Goal: Task Accomplishment & Management: Manage account settings

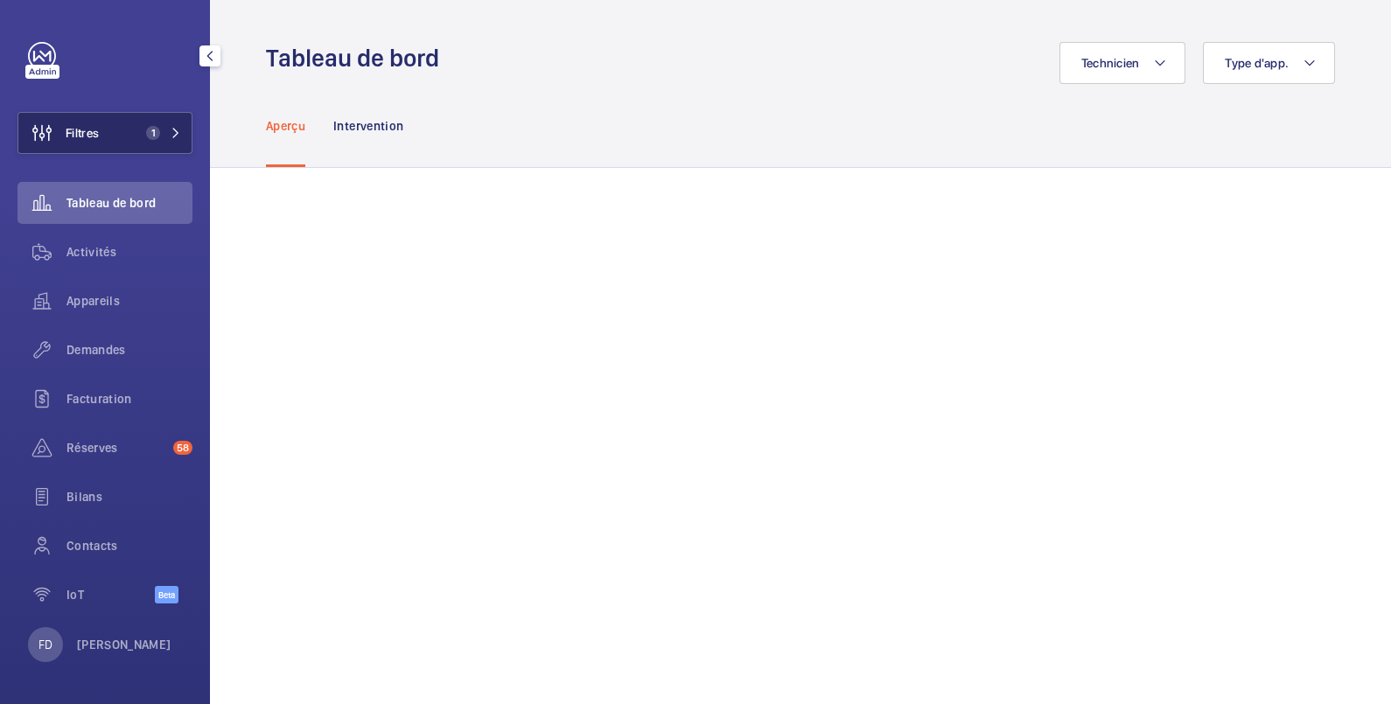
click at [130, 129] on button "Filtres 1" at bounding box center [104, 133] width 175 height 42
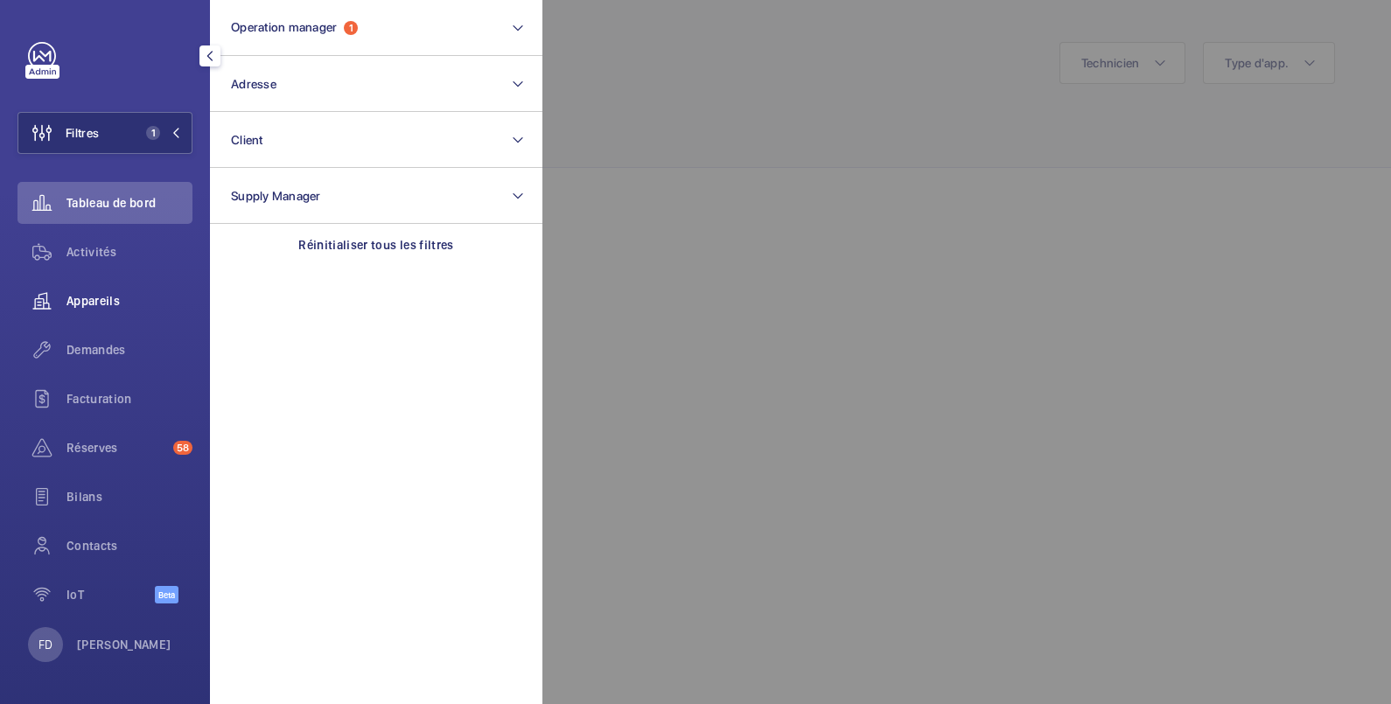
click at [88, 302] on span "Appareils" at bounding box center [129, 300] width 126 height 17
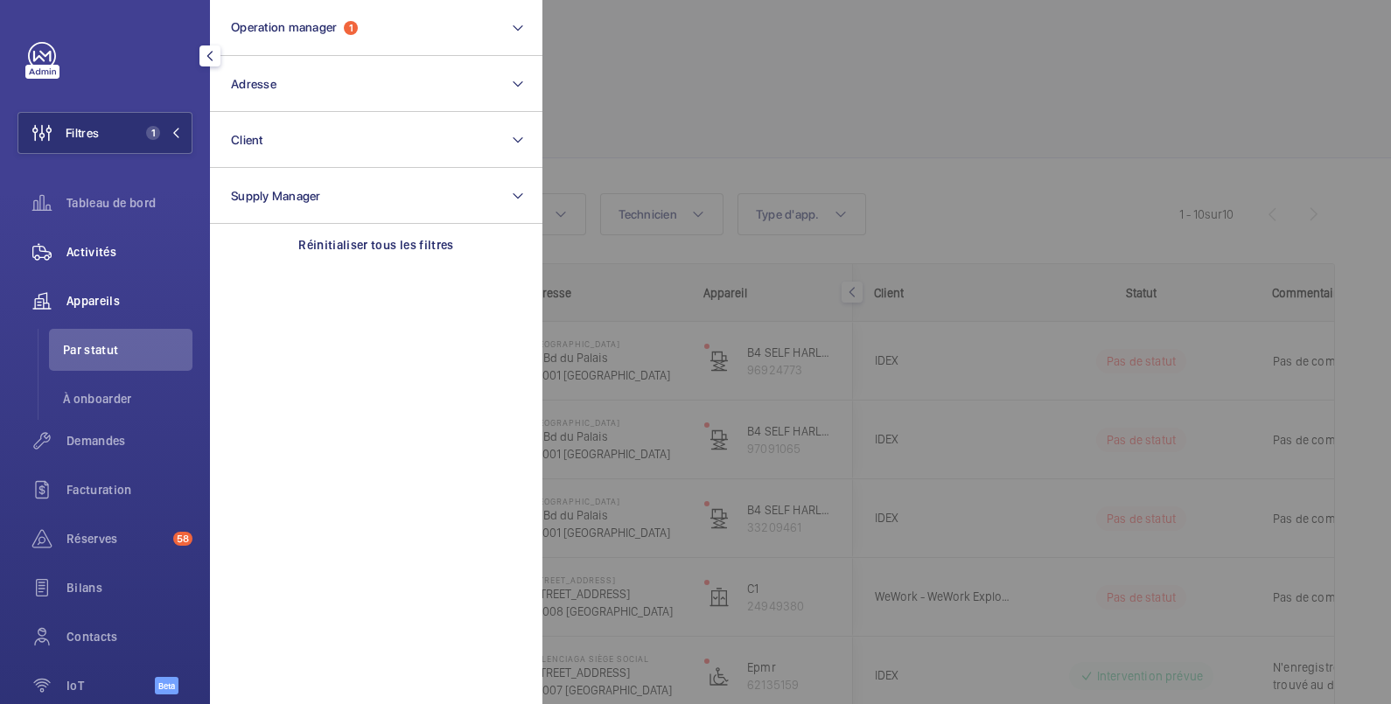
click at [110, 248] on span "Activités" at bounding box center [129, 251] width 126 height 17
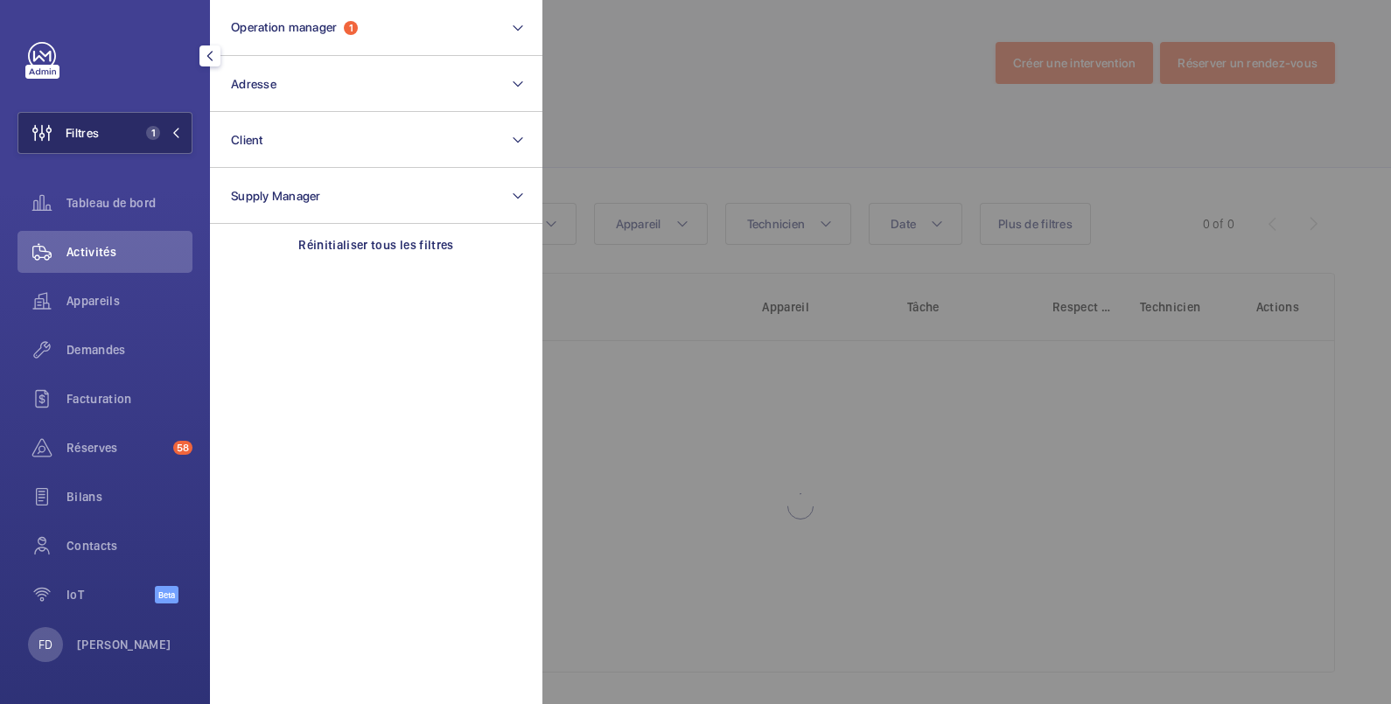
click at [122, 142] on button "Filtres 1" at bounding box center [104, 133] width 175 height 42
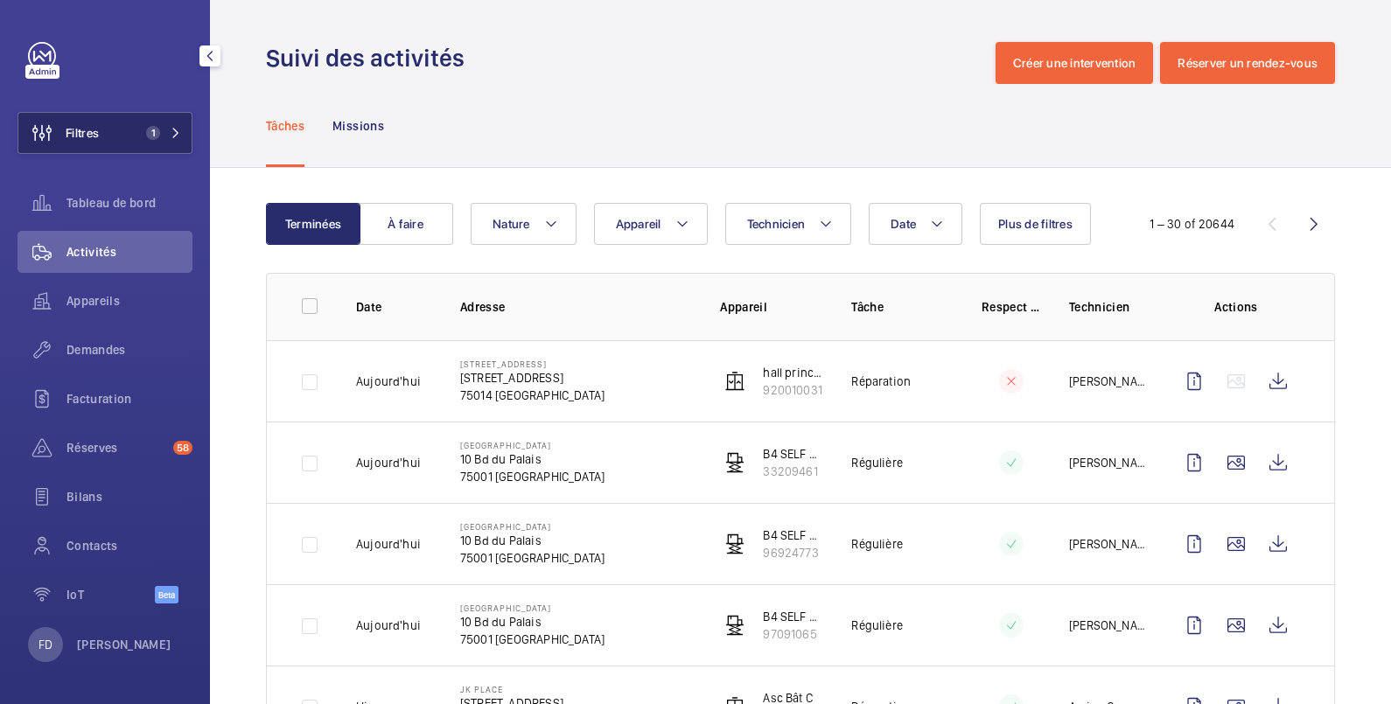
click at [120, 131] on button "Filtres 1" at bounding box center [104, 133] width 175 height 42
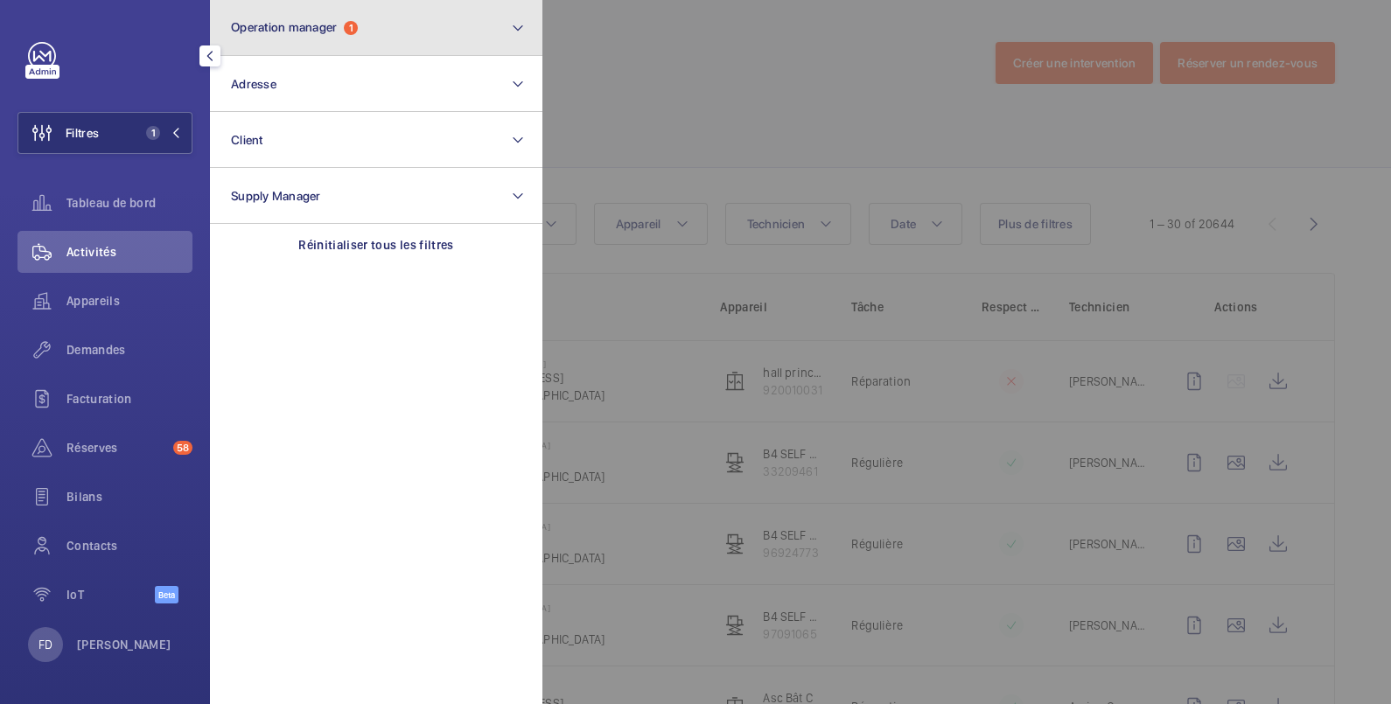
click at [289, 18] on button "Operation manager 1" at bounding box center [376, 28] width 332 height 56
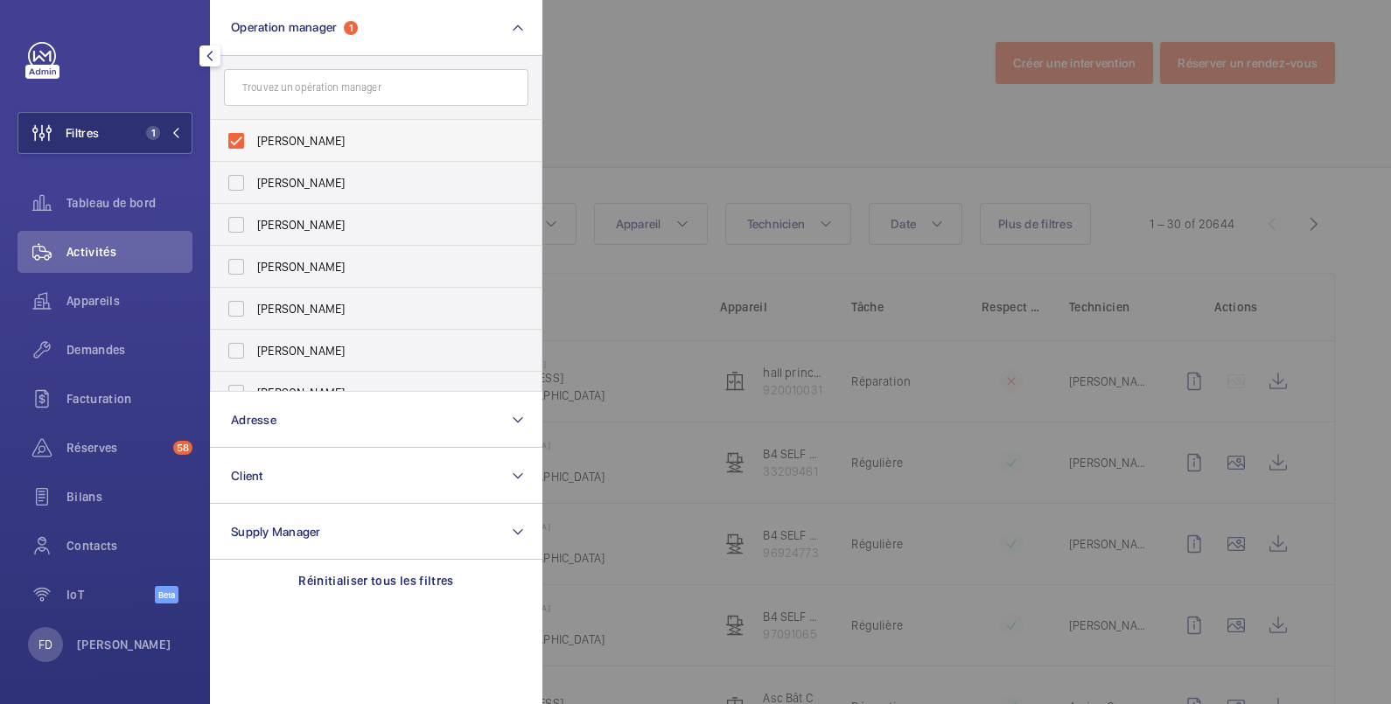
click at [284, 143] on span "[PERSON_NAME]" at bounding box center [377, 140] width 241 height 17
click at [254, 143] on input "[PERSON_NAME]" at bounding box center [236, 140] width 35 height 35
checkbox input "false"
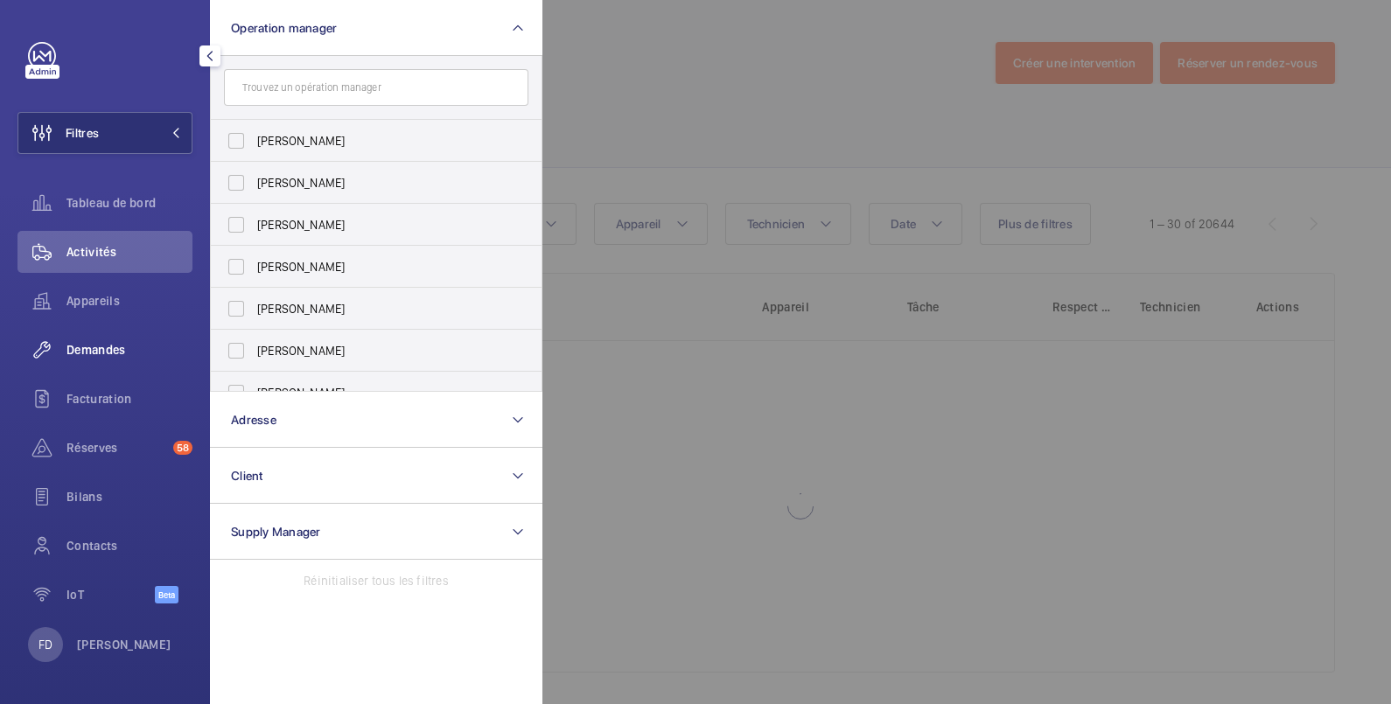
drag, startPoint x: 109, startPoint y: 350, endPoint x: 296, endPoint y: 229, distance: 222.1
click at [109, 350] on span "Demandes" at bounding box center [129, 349] width 126 height 17
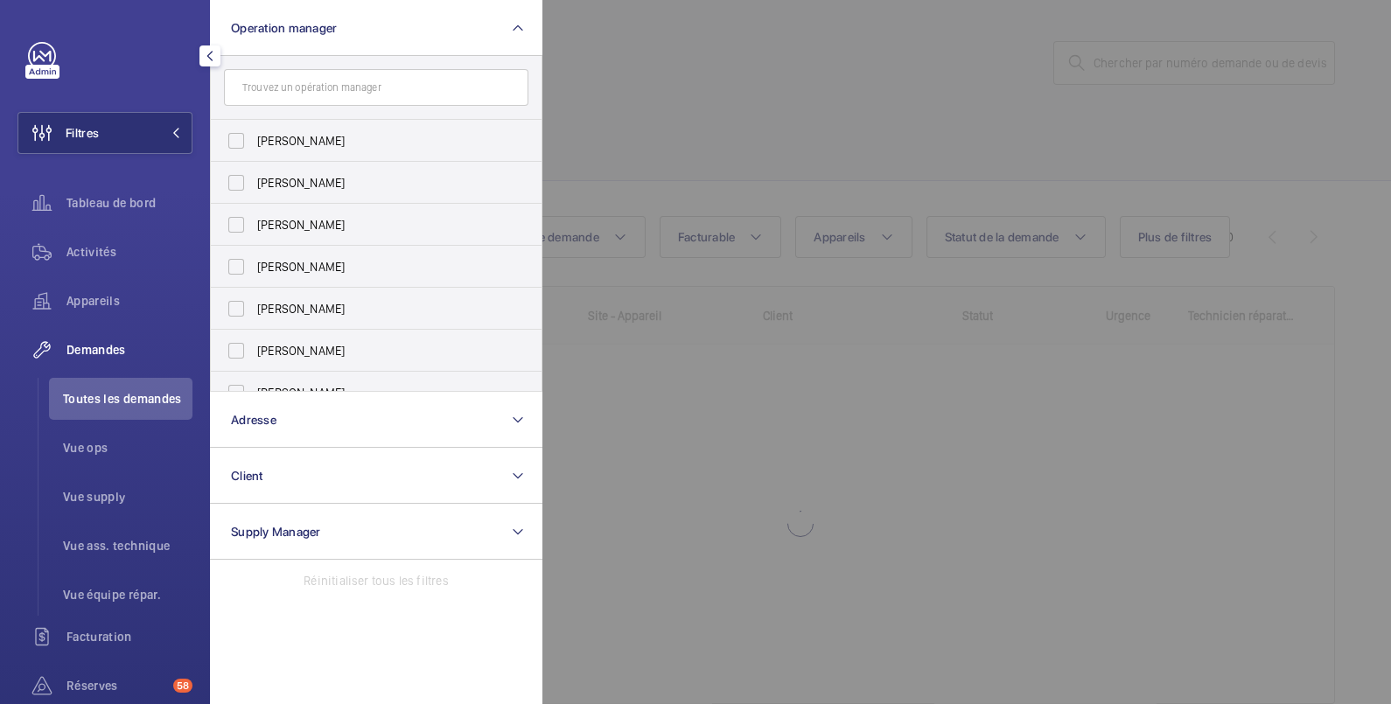
click at [650, 61] on div at bounding box center [1237, 352] width 1391 height 704
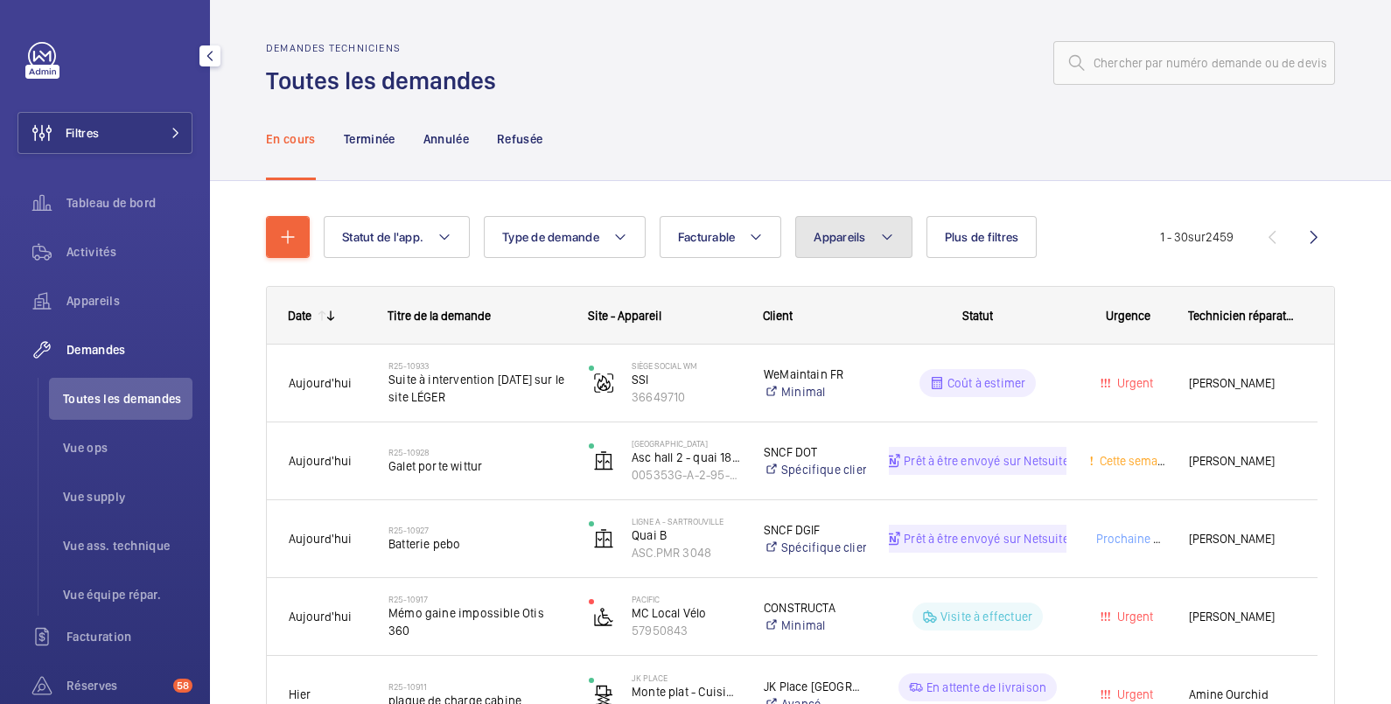
click at [848, 241] on span "Appareils" at bounding box center [840, 237] width 52 height 14
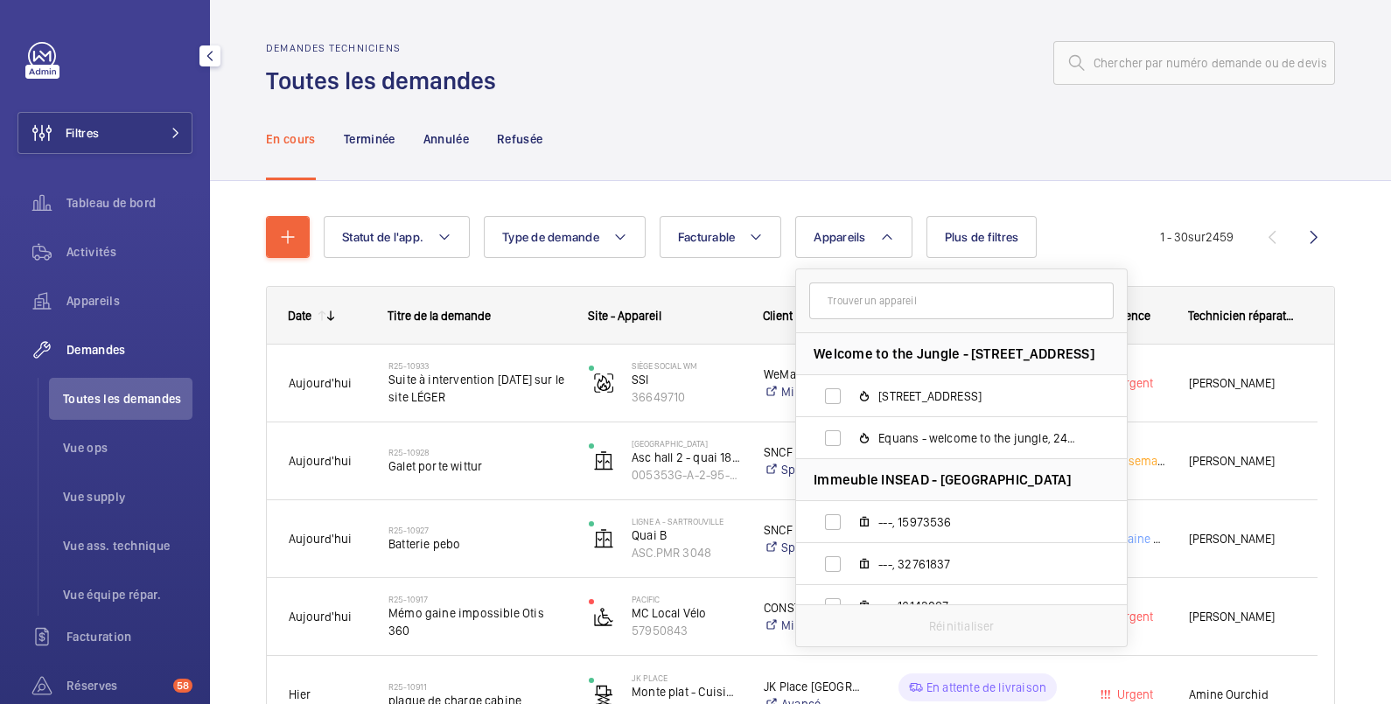
click at [841, 301] on input "text" at bounding box center [961, 301] width 304 height 37
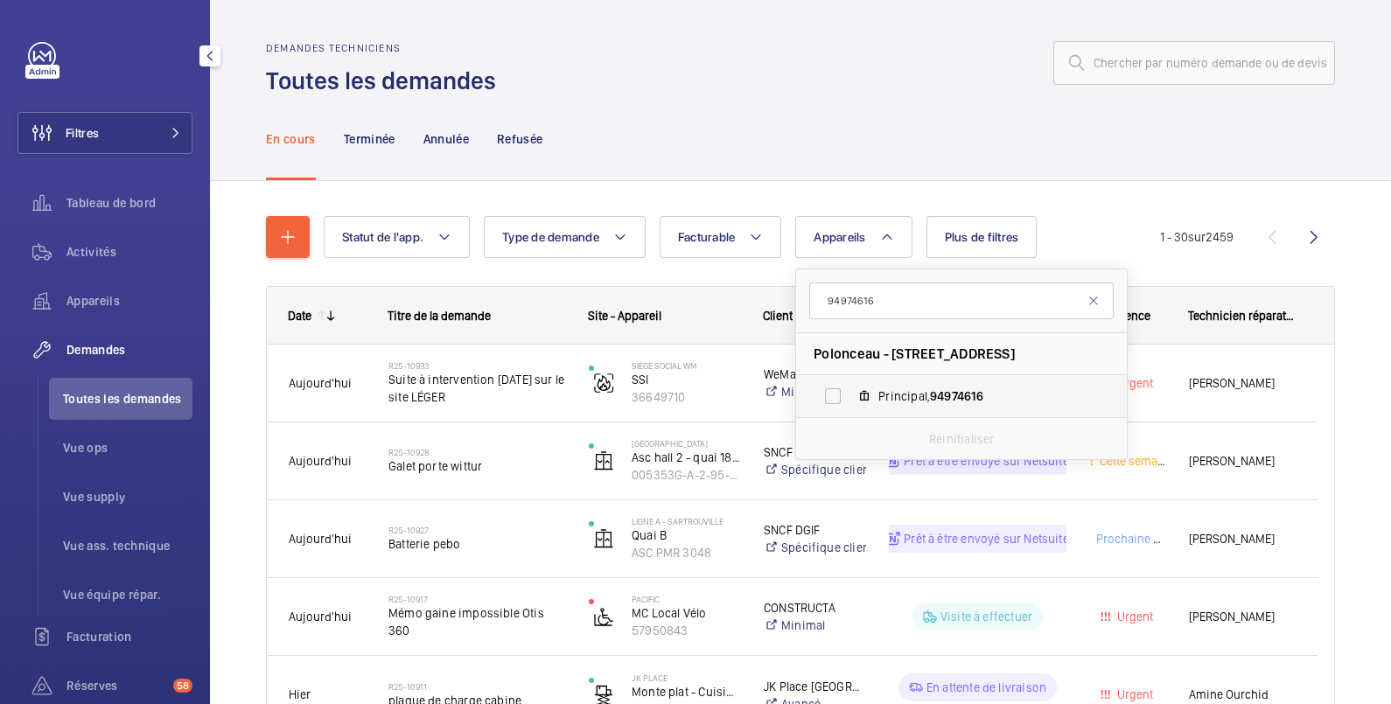
type input "94974616"
click at [830, 390] on label "Principal, 94974616" at bounding box center [947, 396] width 303 height 42
click at [830, 390] on input "Principal, 94974616" at bounding box center [832, 396] width 35 height 35
checkbox input "true"
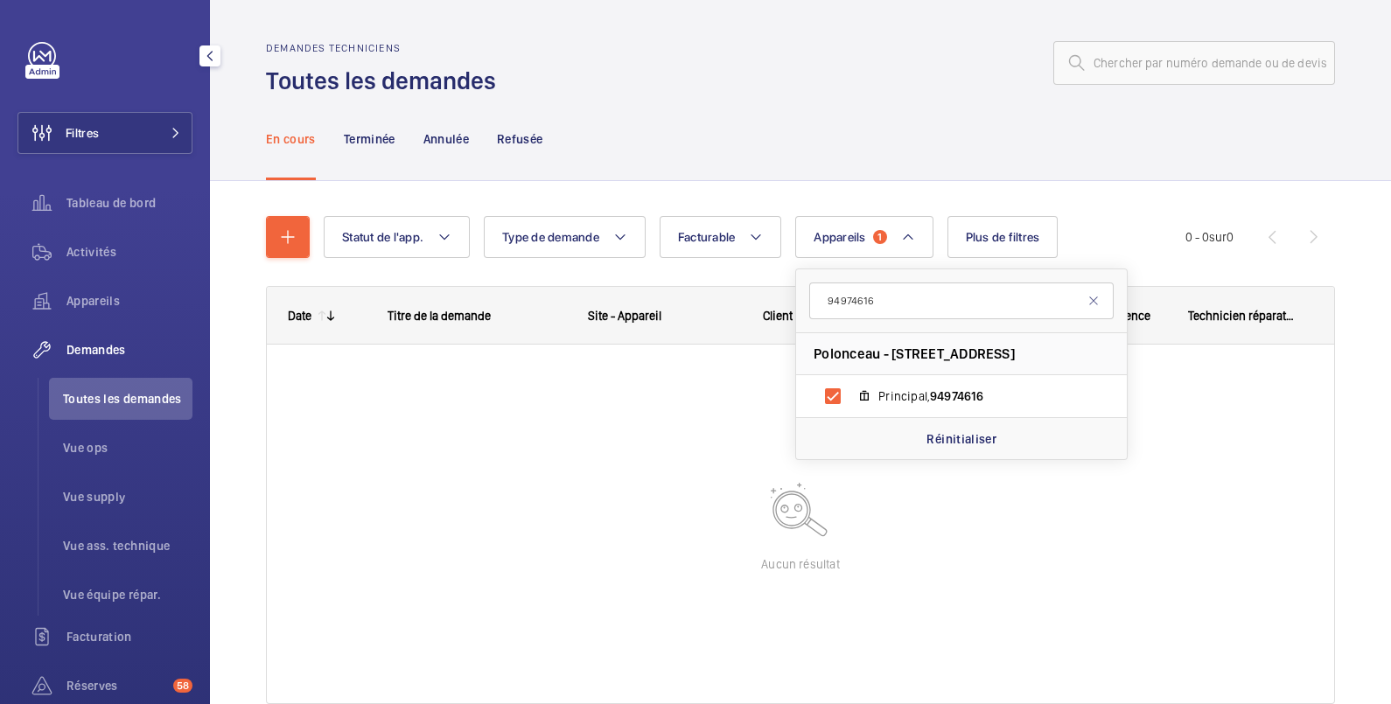
click at [615, 143] on div "En cours Terminée Annulée Refusée" at bounding box center [800, 138] width 1069 height 83
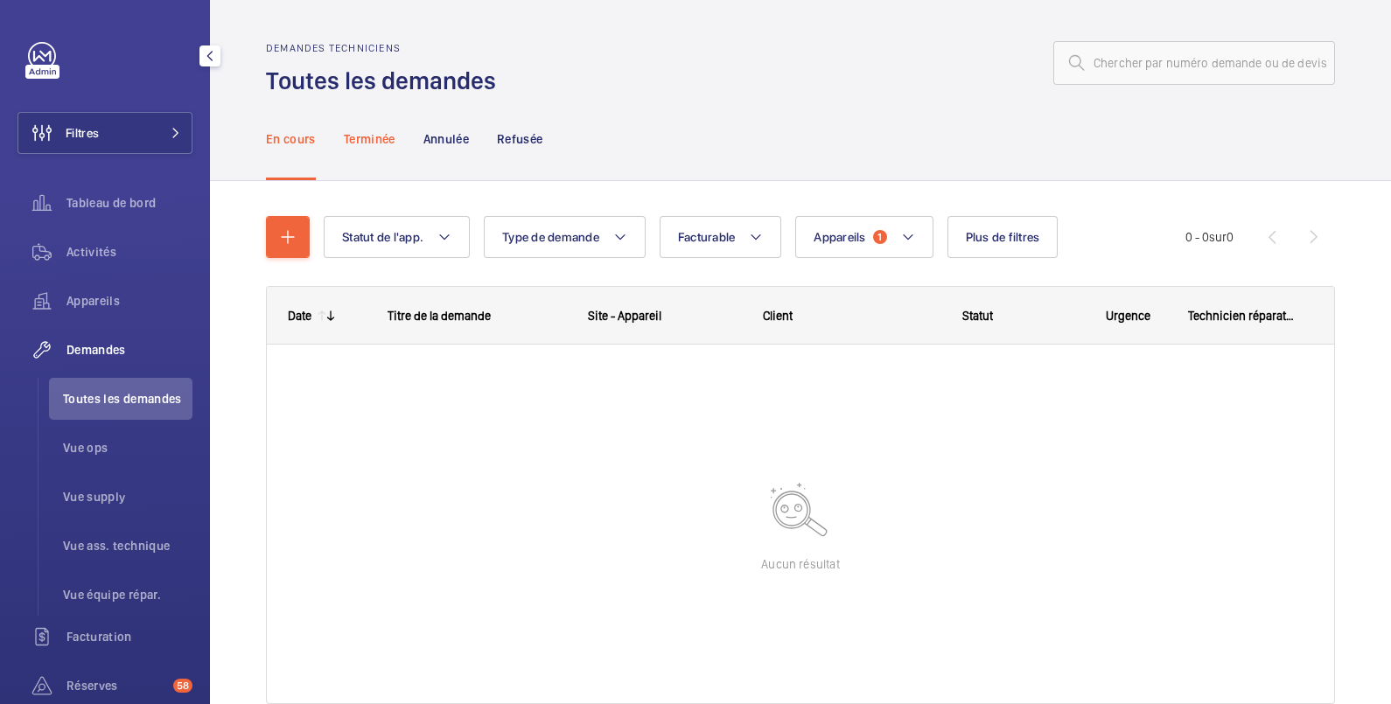
click at [367, 141] on p "Terminée" at bounding box center [370, 138] width 52 height 17
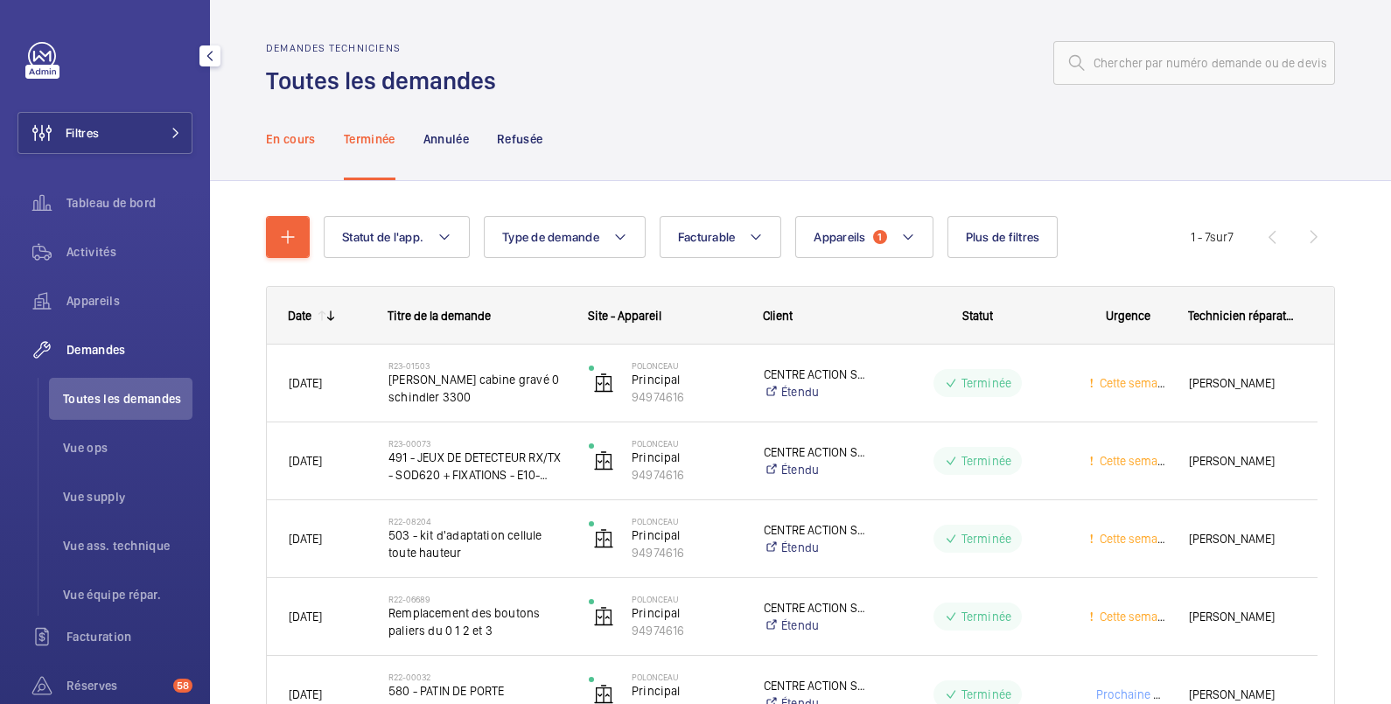
click at [291, 142] on p "En cours" at bounding box center [291, 138] width 50 height 17
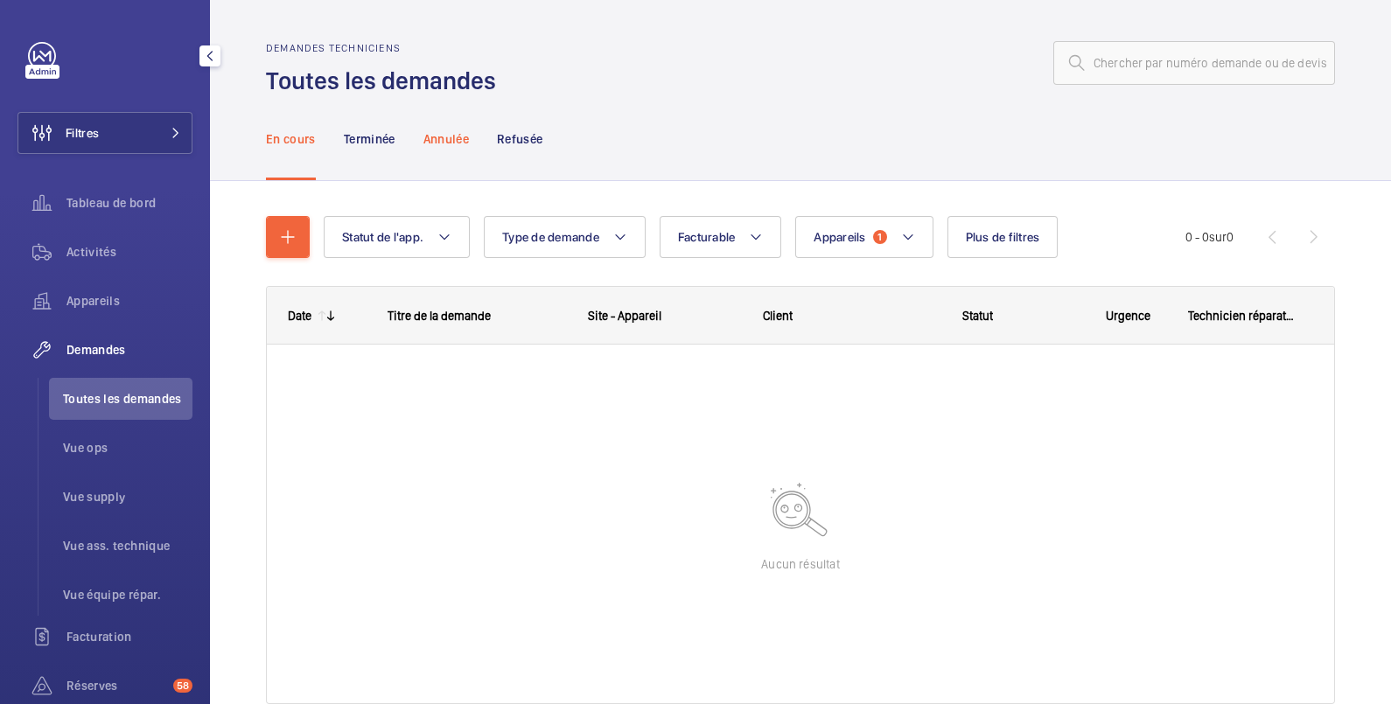
click at [458, 138] on p "Annulée" at bounding box center [445, 138] width 45 height 17
click at [529, 140] on p "Refusée" at bounding box center [519, 138] width 45 height 17
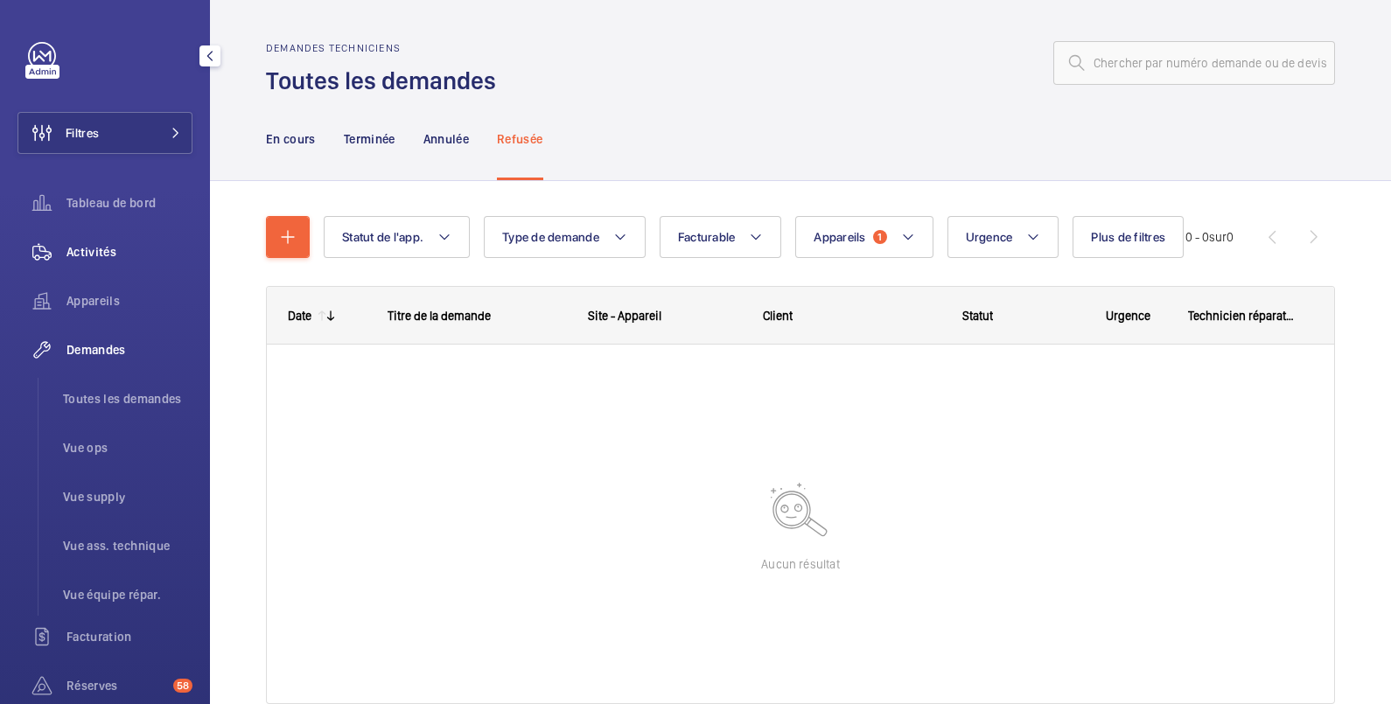
click at [108, 248] on span "Activités" at bounding box center [129, 251] width 126 height 17
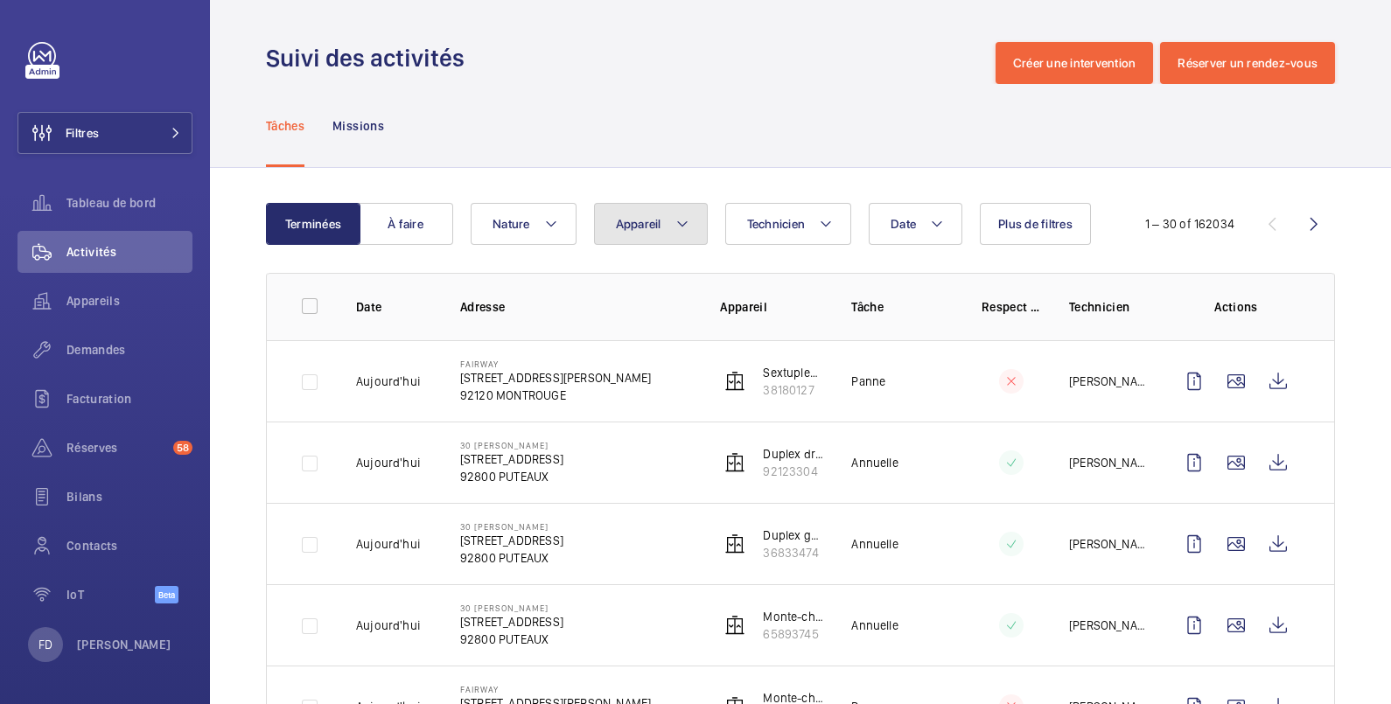
click at [626, 226] on span "Appareil" at bounding box center [638, 224] width 45 height 14
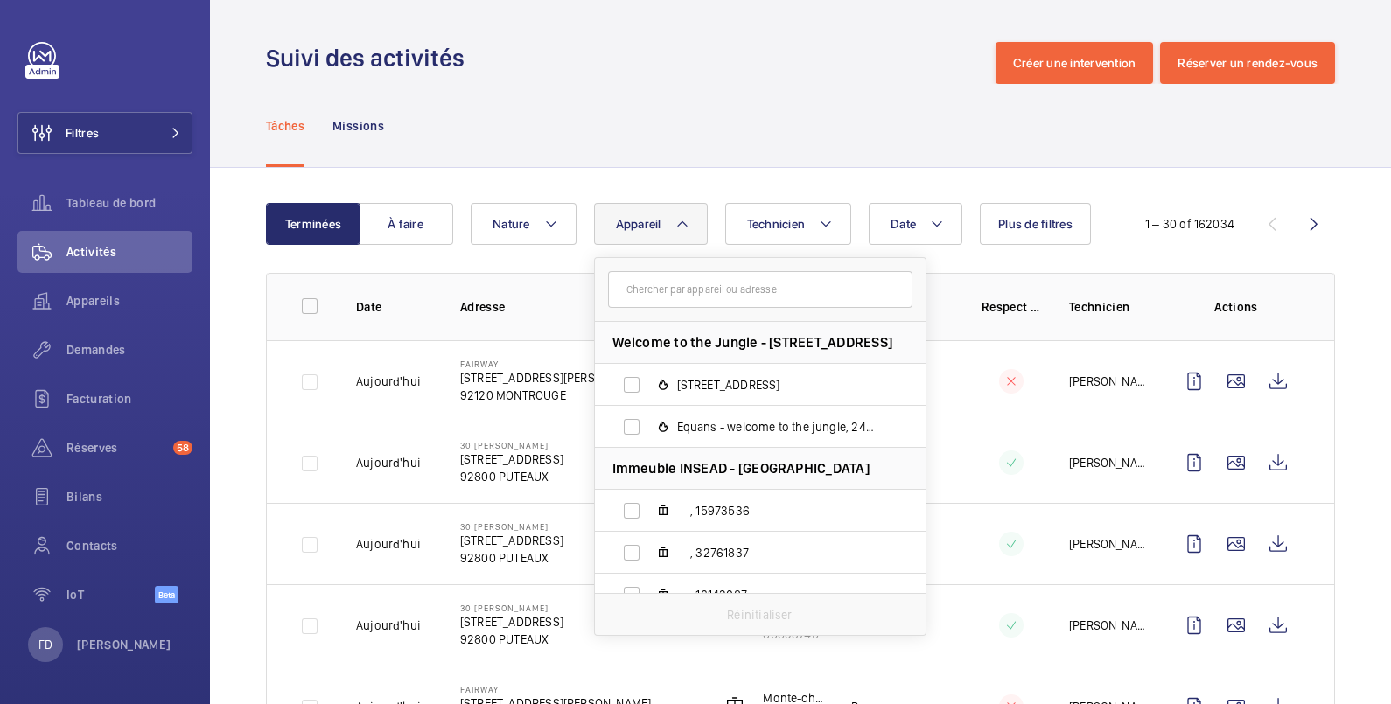
click at [633, 291] on input "text" at bounding box center [760, 289] width 304 height 37
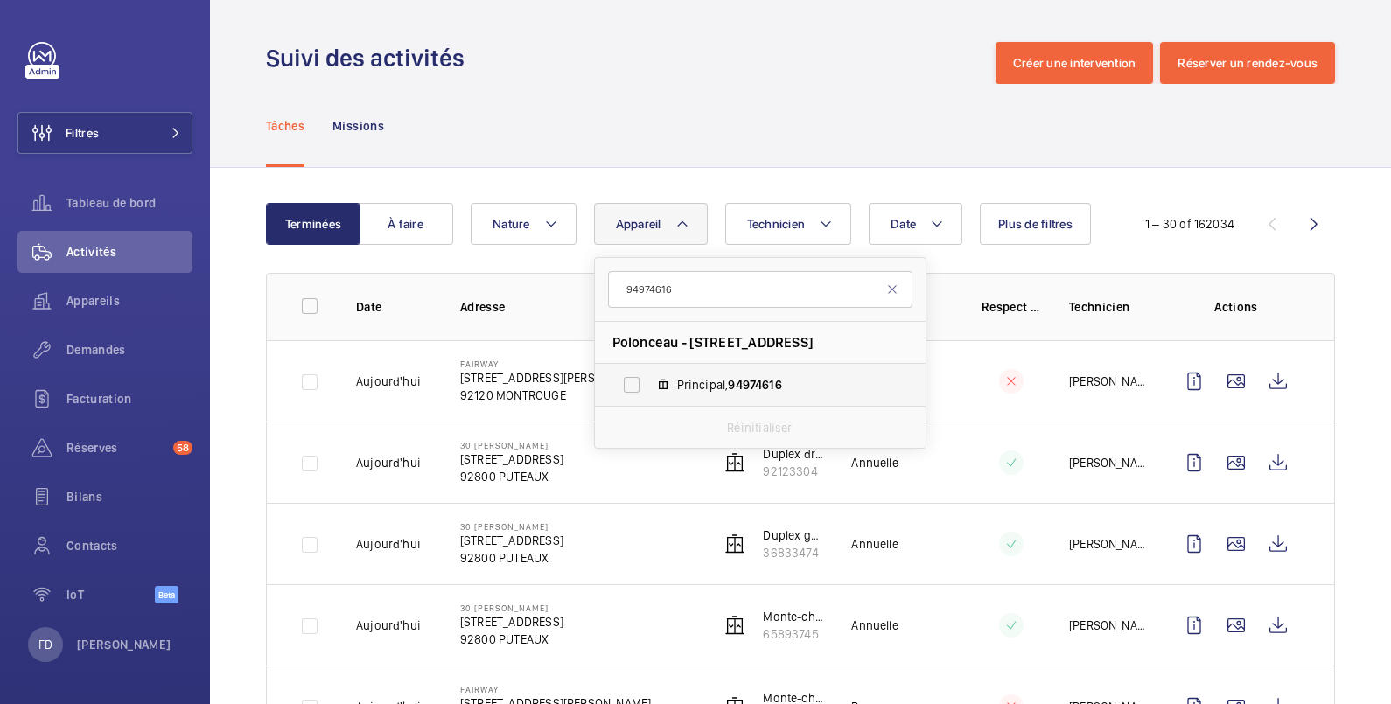
type input "94974616"
click at [630, 387] on label "Principal, 94974616" at bounding box center [746, 385] width 303 height 42
click at [630, 387] on input "Principal, 94974616" at bounding box center [631, 384] width 35 height 35
checkbox input "true"
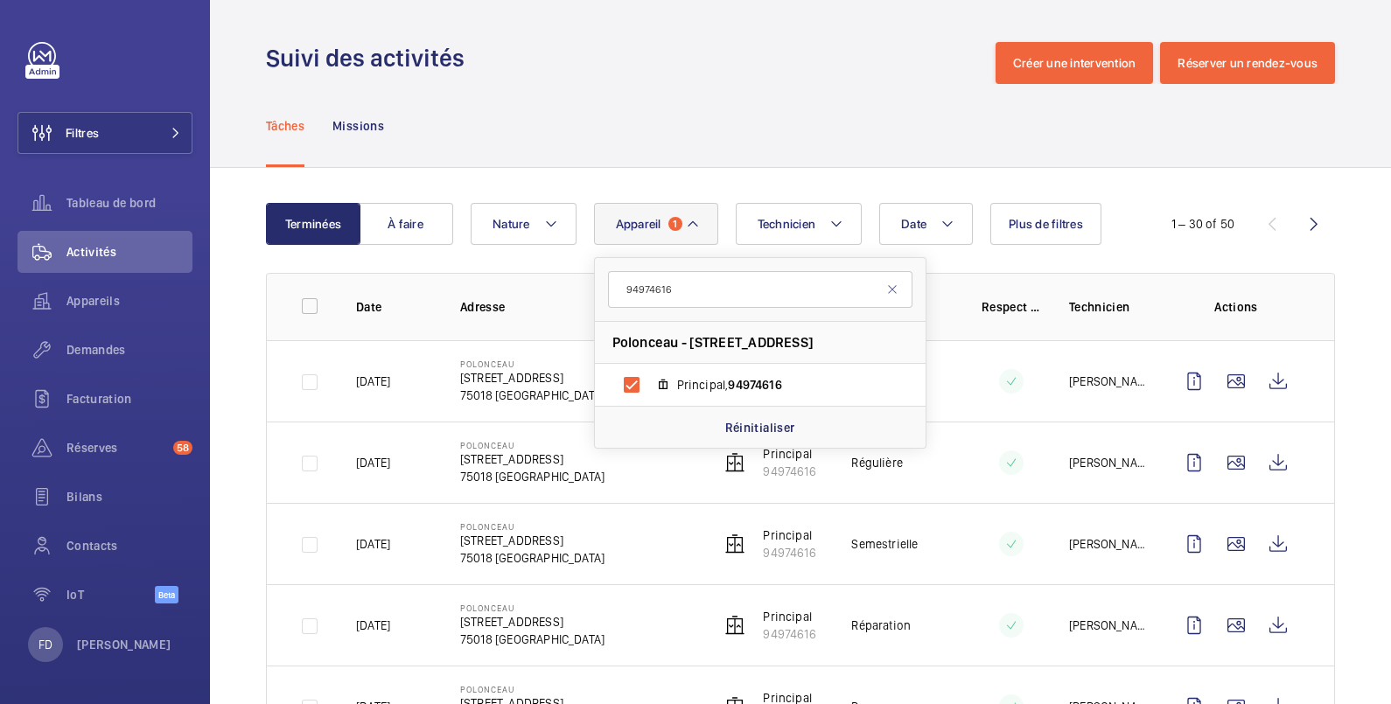
click at [735, 99] on div "Tâches Missions" at bounding box center [800, 125] width 1069 height 83
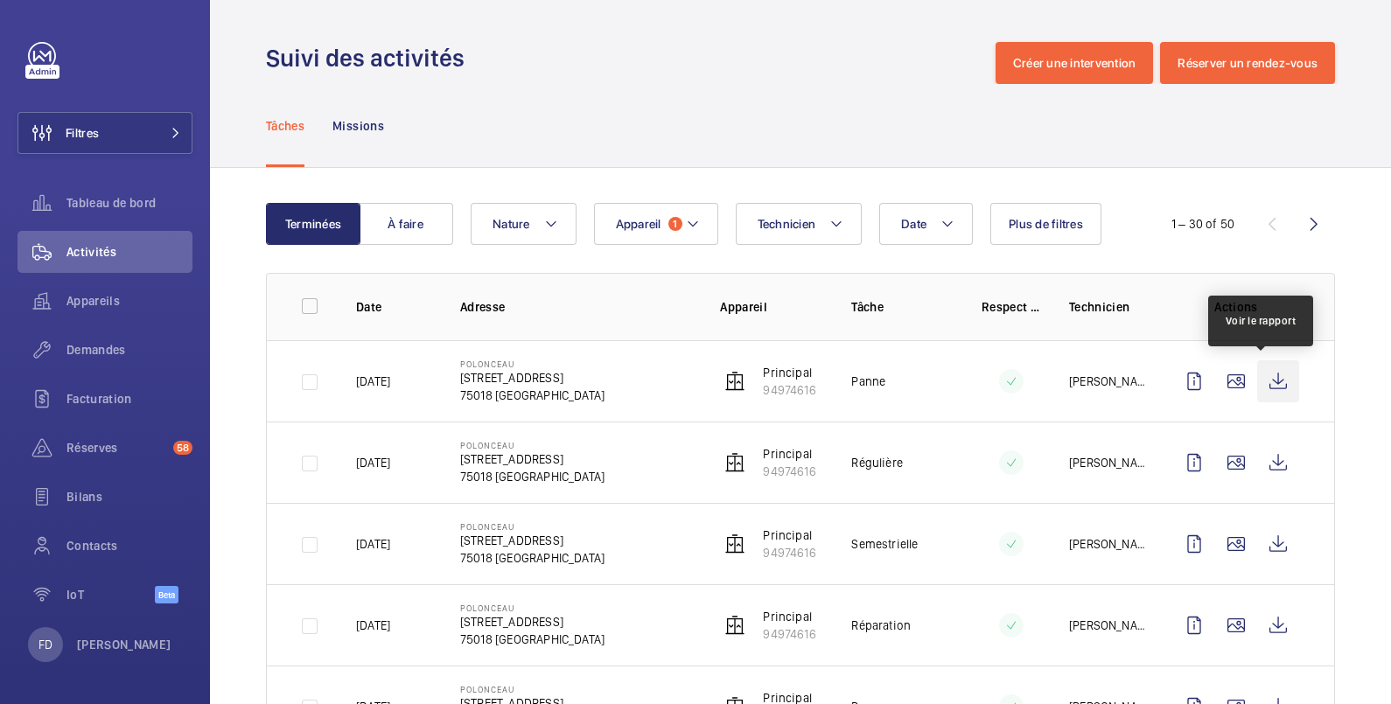
click at [1257, 385] on wm-front-icon-button at bounding box center [1278, 381] width 42 height 42
click at [101, 350] on span "Demandes" at bounding box center [129, 349] width 126 height 17
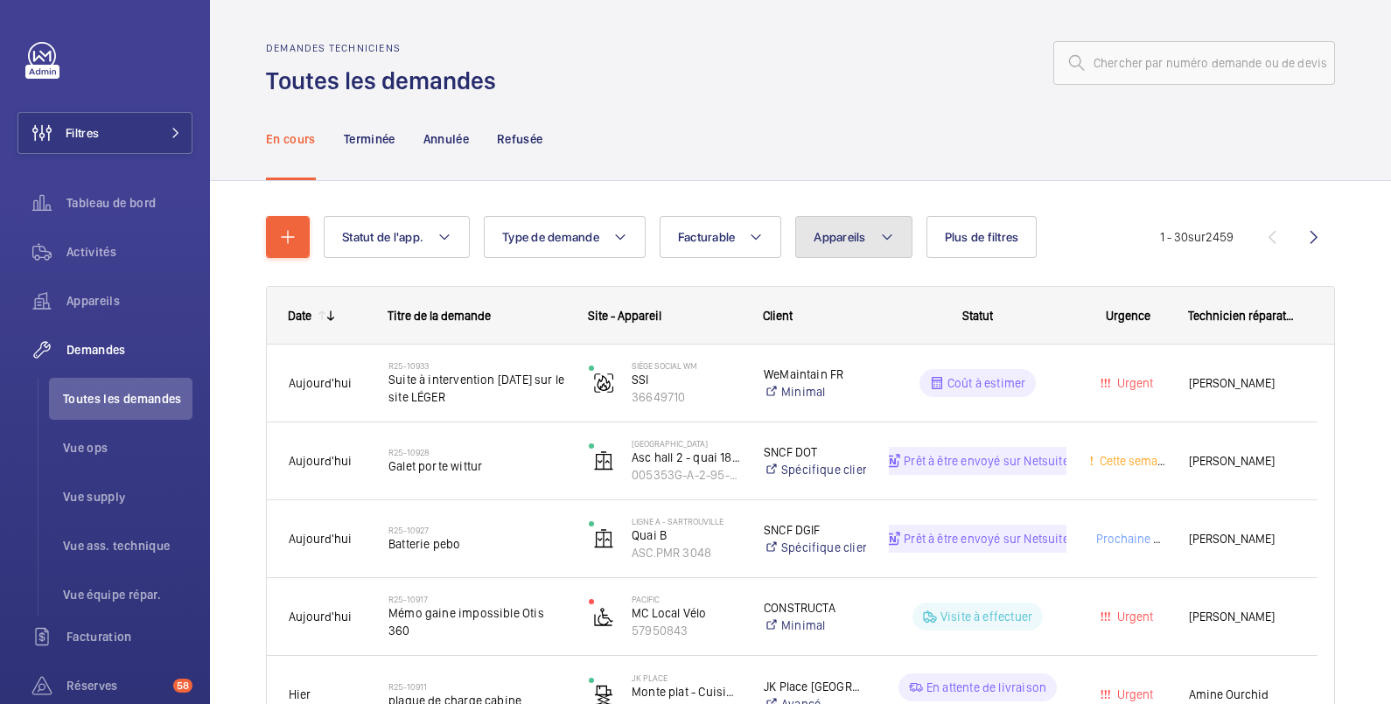
click at [851, 227] on button "Appareils" at bounding box center [853, 237] width 116 height 42
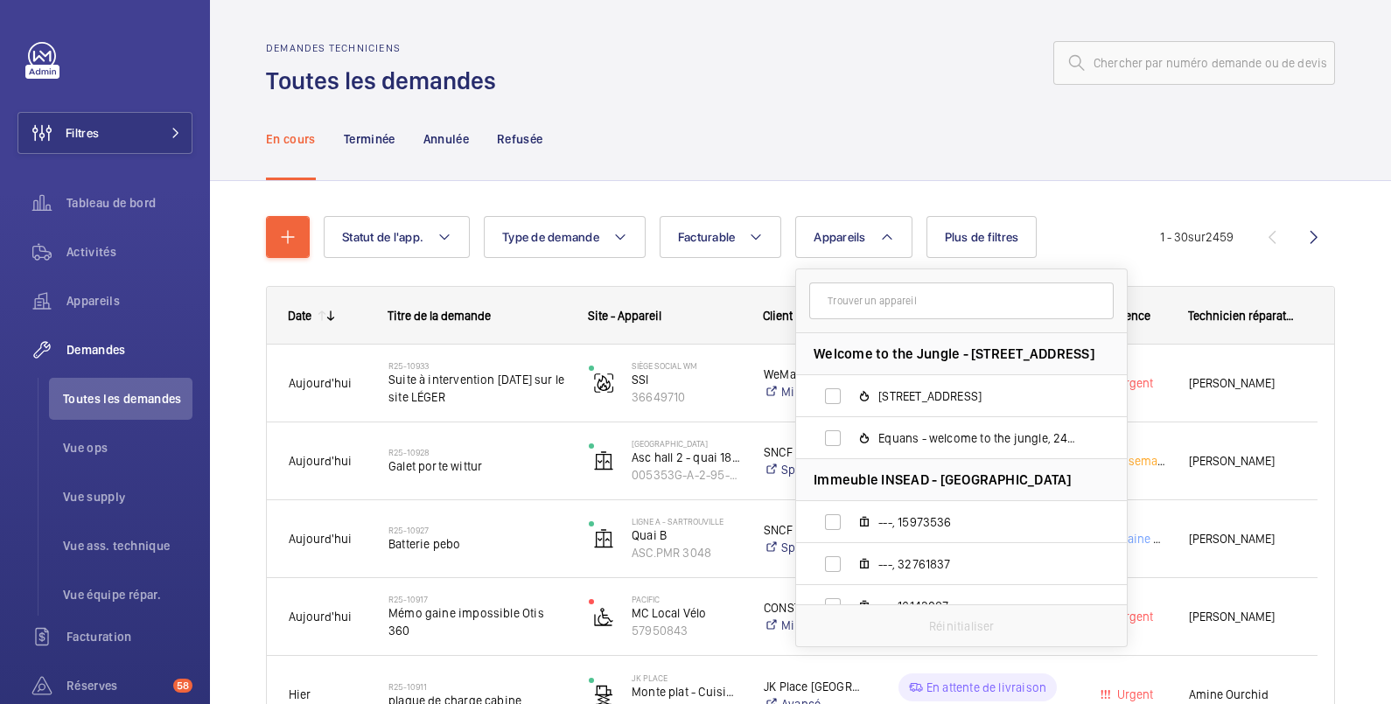
click at [835, 307] on input "text" at bounding box center [961, 301] width 304 height 37
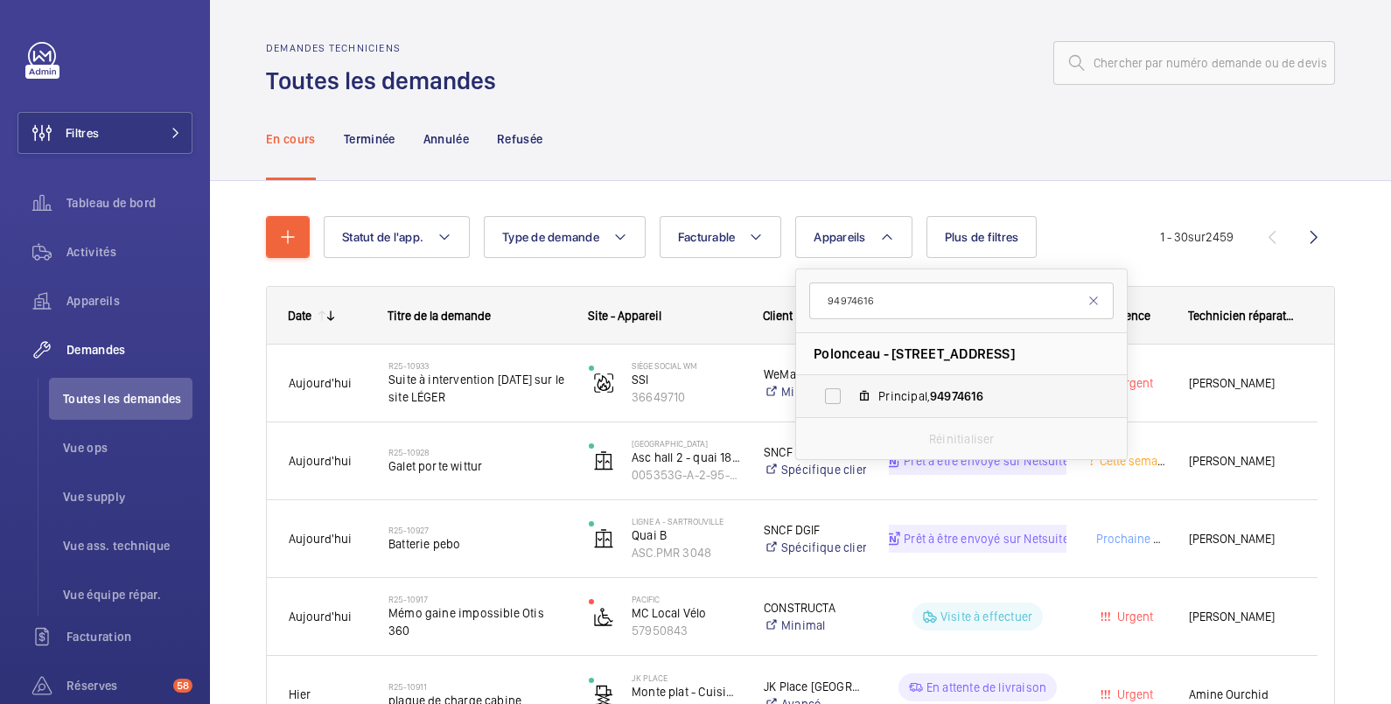
type input "94974616"
click at [836, 388] on label "Principal, 94974616" at bounding box center [947, 396] width 303 height 42
click at [836, 388] on input "Principal, 94974616" at bounding box center [832, 396] width 35 height 35
checkbox input "true"
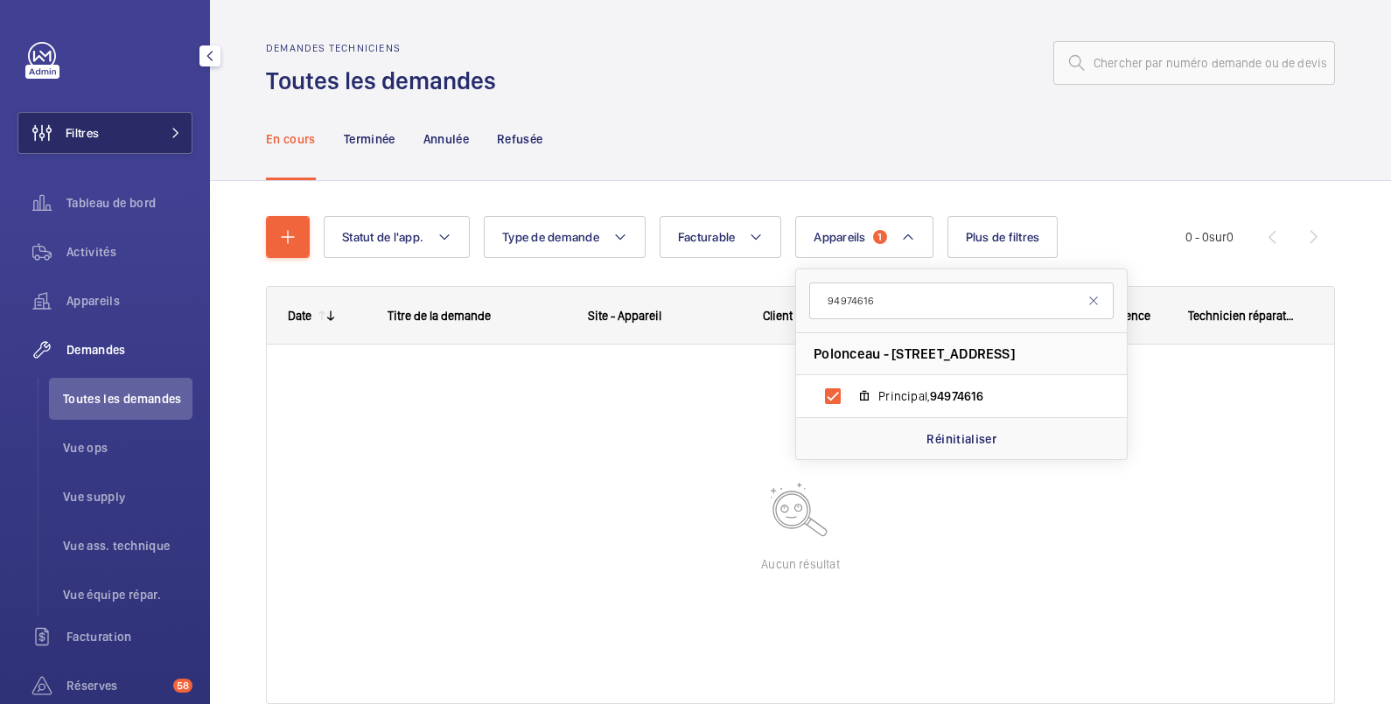
click at [125, 132] on button "Filtres" at bounding box center [104, 133] width 175 height 42
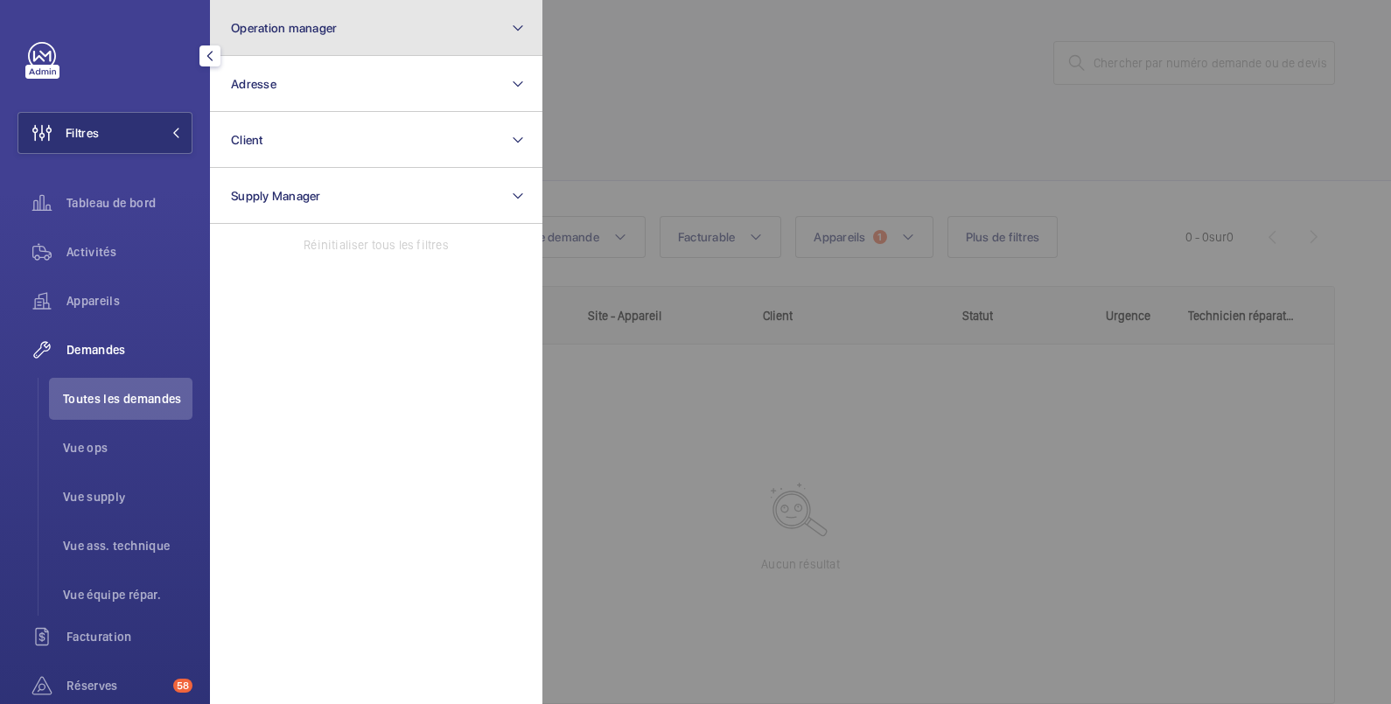
click at [297, 24] on span "Operation manager" at bounding box center [284, 28] width 106 height 14
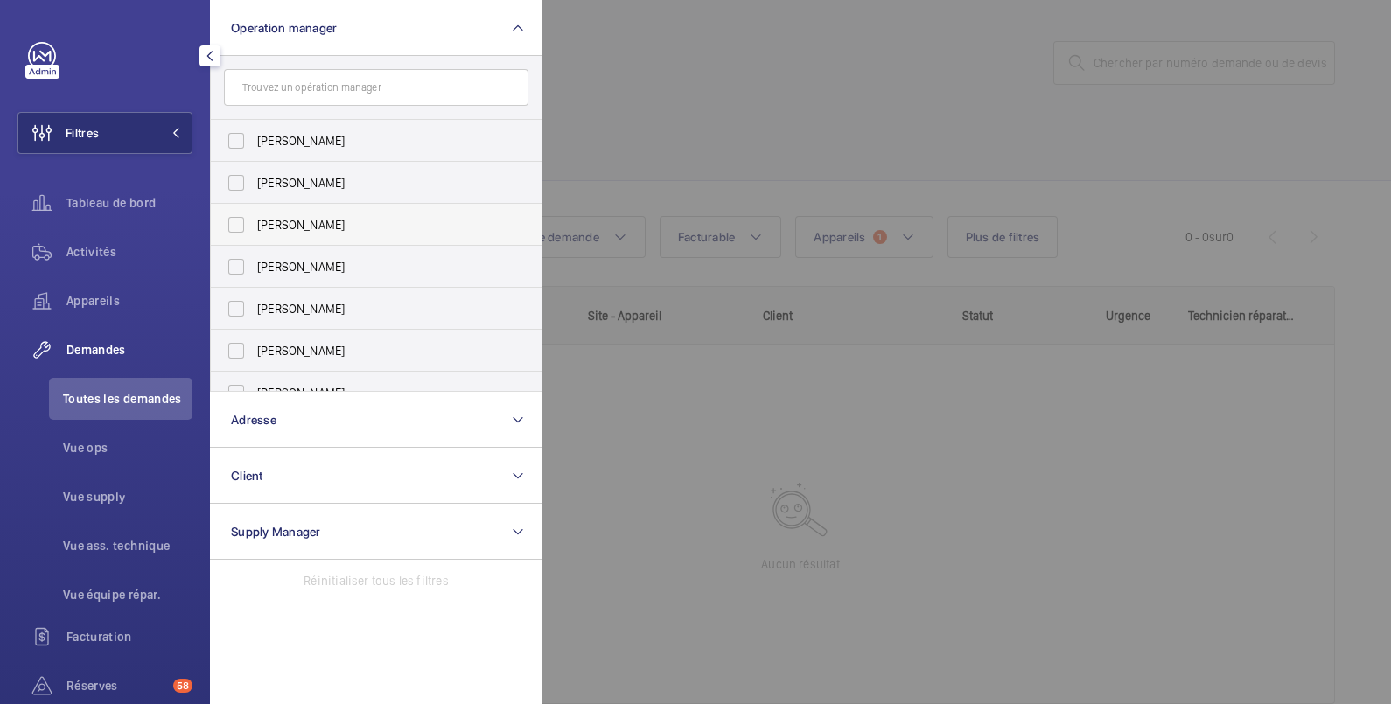
click at [291, 220] on span "[PERSON_NAME]" at bounding box center [377, 224] width 241 height 17
click at [254, 220] on input "[PERSON_NAME]" at bounding box center [236, 224] width 35 height 35
checkbox input "true"
click at [657, 63] on div at bounding box center [1237, 352] width 1391 height 704
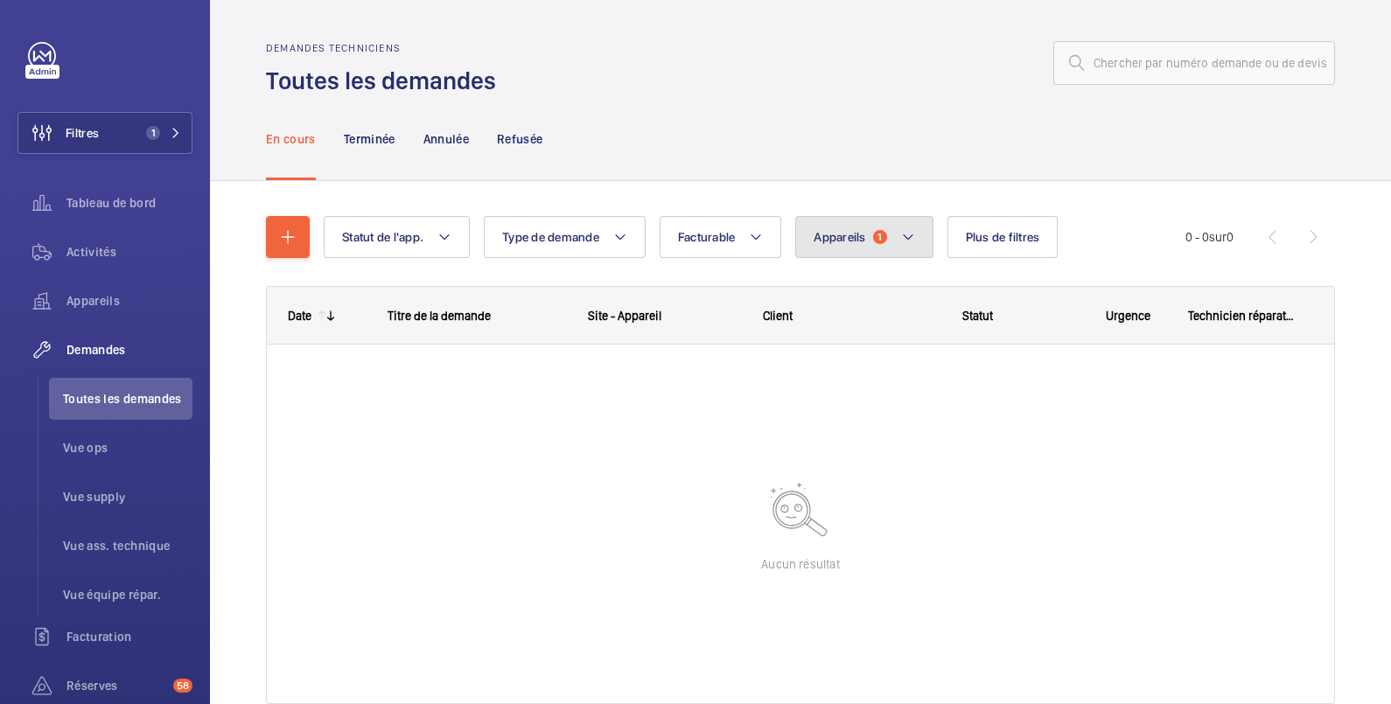
click at [829, 230] on span "Appareils" at bounding box center [840, 237] width 52 height 14
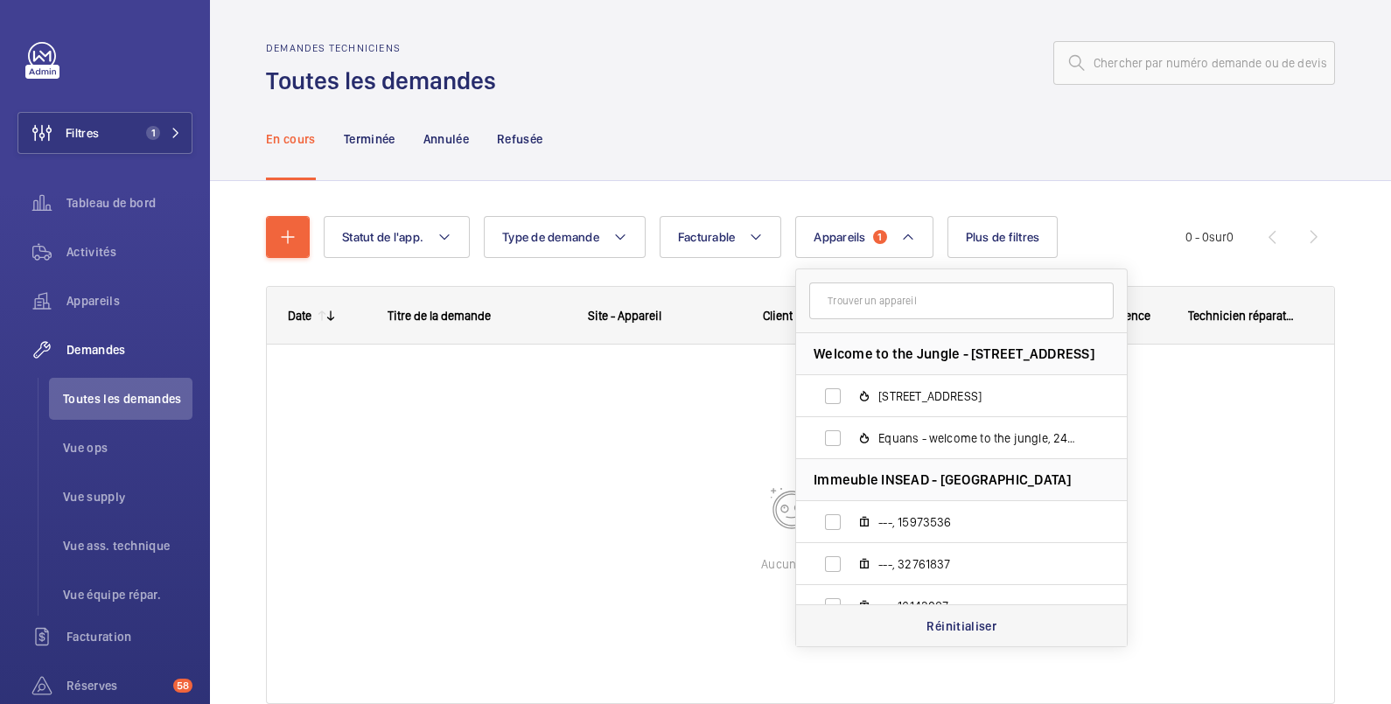
click at [978, 630] on p "Réinitialiser" at bounding box center [962, 626] width 70 height 17
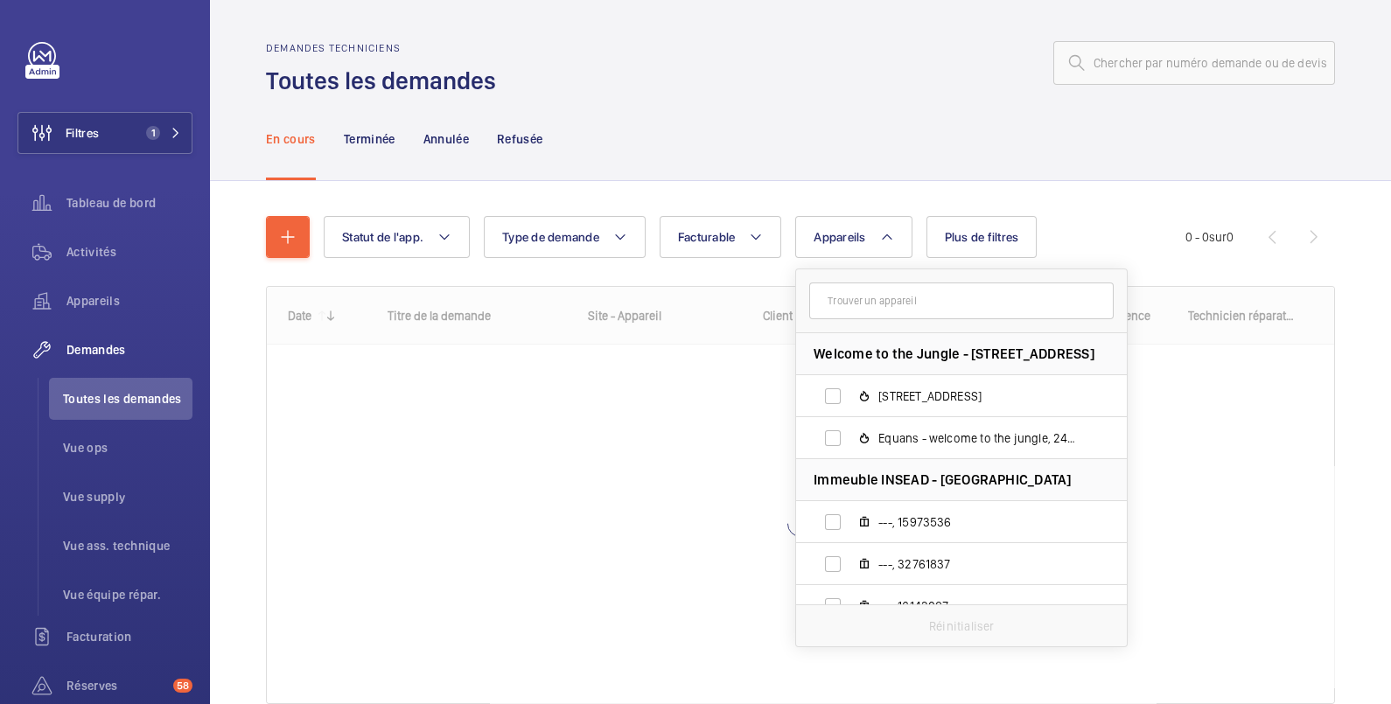
click at [787, 109] on div "En cours Terminée Annulée Refusée" at bounding box center [800, 138] width 1069 height 83
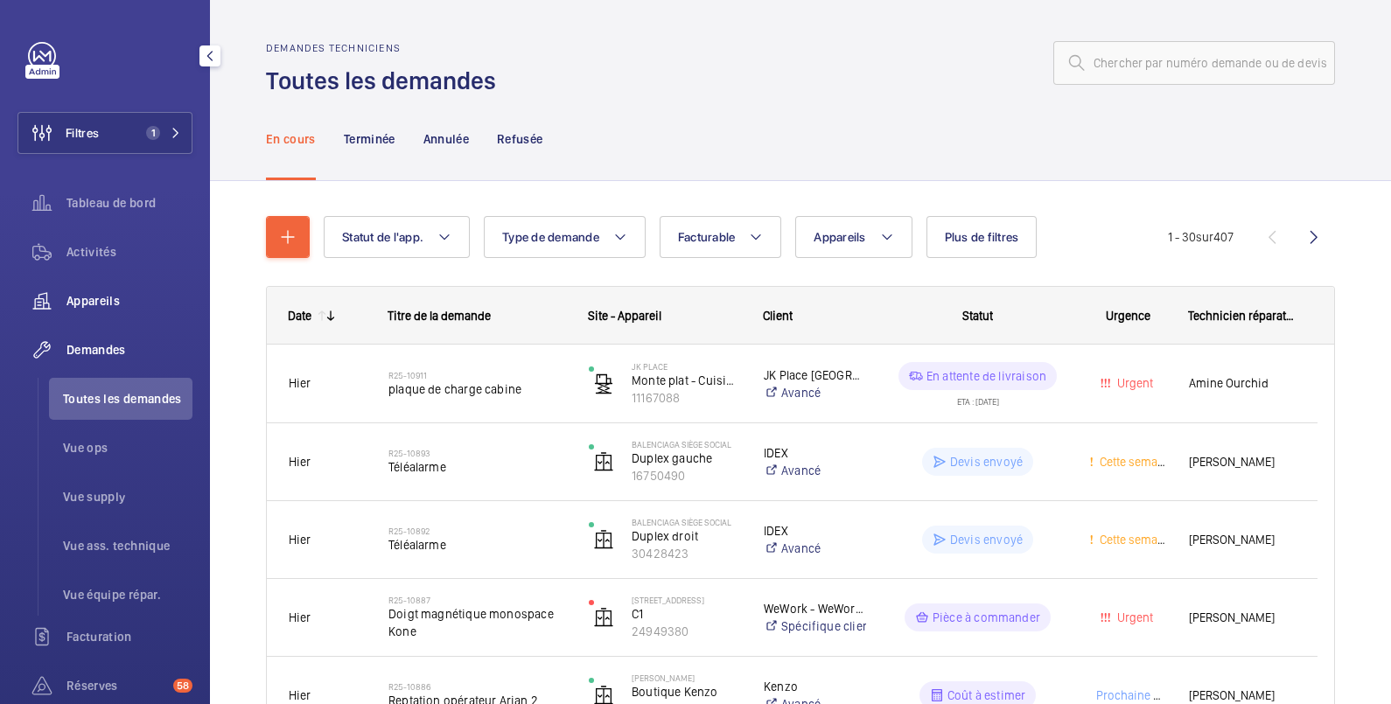
click at [98, 299] on span "Appareils" at bounding box center [129, 300] width 126 height 17
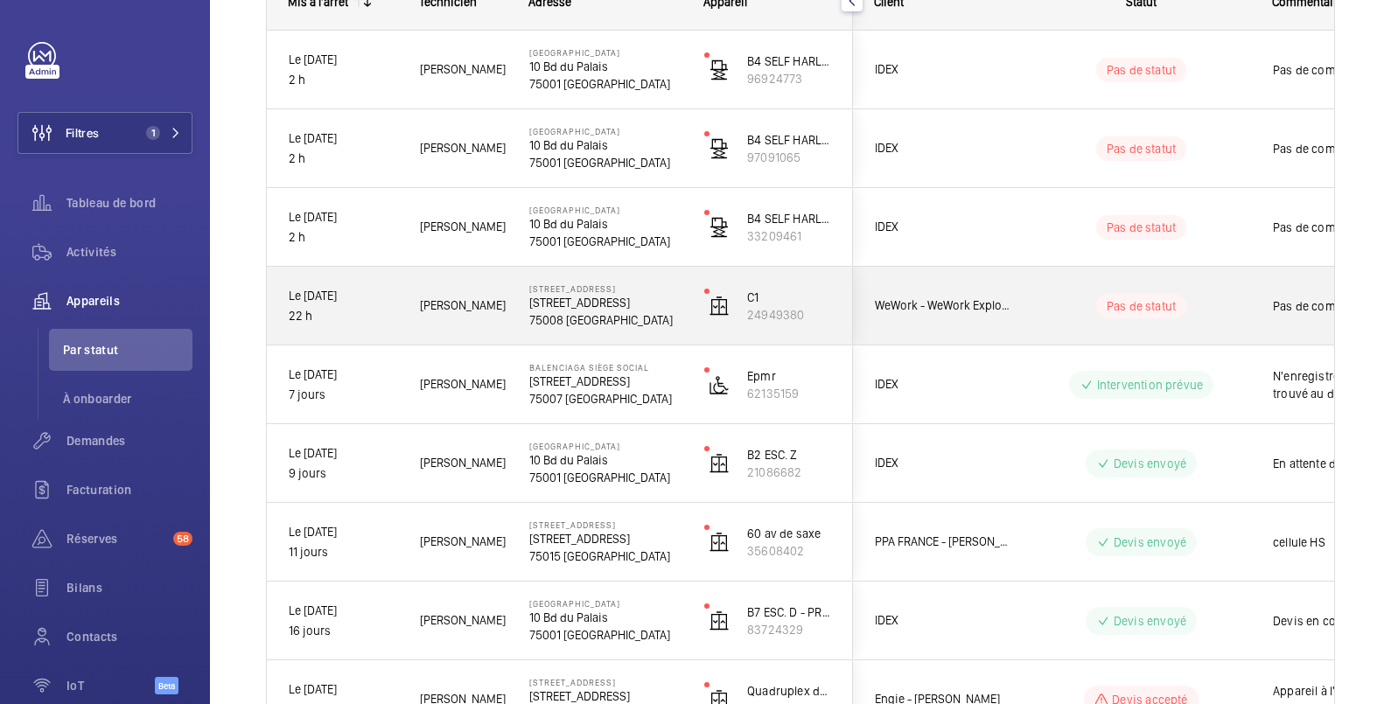
scroll to position [506, 0]
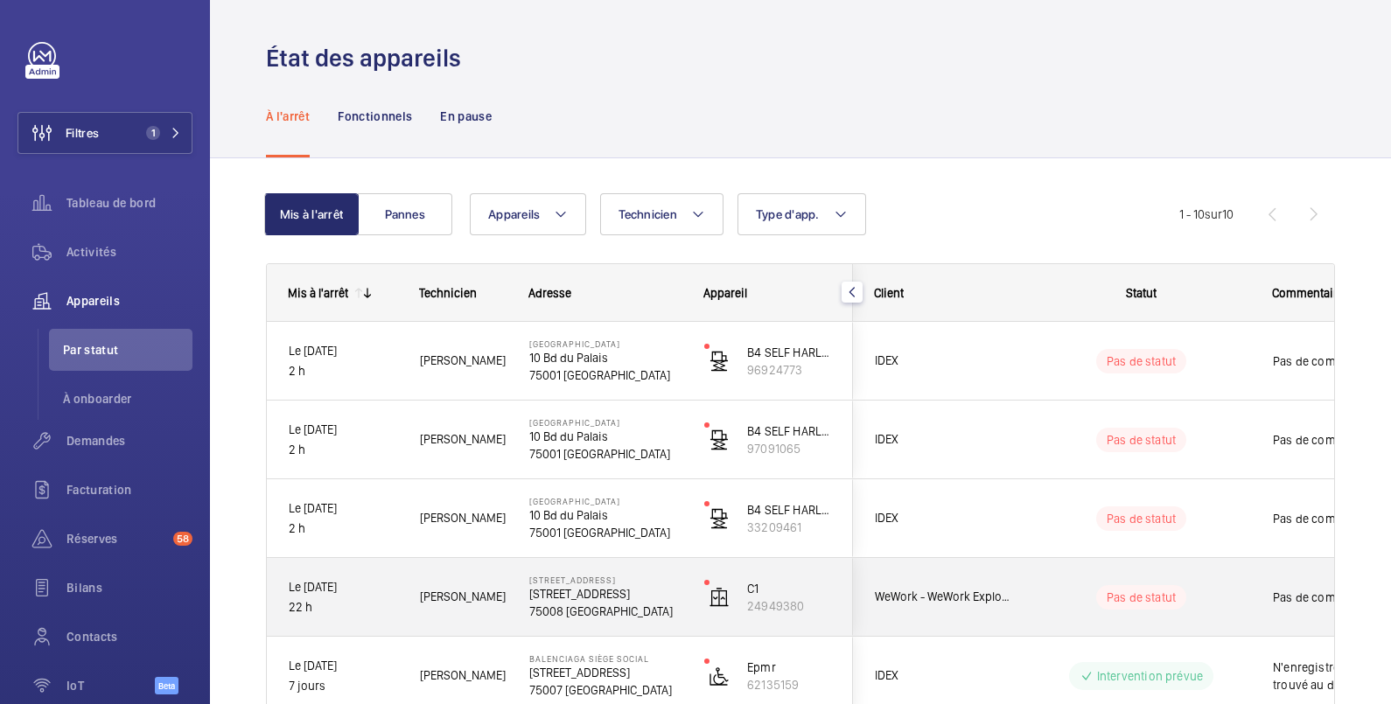
click at [1261, 590] on div "Pas de commentaire" at bounding box center [1353, 597] width 202 height 75
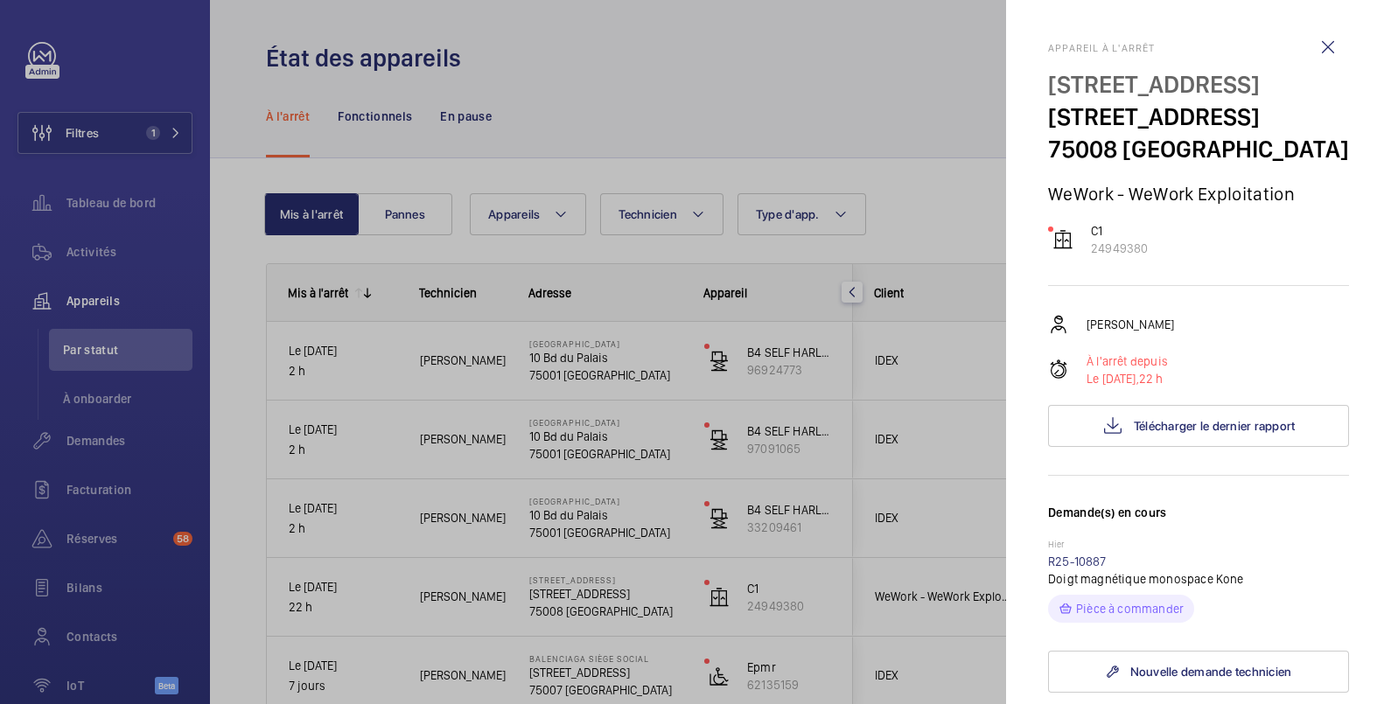
scroll to position [291, 0]
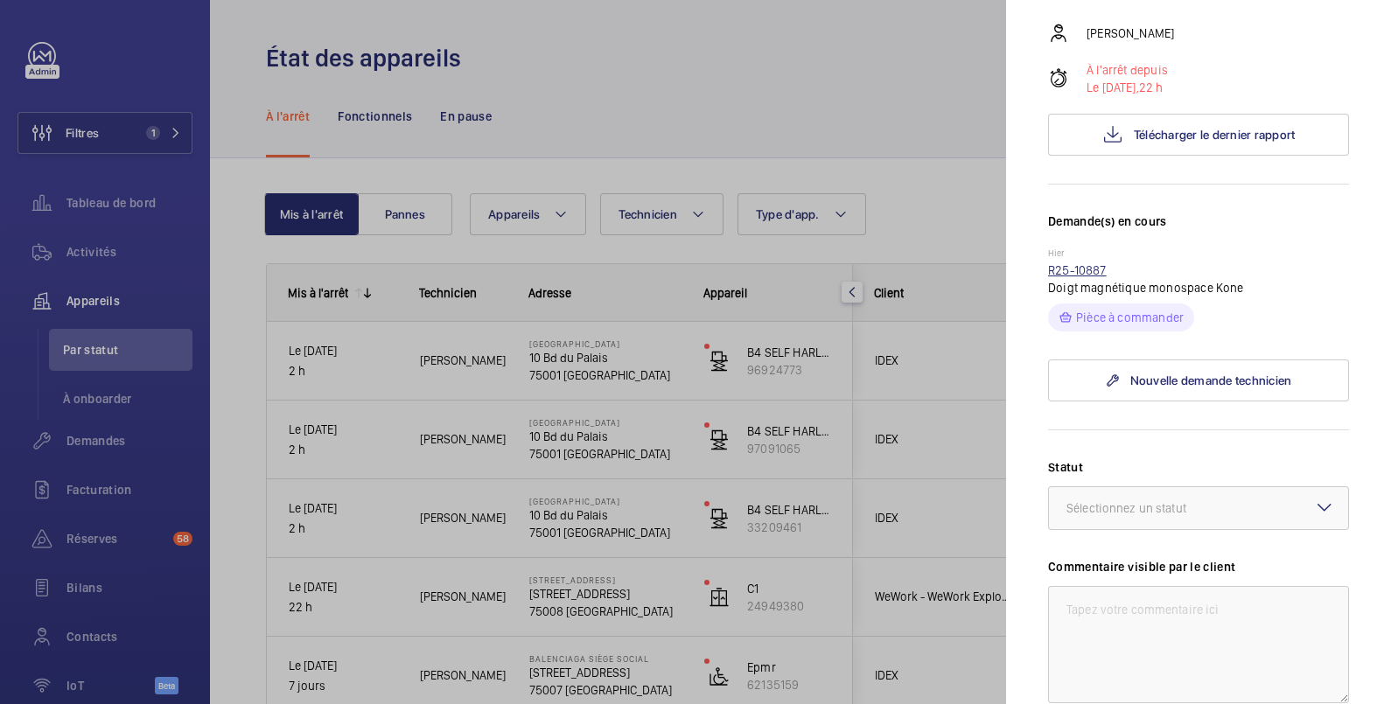
click at [1074, 277] on link "R25-10887" at bounding box center [1077, 270] width 59 height 14
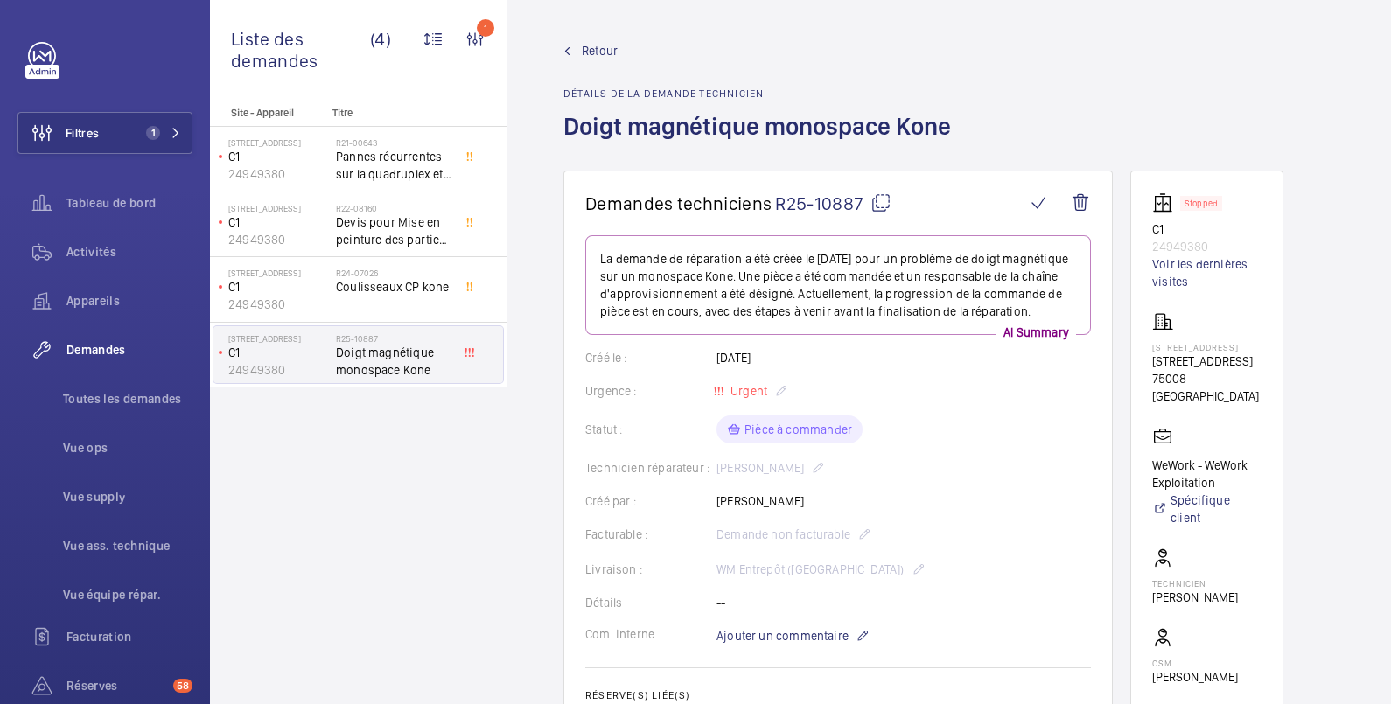
click at [885, 201] on mat-icon at bounding box center [881, 202] width 21 height 21
click at [101, 197] on span "Tableau de bord" at bounding box center [129, 202] width 126 height 17
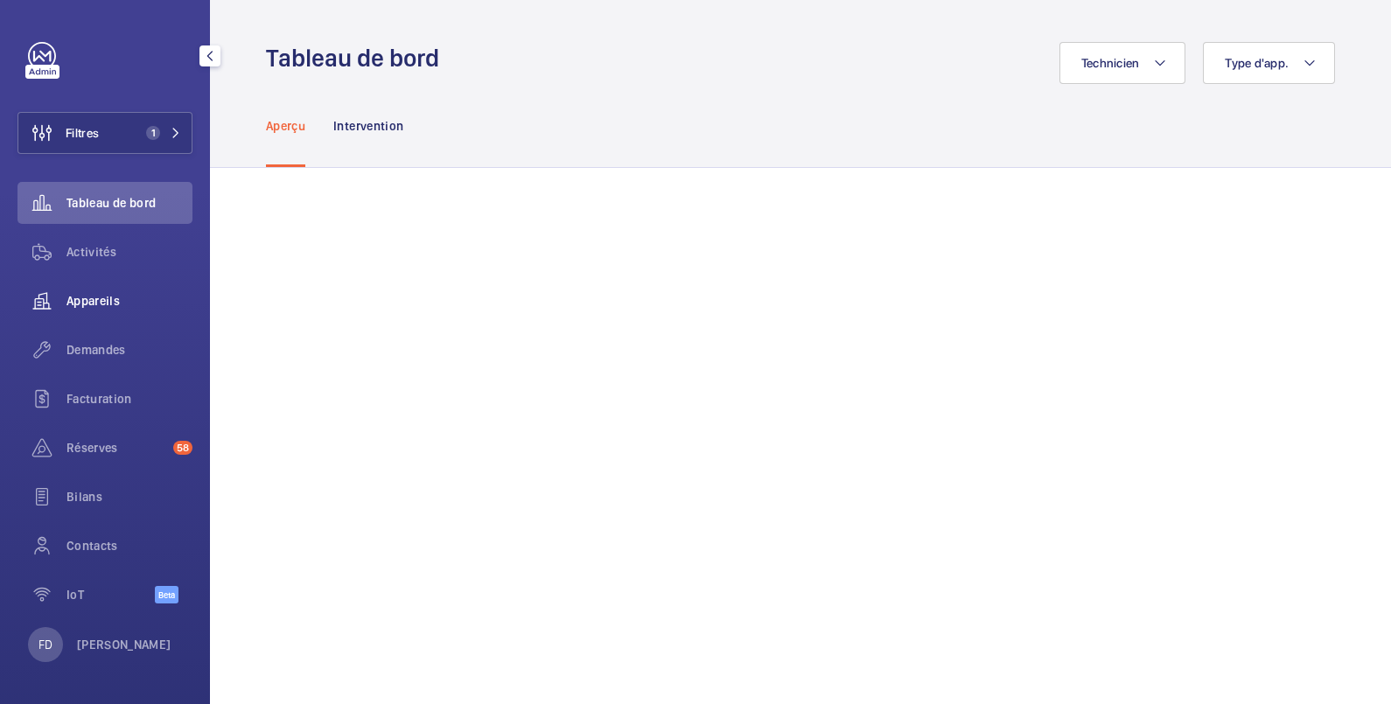
click at [96, 294] on span "Appareils" at bounding box center [129, 300] width 126 height 17
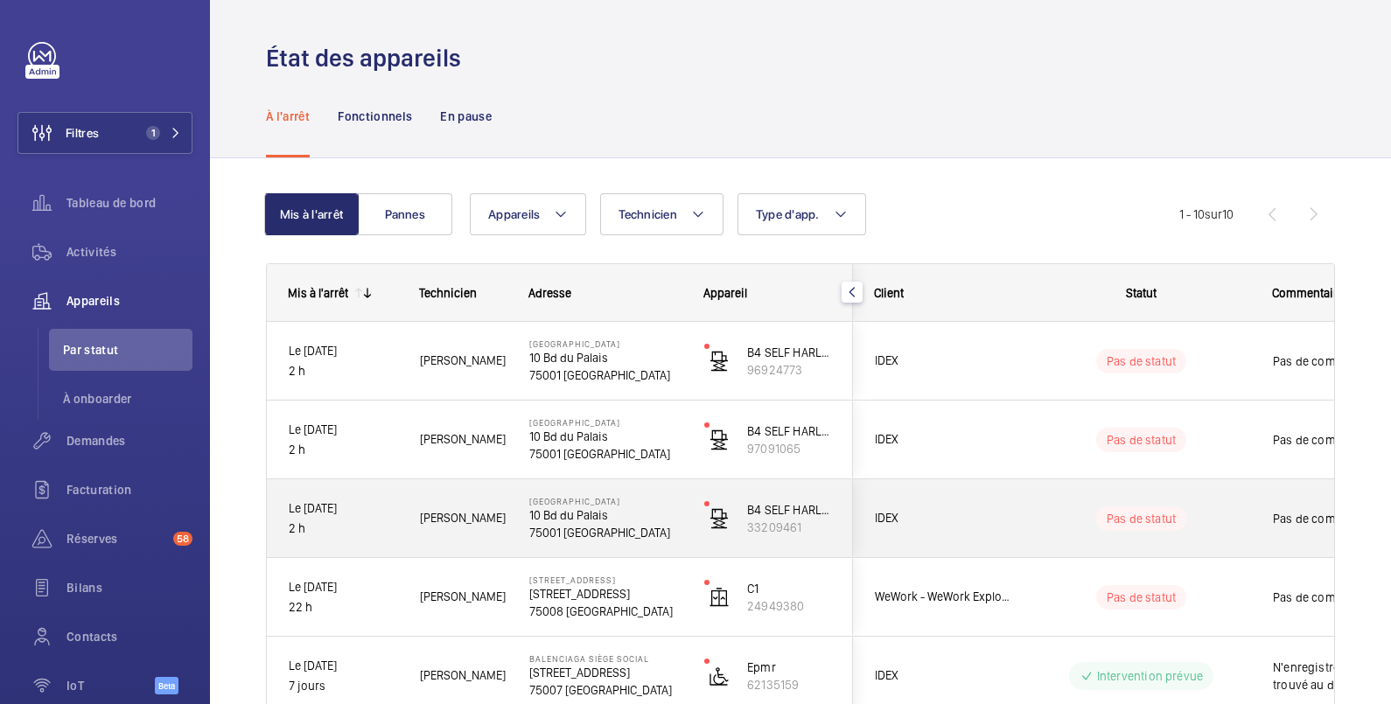
click at [1282, 511] on span "Pas de commentaire" at bounding box center [1363, 518] width 181 height 17
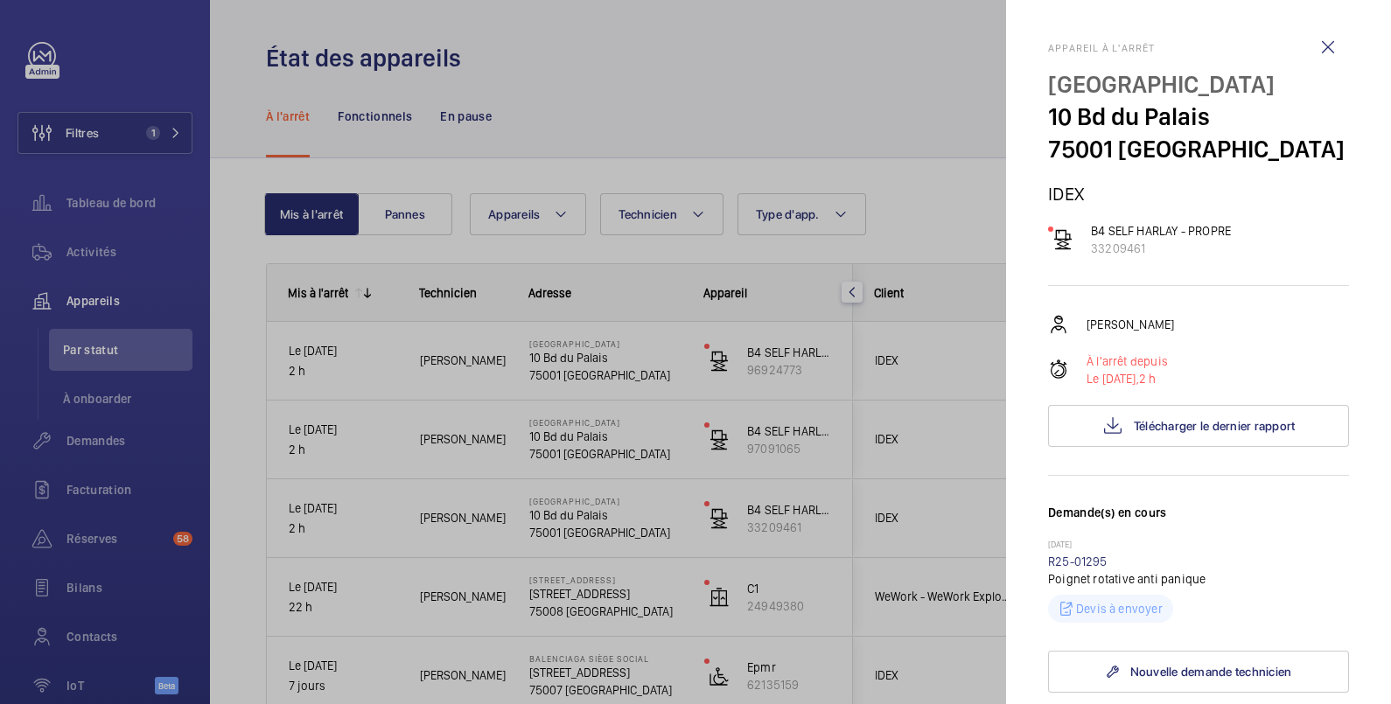
scroll to position [291, 0]
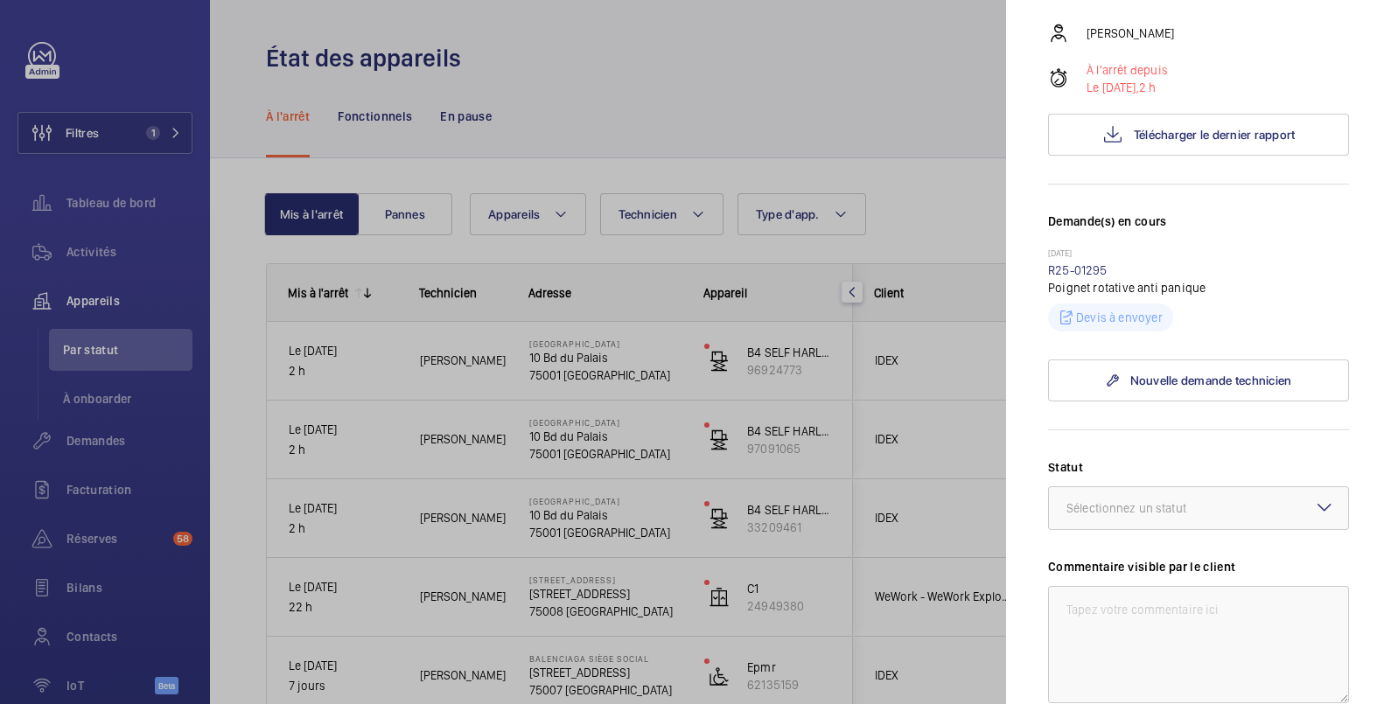
click at [887, 166] on div at bounding box center [695, 352] width 1391 height 704
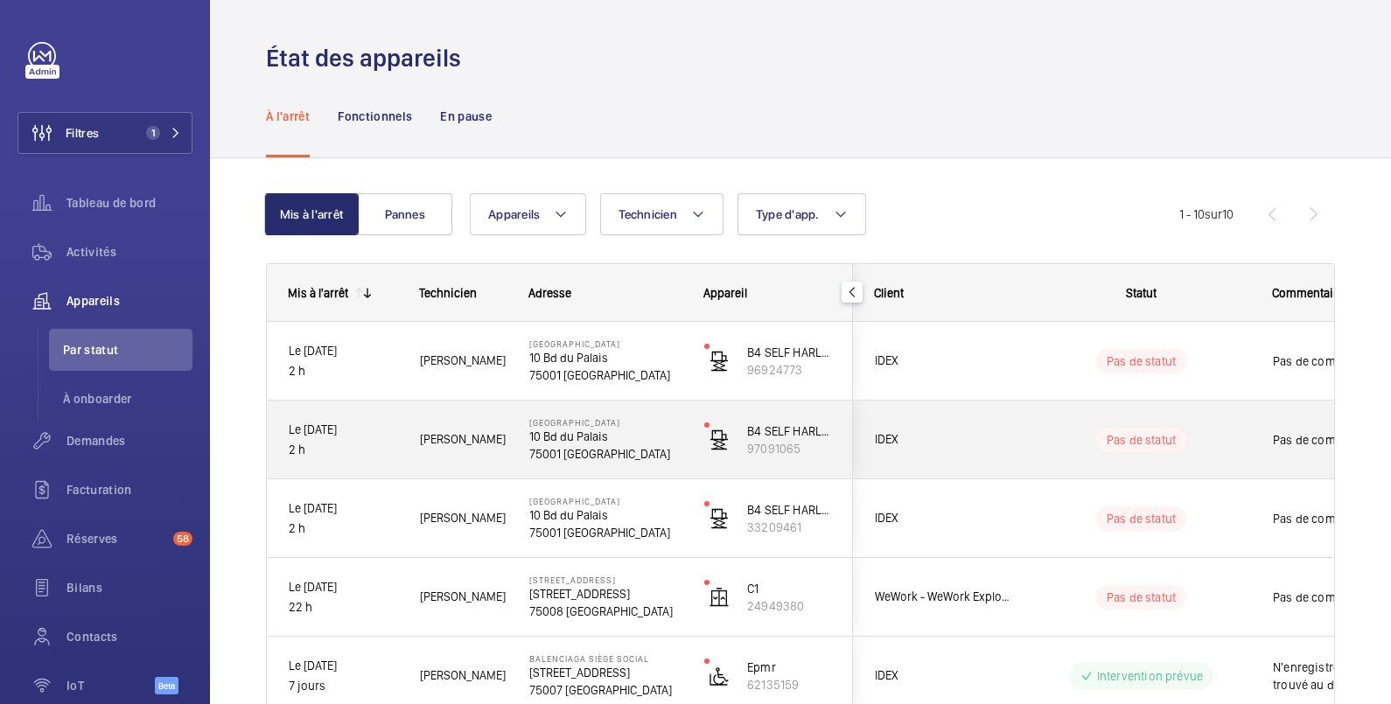
click at [1293, 443] on span "Pas de commentaire" at bounding box center [1363, 439] width 181 height 17
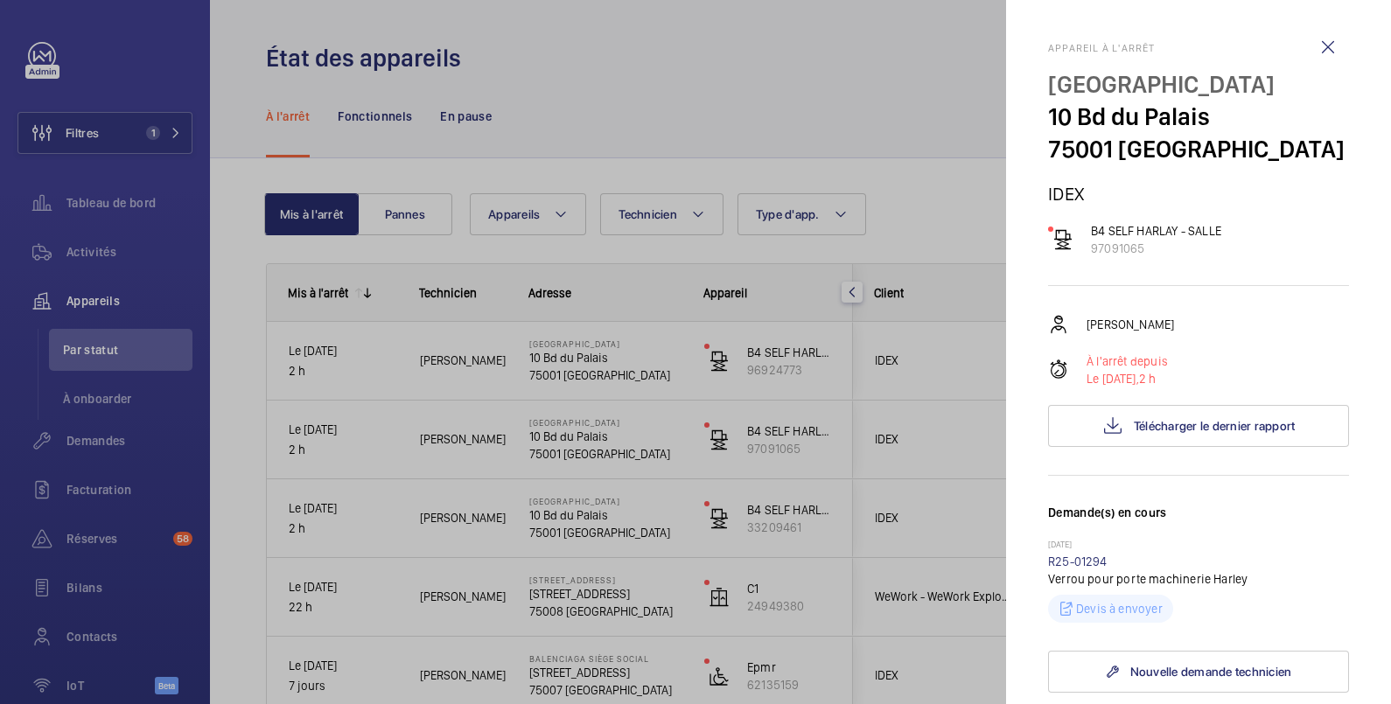
click at [929, 215] on div at bounding box center [695, 352] width 1391 height 704
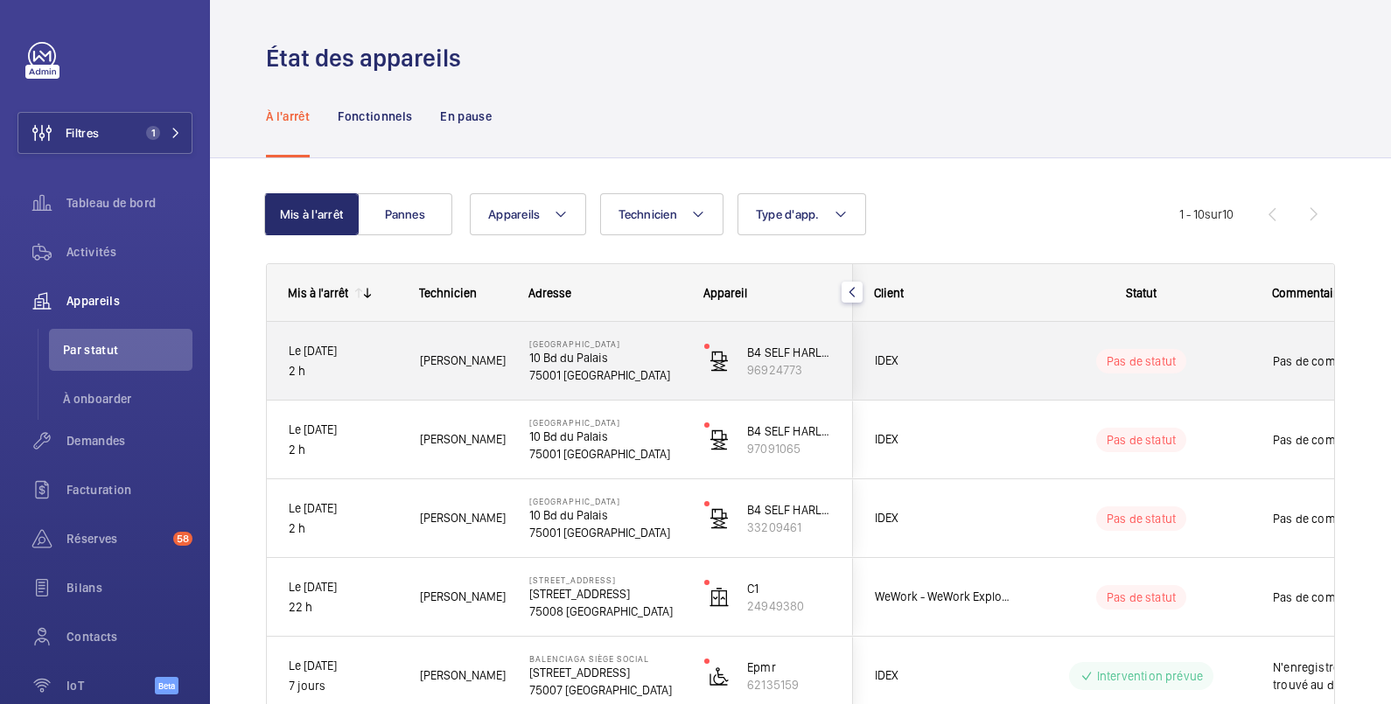
click at [1280, 343] on div "Pas de commentaire" at bounding box center [1363, 361] width 181 height 40
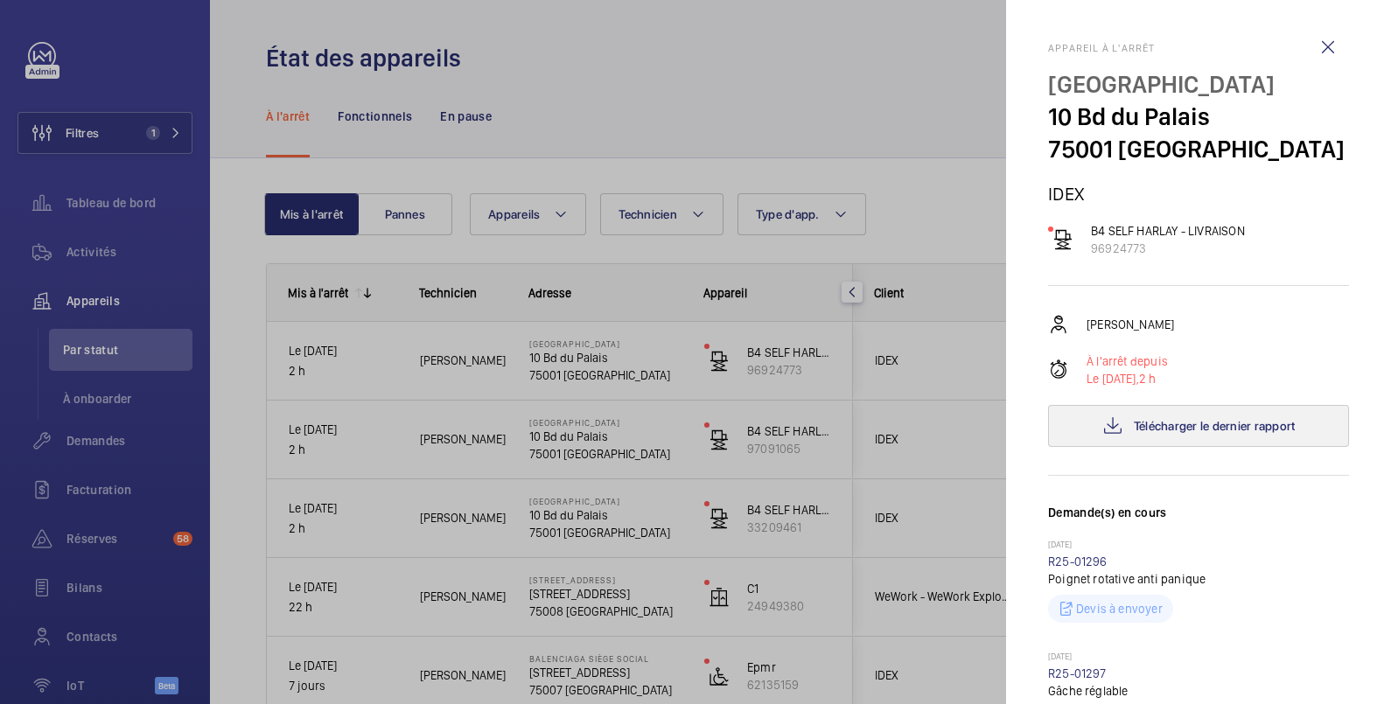
scroll to position [291, 0]
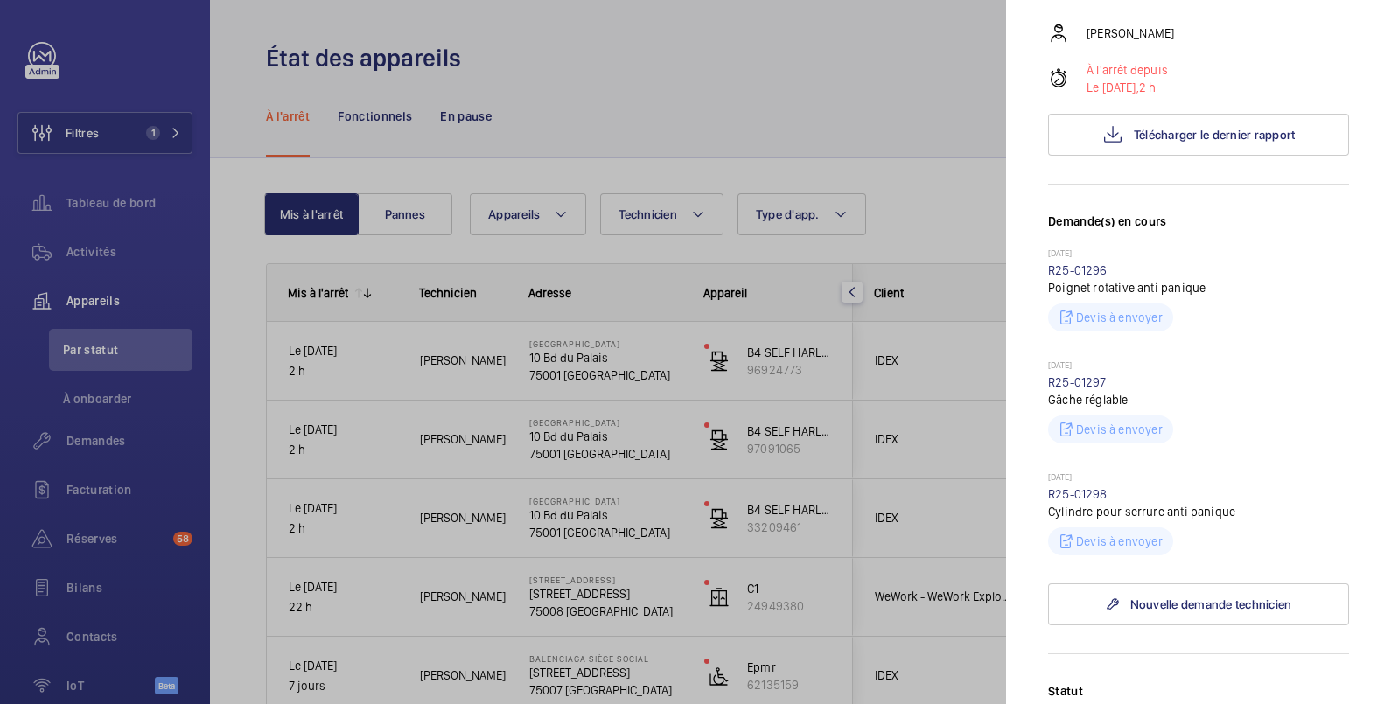
click at [925, 179] on div at bounding box center [695, 352] width 1391 height 704
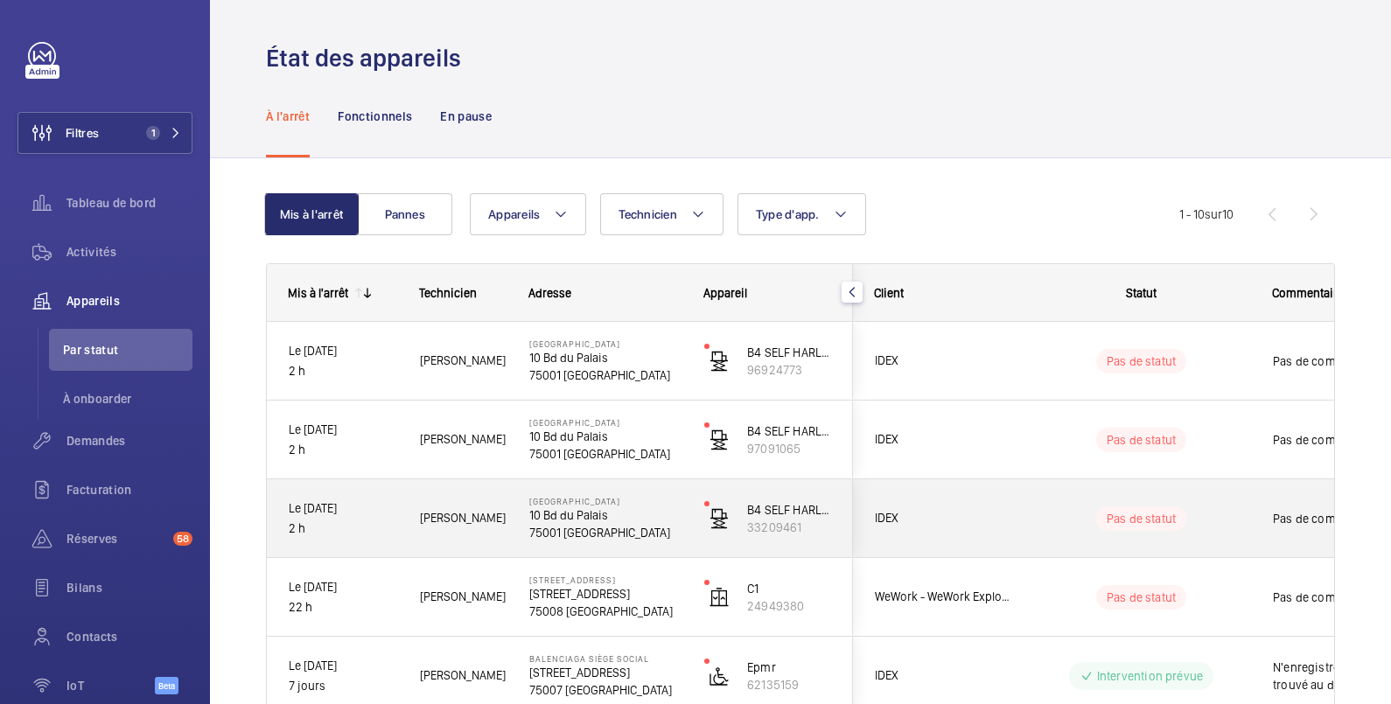
click at [1265, 514] on div "Pas de commentaire" at bounding box center [1353, 518] width 202 height 75
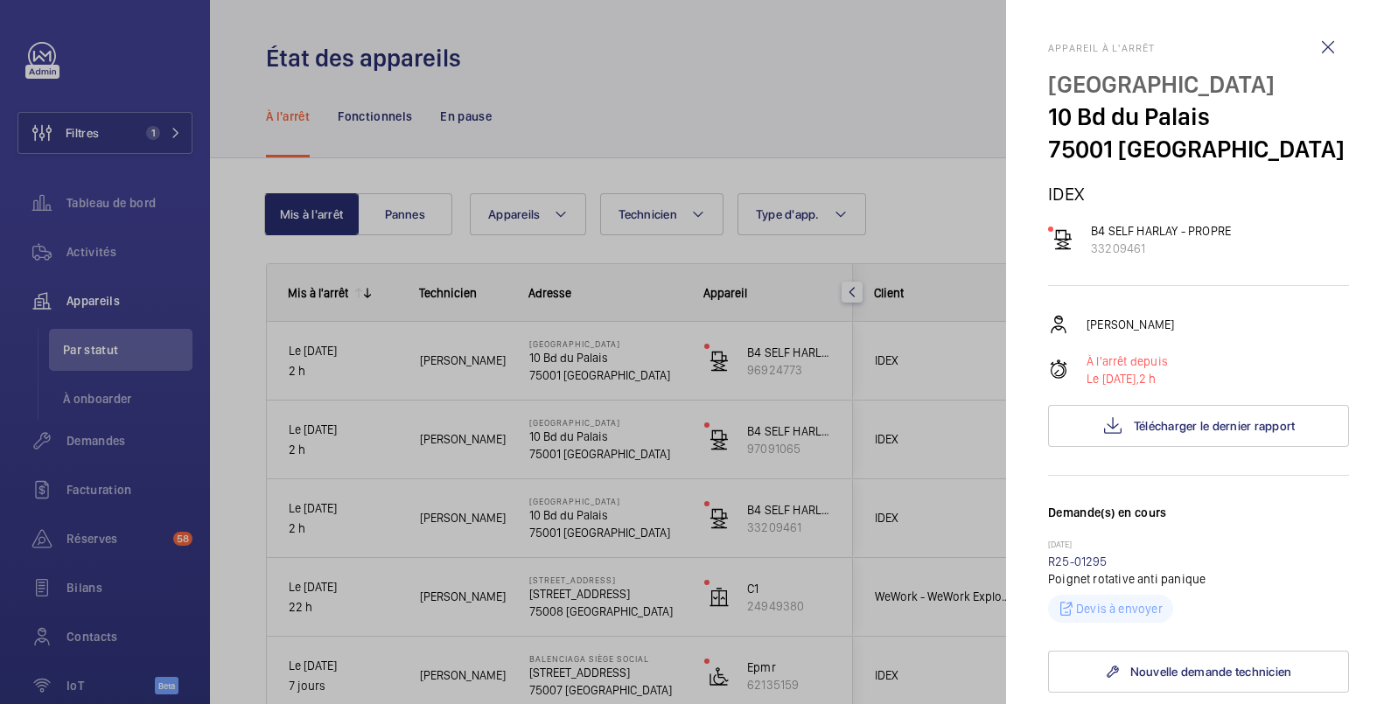
scroll to position [291, 0]
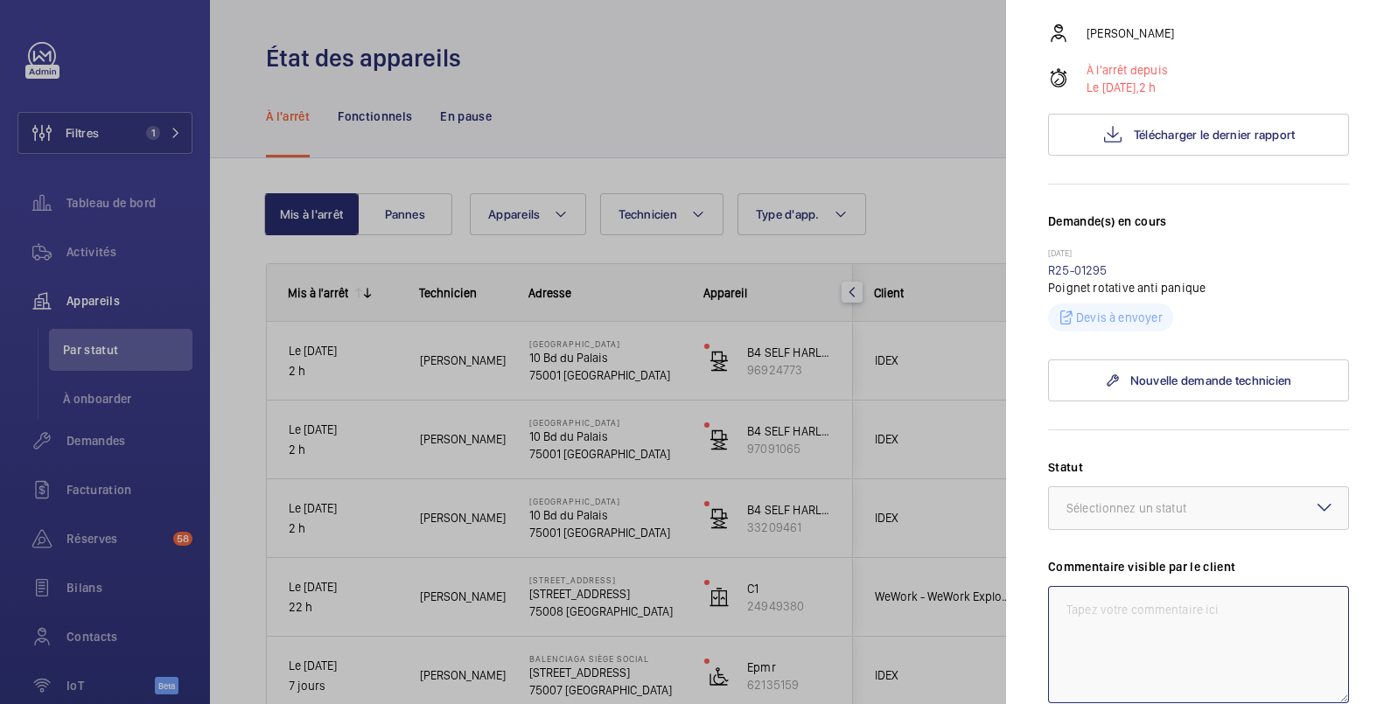
click at [1198, 618] on textarea at bounding box center [1198, 644] width 301 height 117
click at [1065, 610] on textarea "Pas de courant coté client suite a dégâts des eaux" at bounding box center [1198, 644] width 301 height 117
drag, startPoint x: 1067, startPoint y: 608, endPoint x: 1130, endPoint y: 626, distance: 64.8
click at [1130, 626] on textarea "14/08 Pas de courant coté client suite a dégâts des eaux" at bounding box center [1198, 644] width 301 height 117
click at [1168, 515] on div "Sélectionnez un statut" at bounding box center [1149, 508] width 164 height 17
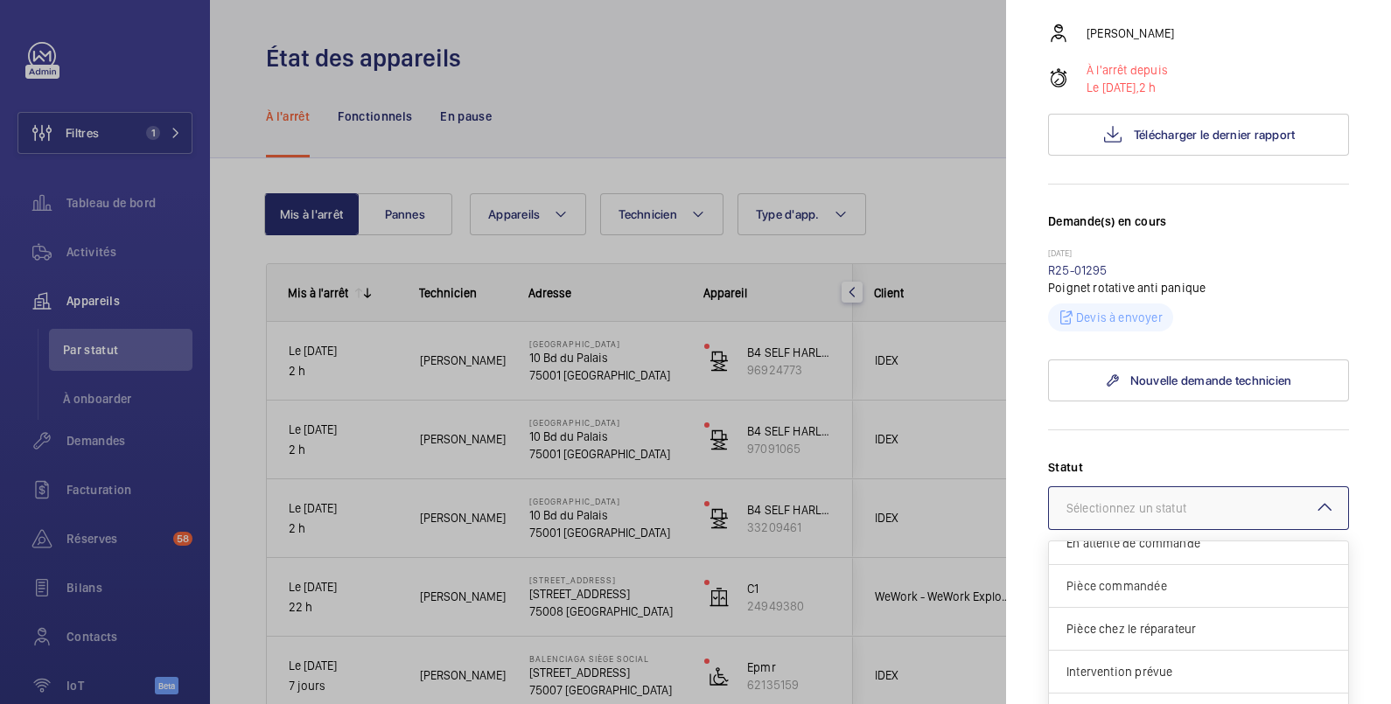
scroll to position [583, 0]
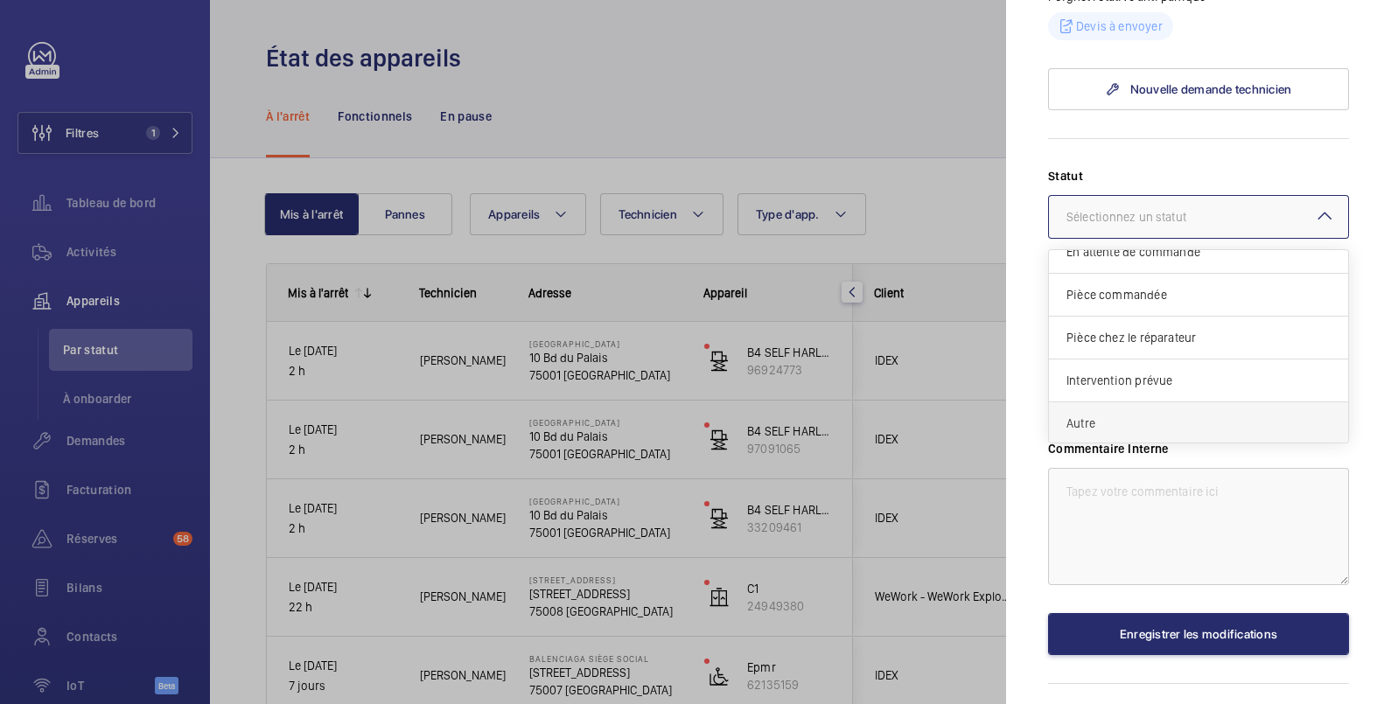
click at [1137, 420] on span "Autre" at bounding box center [1199, 423] width 264 height 17
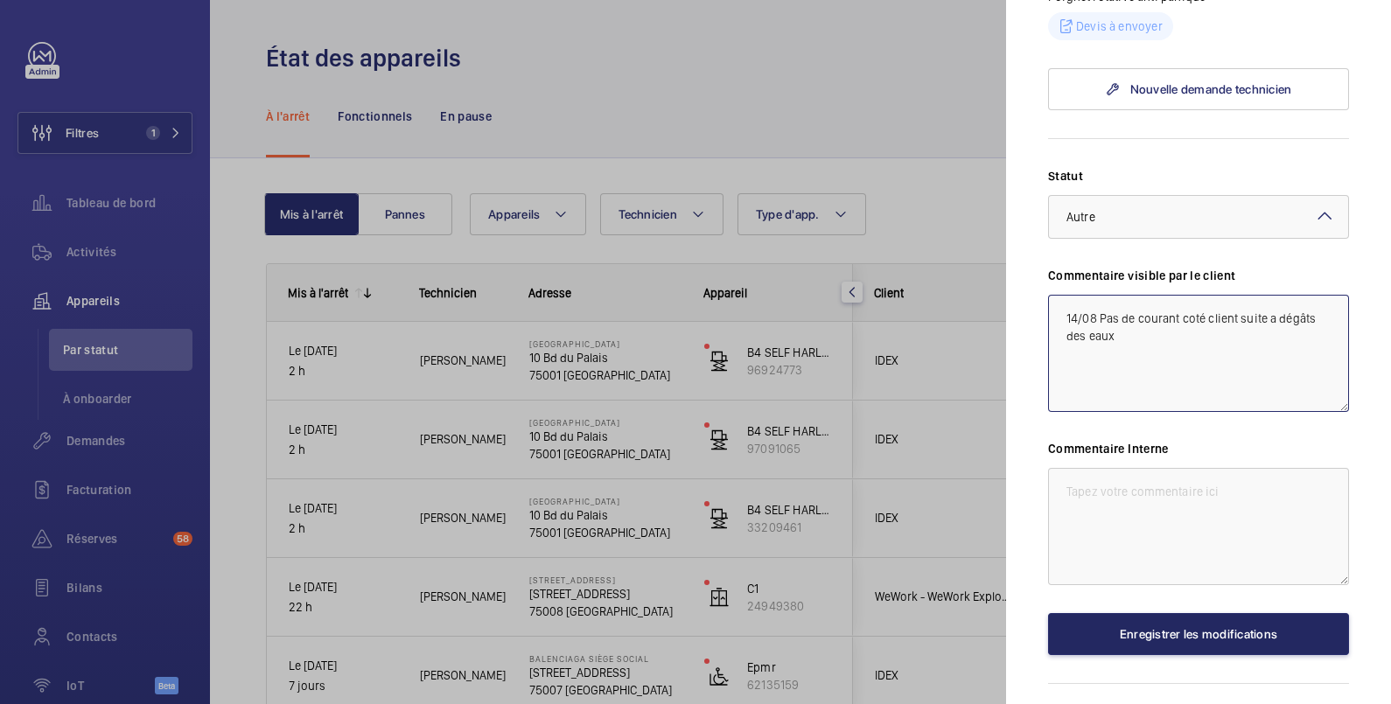
type textarea "14/08 Pas de courant coté client suite a dégâts des eaux"
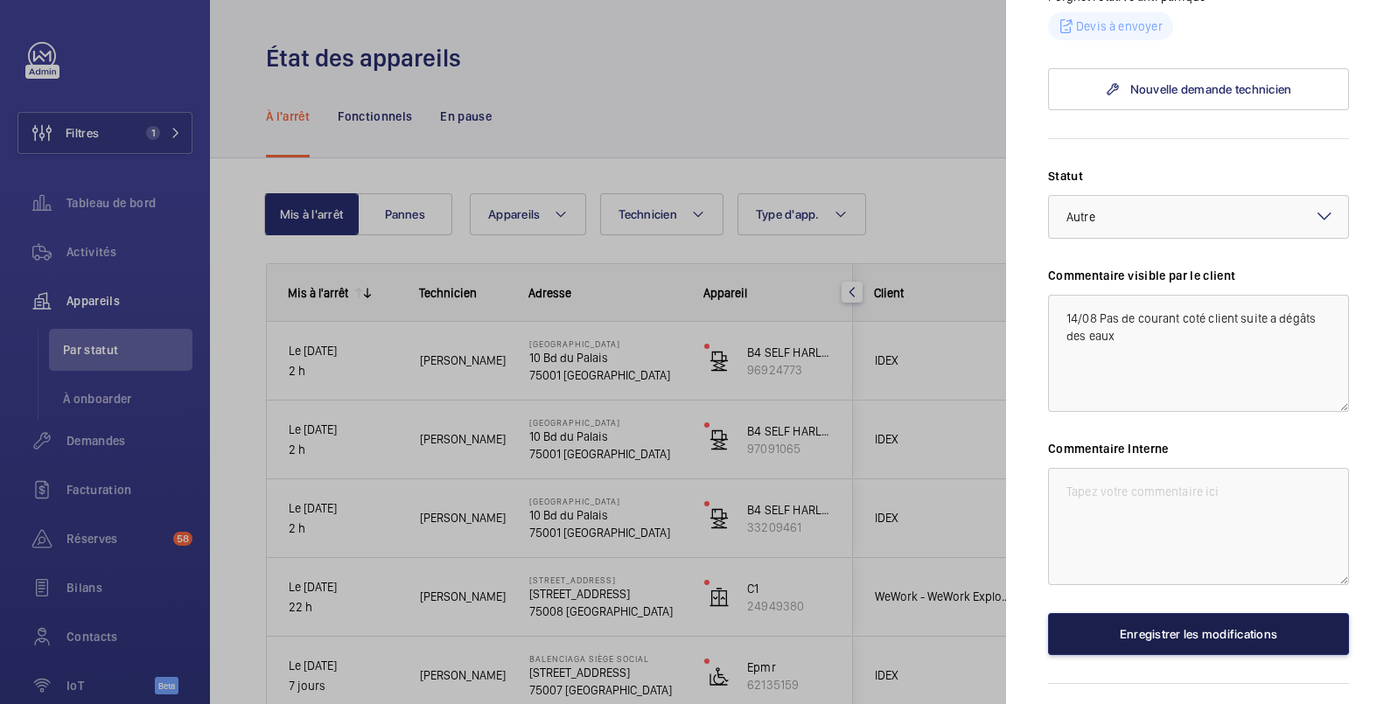
click at [1146, 630] on button "Enregistrer les modifications" at bounding box center [1198, 634] width 301 height 42
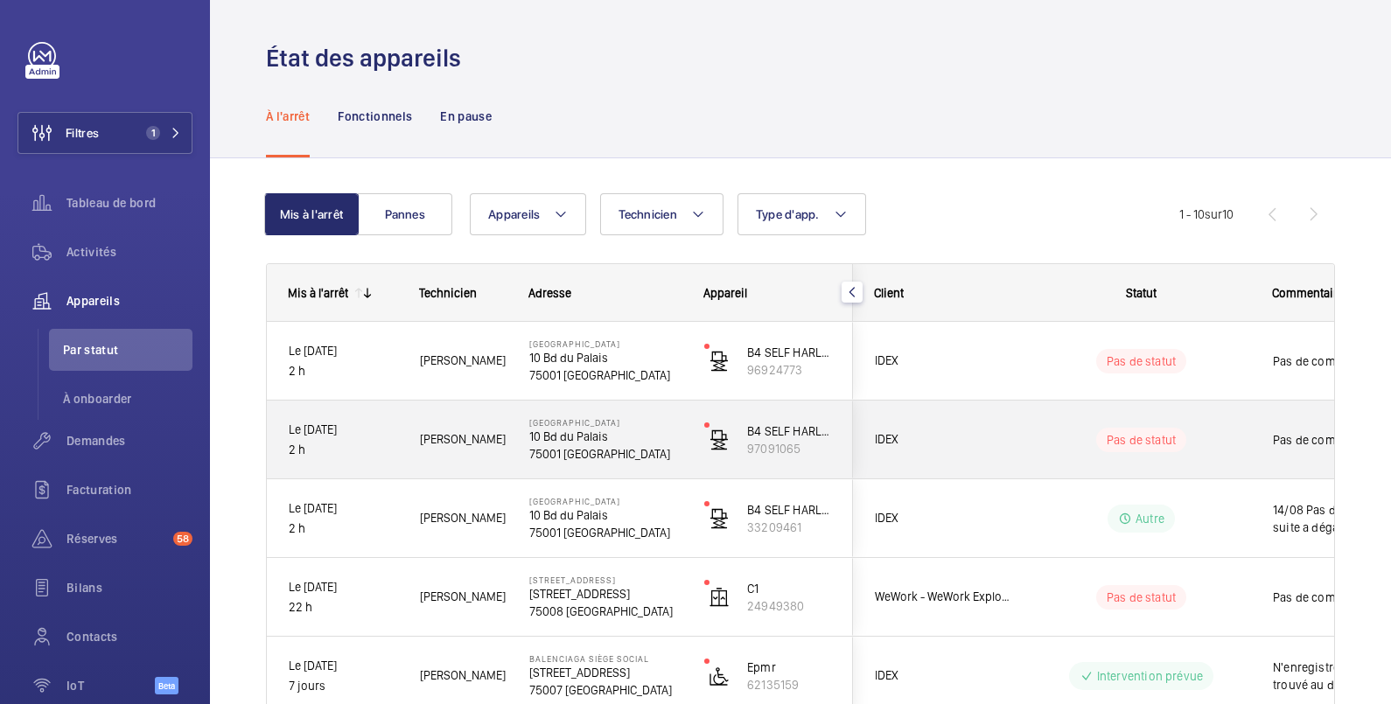
click at [1231, 437] on wm-front-pills-cell "Pas de statut" at bounding box center [1141, 440] width 218 height 24
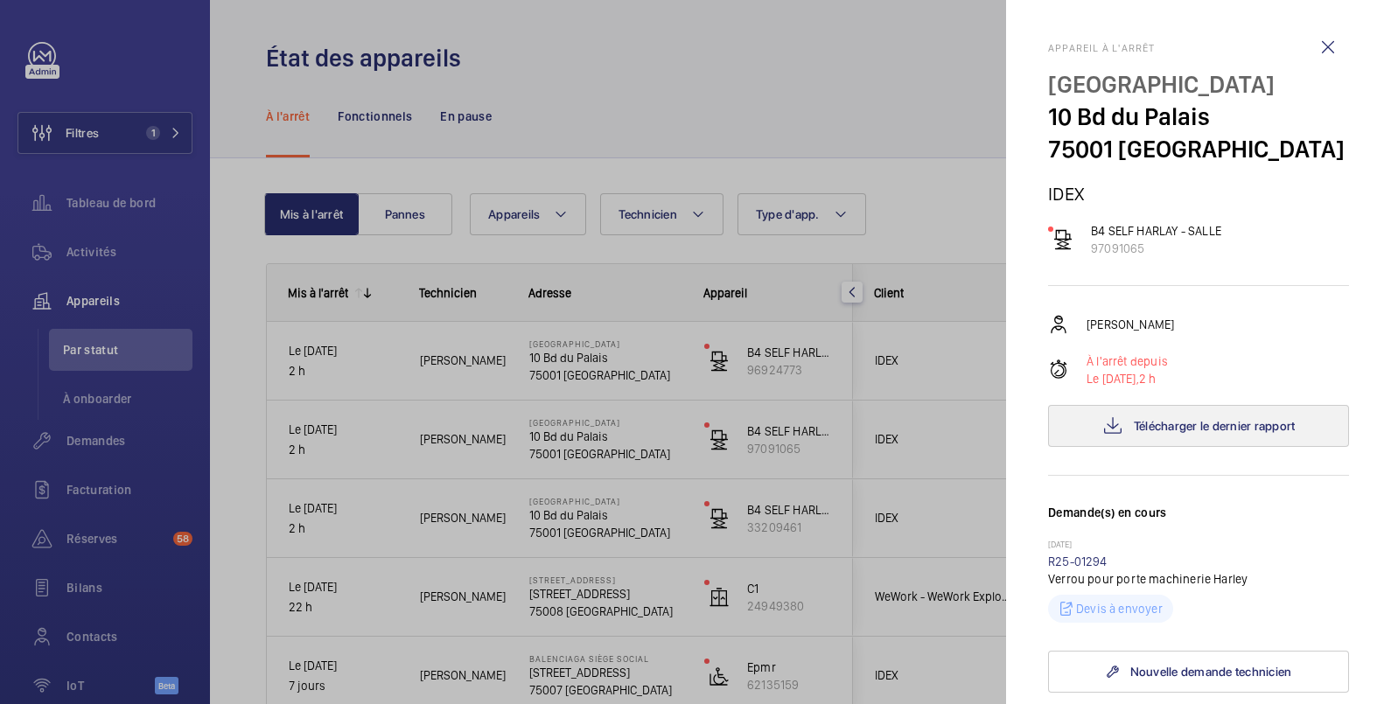
scroll to position [291, 0]
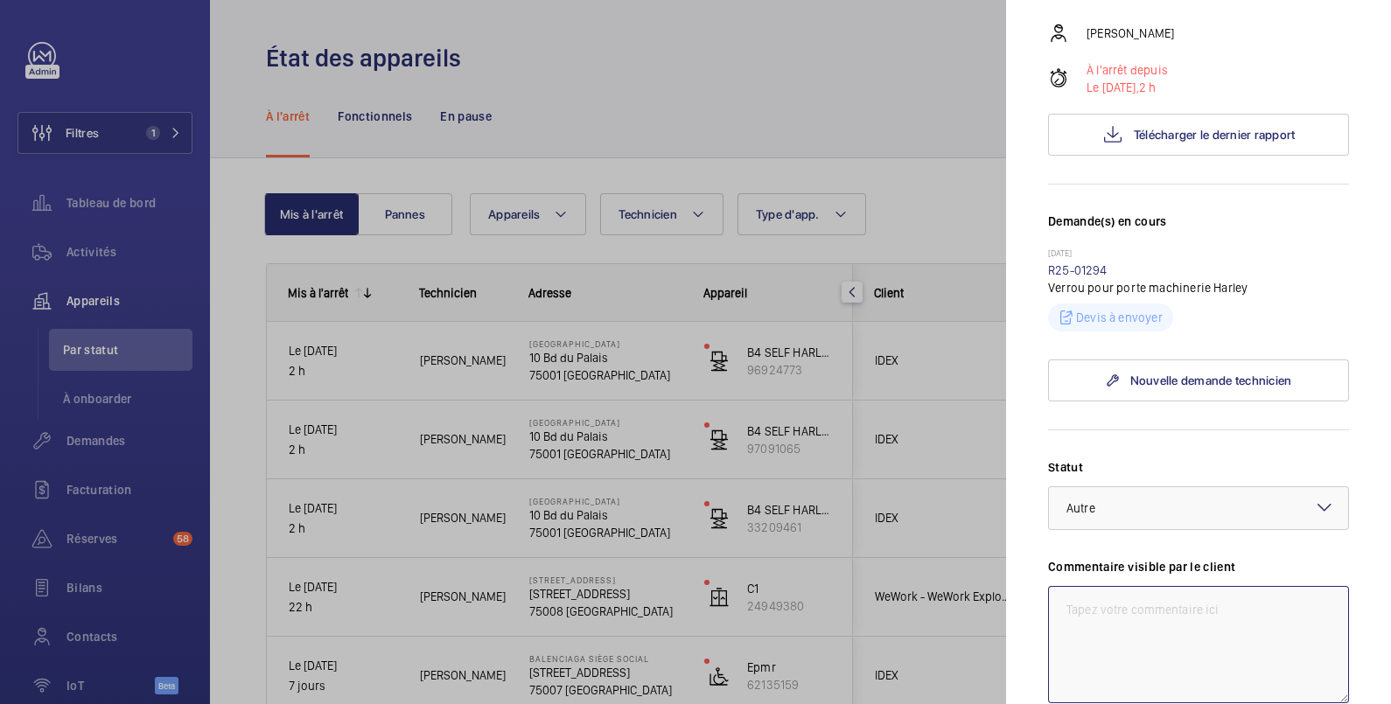
click at [1142, 614] on textarea at bounding box center [1198, 644] width 301 height 117
paste textarea "14/08 Pas de courant coté client suite a dégâts des eaux"
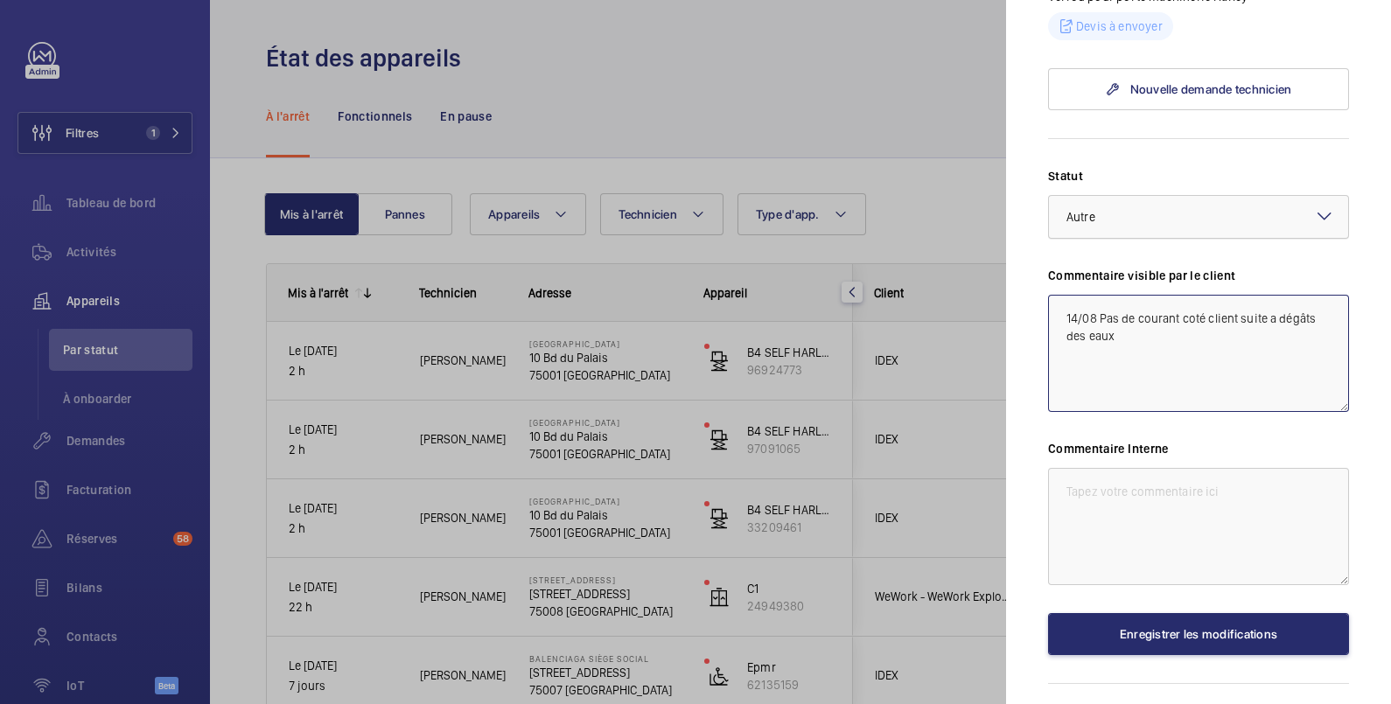
scroll to position [631, 0]
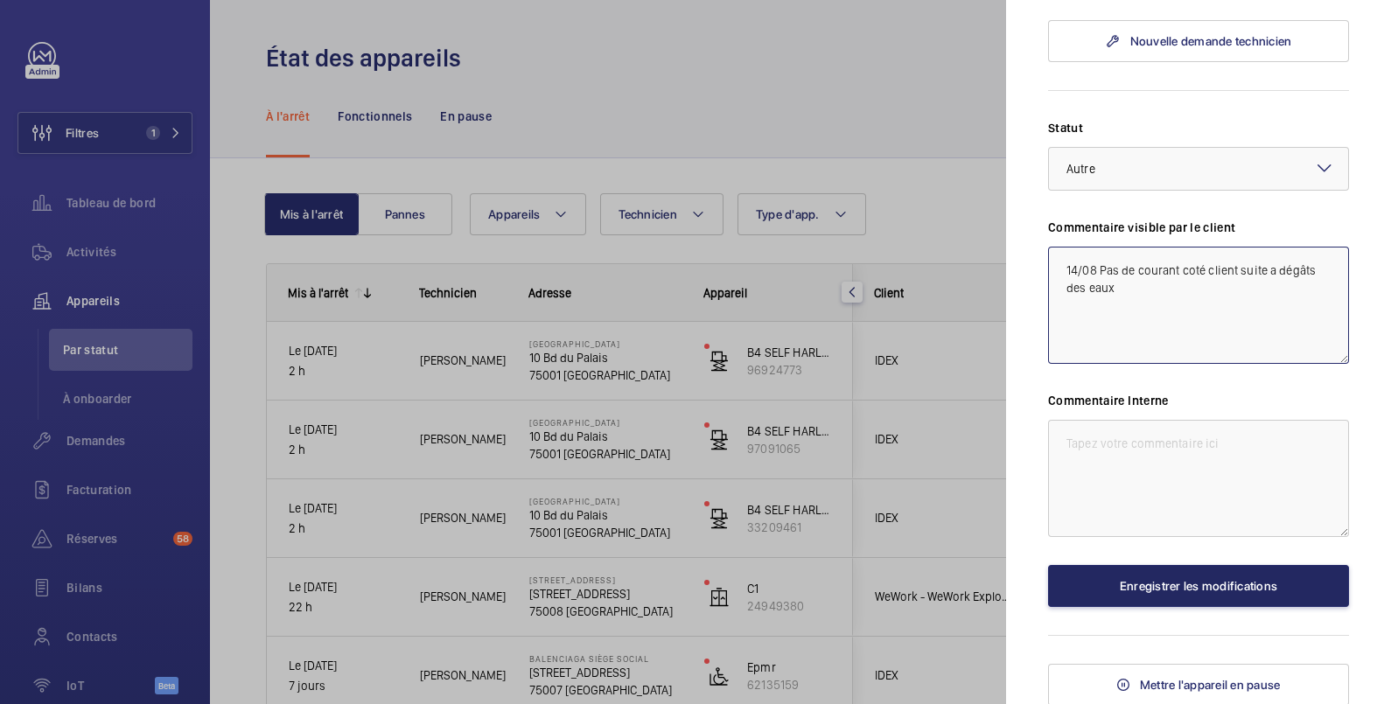
type textarea "14/08 Pas de courant coté client suite a dégâts des eaux"
click at [1214, 582] on button "Enregistrer les modifications" at bounding box center [1198, 586] width 301 height 42
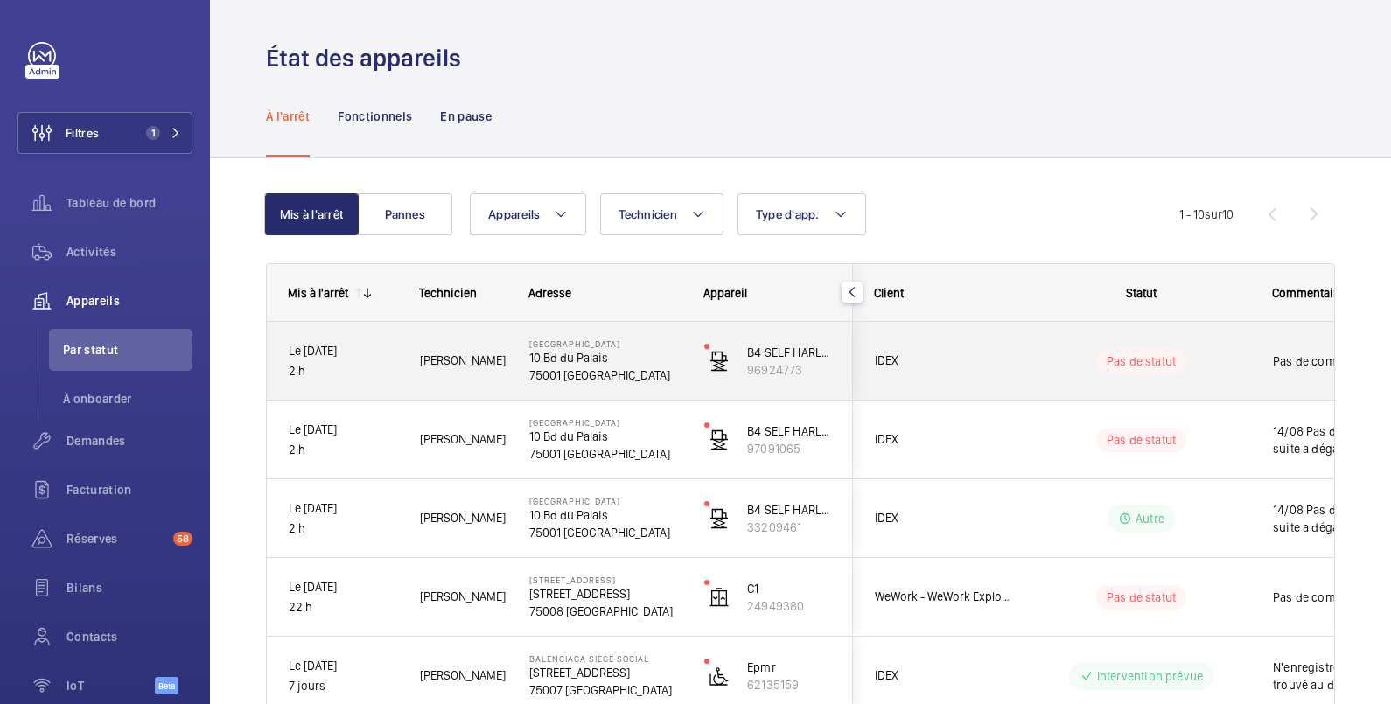
click at [1242, 359] on wm-front-pills-cell "Pas de statut" at bounding box center [1141, 361] width 218 height 24
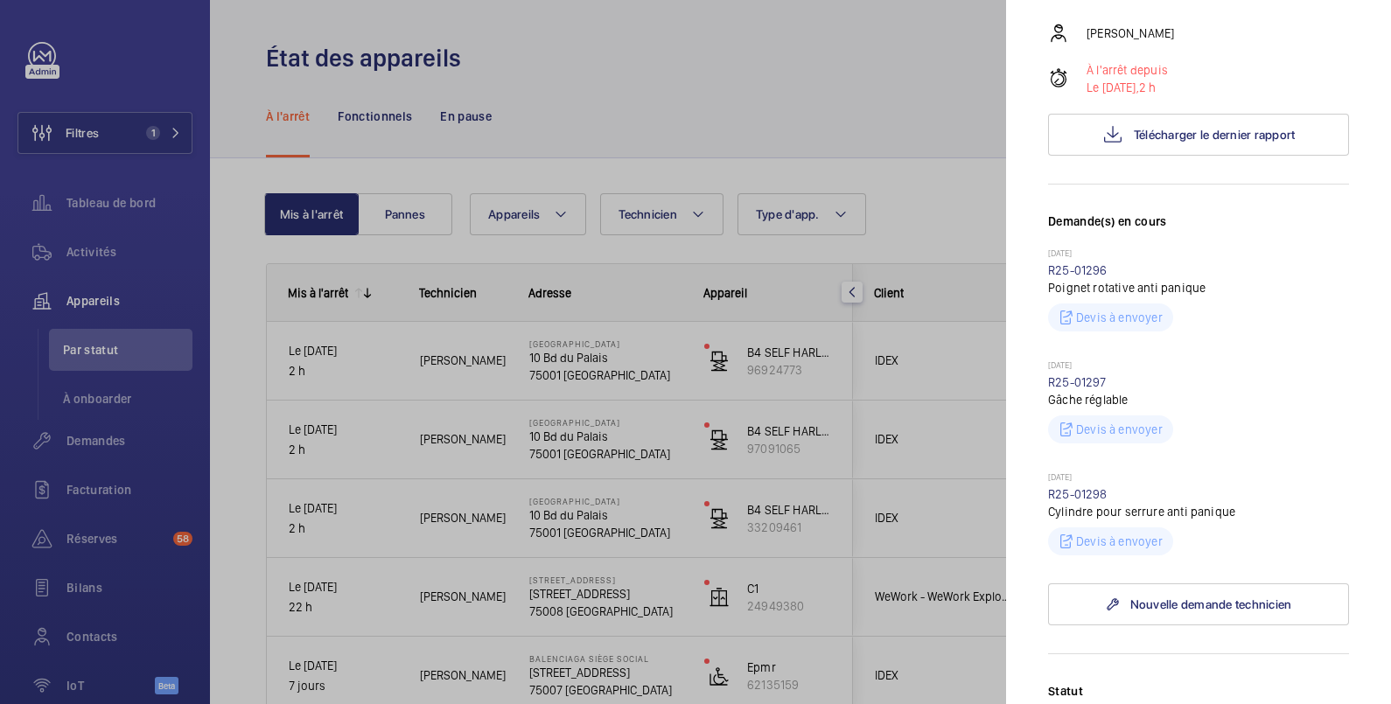
scroll to position [583, 0]
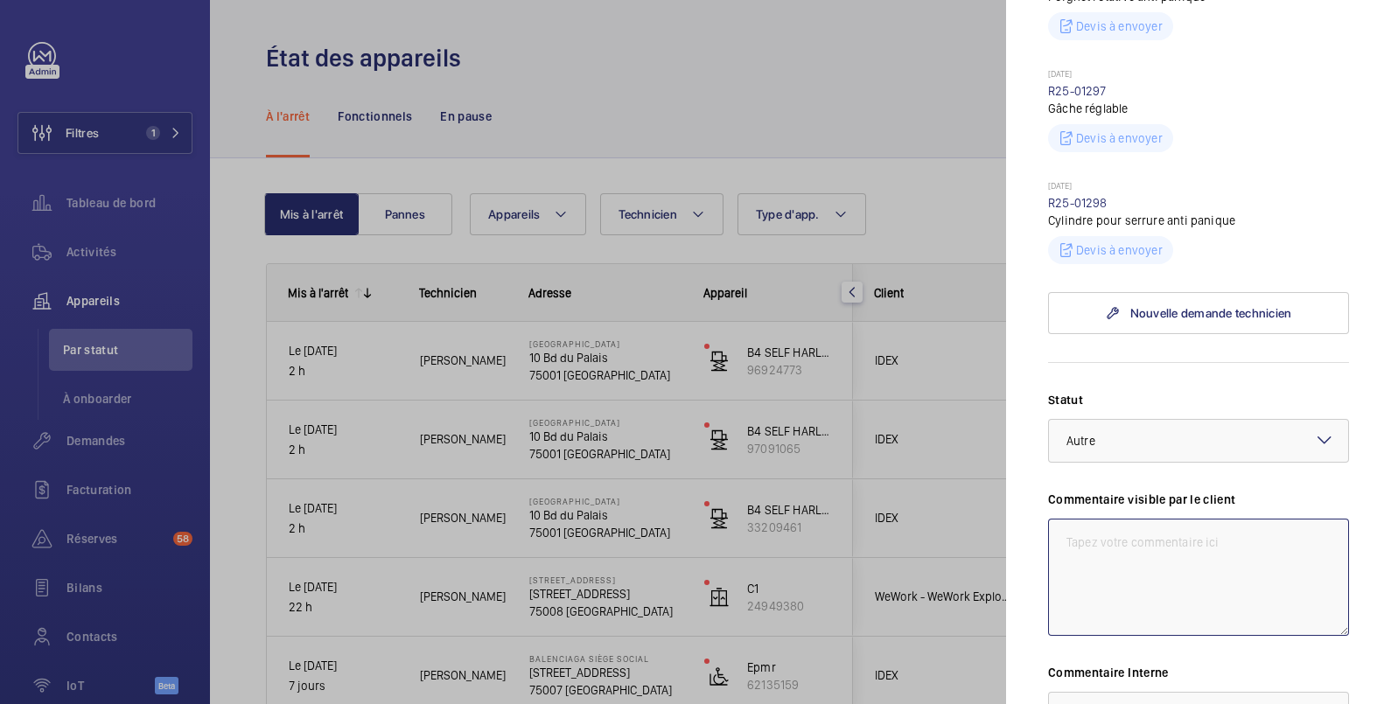
click at [1105, 538] on textarea at bounding box center [1198, 577] width 301 height 117
paste textarea "14/08 Pas de courant coté client suite a dégâts des eaux"
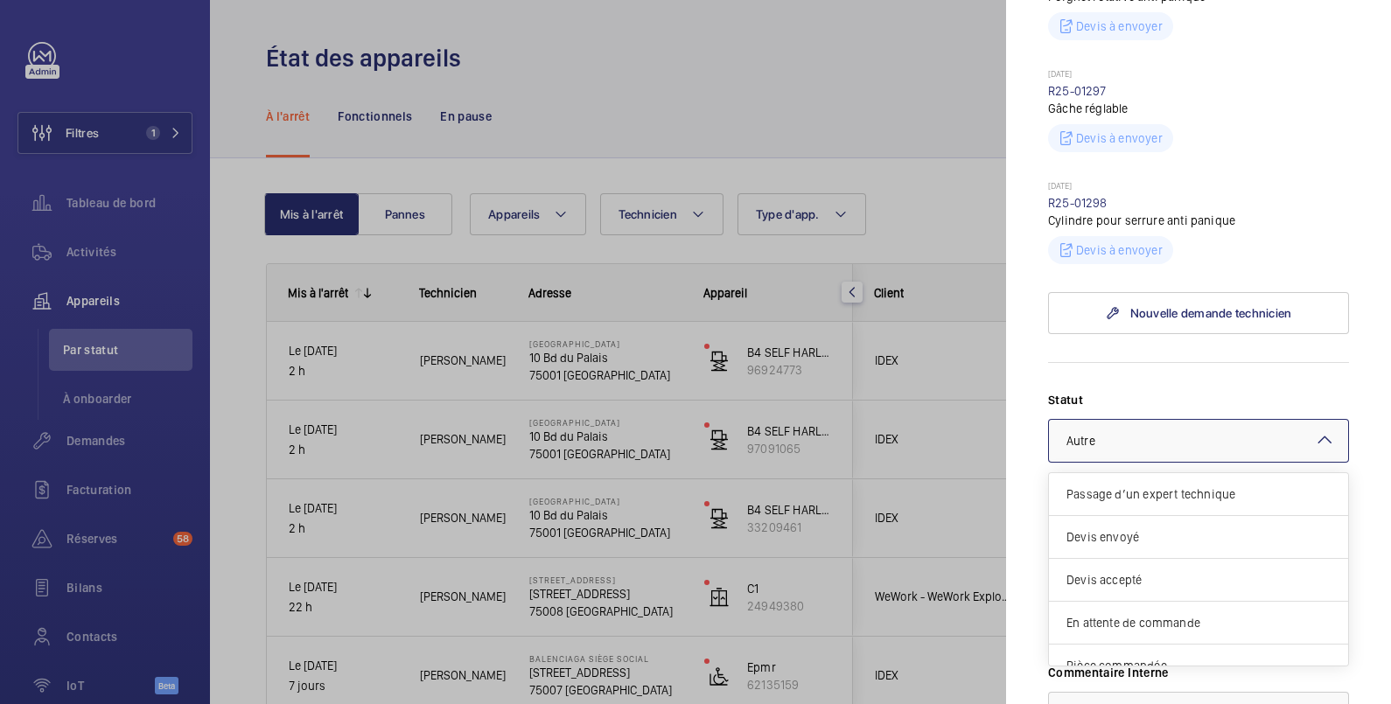
scroll to position [149, 0]
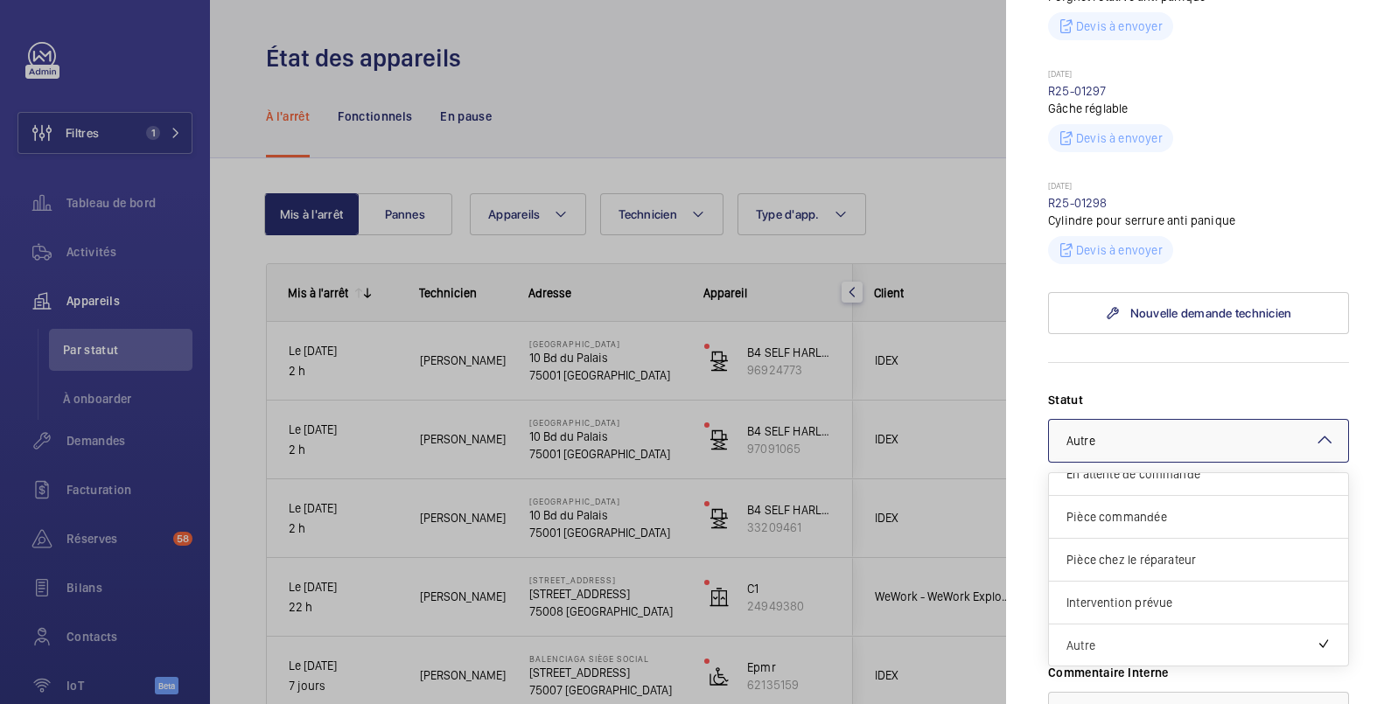
click at [1136, 439] on div "× Autre" at bounding box center [1103, 440] width 73 height 17
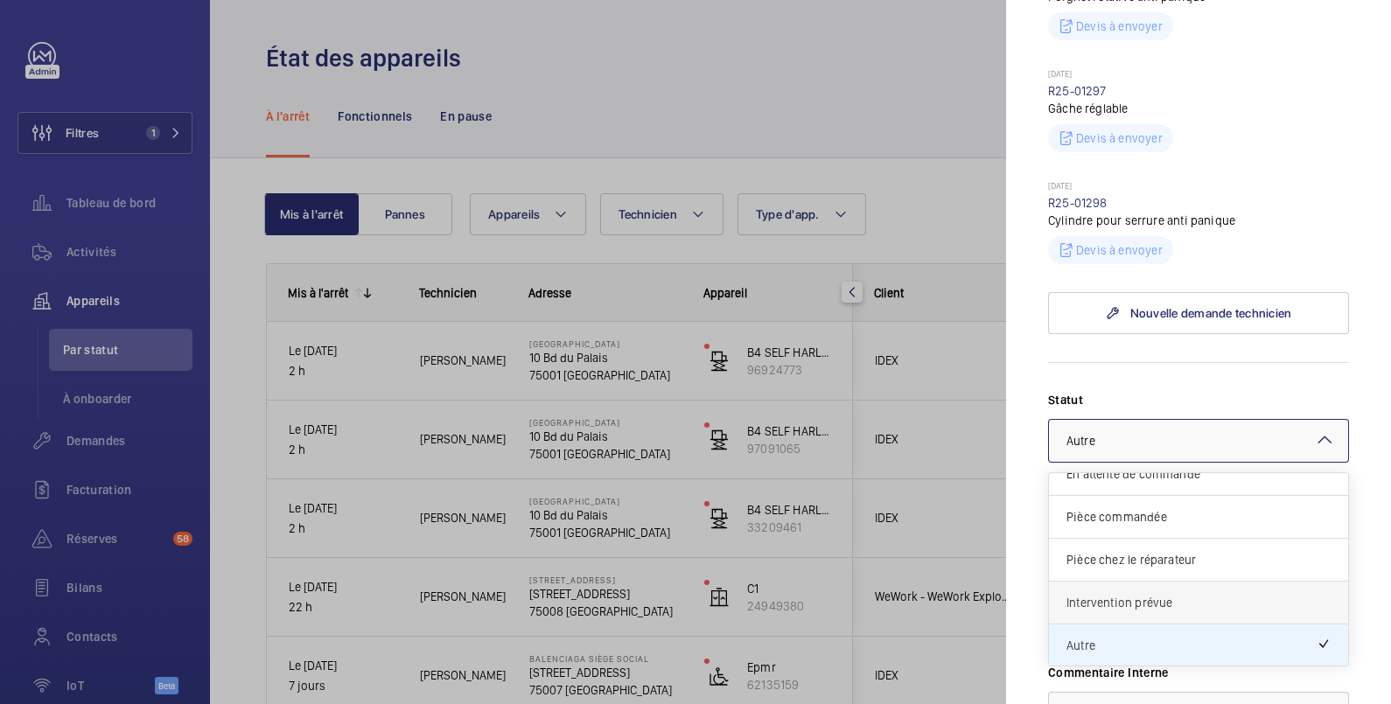
click at [1111, 604] on span "Intervention prévue" at bounding box center [1199, 602] width 264 height 17
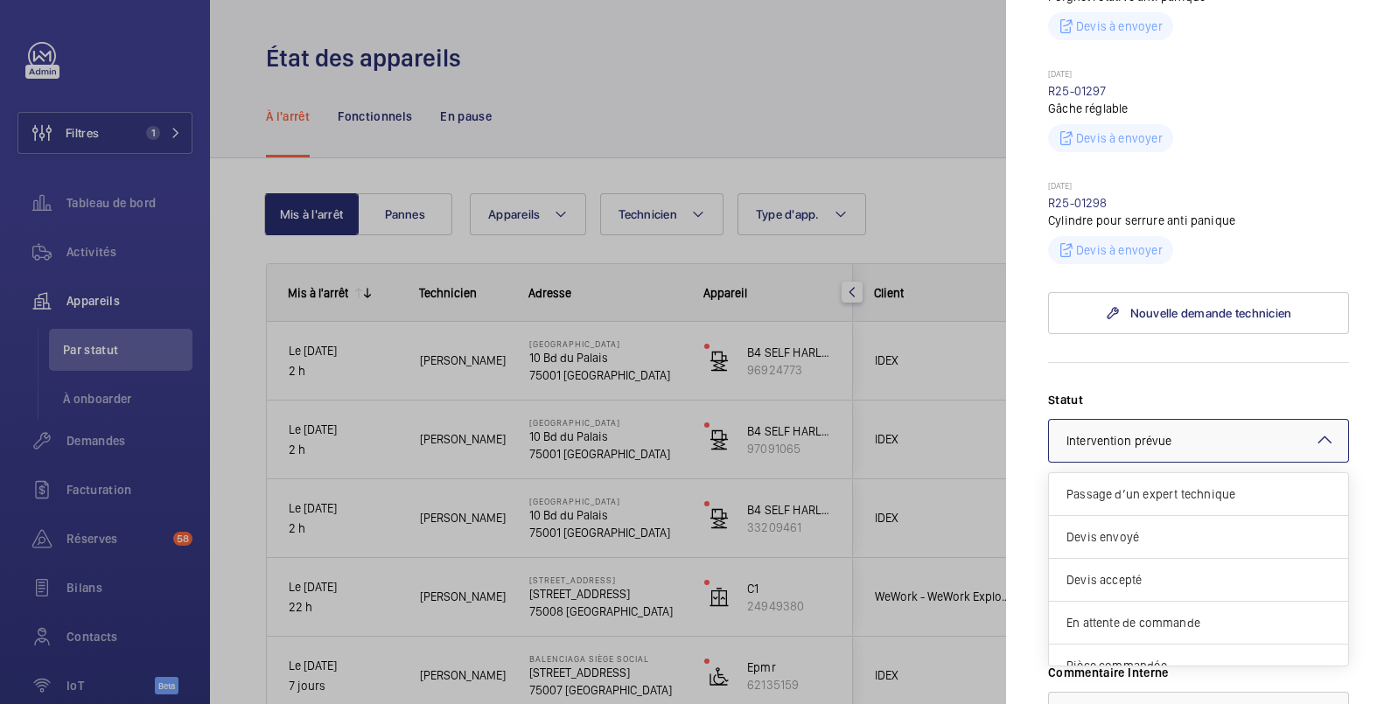
click at [1164, 434] on span "Intervention prévue" at bounding box center [1119, 441] width 105 height 14
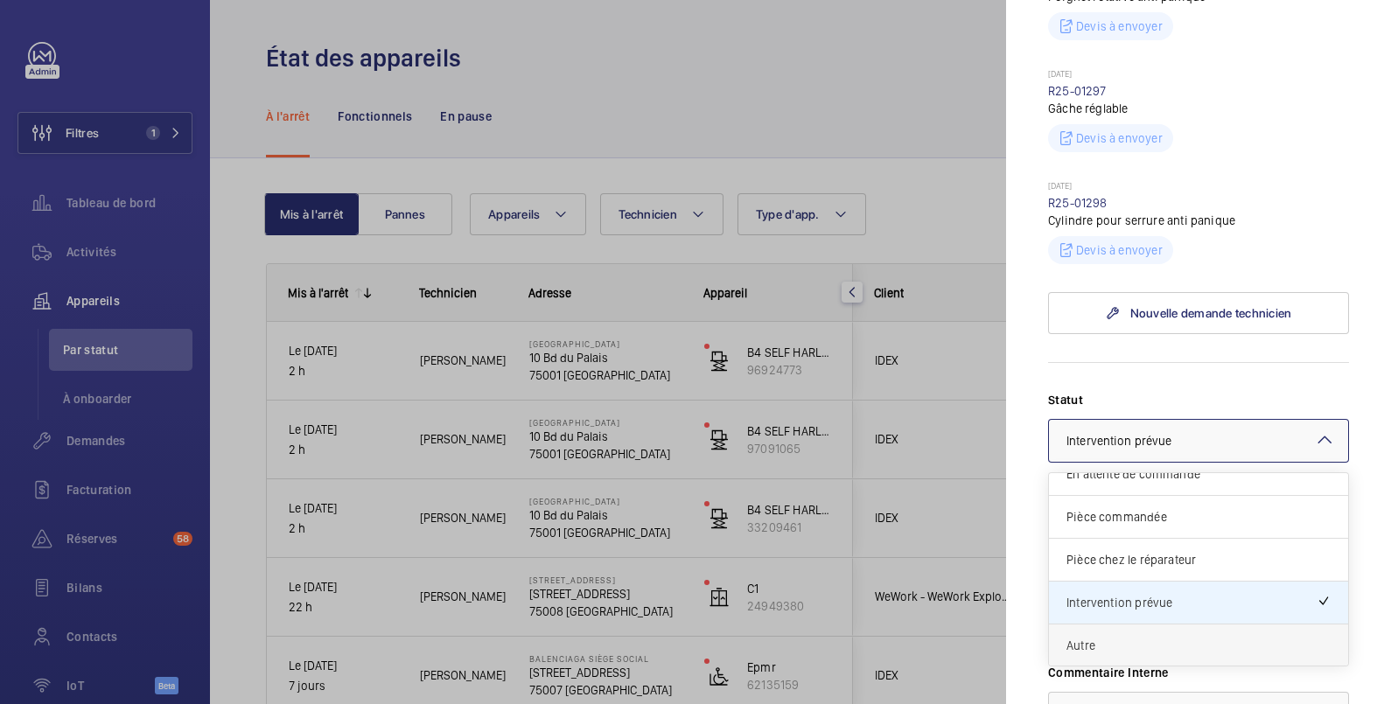
click at [1106, 643] on span "Autre" at bounding box center [1199, 645] width 264 height 17
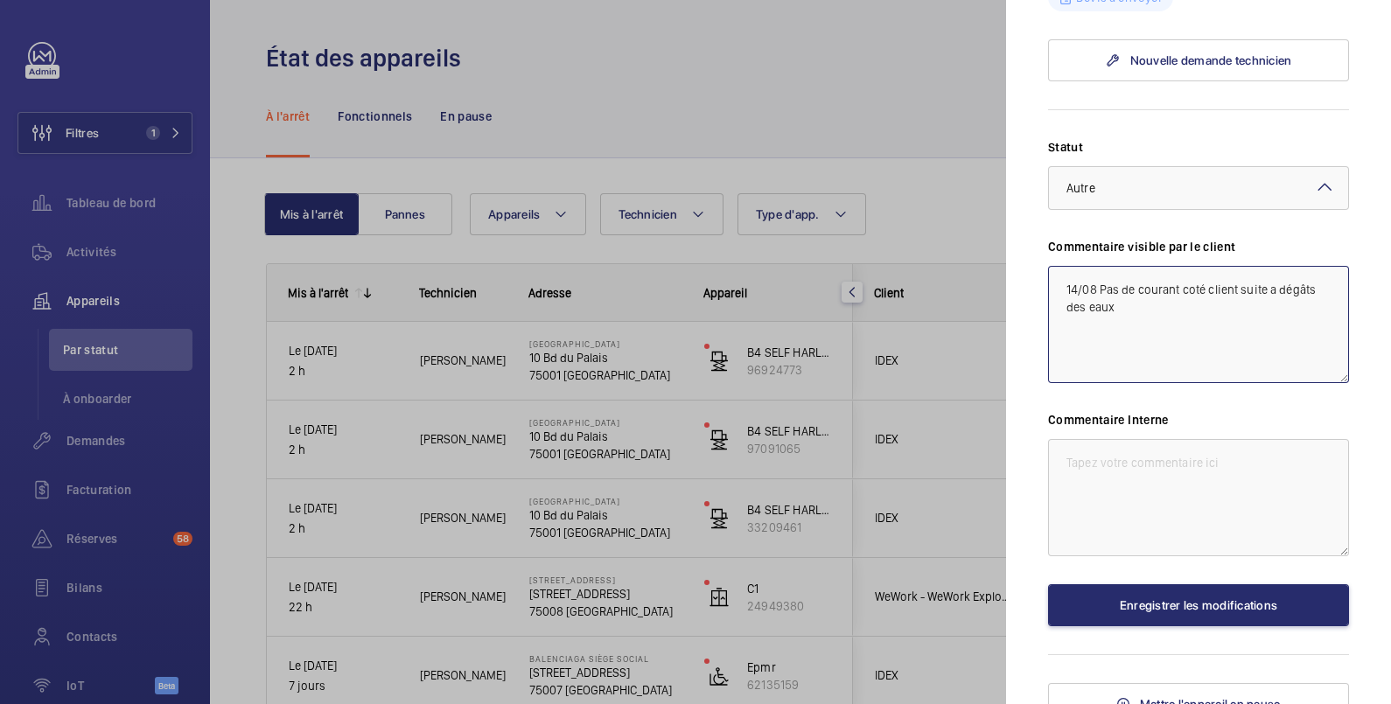
scroll to position [855, 0]
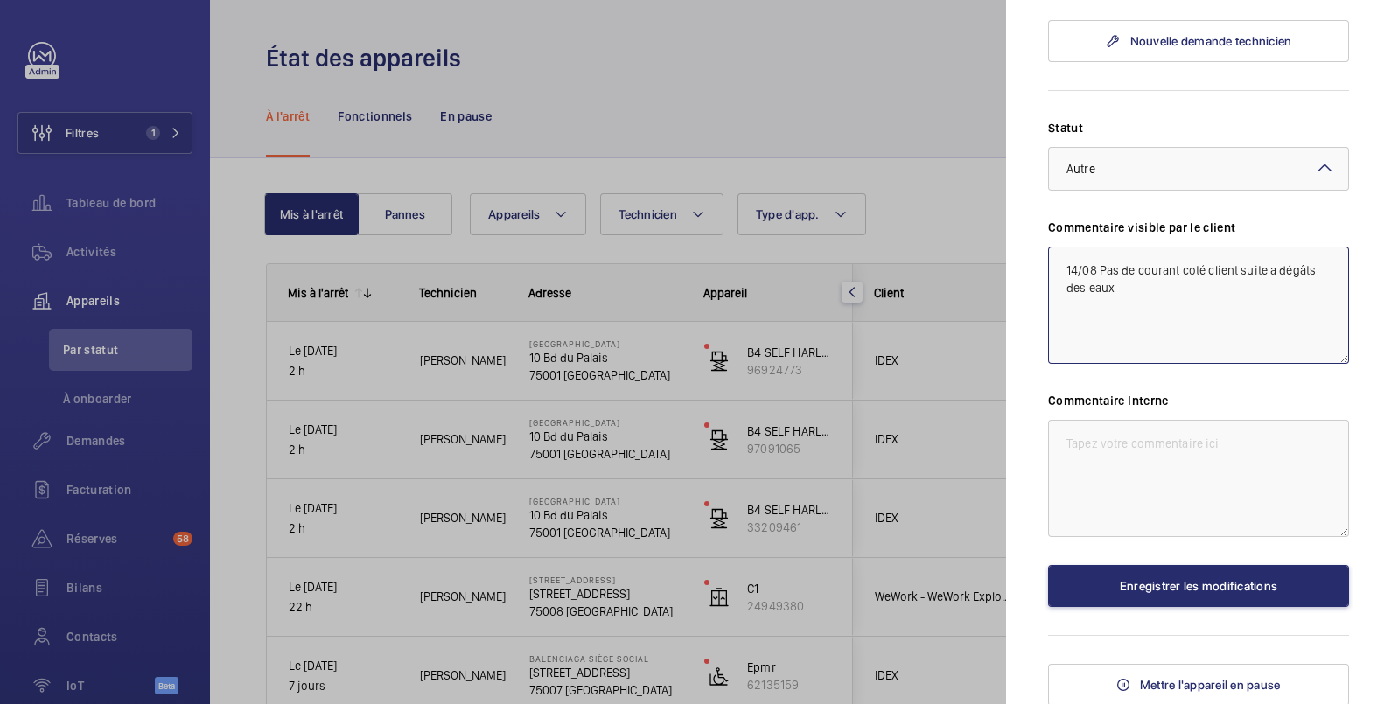
type textarea "14/08 Pas de courant coté client suite a dégâts des eaux"
click at [1092, 451] on textarea at bounding box center [1198, 478] width 301 height 117
paste textarea "14/08 Pas de courant coté client suite a dégâts des eaux"
type textarea "14/08 Pas de courant coté client suite a dégâts des eaux"
drag, startPoint x: 1144, startPoint y: 293, endPoint x: 1058, endPoint y: 262, distance: 92.2
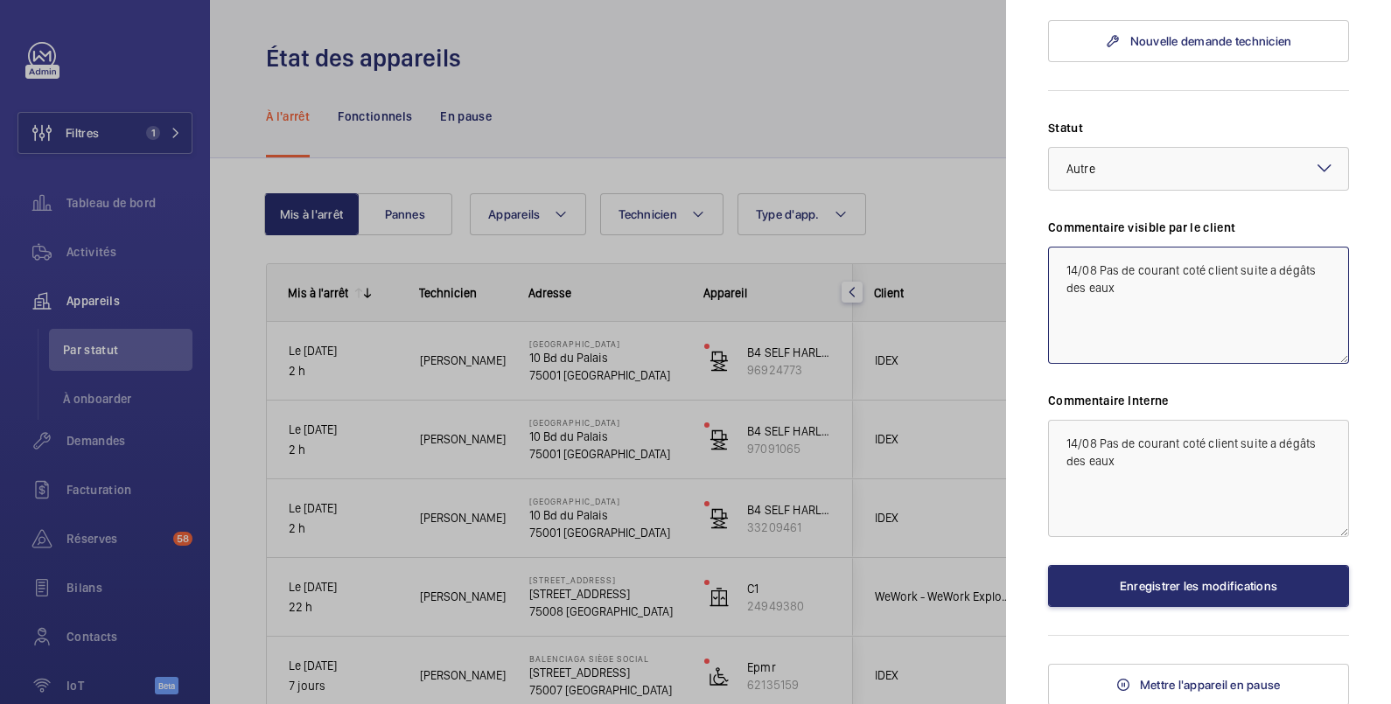
click at [1058, 262] on textarea "14/08 Pas de courant coté client suite a dégâts des eaux" at bounding box center [1198, 305] width 301 height 117
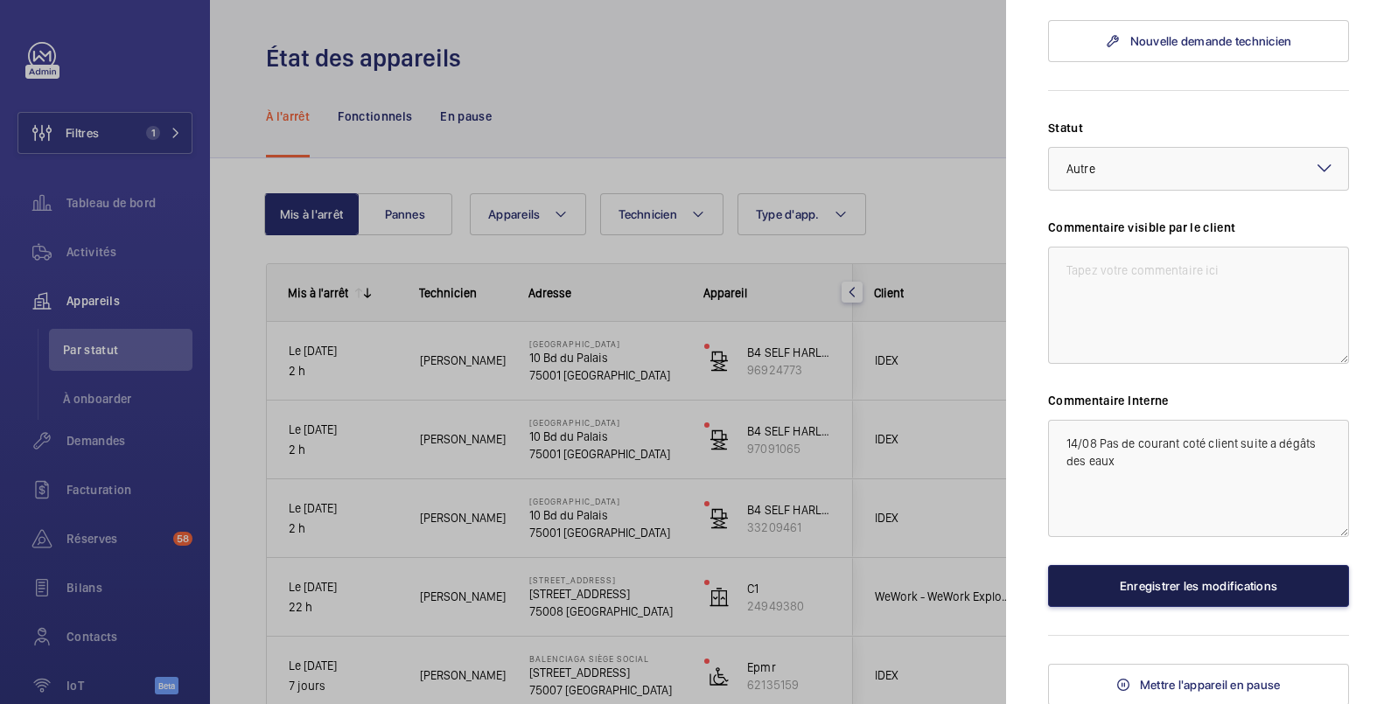
click at [1166, 583] on button "Enregistrer les modifications" at bounding box center [1198, 586] width 301 height 42
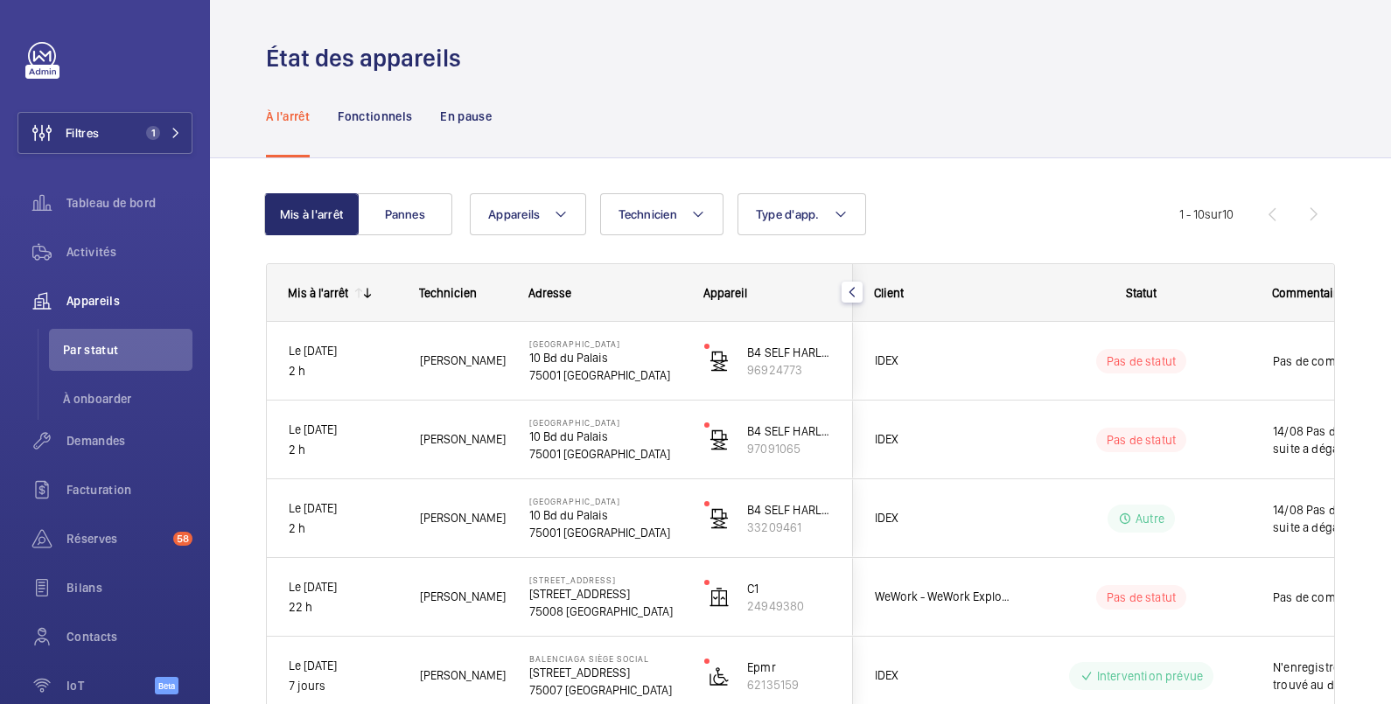
scroll to position [0, 0]
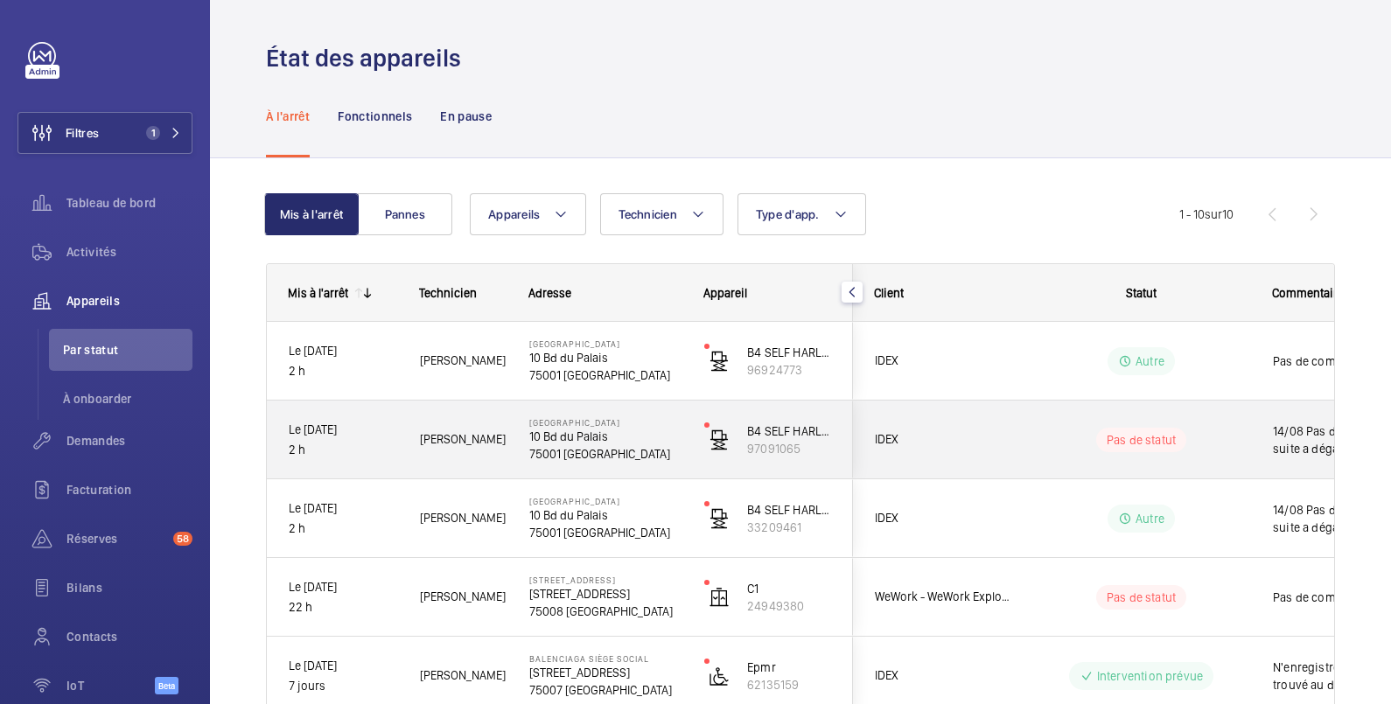
click at [1242, 435] on wm-front-pills-cell "Pas de statut" at bounding box center [1141, 440] width 218 height 24
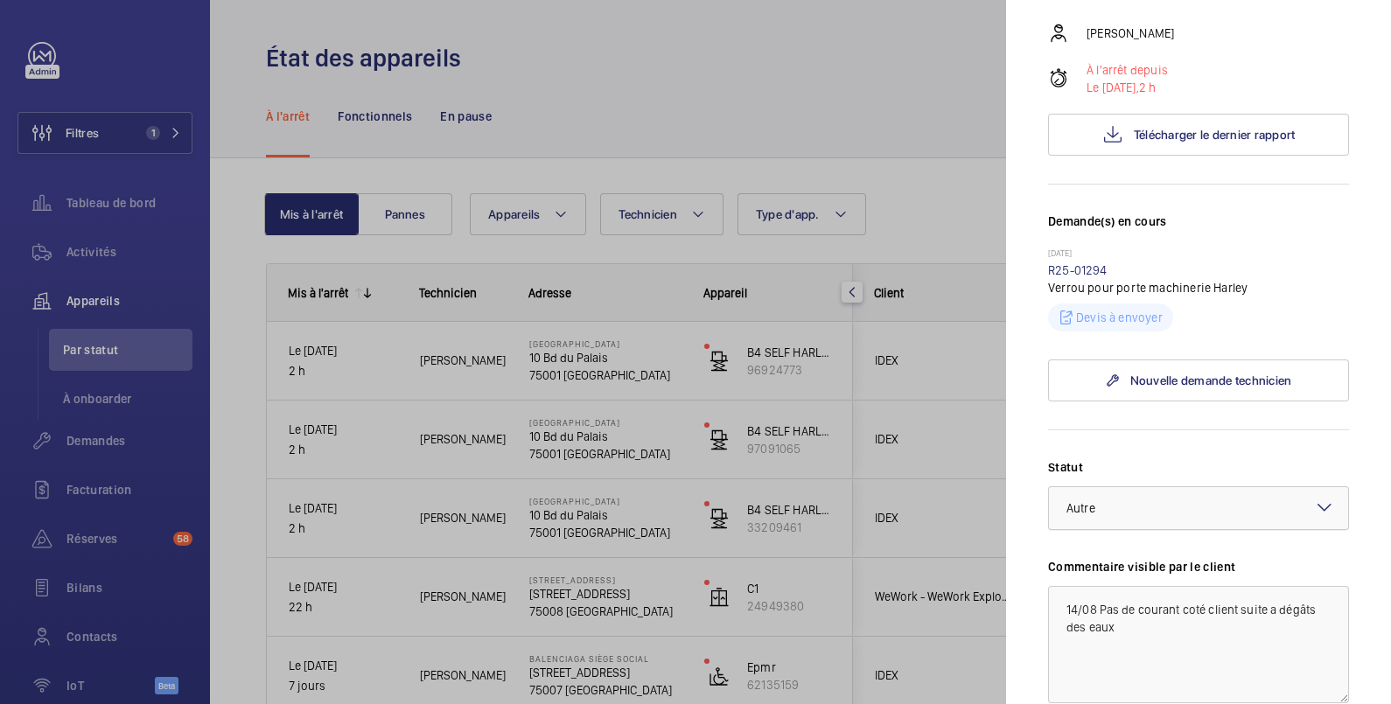
scroll to position [583, 0]
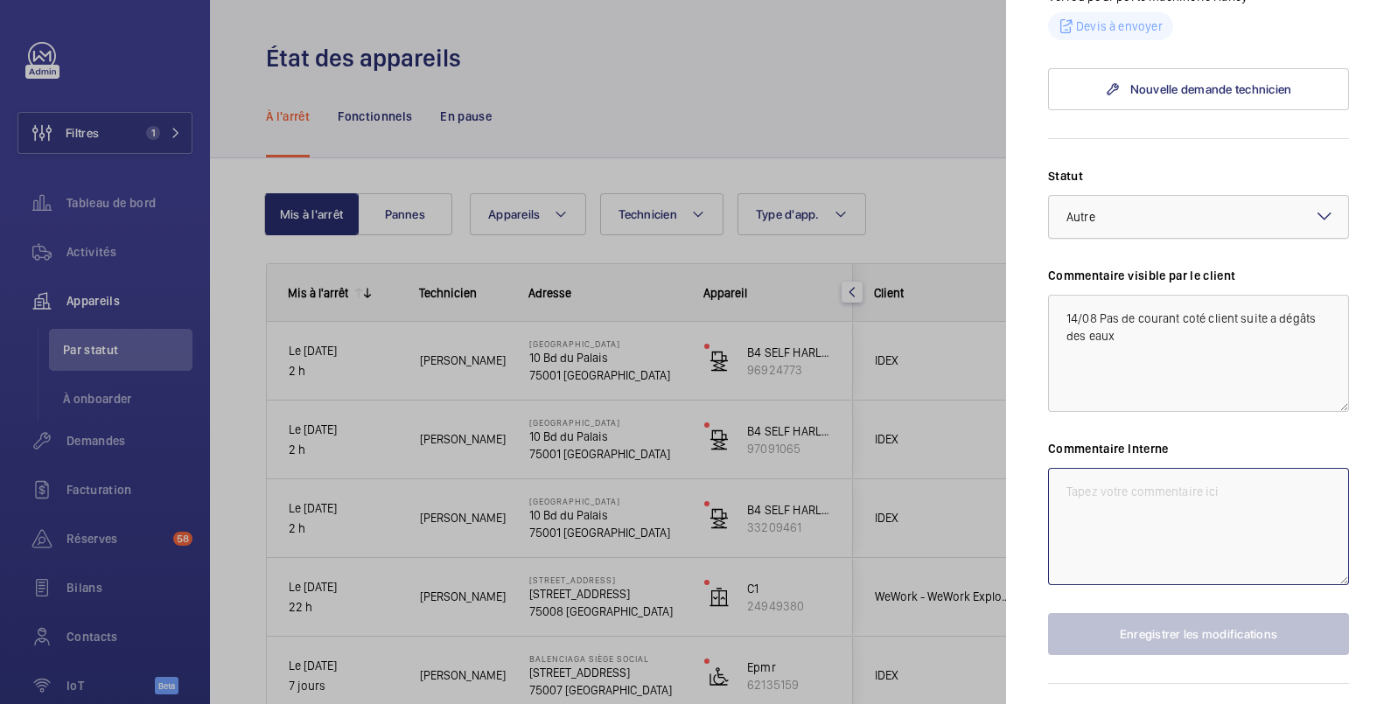
click at [1199, 510] on textarea at bounding box center [1198, 526] width 301 height 117
paste textarea "14/08 Pas de courant coté client suite a dégâts des eaux"
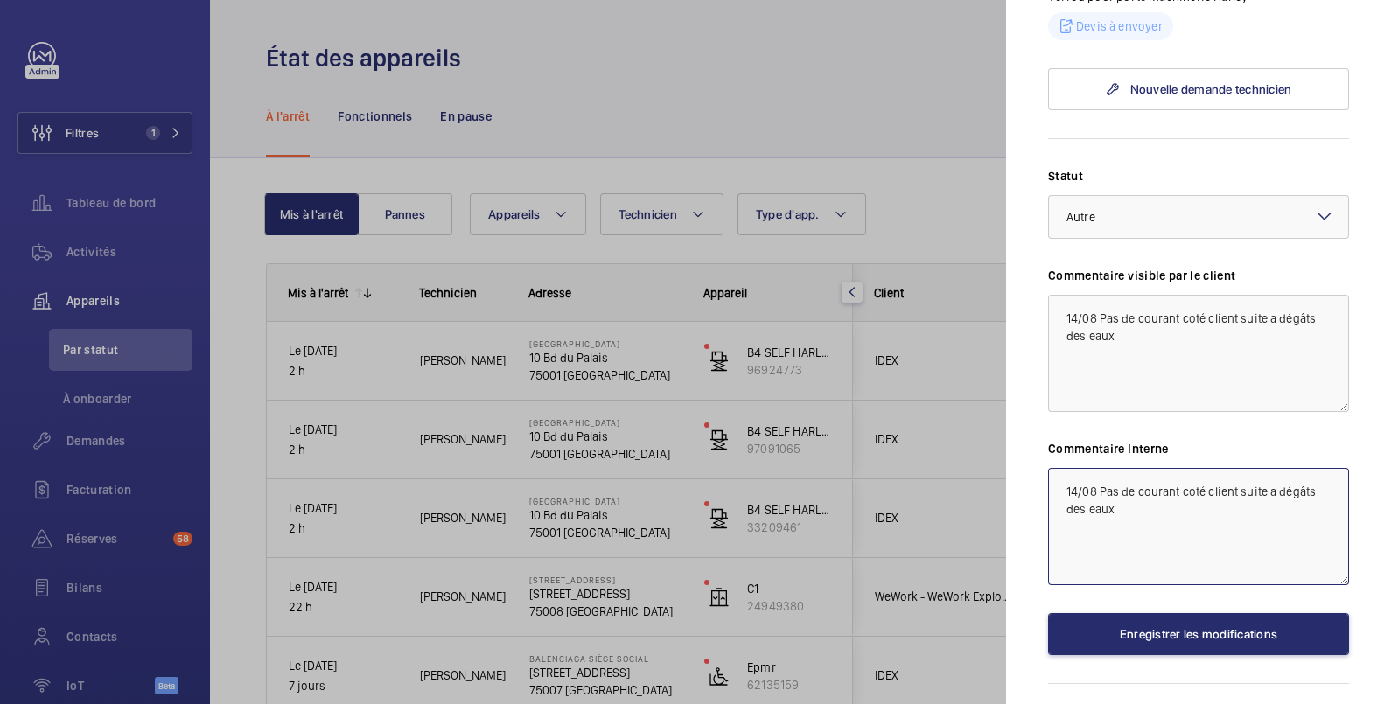
type textarea "14/08 Pas de courant coté client suite a dégâts des eaux"
drag, startPoint x: 1137, startPoint y: 325, endPoint x: 1027, endPoint y: 315, distance: 109.8
click at [1027, 315] on mat-sidenav "Appareil à l'arrêt Palais de justice de Paris 10 Bd du Palais 75001 PARIS IDEX …" at bounding box center [1198, 352] width 385 height 704
click at [1141, 337] on textarea "14/08 Pas de courant coté client suite a dégâts des eaux" at bounding box center [1198, 353] width 301 height 117
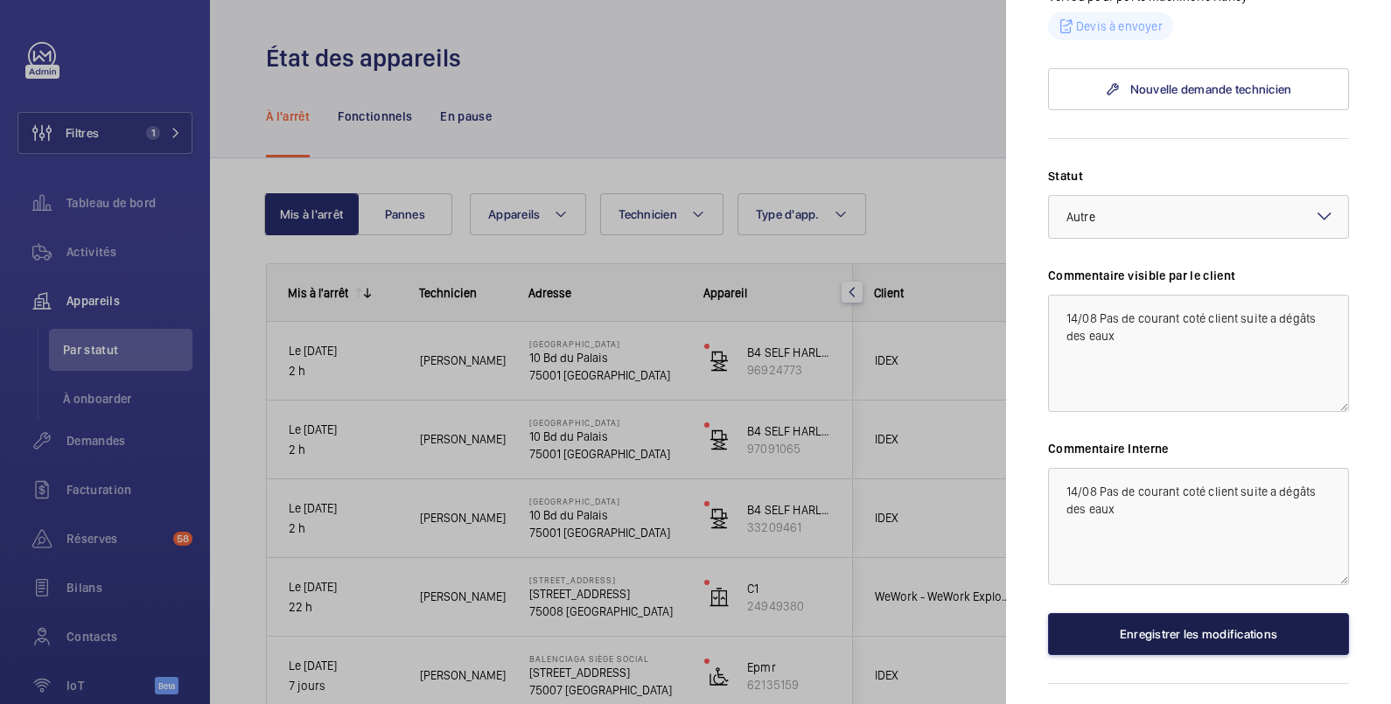
click at [1164, 625] on button "Enregistrer les modifications" at bounding box center [1198, 634] width 301 height 42
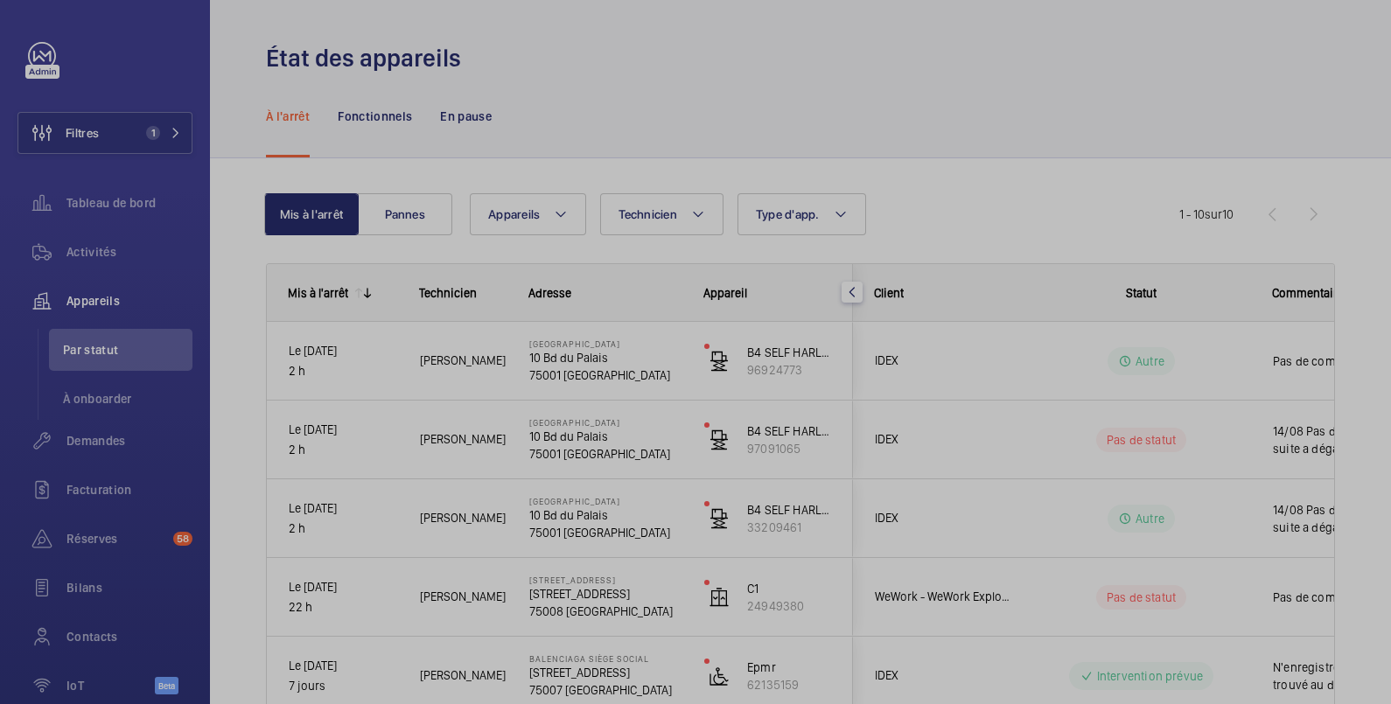
scroll to position [0, 0]
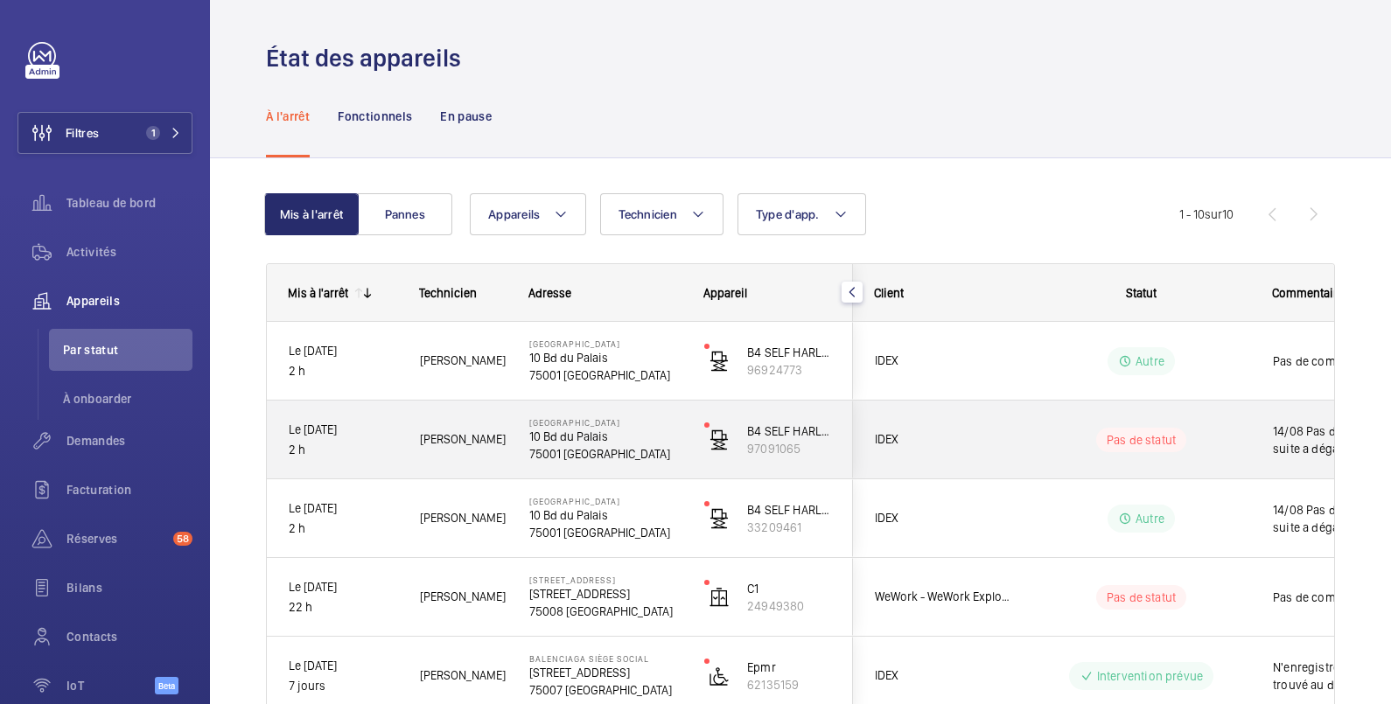
click at [1224, 428] on wm-front-pills-cell "Pas de statut" at bounding box center [1141, 440] width 218 height 24
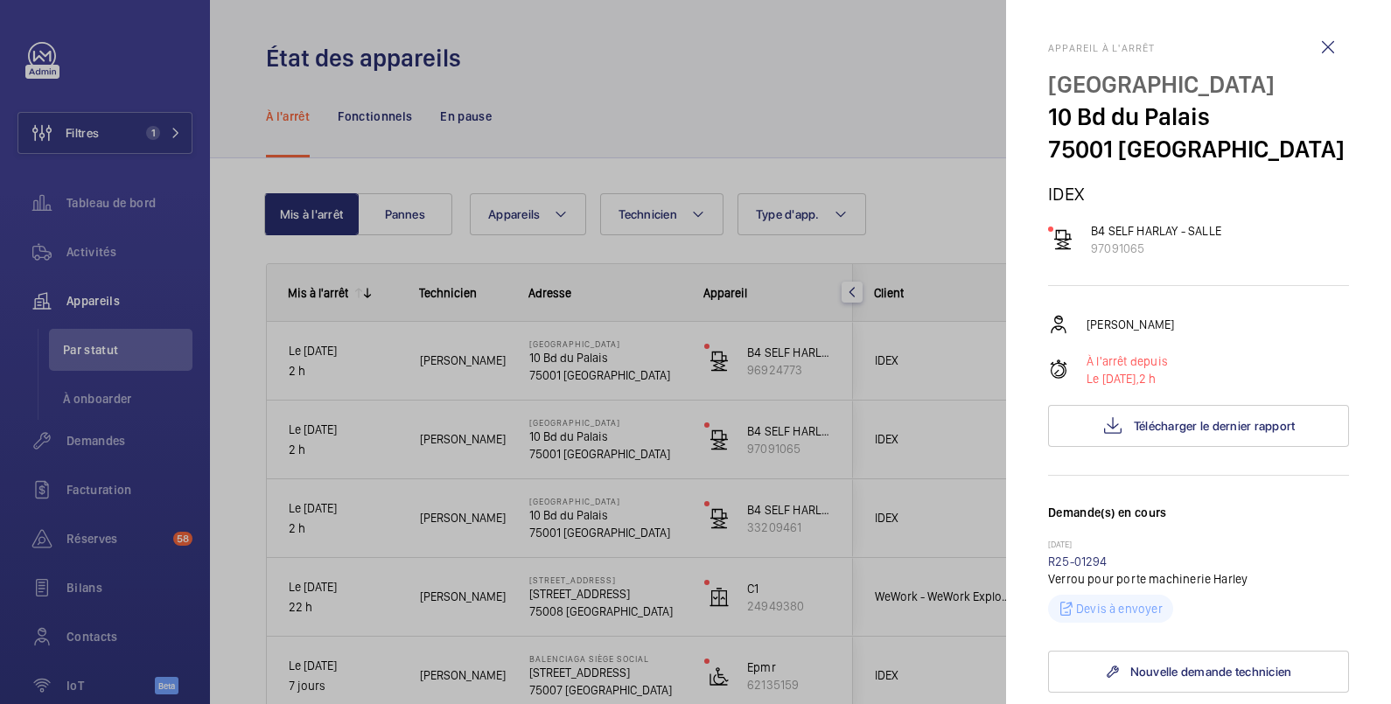
scroll to position [291, 0]
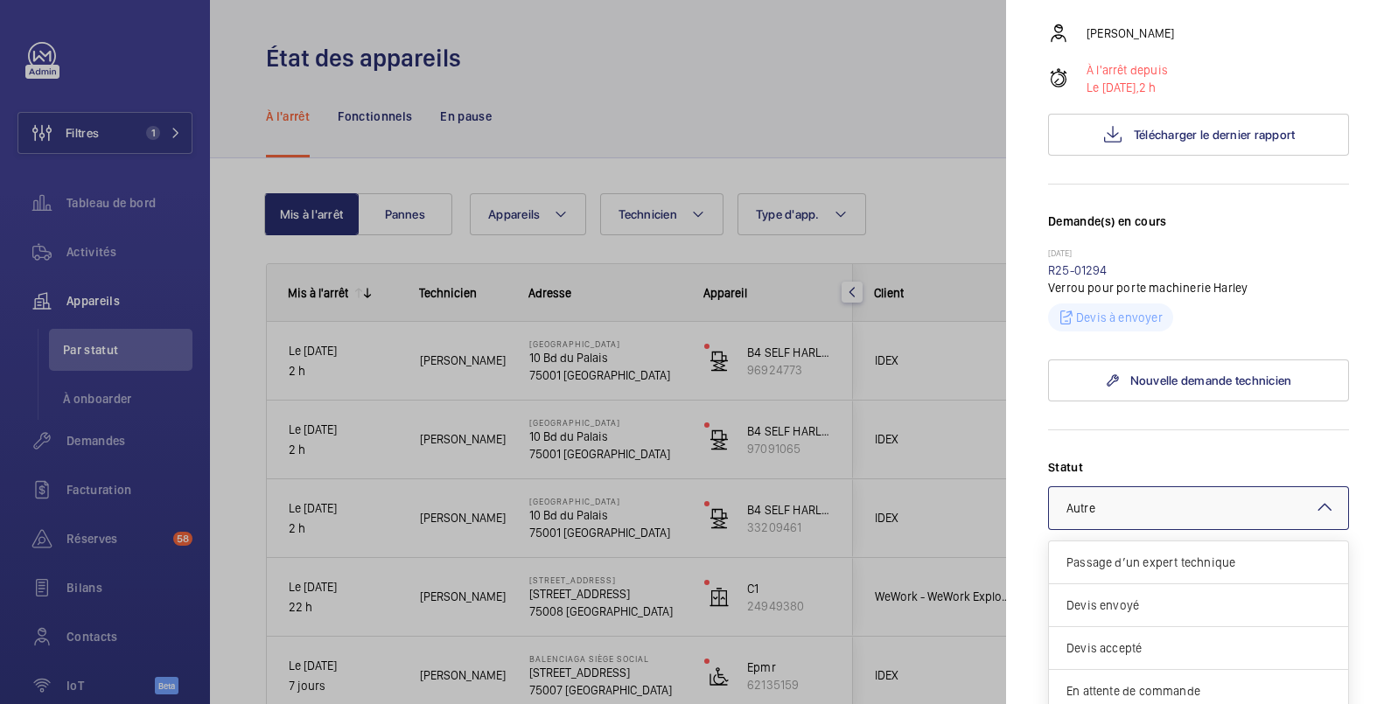
click at [1193, 510] on div at bounding box center [1198, 508] width 299 height 42
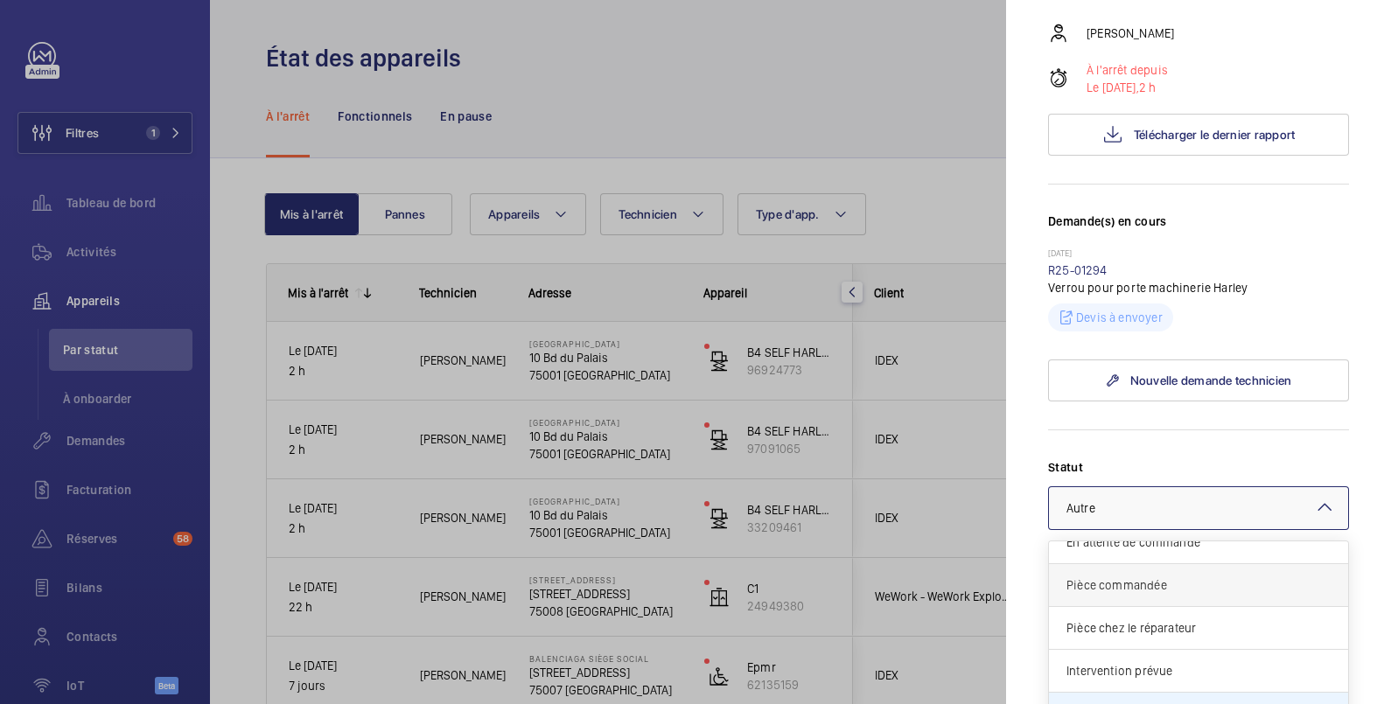
click at [1175, 577] on span "Pièce commandée" at bounding box center [1199, 585] width 264 height 17
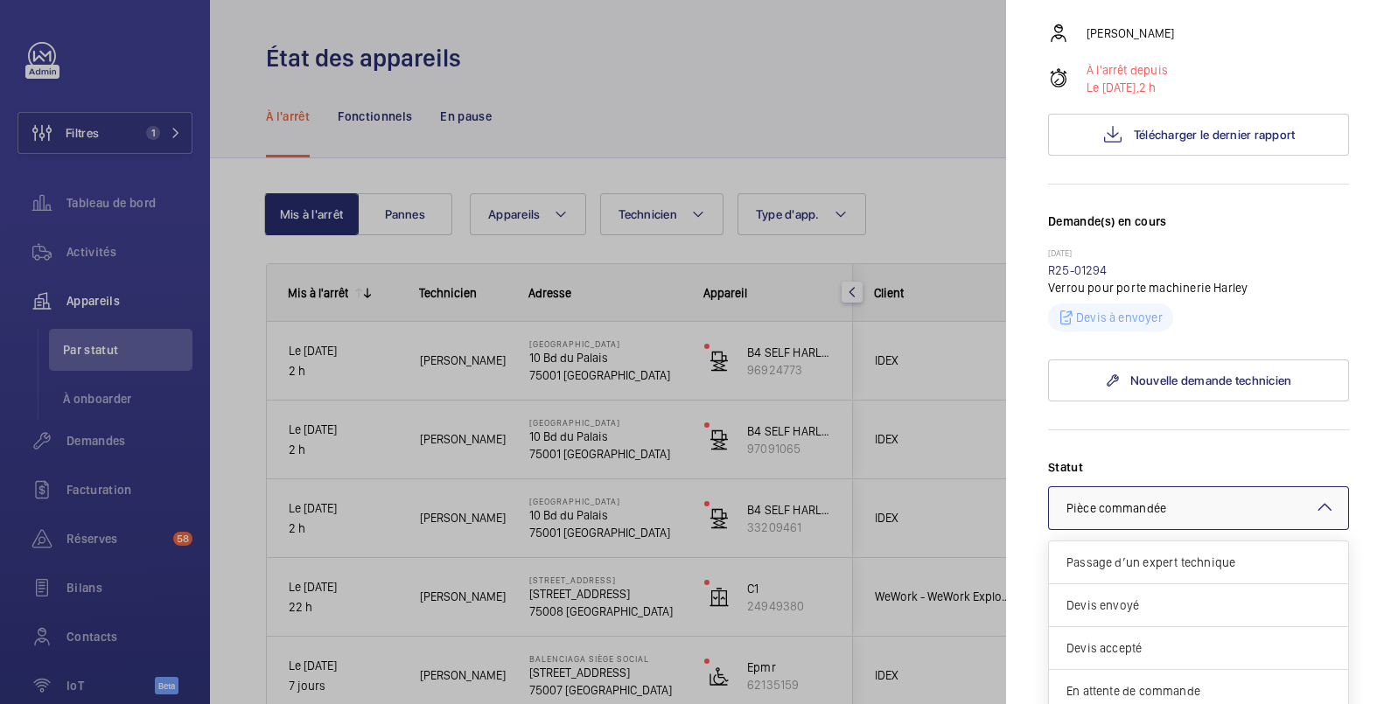
click at [1177, 504] on div "× Pièce commandée" at bounding box center [1138, 508] width 143 height 17
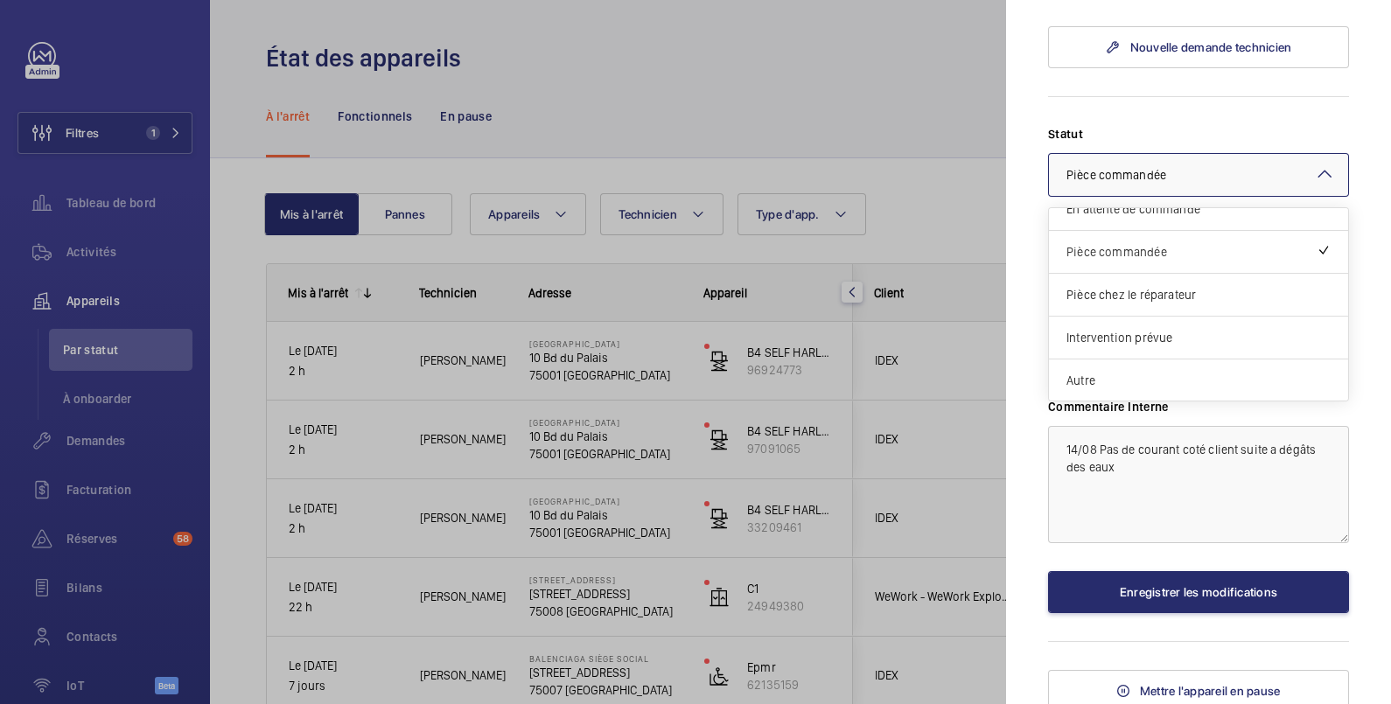
scroll to position [631, 0]
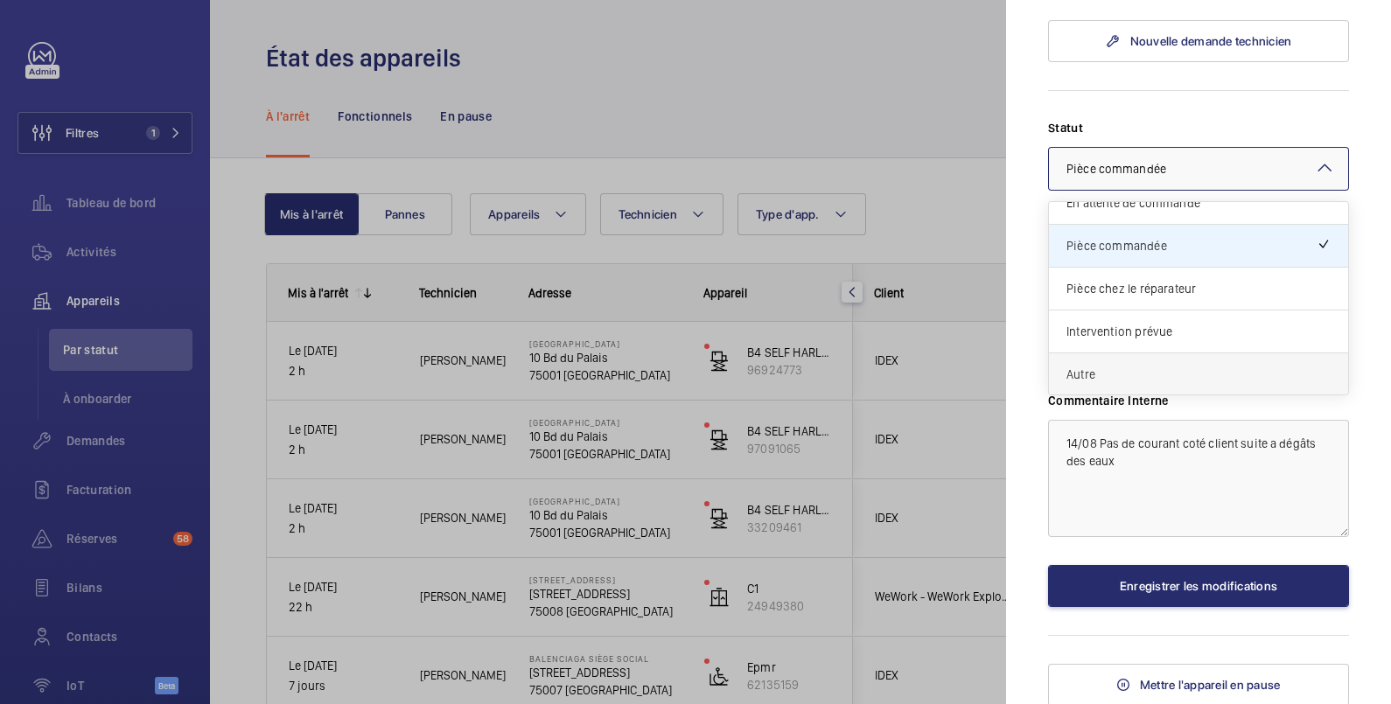
click at [1144, 381] on div "Autre" at bounding box center [1198, 374] width 299 height 42
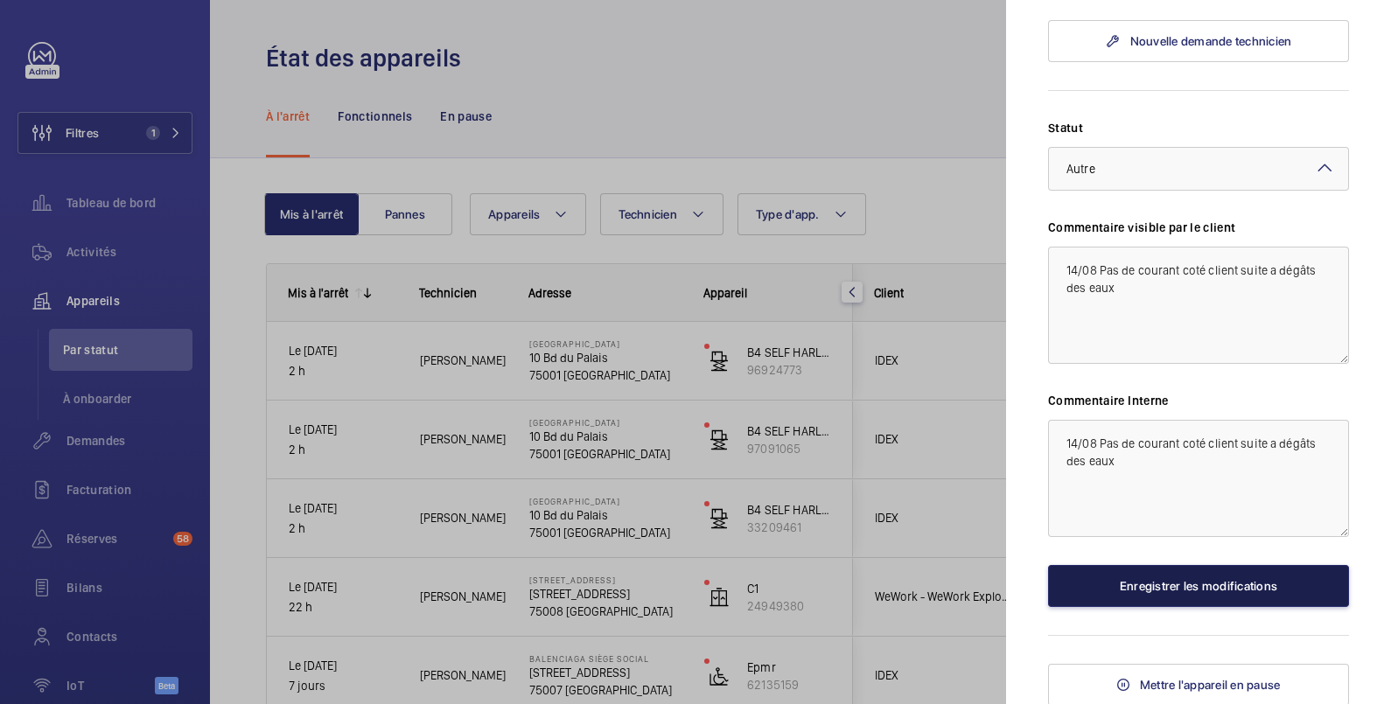
click at [1168, 584] on button "Enregistrer les modifications" at bounding box center [1198, 586] width 301 height 42
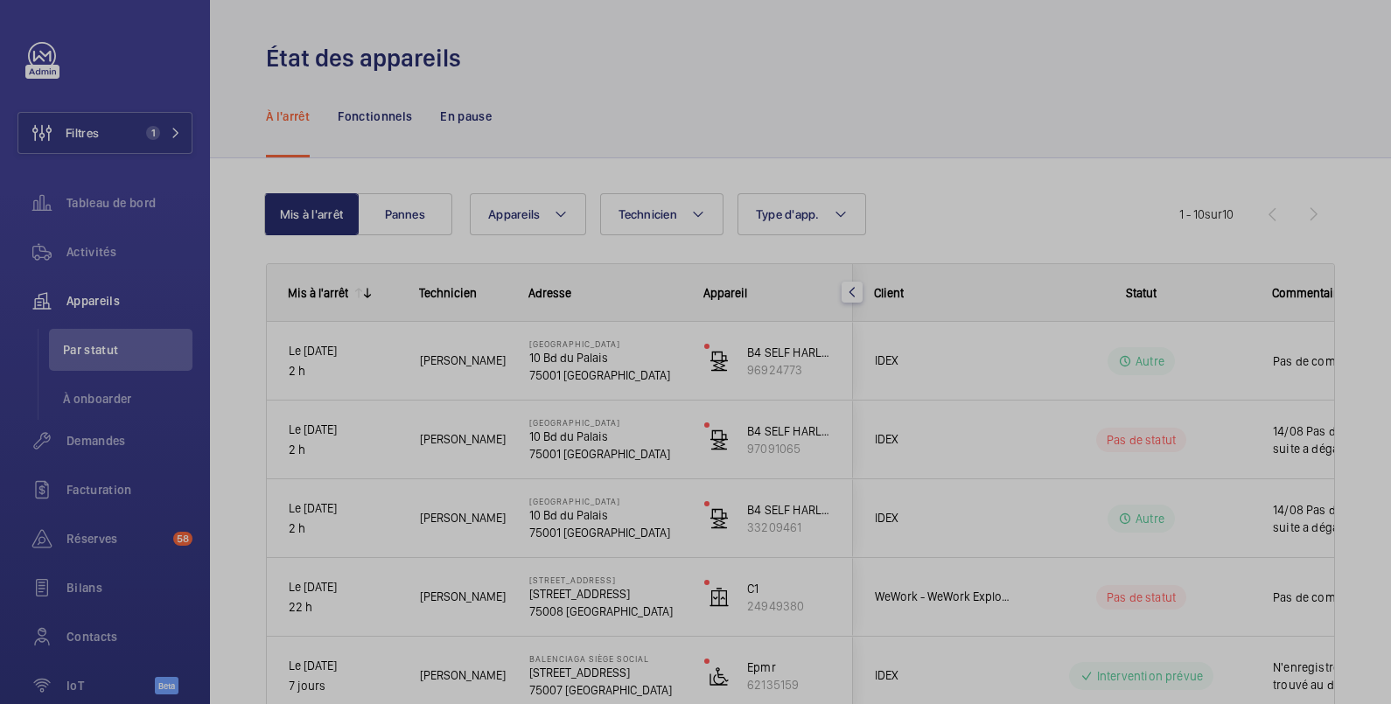
scroll to position [0, 0]
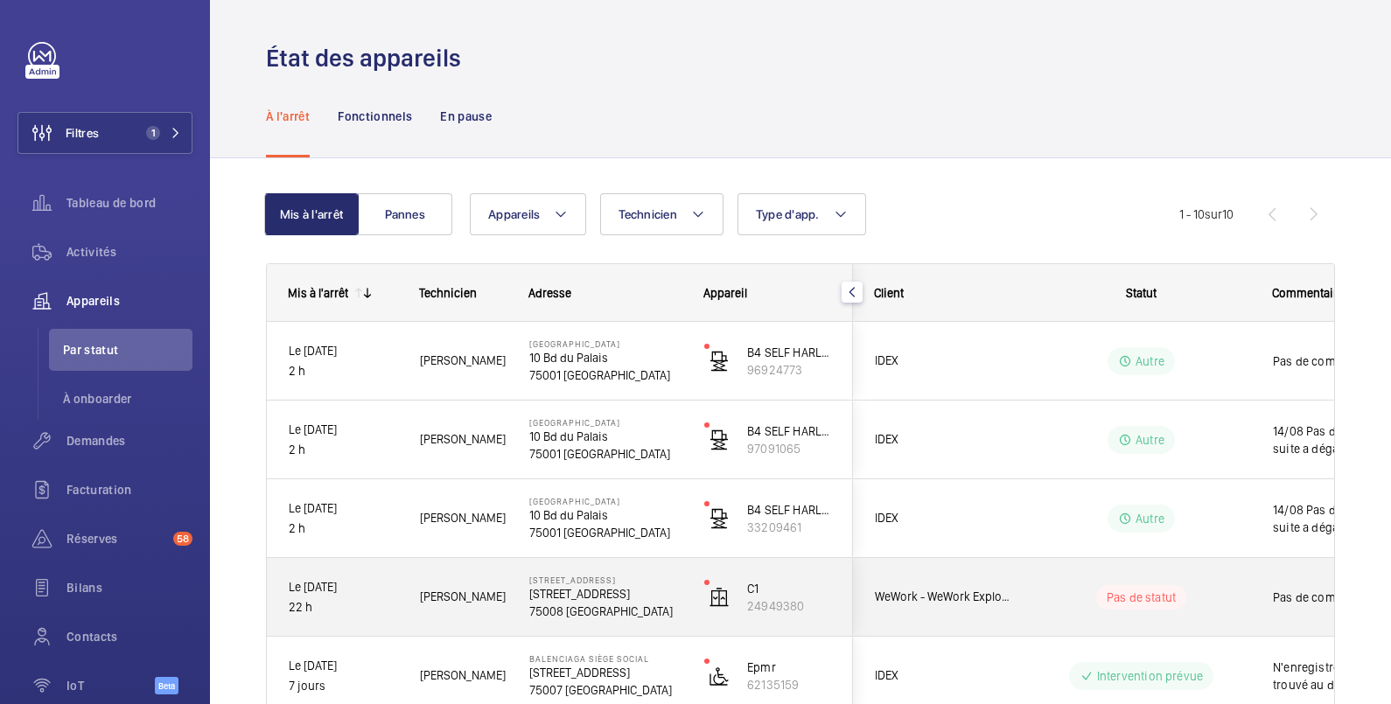
click at [1252, 585] on div "Pas de commentaire" at bounding box center [1353, 597] width 202 height 75
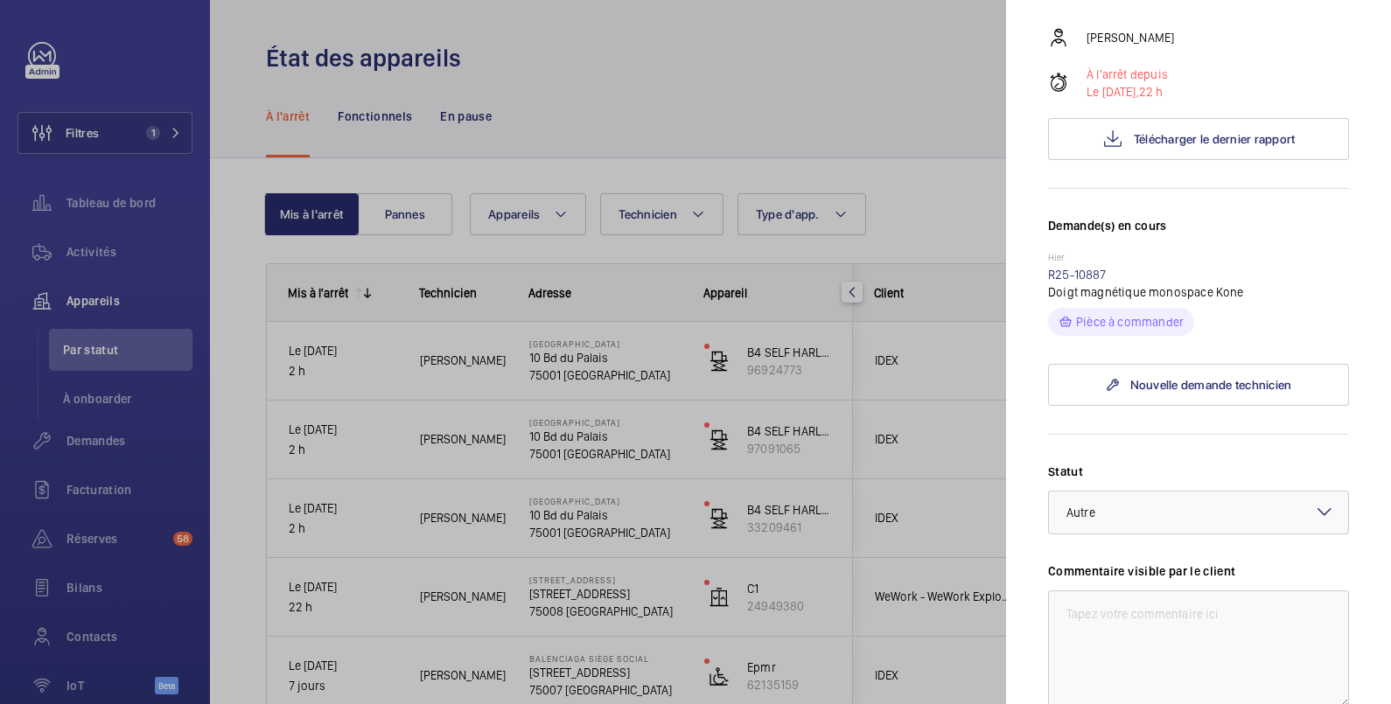
scroll to position [291, 0]
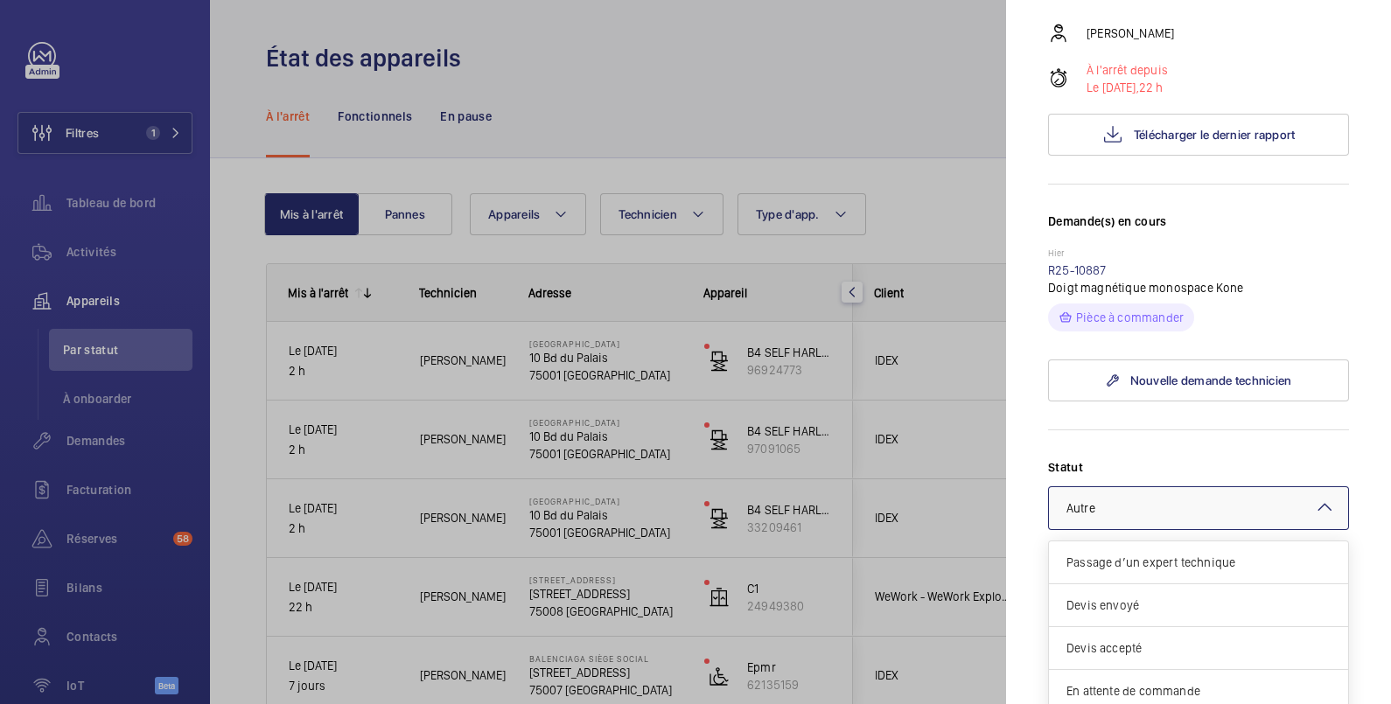
click at [1155, 529] on div at bounding box center [1198, 508] width 299 height 42
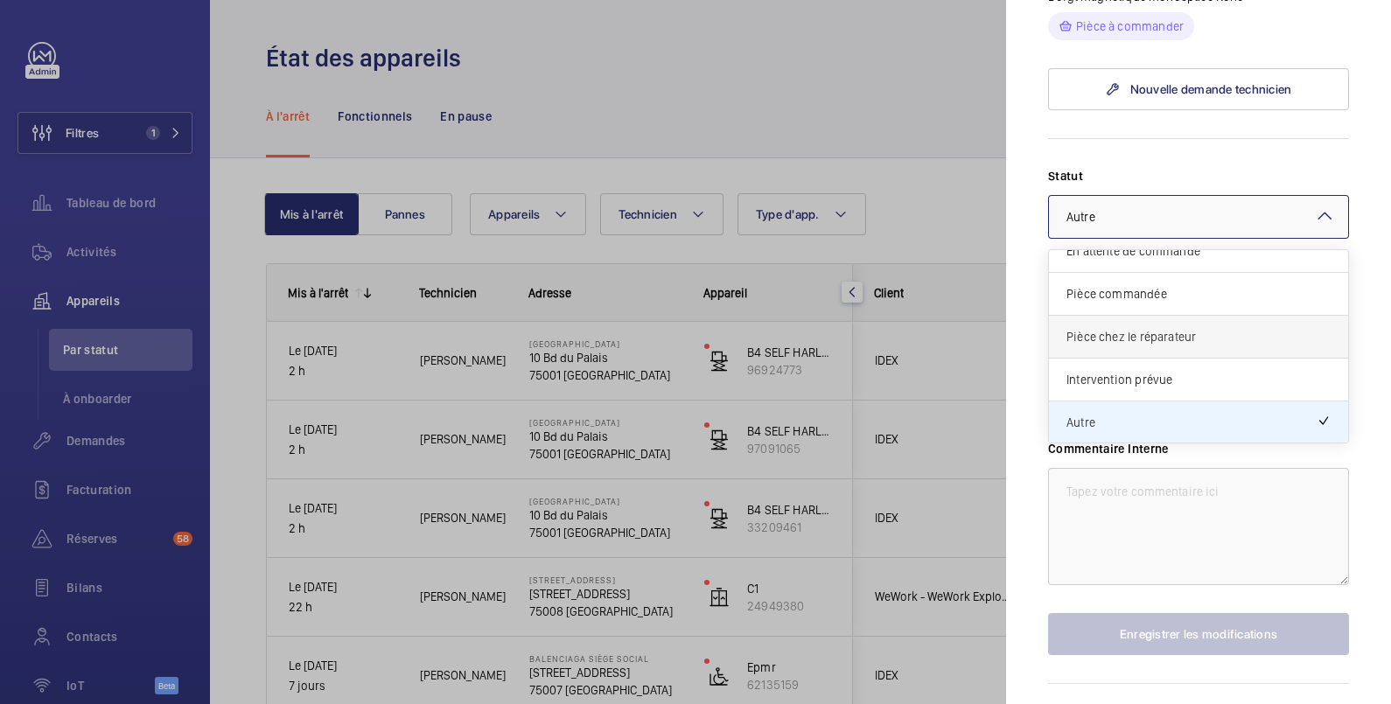
scroll to position [663, 0]
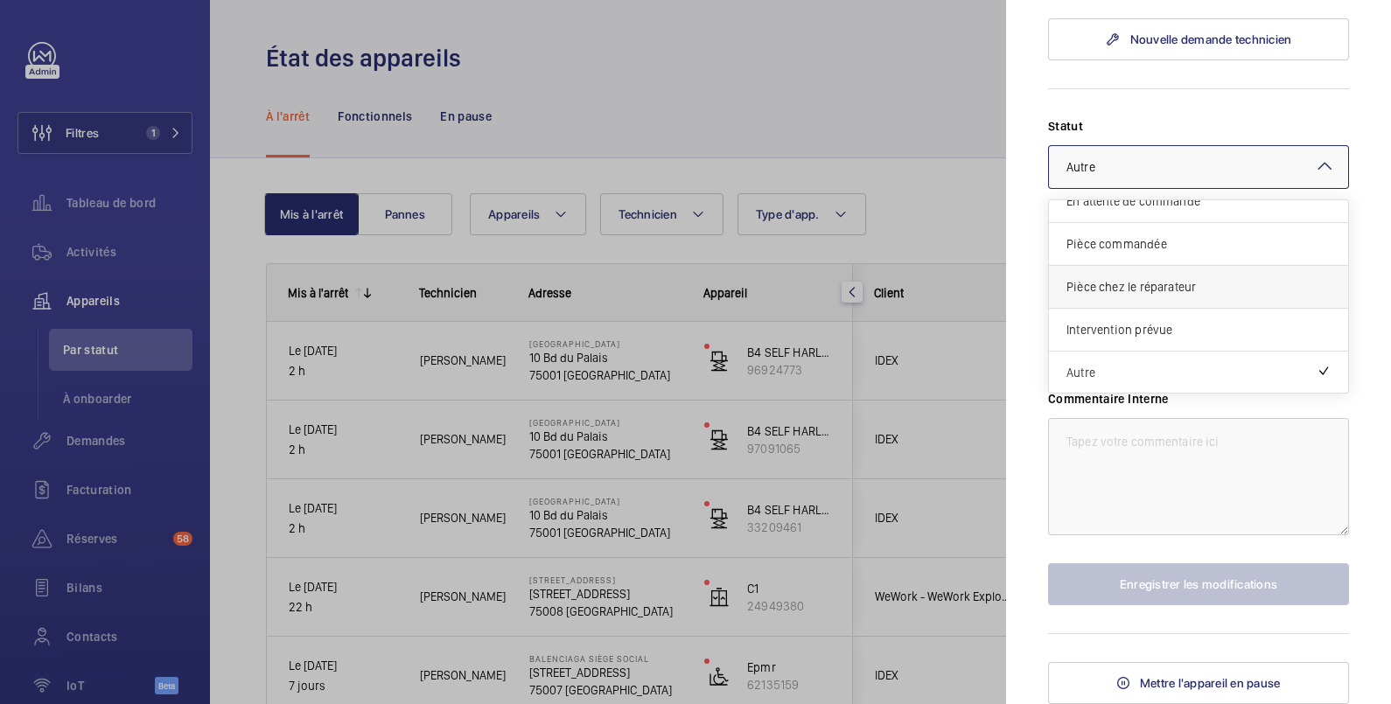
click at [1206, 369] on span "Autre" at bounding box center [1192, 372] width 250 height 17
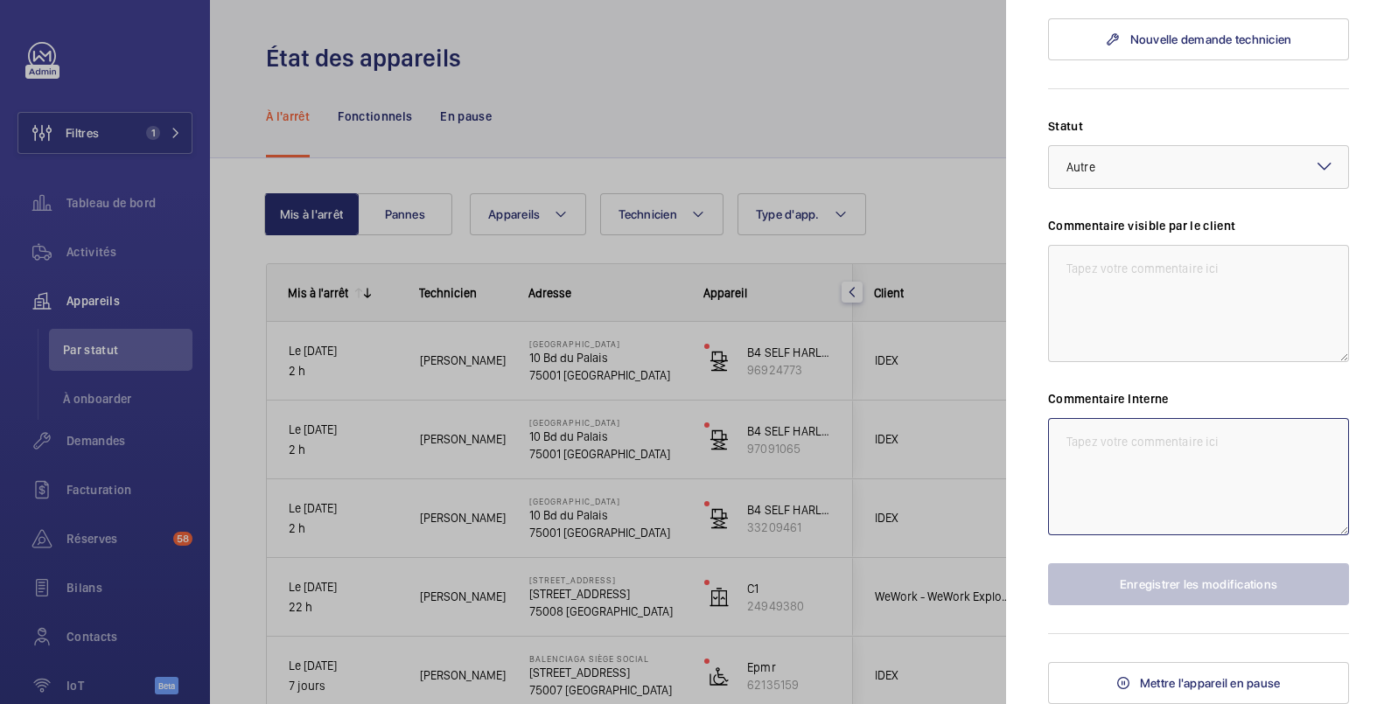
click at [1129, 444] on textarea at bounding box center [1198, 476] width 301 height 117
paste textarea "14/08 Pas de courant coté client suite a dégâts des eaux"
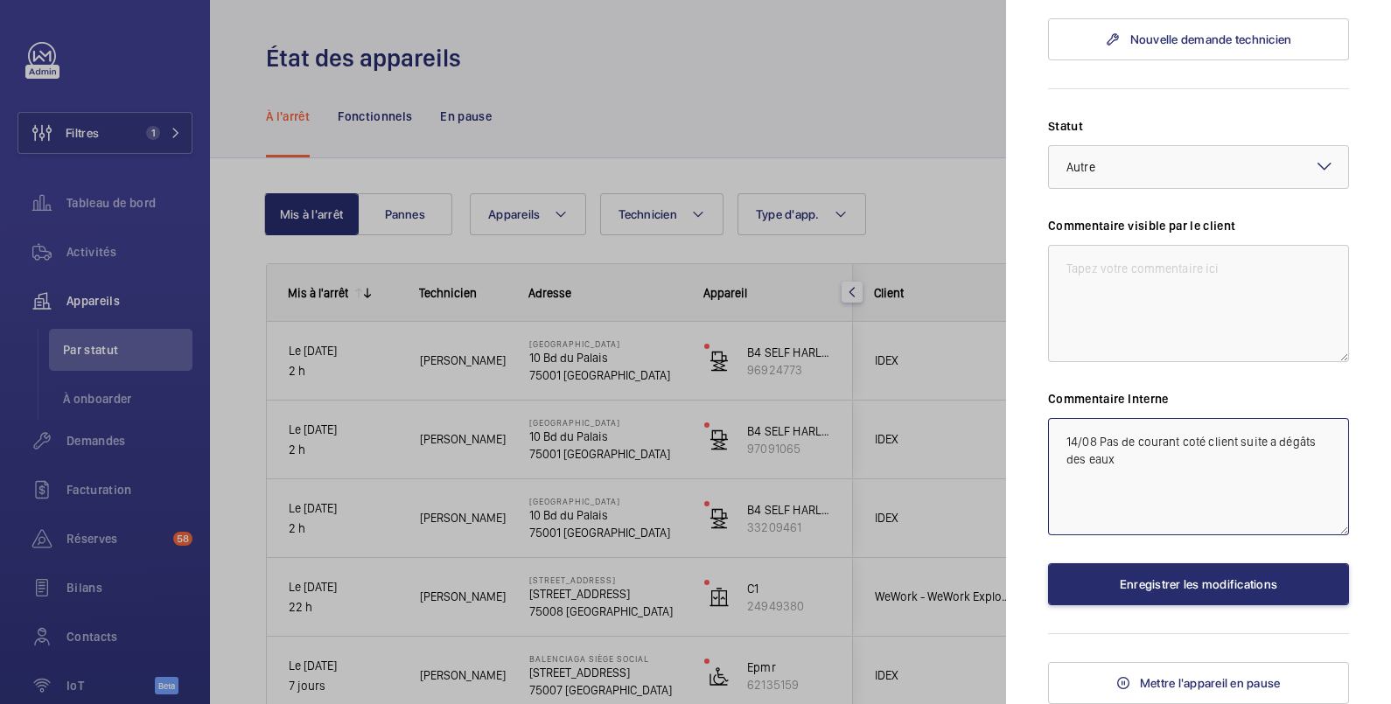
drag, startPoint x: 1098, startPoint y: 440, endPoint x: 1127, endPoint y: 465, distance: 37.9
click at [1127, 465] on textarea "14/08 Pas de courant coté client suite a dégâts des eaux" at bounding box center [1198, 476] width 301 height 117
click at [1115, 445] on textarea "14/08 PI7CE A COMMANDER" at bounding box center [1198, 476] width 301 height 117
type textarea "14/08 PIECE A COMMANDER"
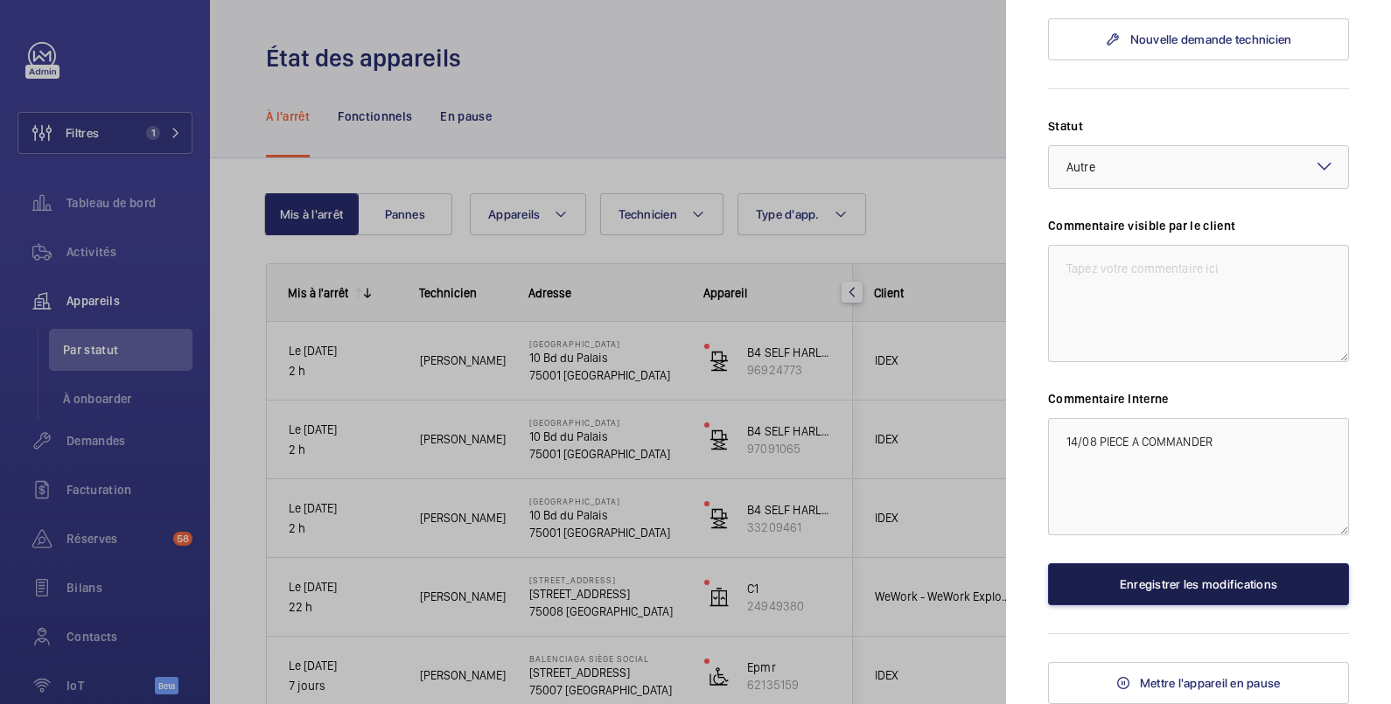
click at [1211, 590] on button "Enregistrer les modifications" at bounding box center [1198, 584] width 301 height 42
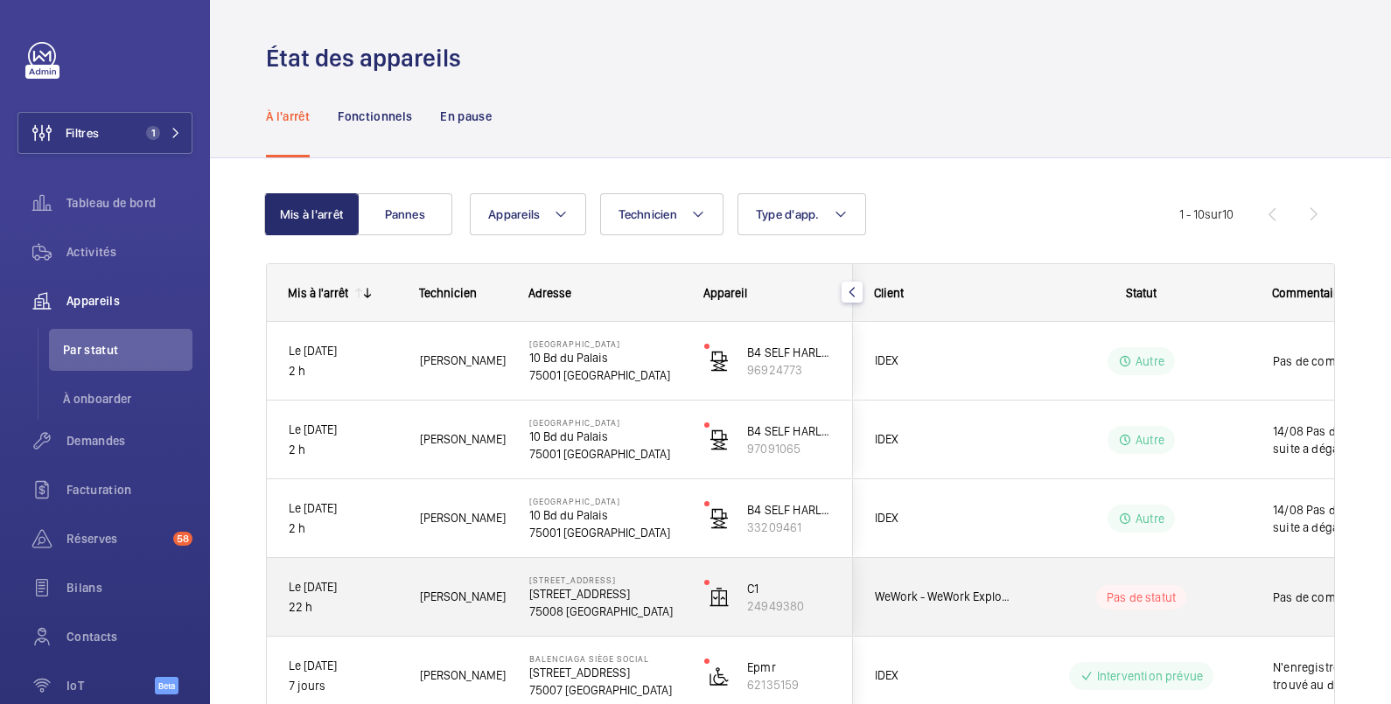
click at [1238, 586] on wm-front-pills-cell "Pas de statut" at bounding box center [1141, 597] width 218 height 24
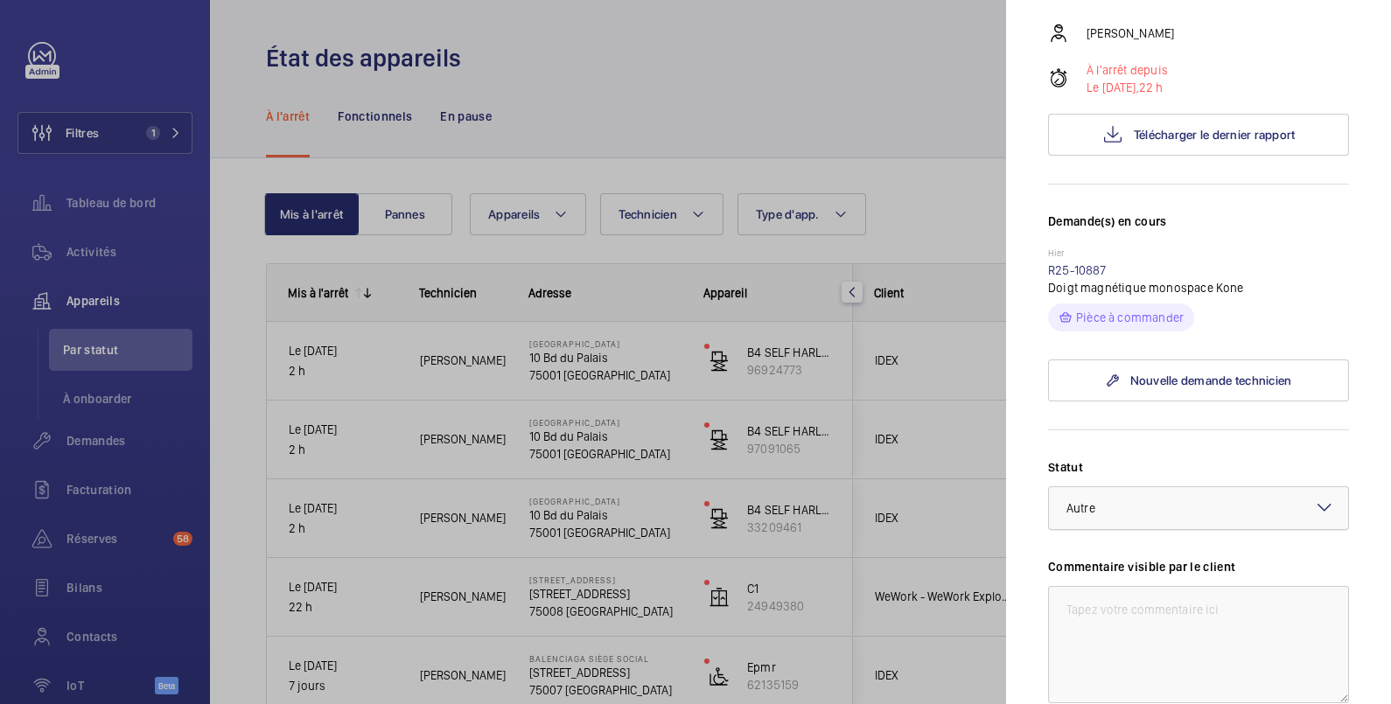
scroll to position [583, 0]
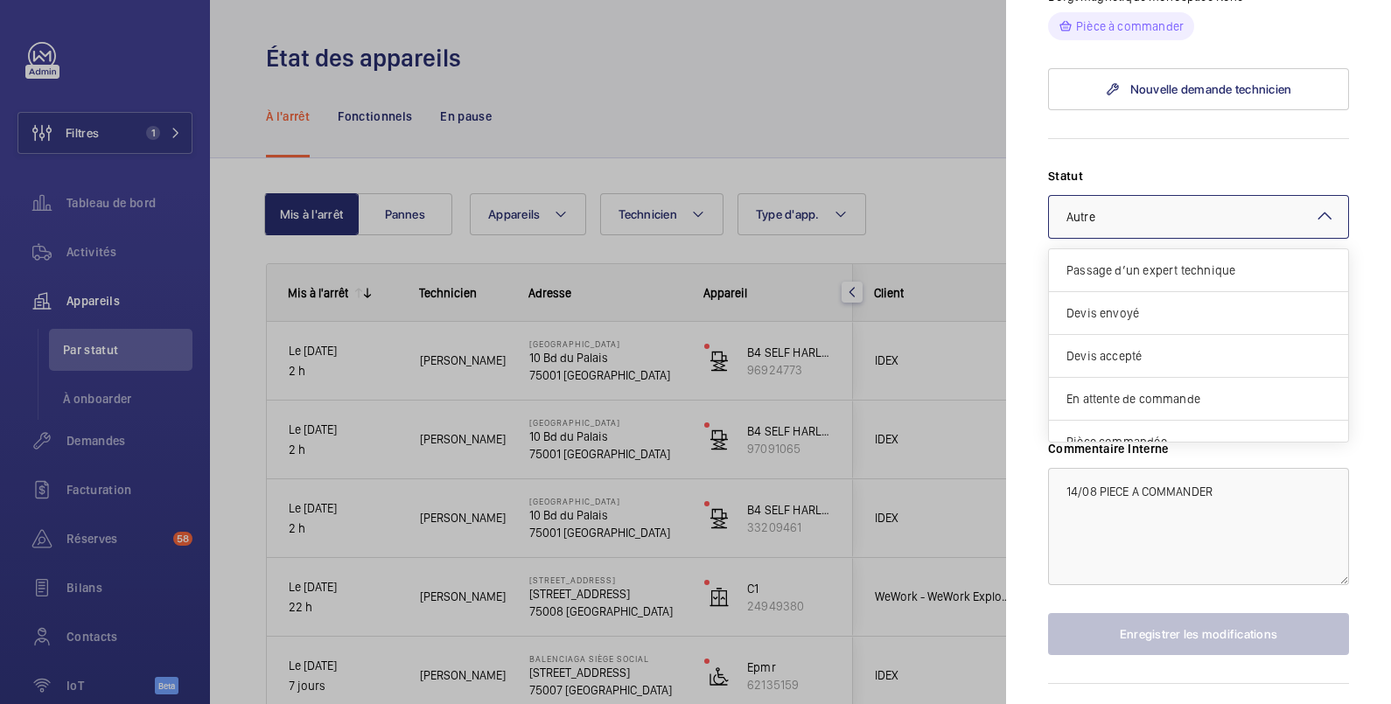
click at [1186, 238] on div at bounding box center [1198, 217] width 299 height 42
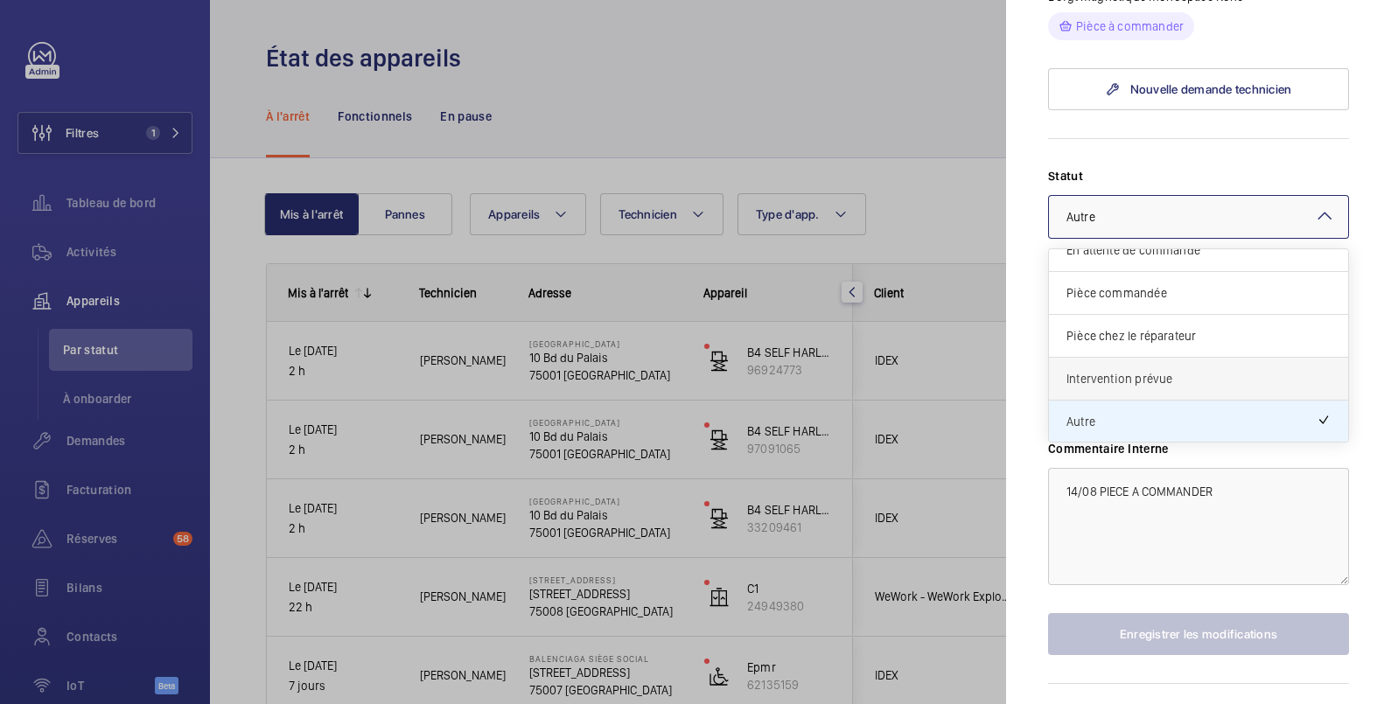
click at [1147, 388] on span "Intervention prévue" at bounding box center [1199, 378] width 264 height 17
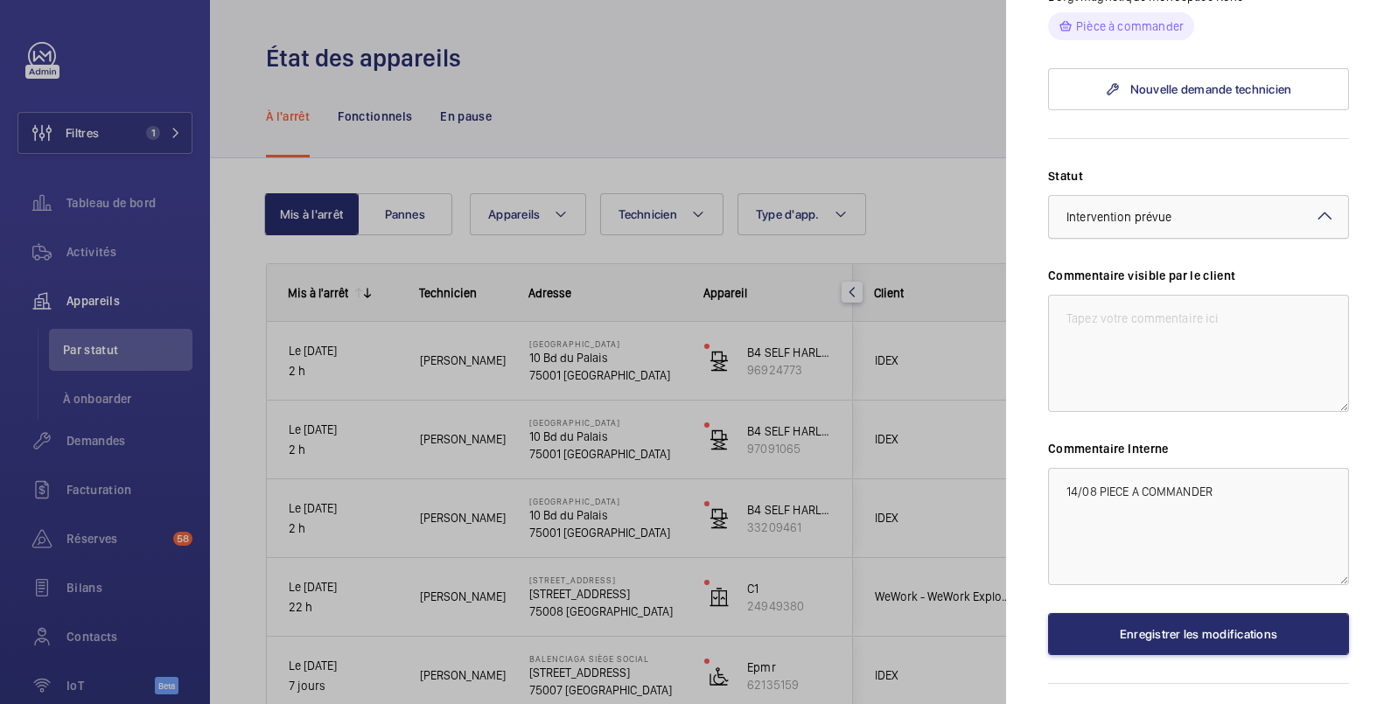
click at [1202, 226] on div "× Intervention prévue" at bounding box center [1141, 216] width 149 height 17
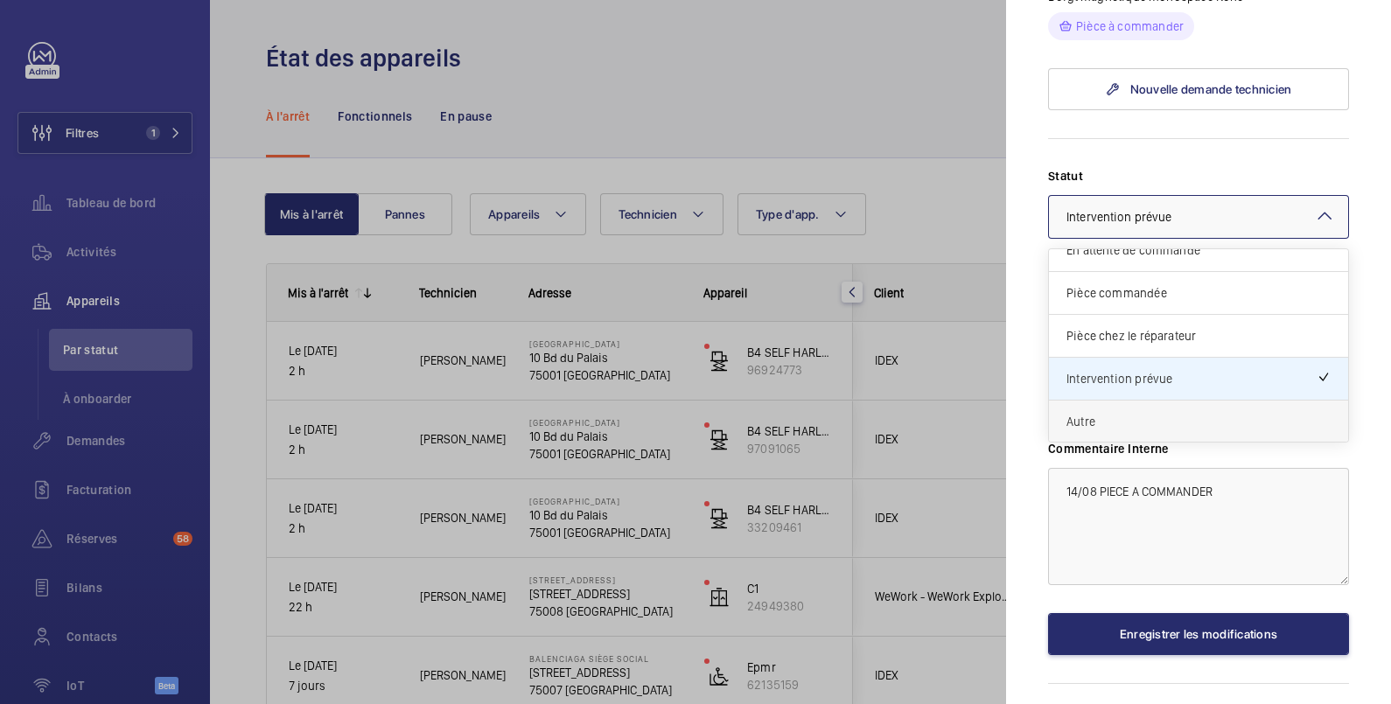
click at [1168, 430] on span "Autre" at bounding box center [1199, 421] width 264 height 17
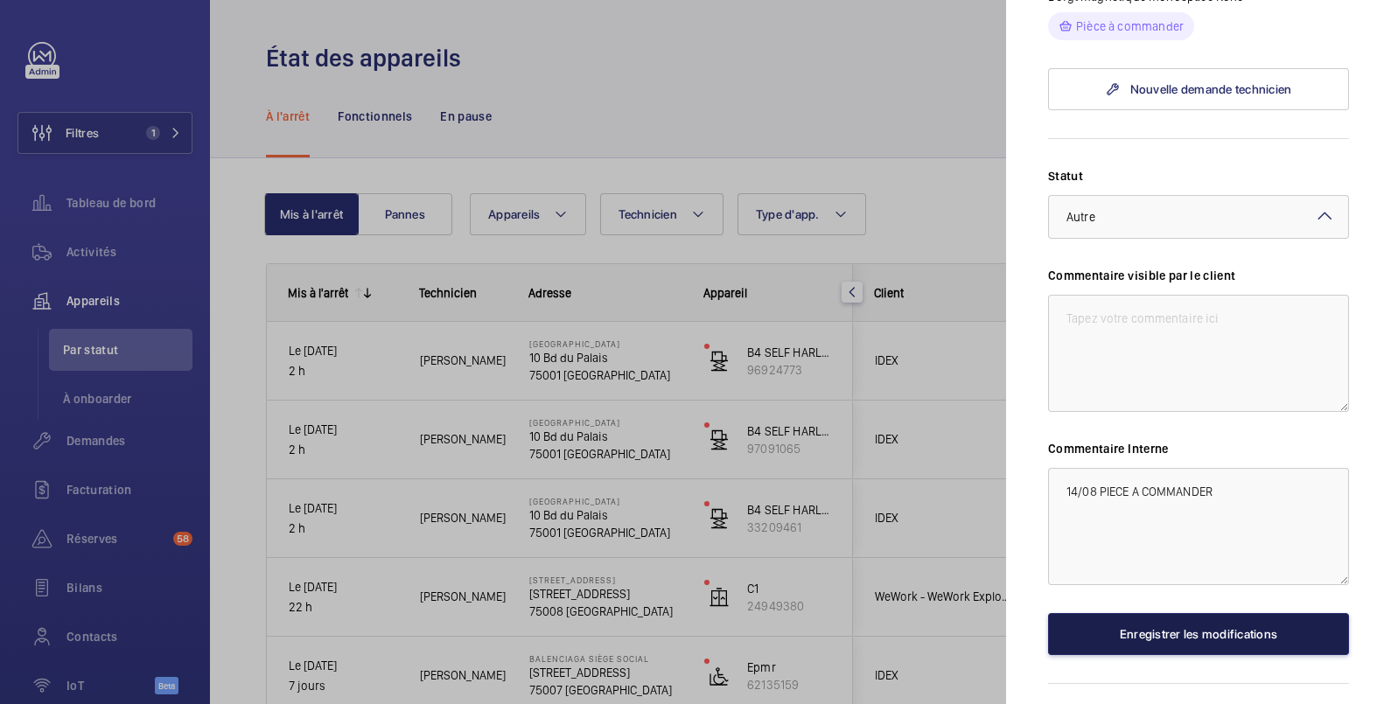
click at [1190, 655] on button "Enregistrer les modifications" at bounding box center [1198, 634] width 301 height 42
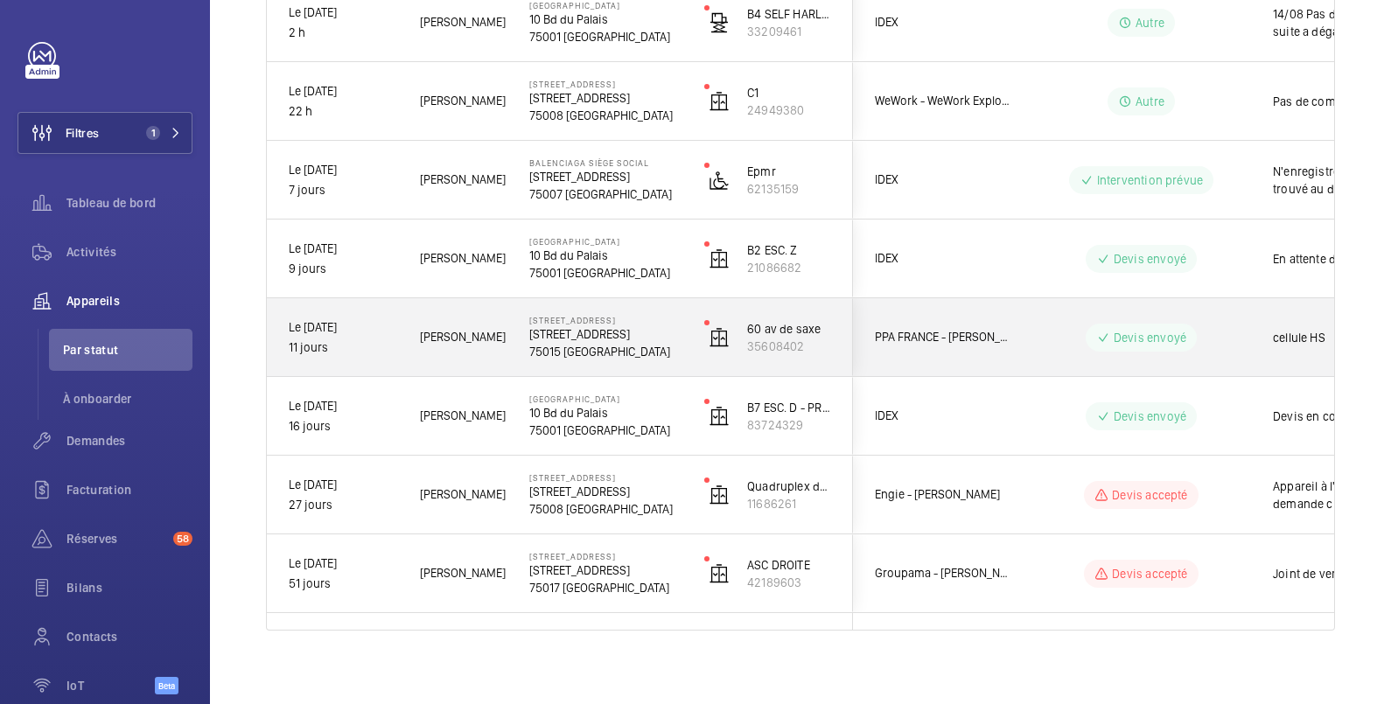
scroll to position [506, 0]
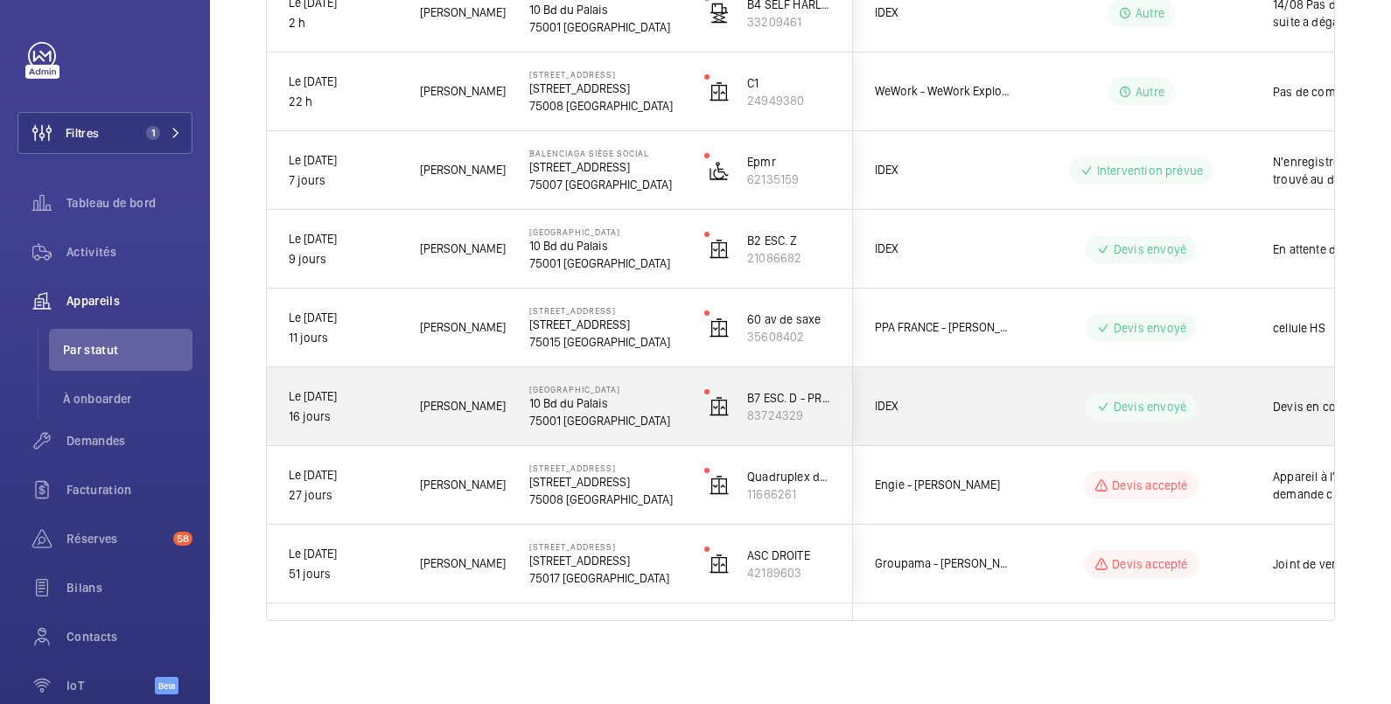
click at [1256, 407] on div "Devis en cours" at bounding box center [1353, 406] width 202 height 75
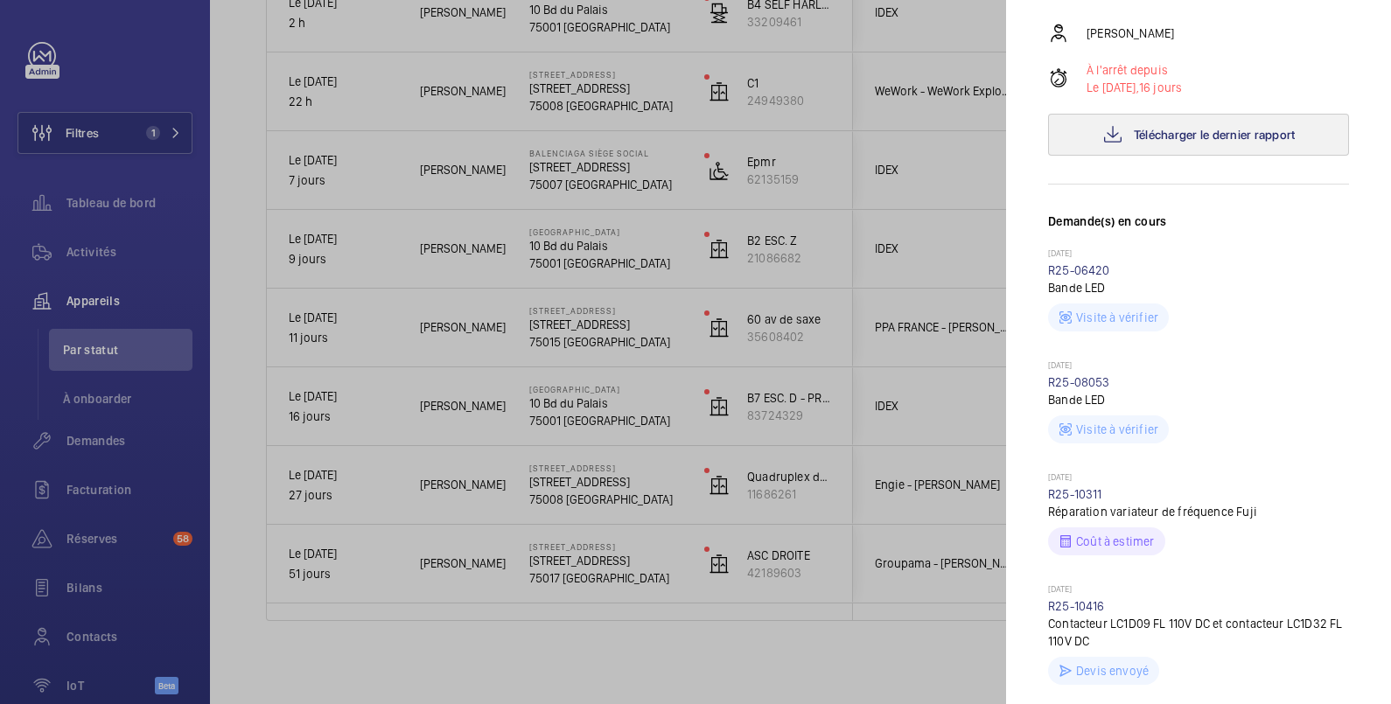
scroll to position [583, 0]
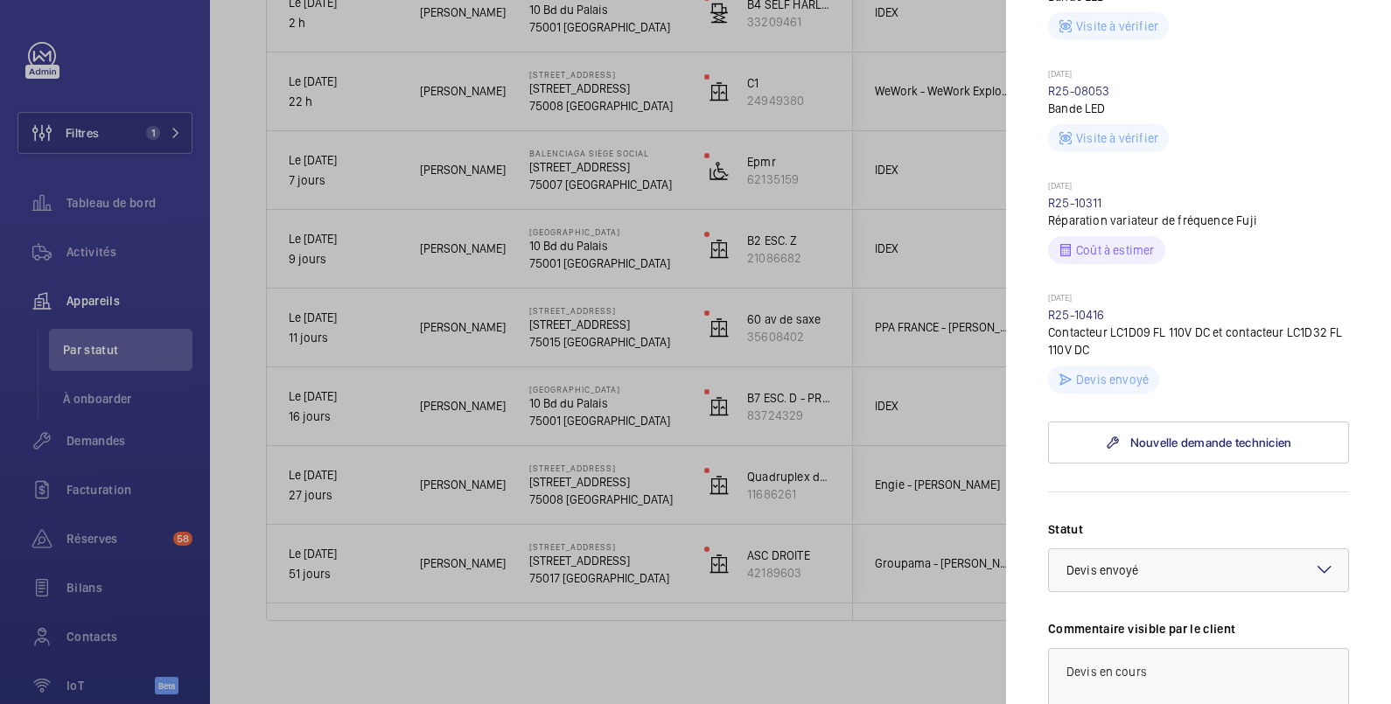
click at [936, 267] on div at bounding box center [695, 352] width 1391 height 704
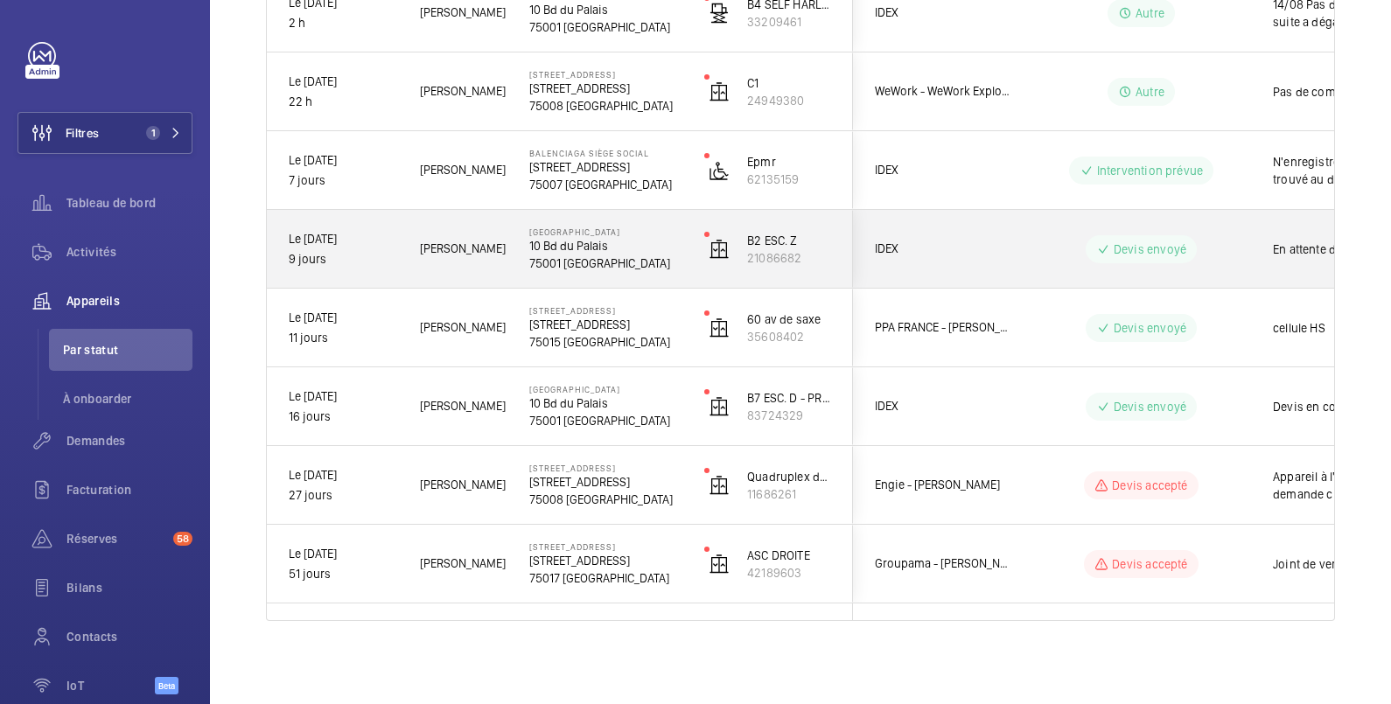
click at [1247, 249] on wm-front-pills-cell "Devis envoyé" at bounding box center [1141, 249] width 218 height 28
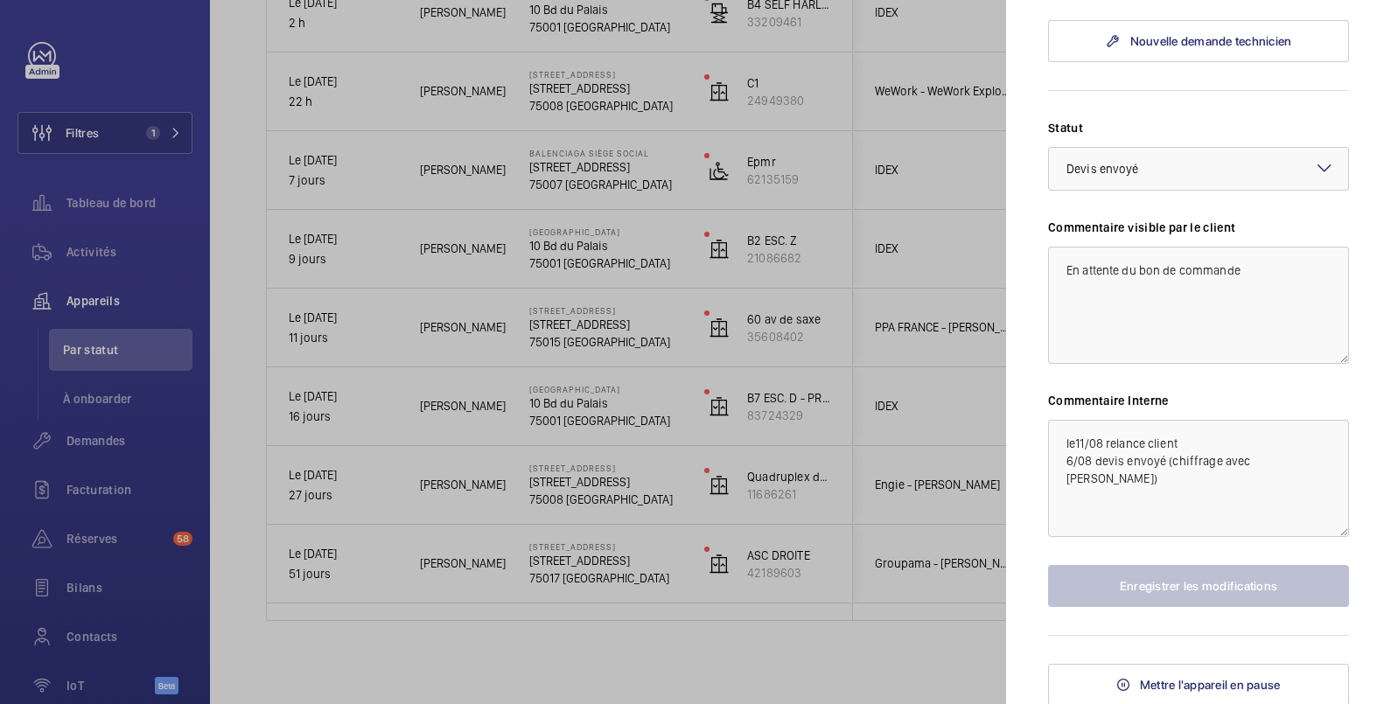
scroll to position [357, 0]
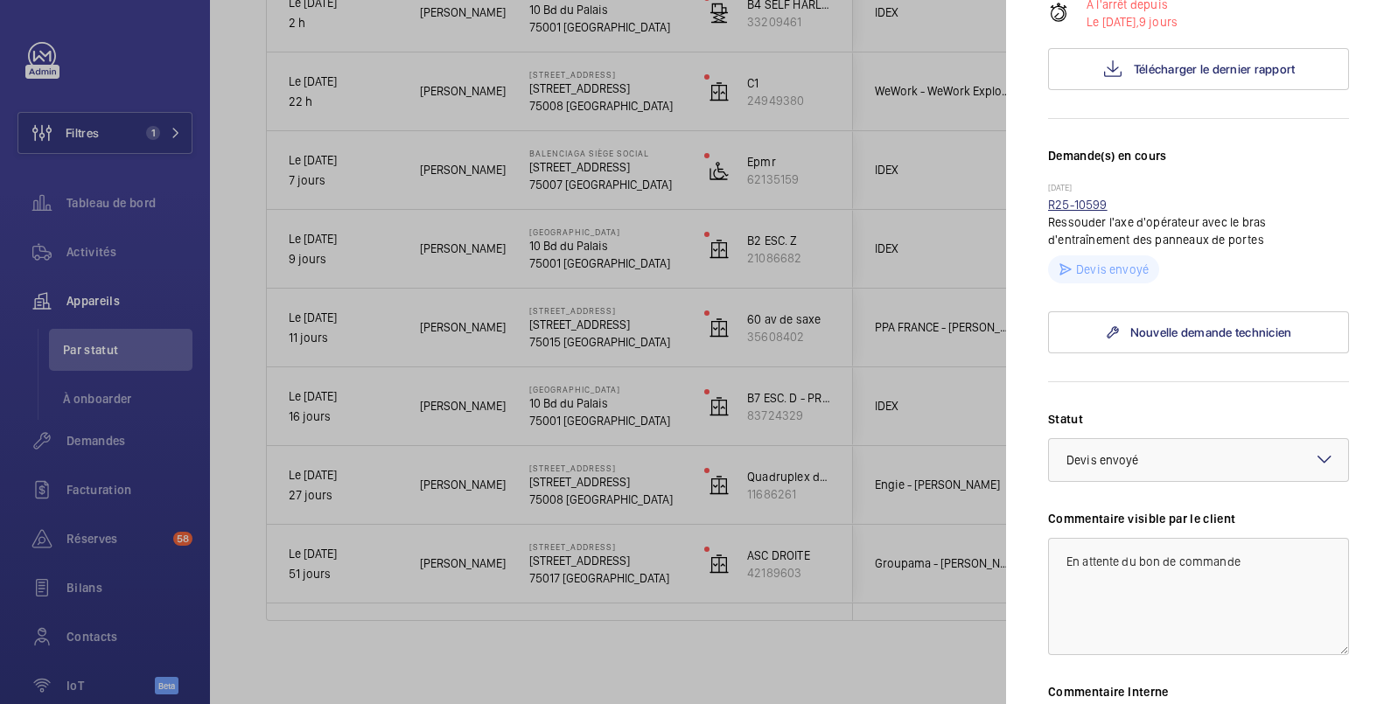
click at [1068, 205] on link "R25-10599" at bounding box center [1077, 205] width 59 height 14
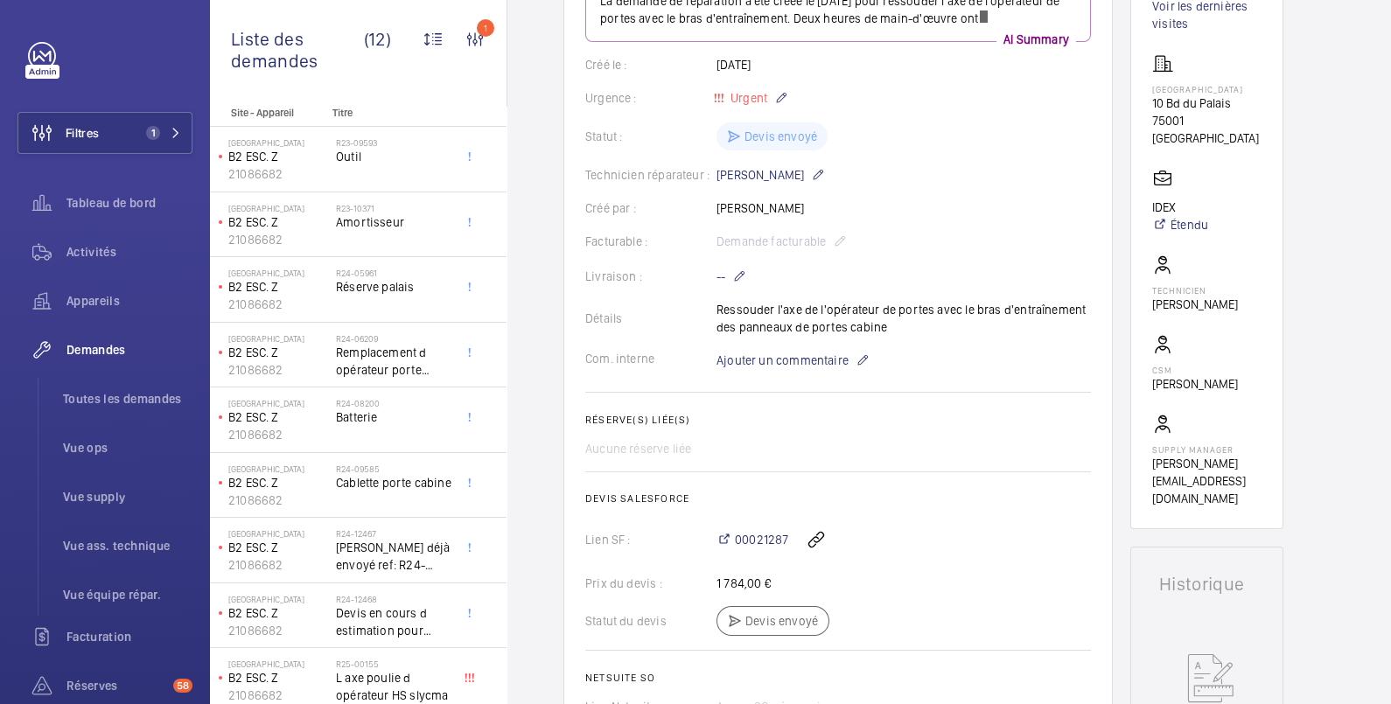
scroll to position [291, 0]
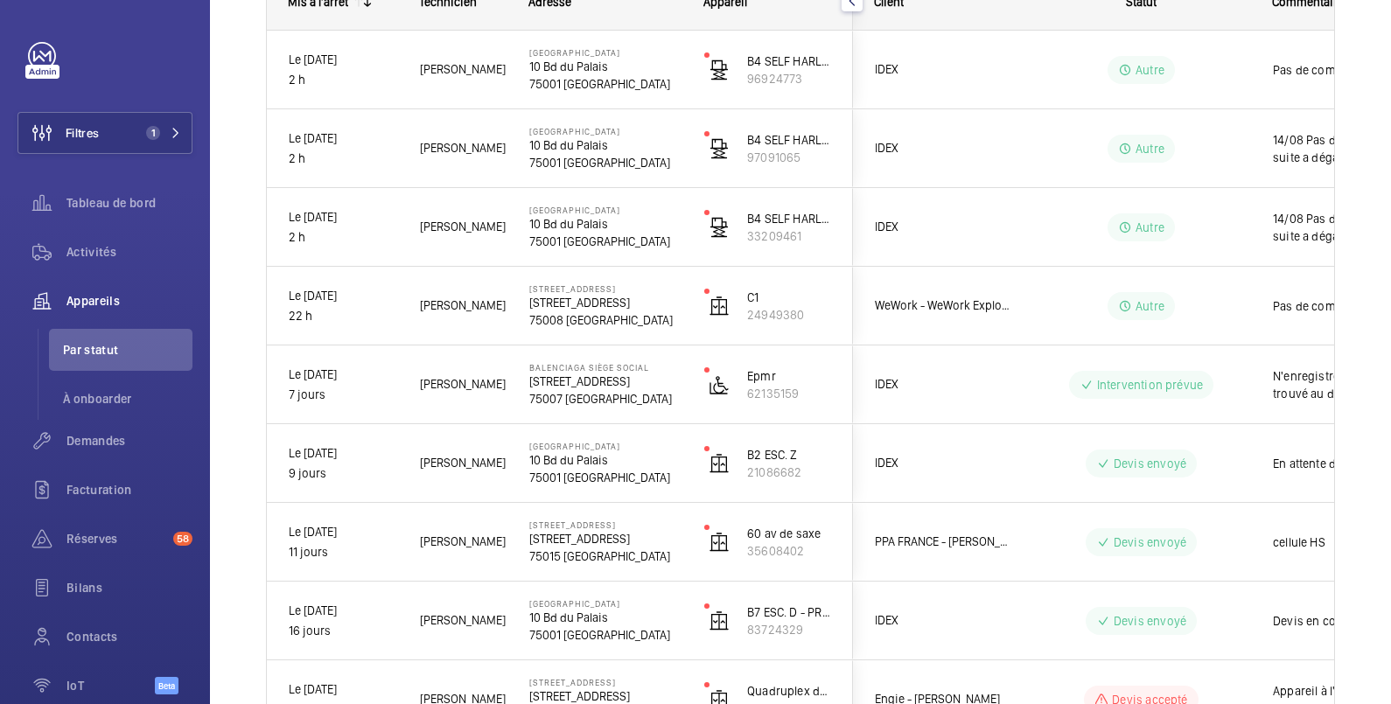
scroll to position [506, 0]
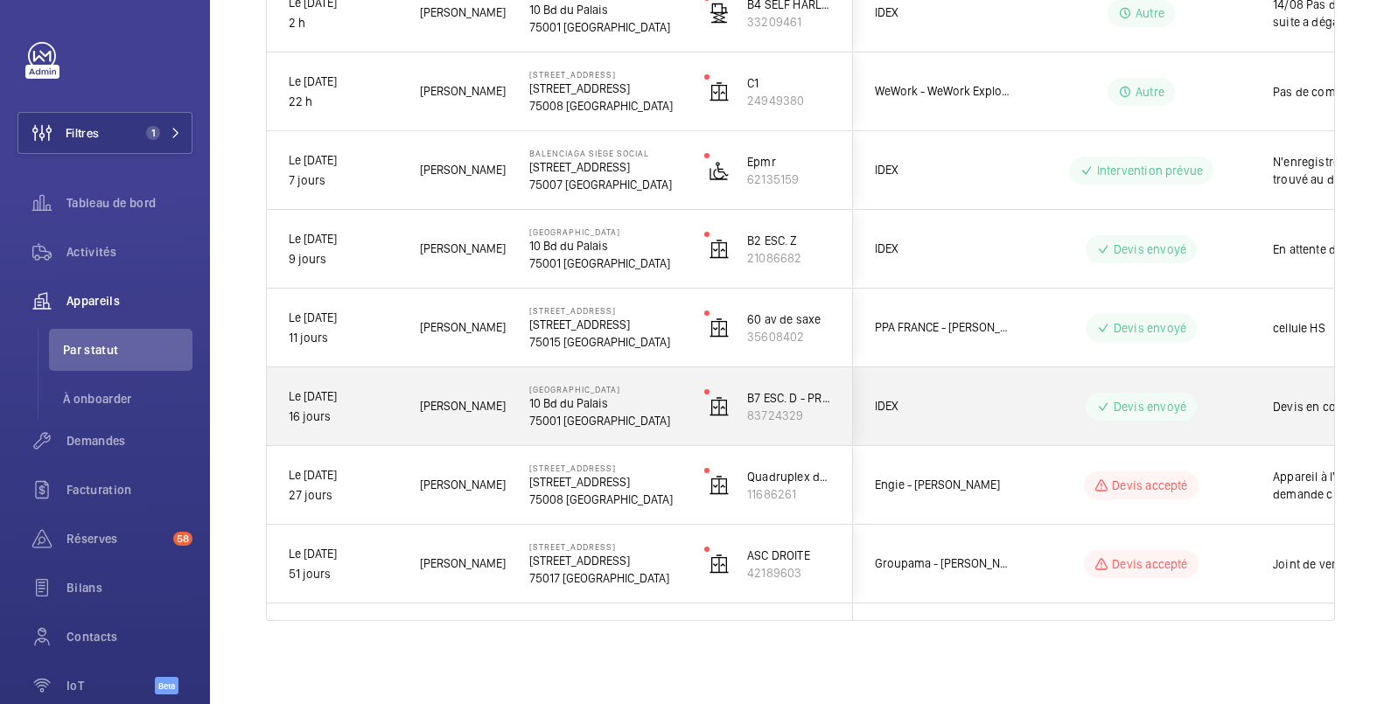
click at [1269, 392] on div "Devis en cours" at bounding box center [1353, 406] width 202 height 75
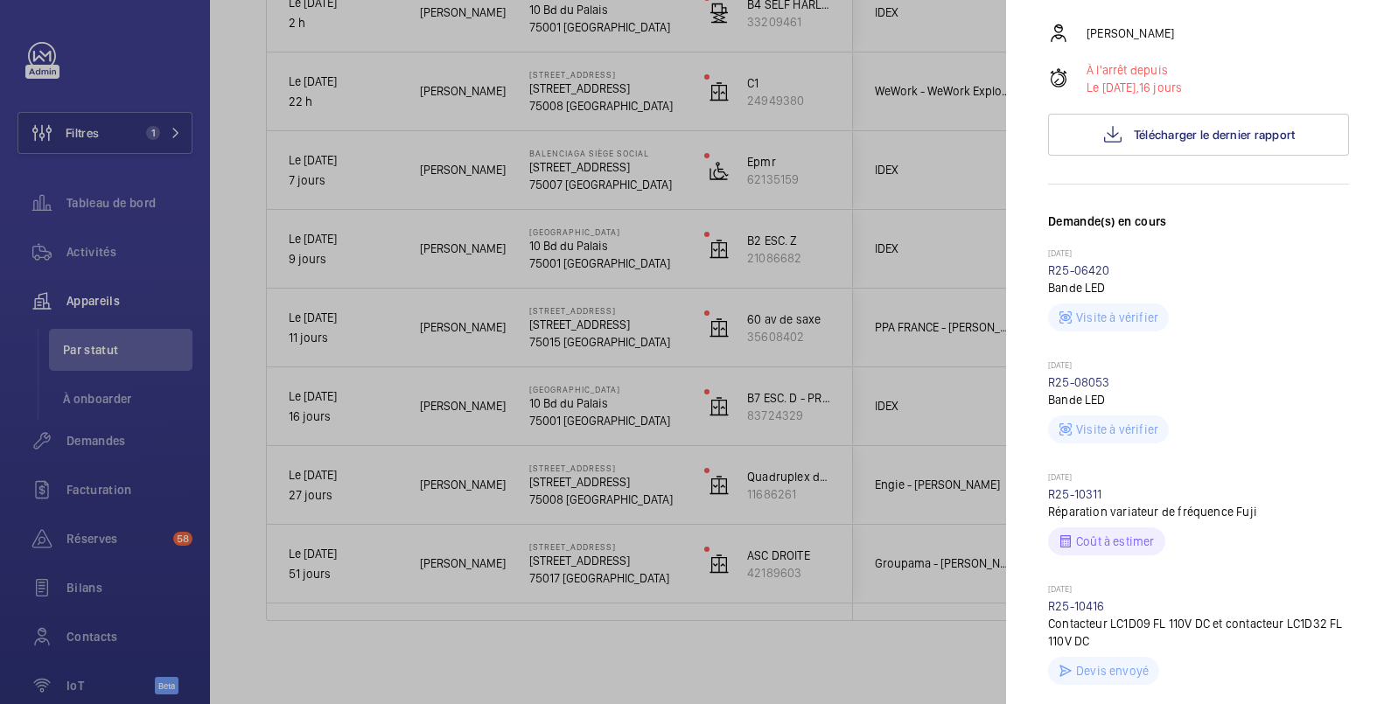
scroll to position [583, 0]
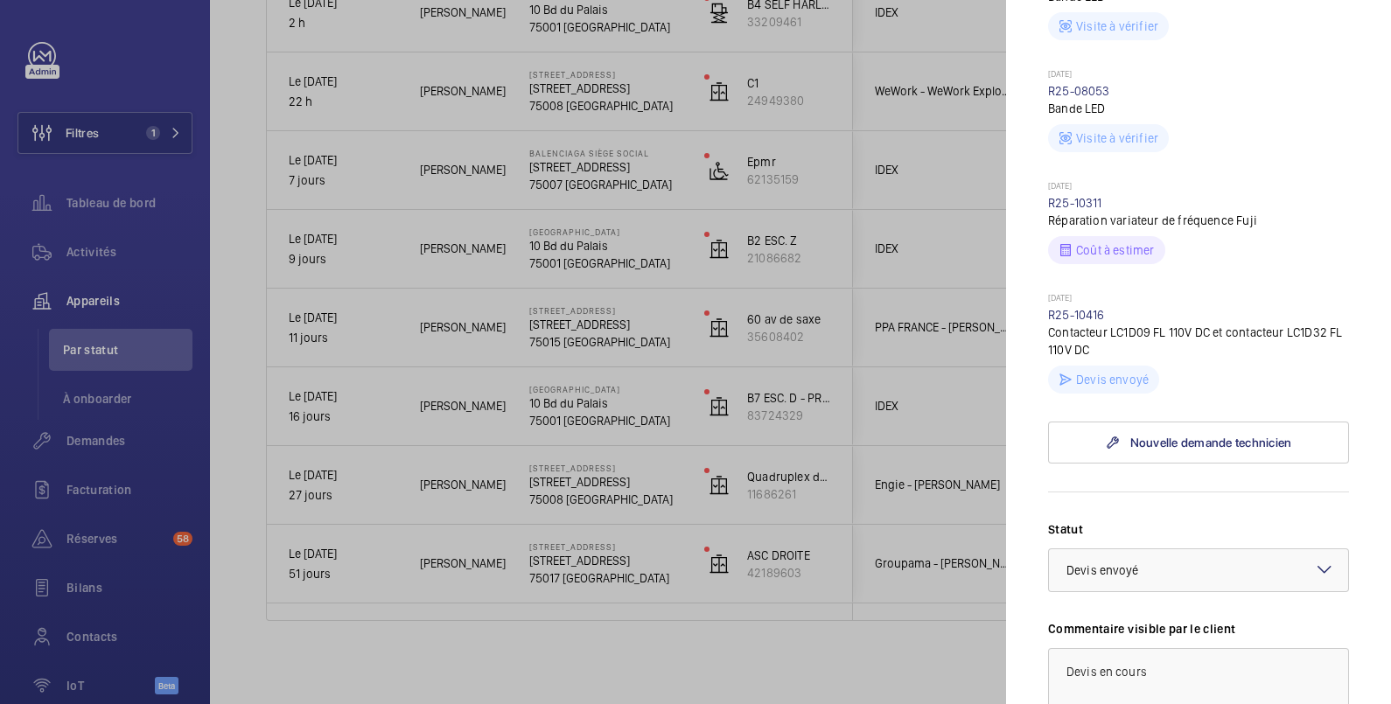
click at [936, 26] on div at bounding box center [695, 352] width 1391 height 704
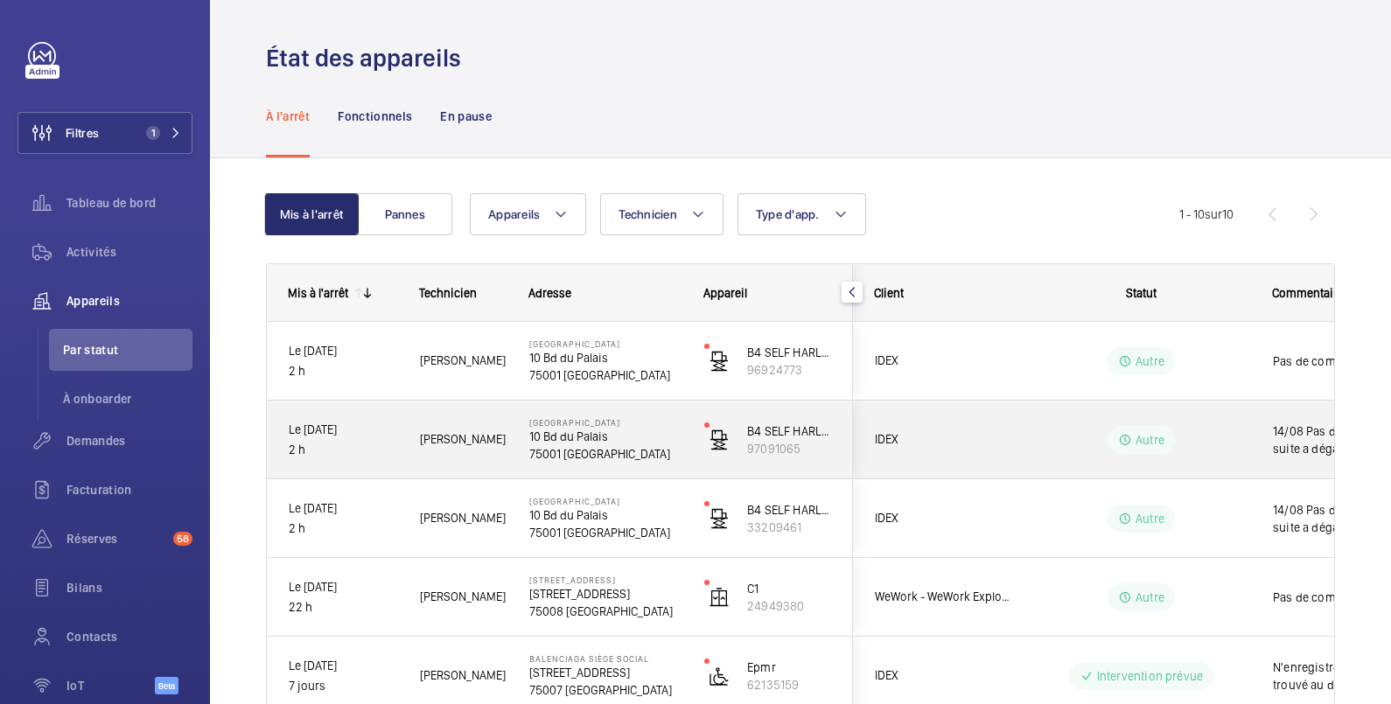
scroll to position [291, 0]
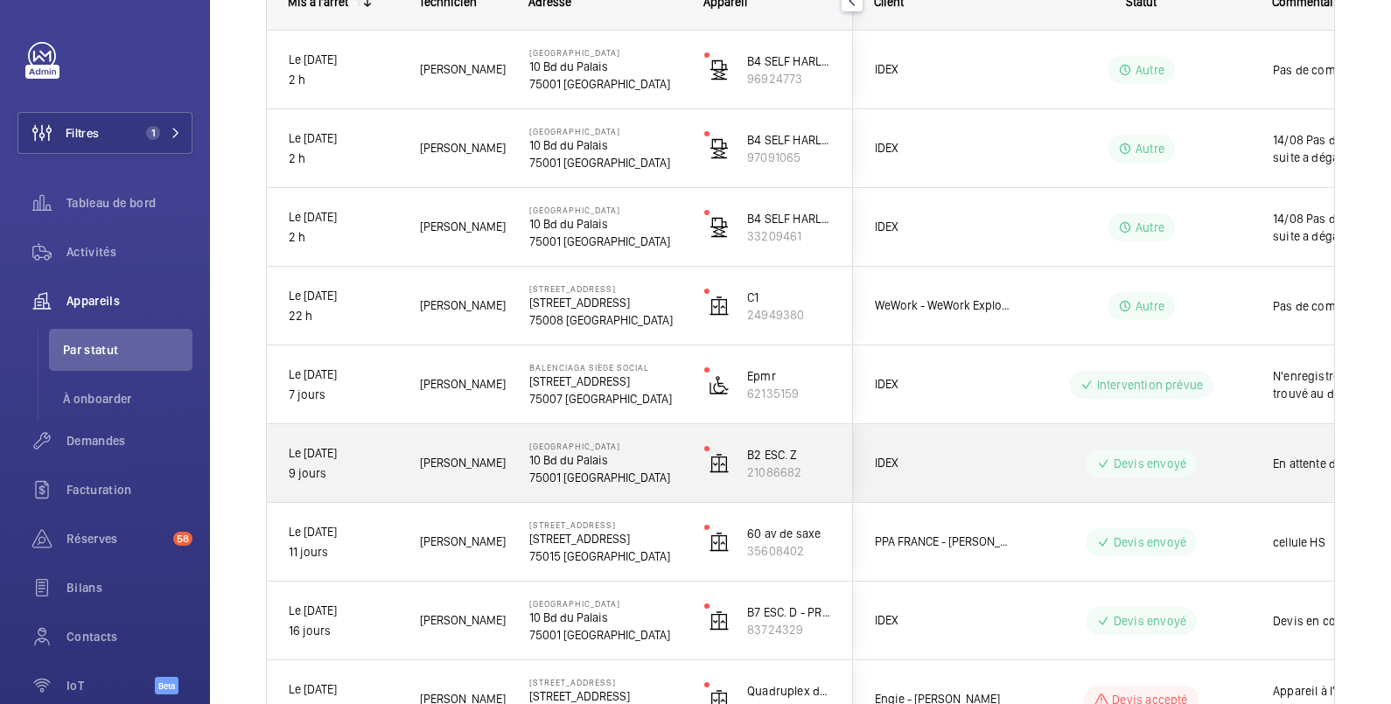
click at [1271, 449] on div "En attente du bon de commande" at bounding box center [1353, 463] width 202 height 75
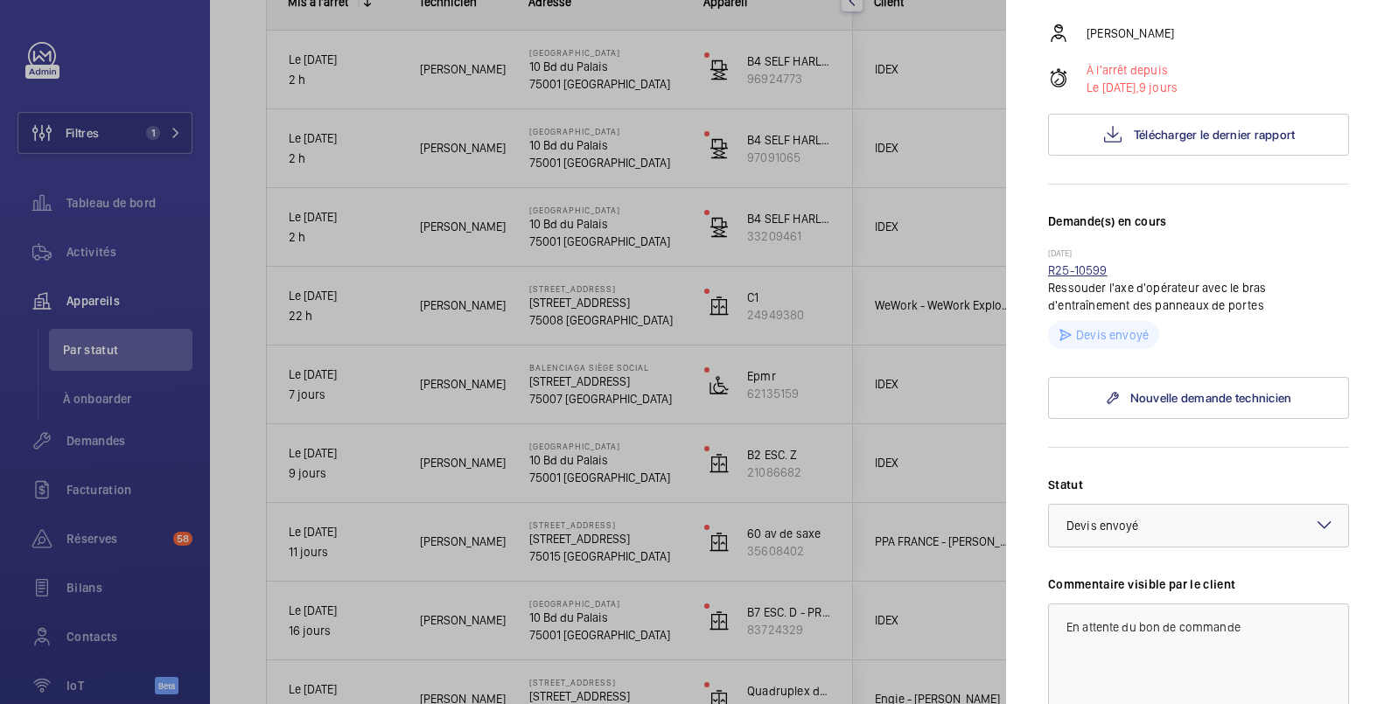
click at [1087, 275] on link "R25-10599" at bounding box center [1077, 270] width 59 height 14
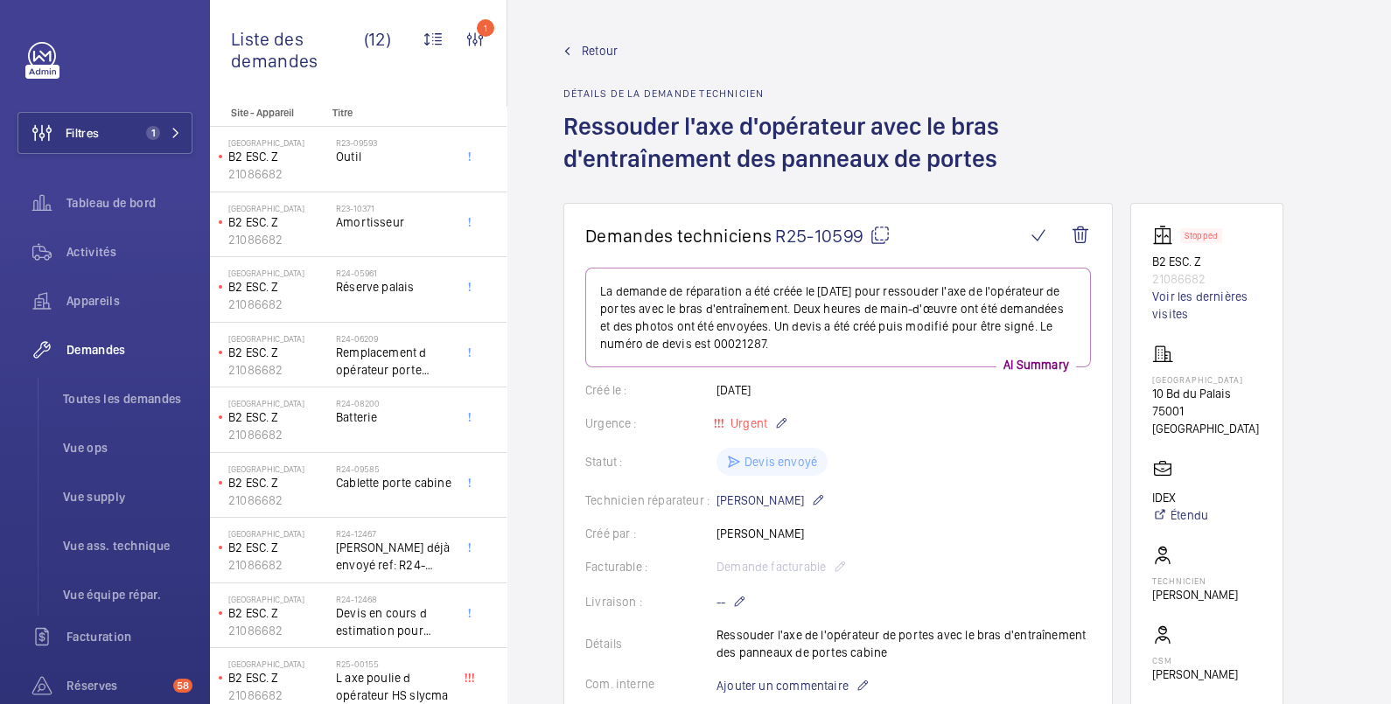
scroll to position [291, 0]
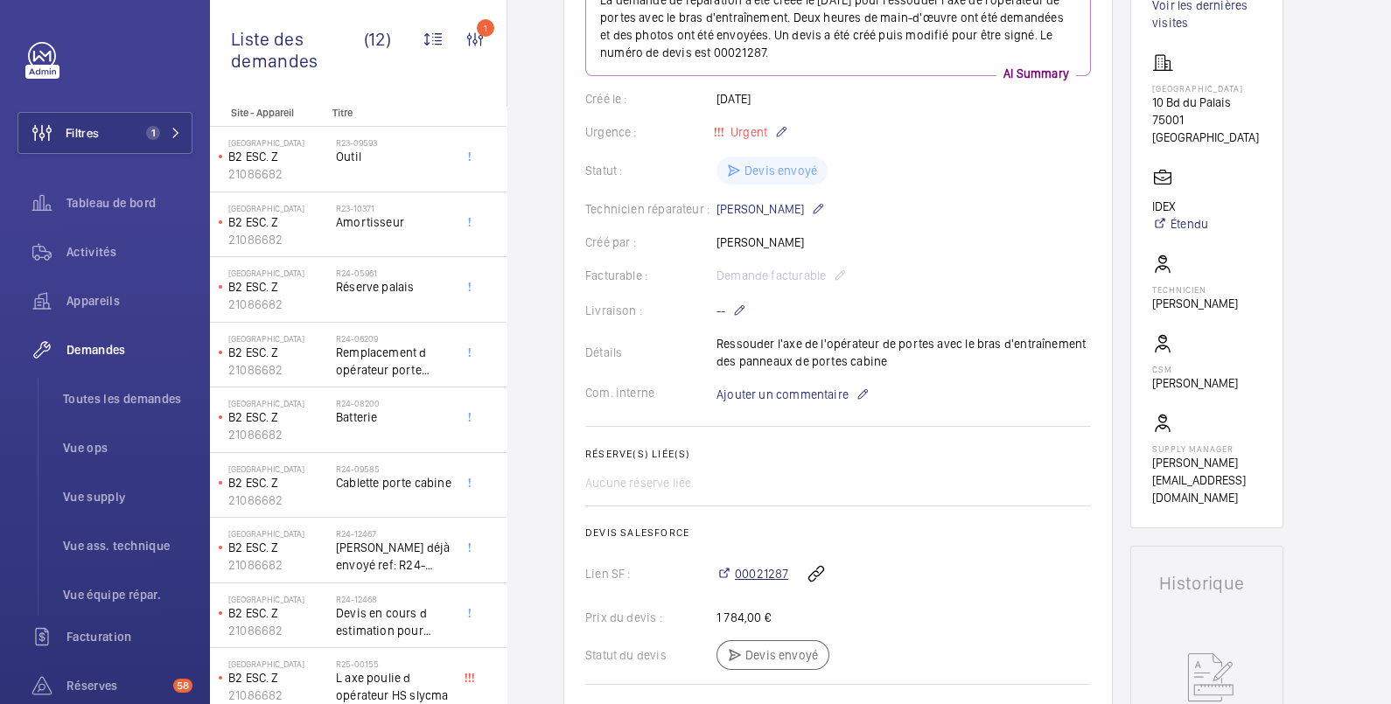
click at [757, 573] on span "00021287" at bounding box center [761, 573] width 53 height 17
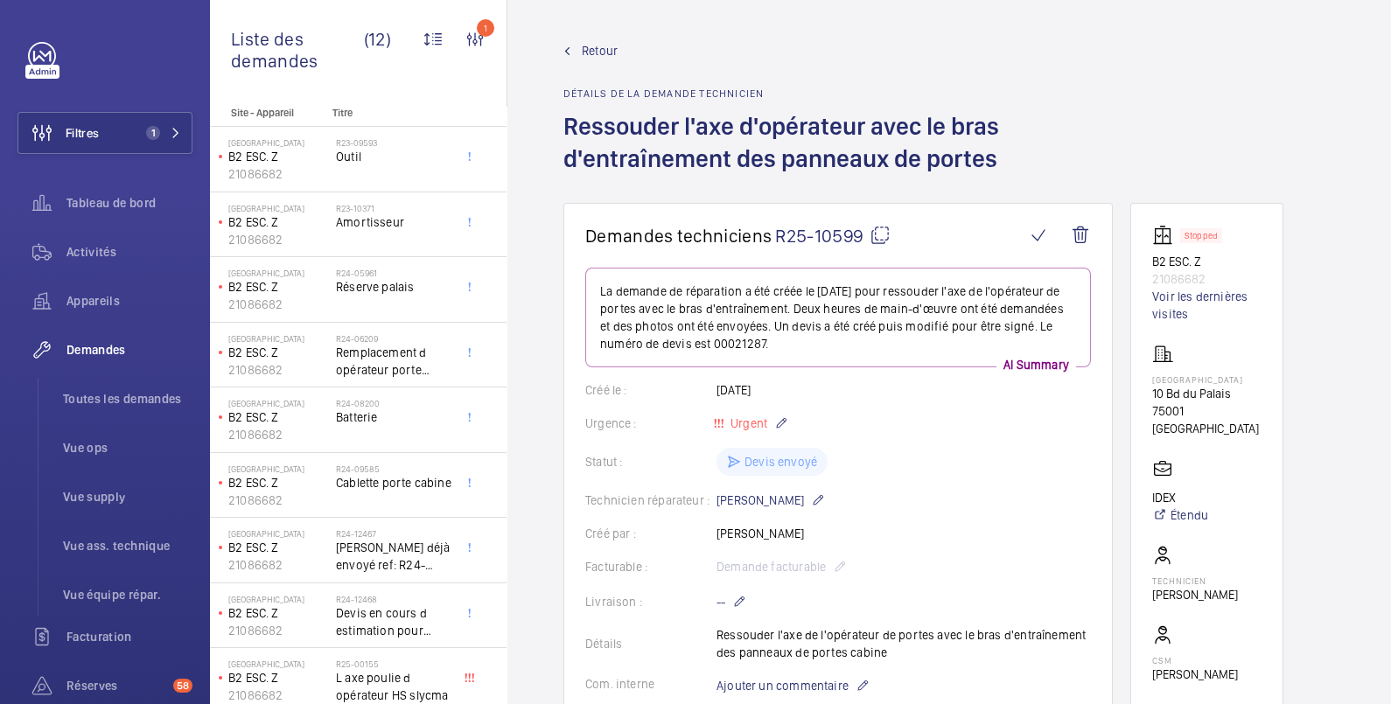
scroll to position [0, 0]
click at [1181, 298] on link "Voir les dernières visites" at bounding box center [1206, 305] width 109 height 35
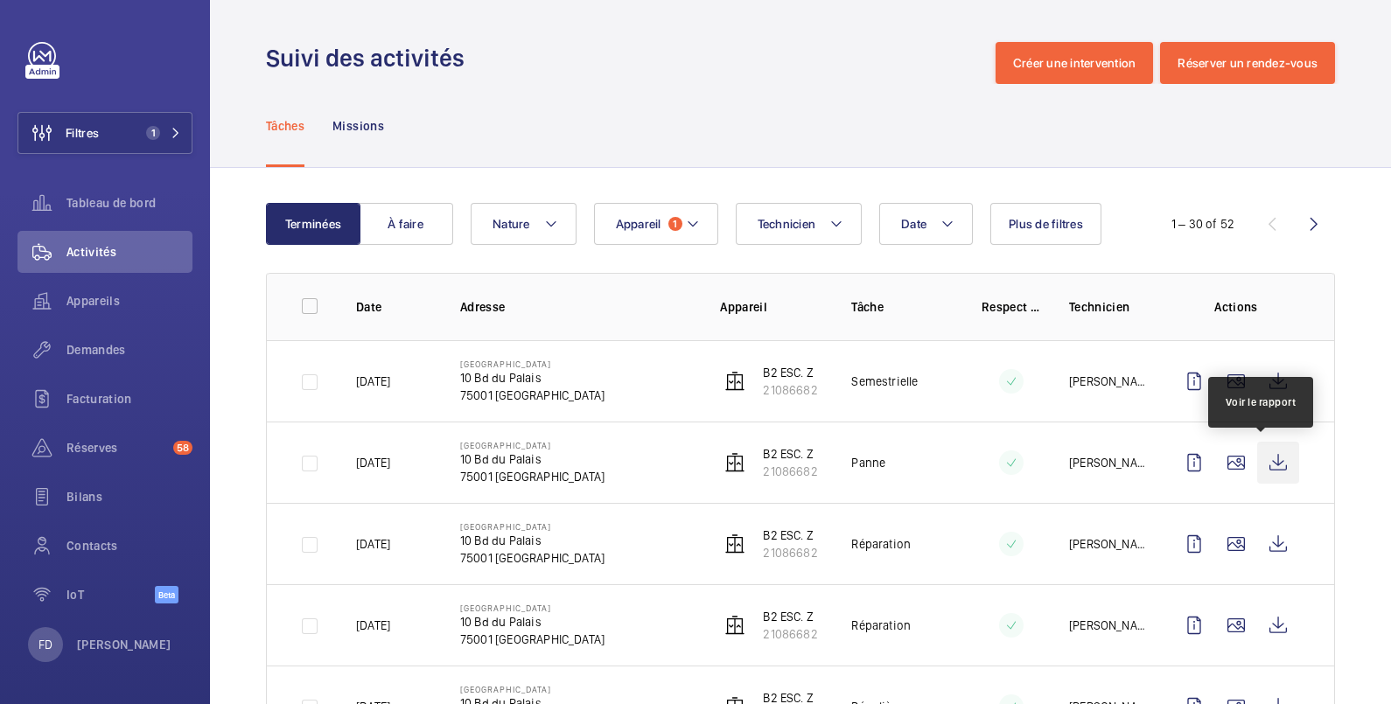
click at [1257, 465] on wm-front-icon-button at bounding box center [1278, 463] width 42 height 42
click at [1221, 463] on wm-front-icon-button at bounding box center [1236, 463] width 42 height 42
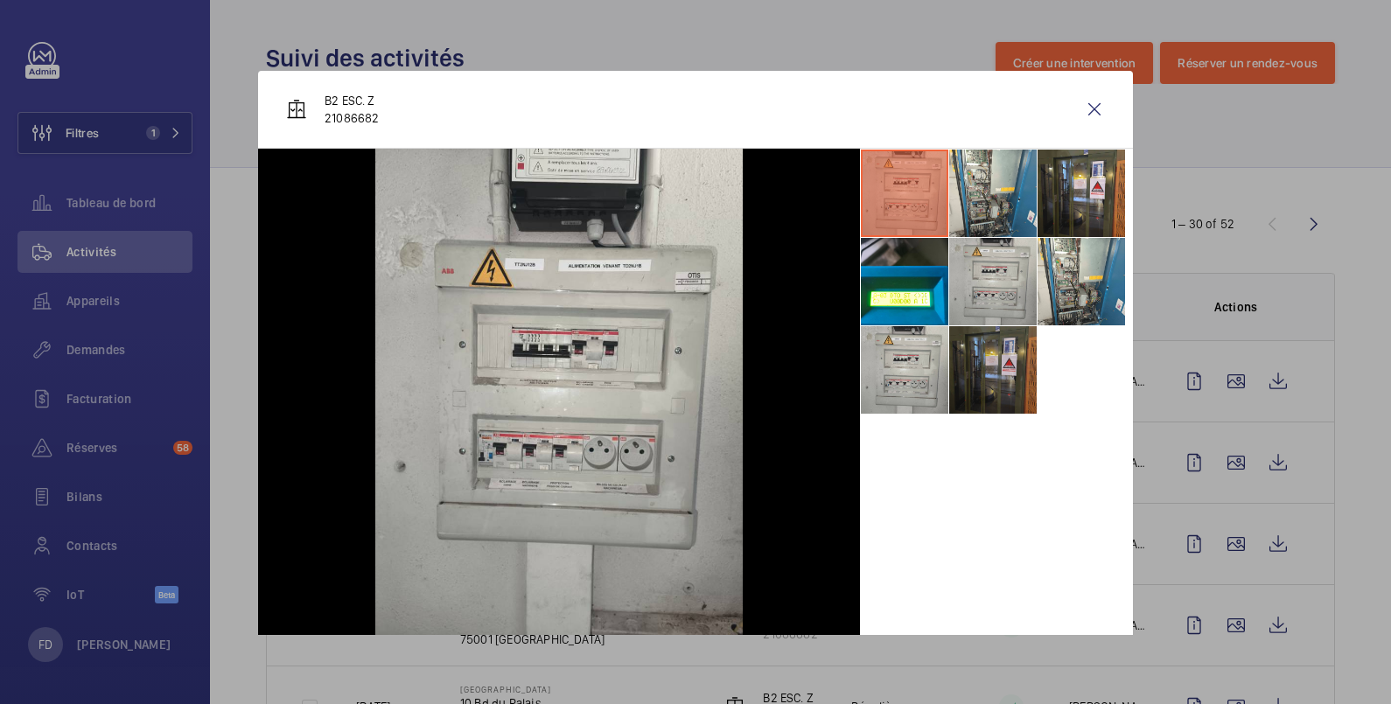
click at [974, 358] on li at bounding box center [992, 369] width 87 height 87
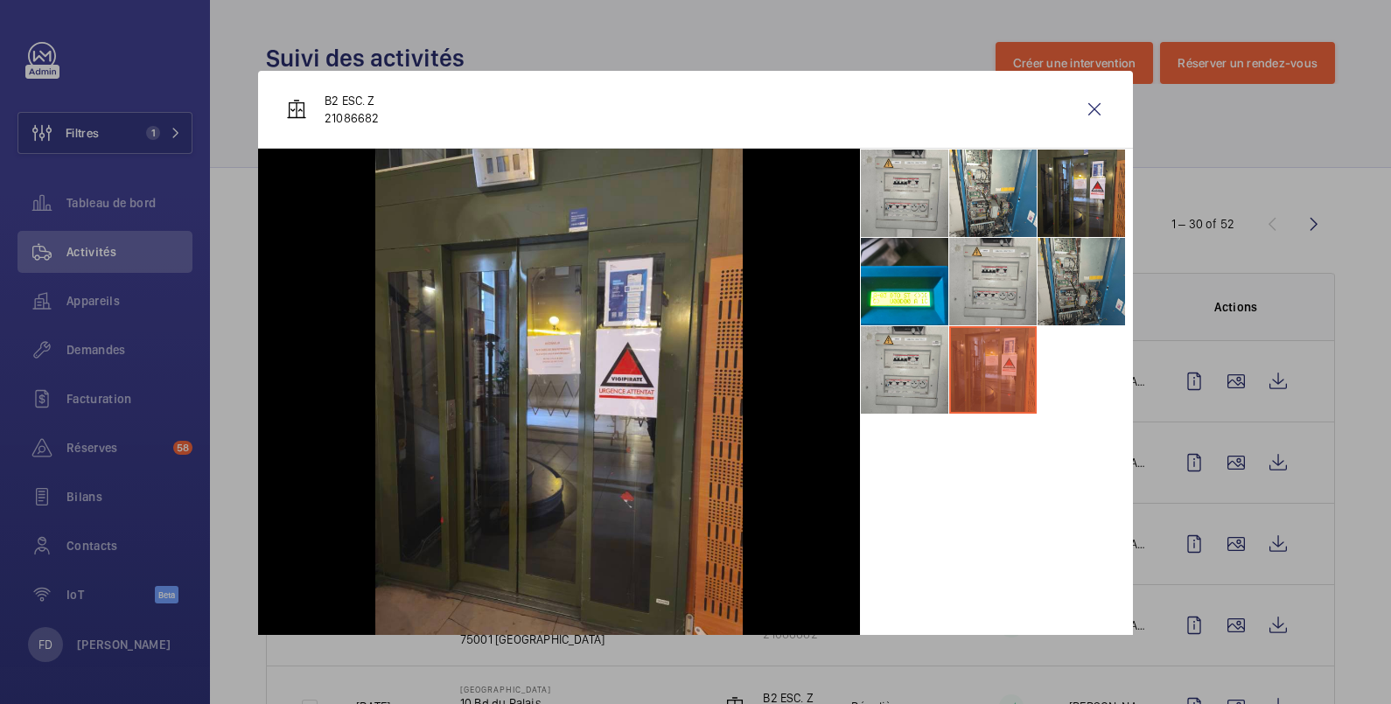
click at [1049, 276] on li at bounding box center [1081, 281] width 87 height 87
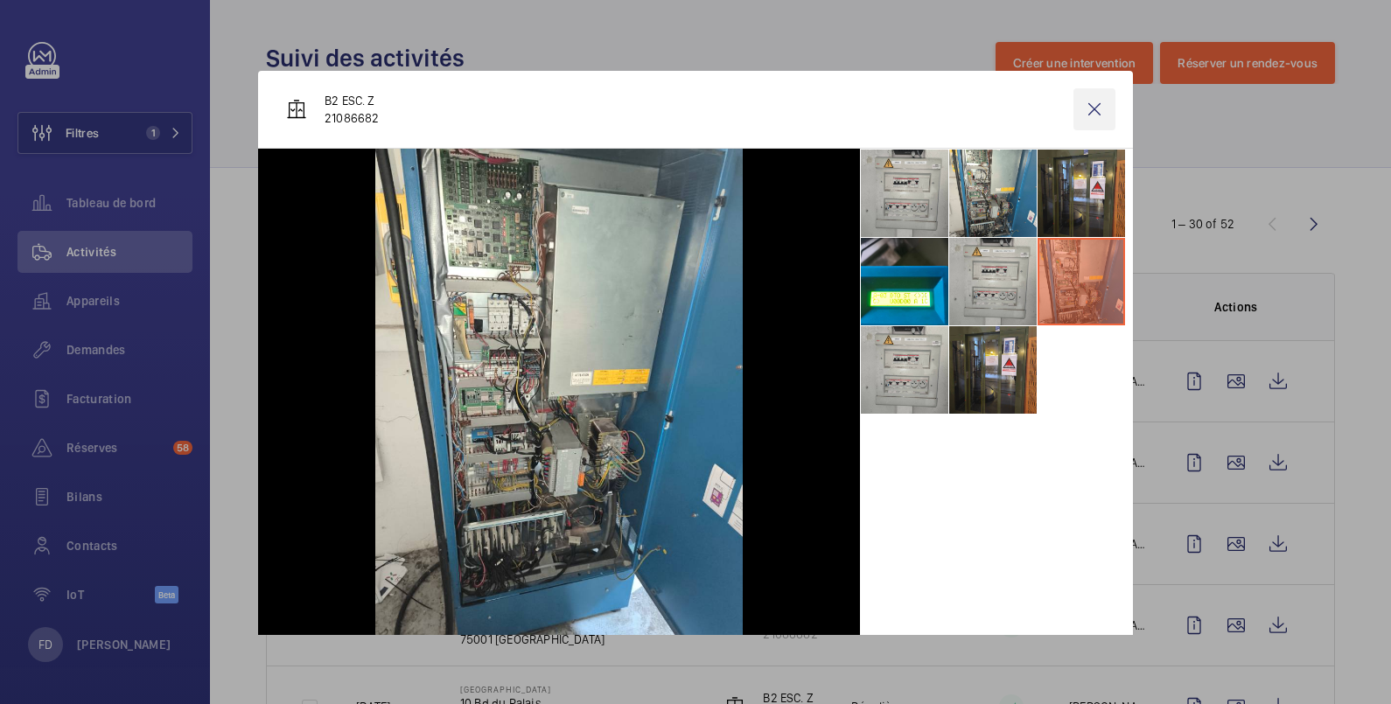
click at [1078, 109] on wm-front-icon-button at bounding box center [1095, 109] width 42 height 42
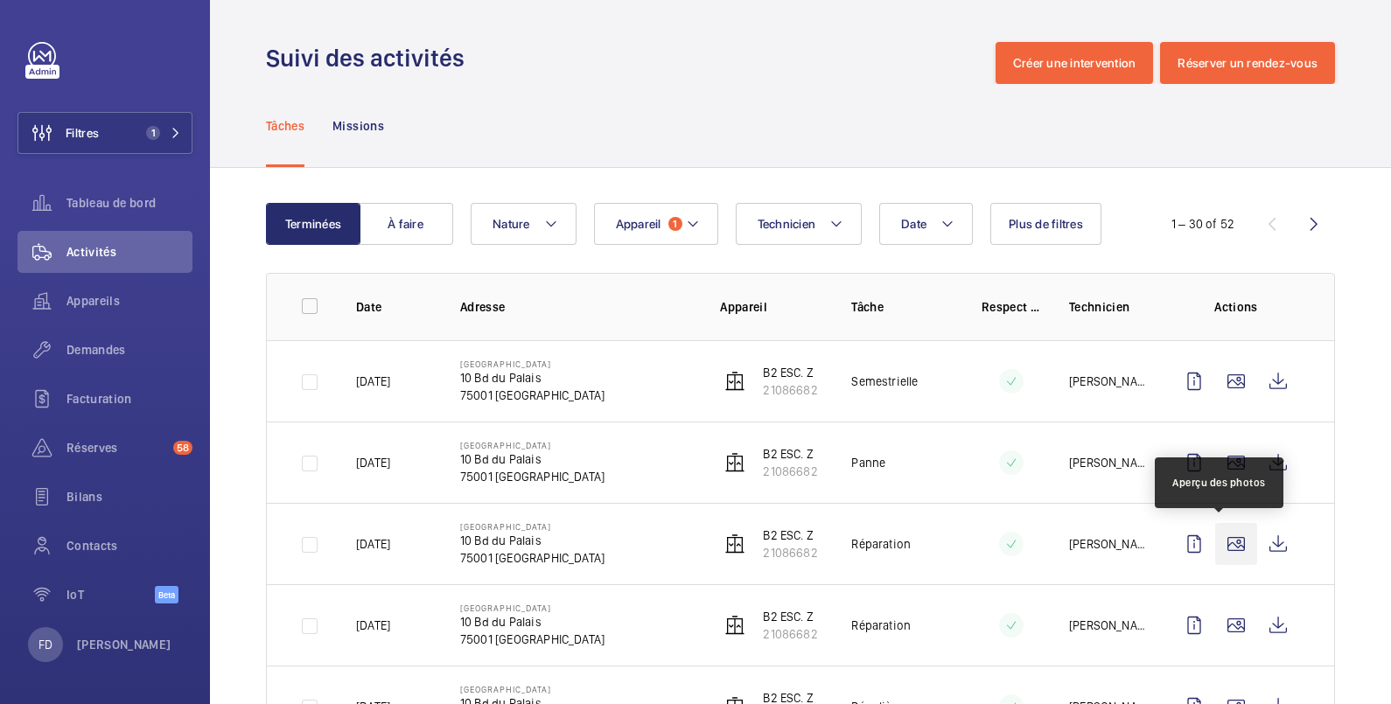
click at [1221, 542] on wm-front-icon-button at bounding box center [1236, 544] width 42 height 42
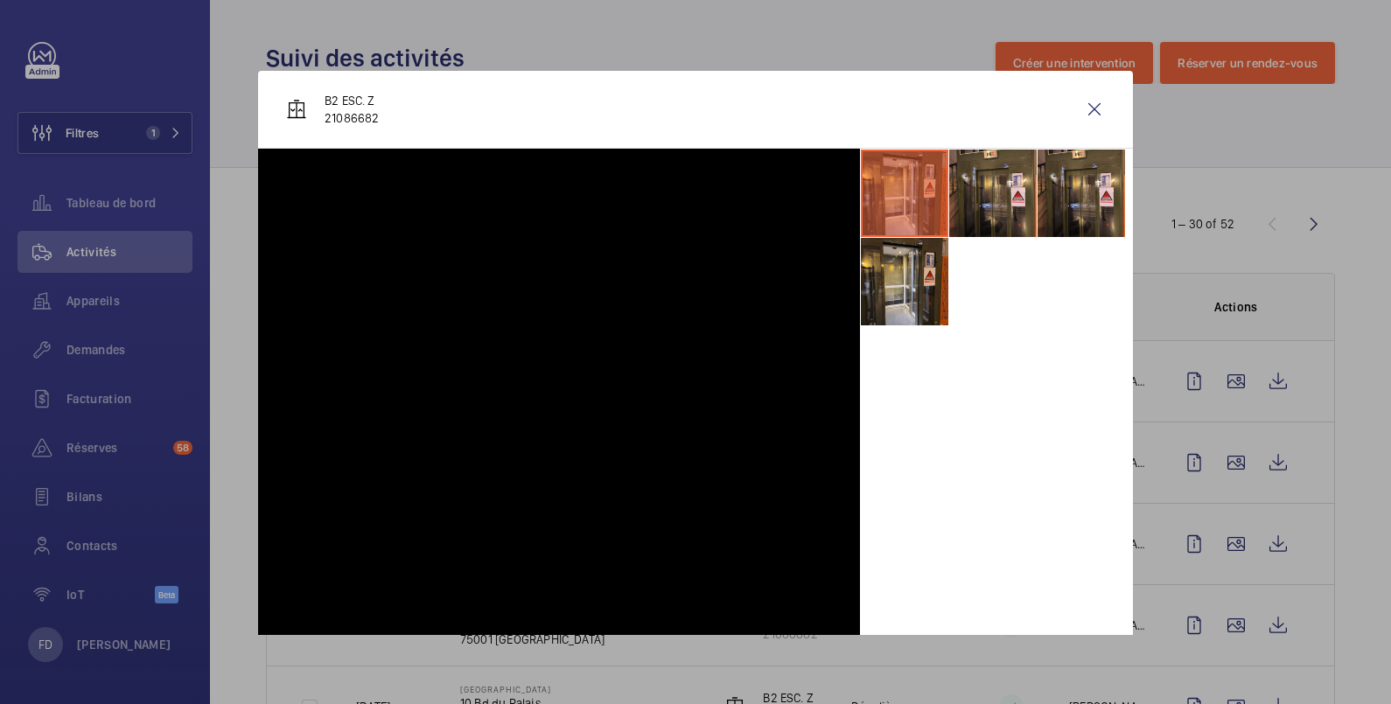
click at [902, 219] on li at bounding box center [904, 193] width 87 height 87
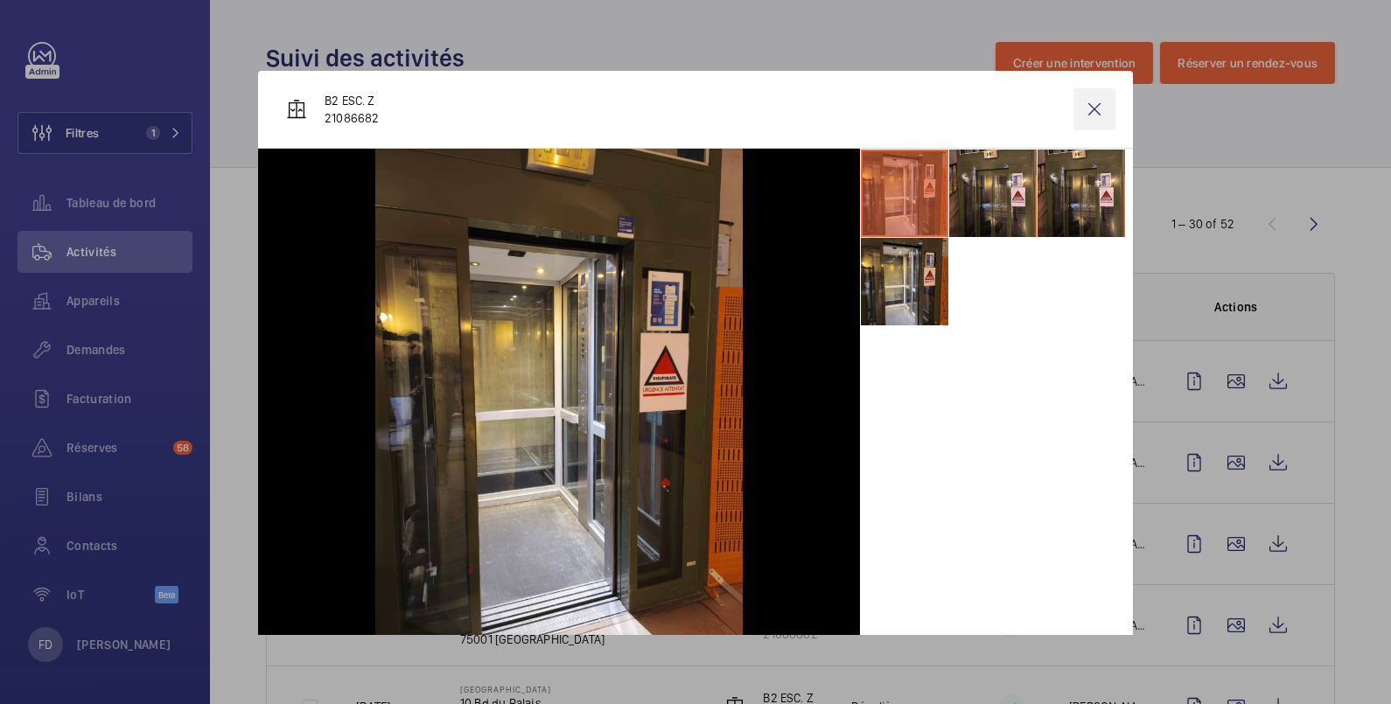
click at [1081, 105] on wm-front-icon-button at bounding box center [1095, 109] width 42 height 42
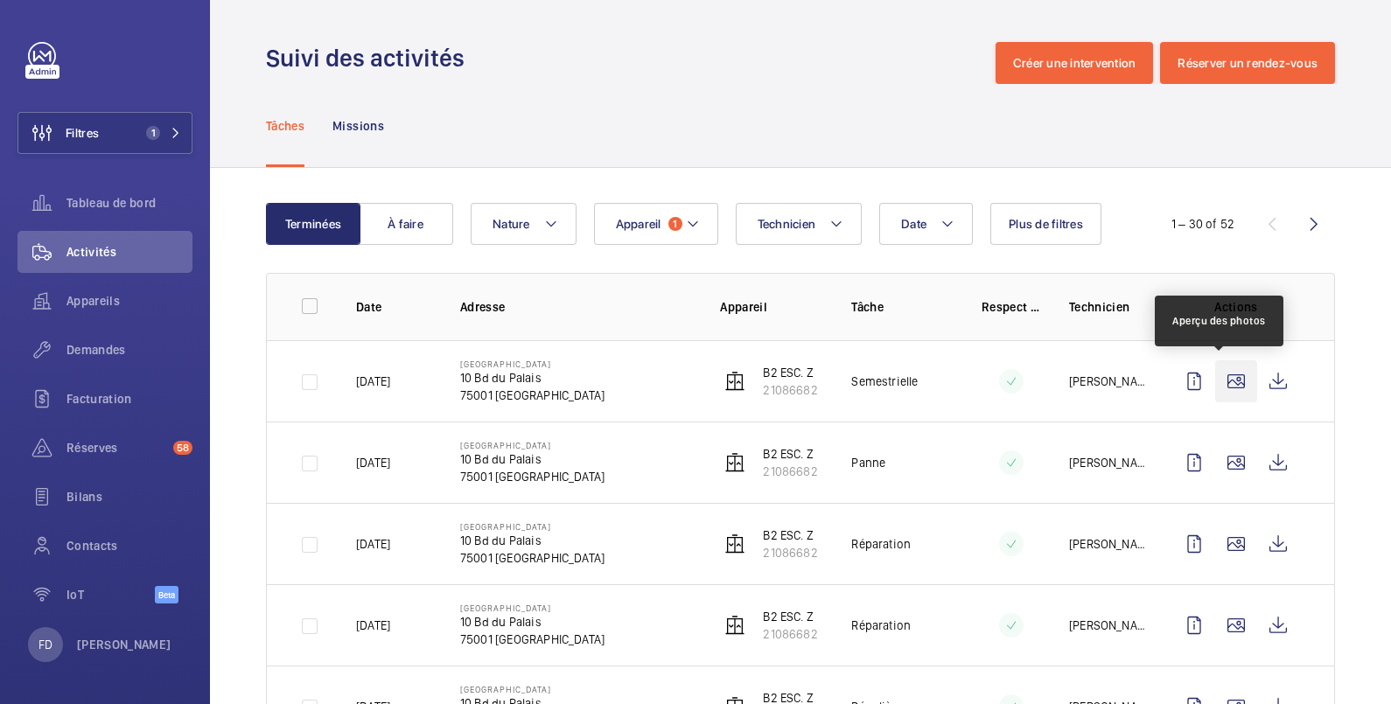
click at [1217, 381] on wm-front-icon-button at bounding box center [1236, 381] width 42 height 42
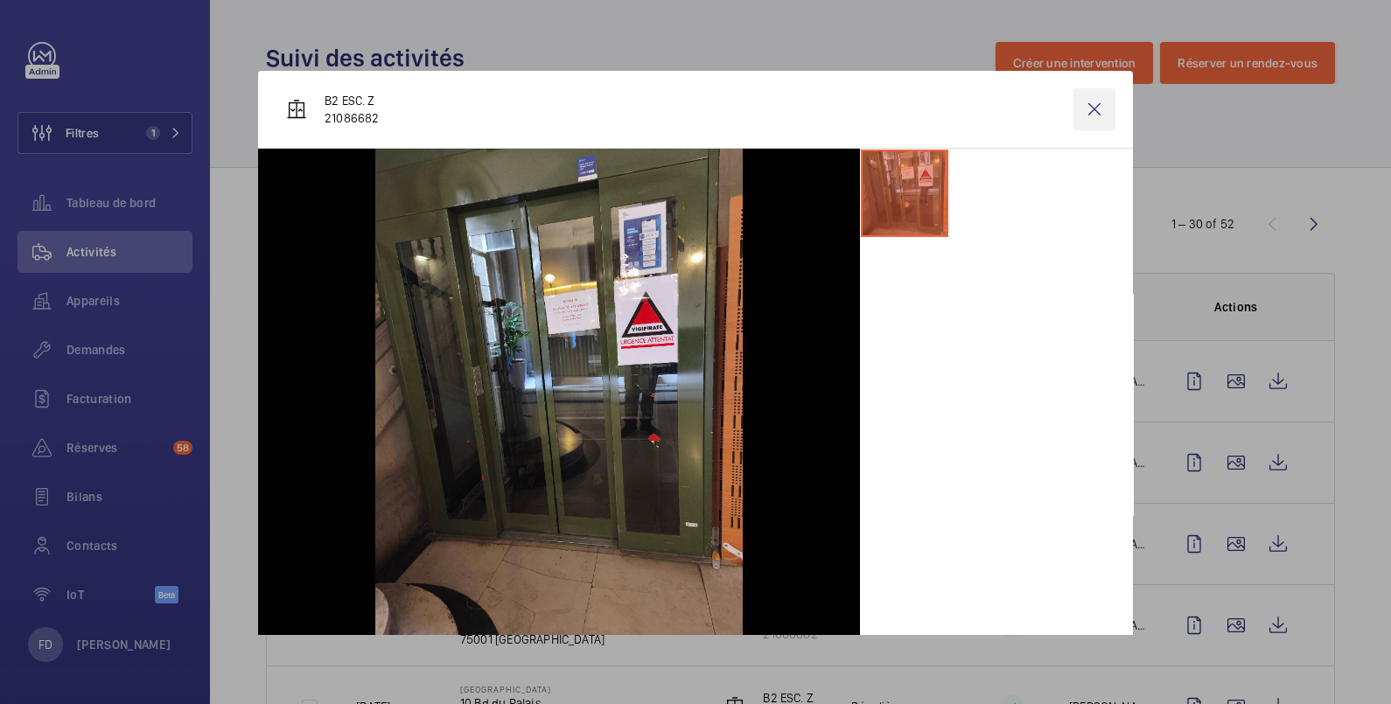
click at [1075, 104] on wm-front-icon-button at bounding box center [1095, 109] width 42 height 42
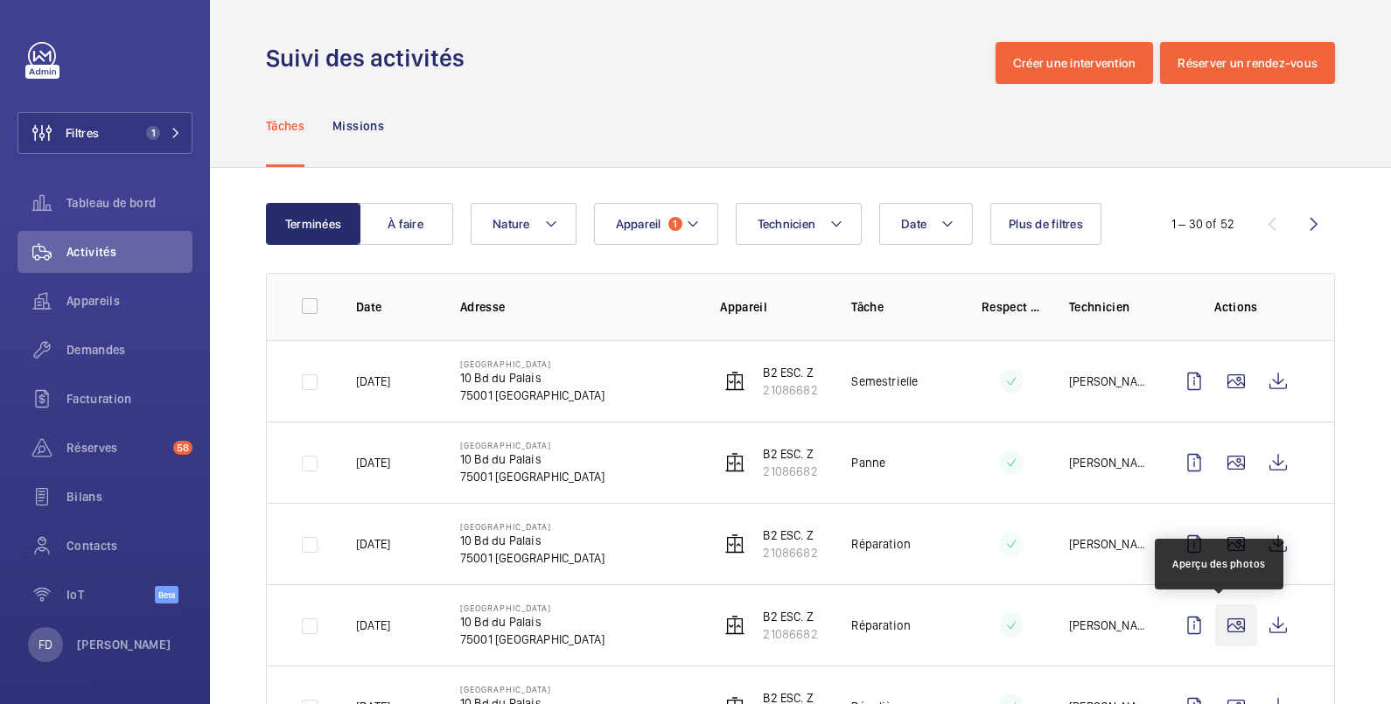
click at [1227, 624] on wm-front-icon-button at bounding box center [1236, 626] width 42 height 42
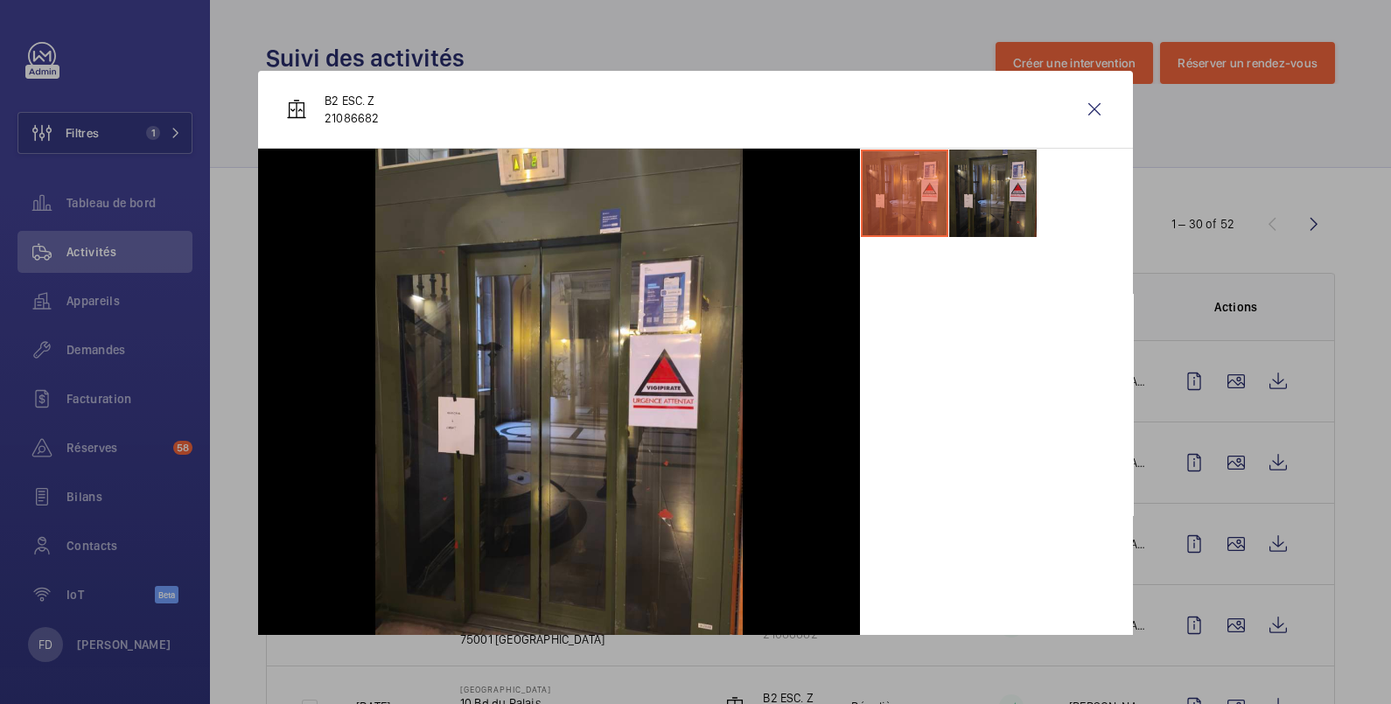
click at [983, 206] on li at bounding box center [992, 193] width 87 height 87
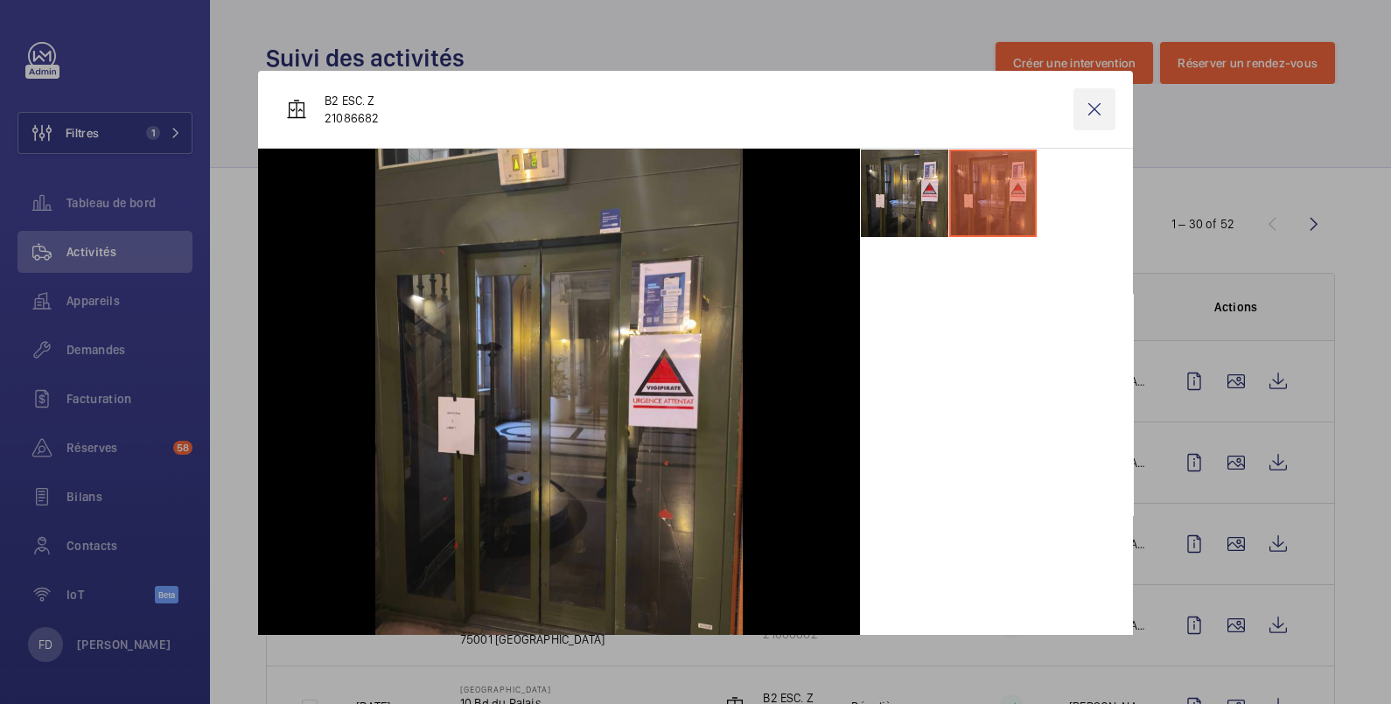
click at [1081, 103] on wm-front-icon-button at bounding box center [1095, 109] width 42 height 42
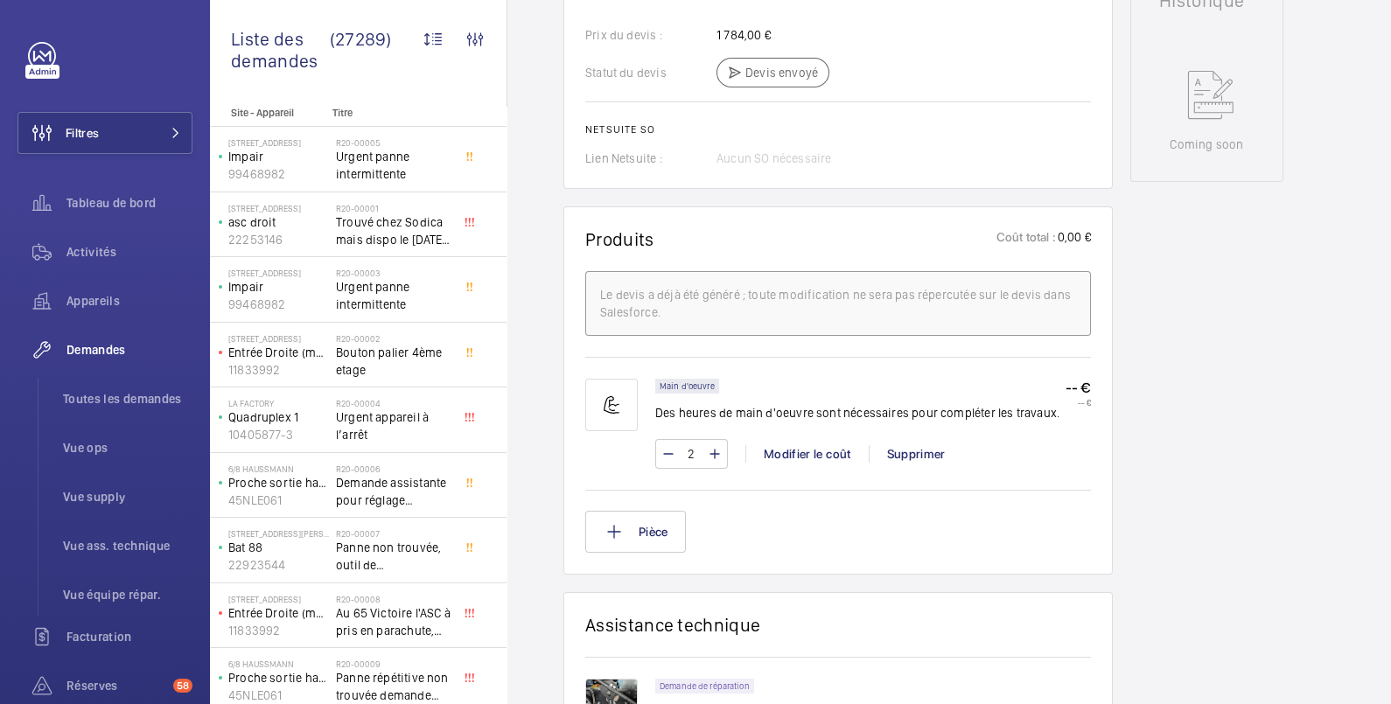
scroll to position [1166, 0]
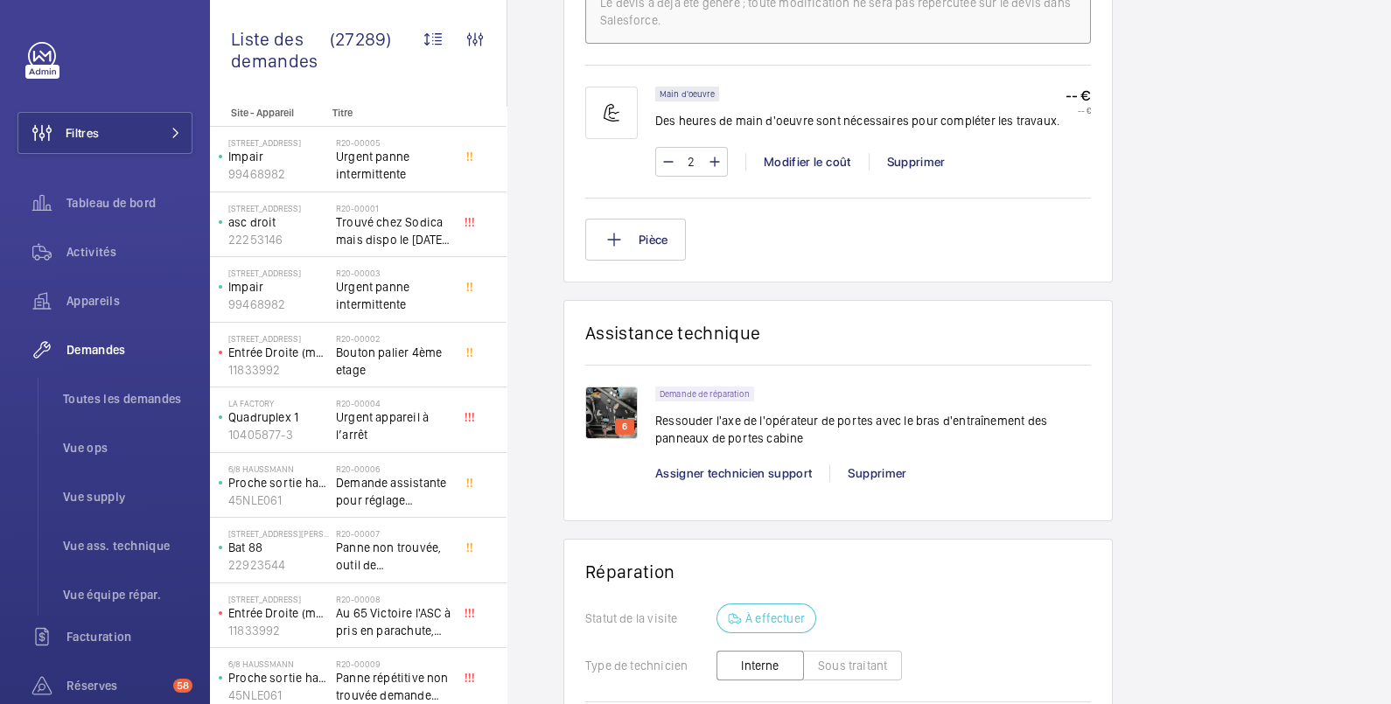
click at [614, 402] on img at bounding box center [611, 413] width 52 height 52
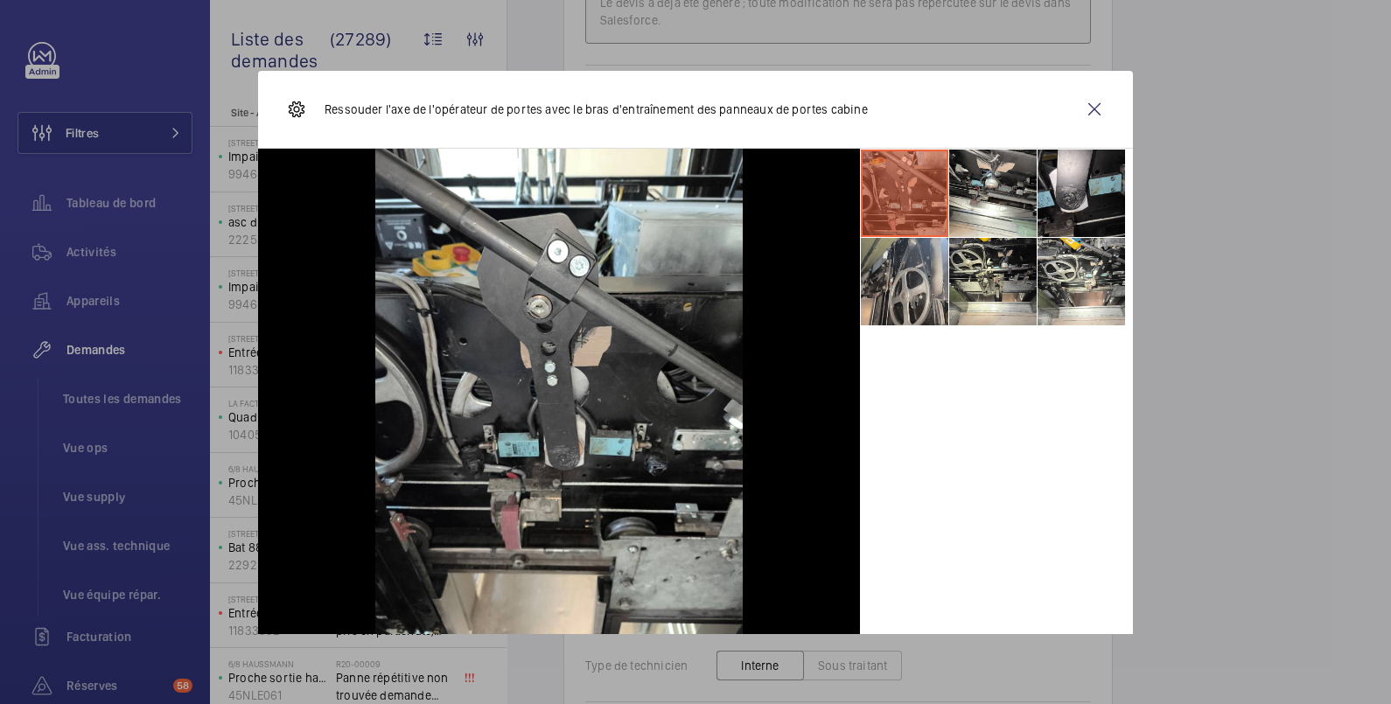
click at [871, 294] on li at bounding box center [904, 281] width 87 height 87
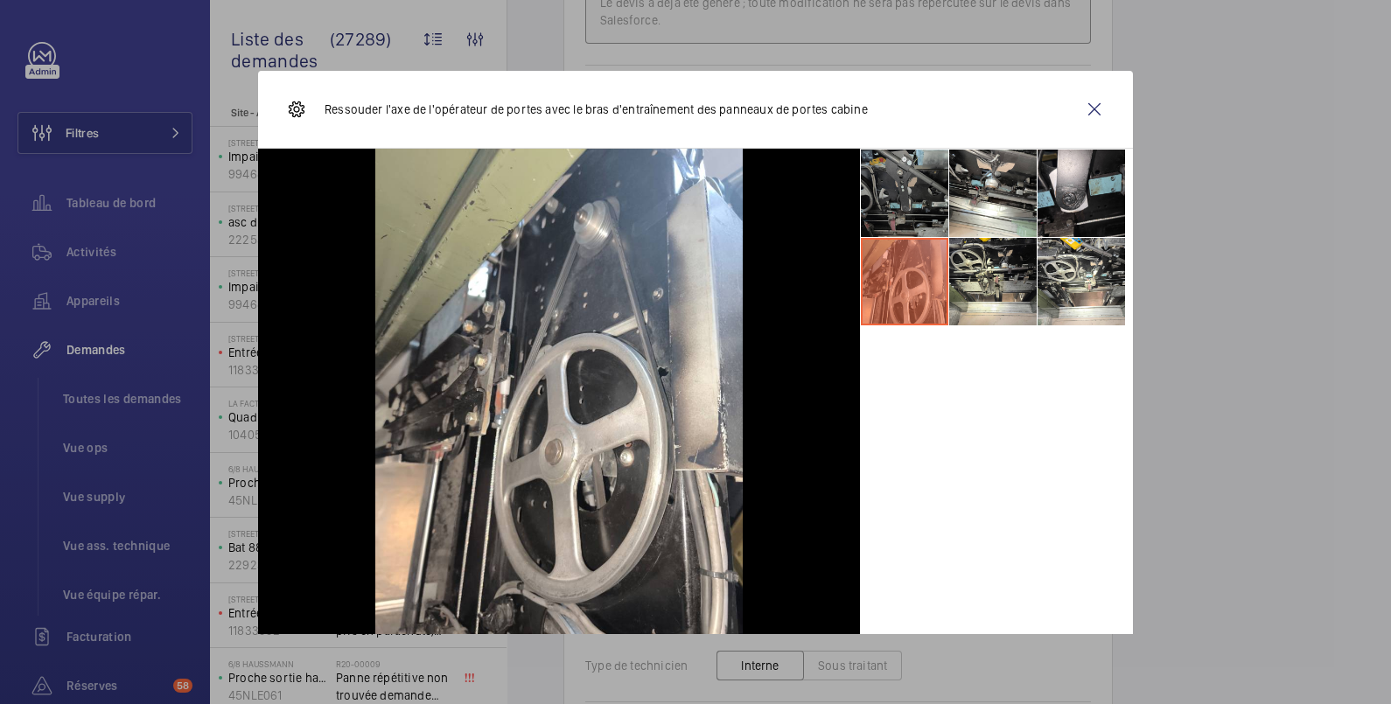
click at [894, 206] on li at bounding box center [904, 193] width 87 height 87
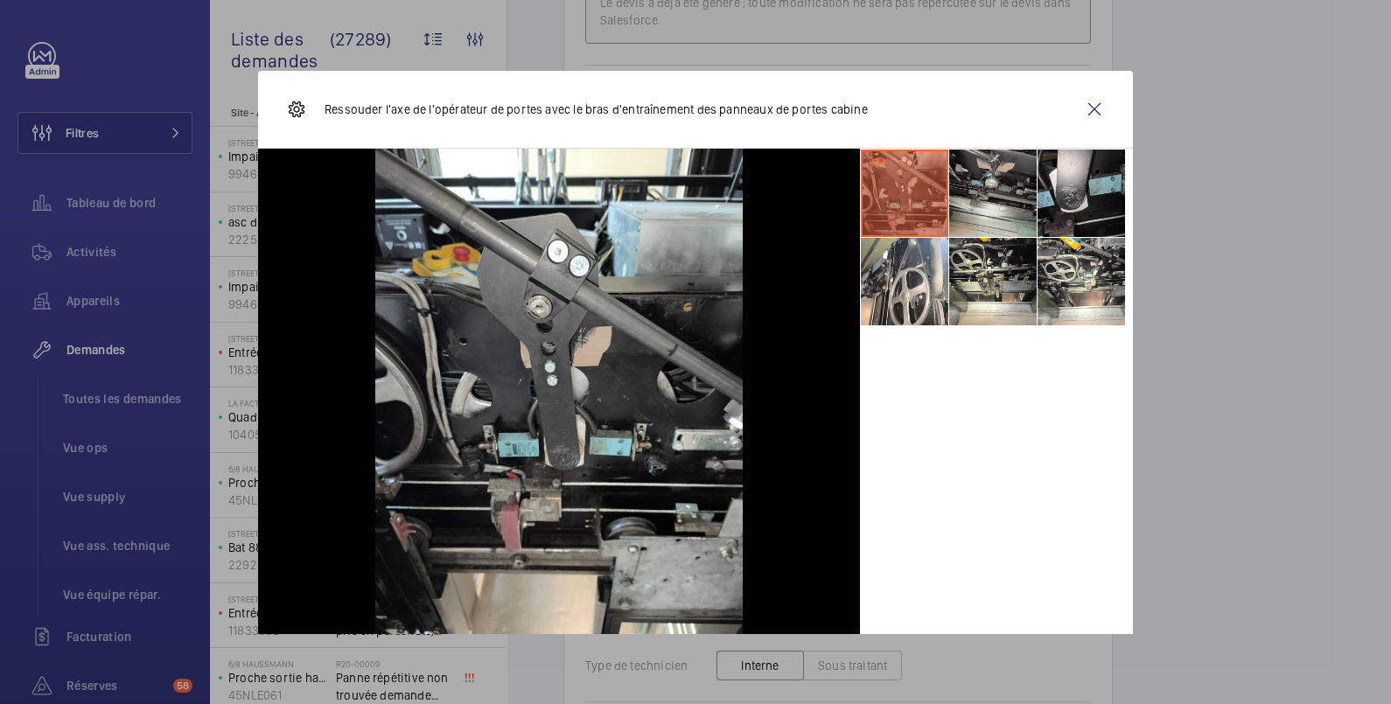
click at [971, 188] on li at bounding box center [992, 193] width 87 height 87
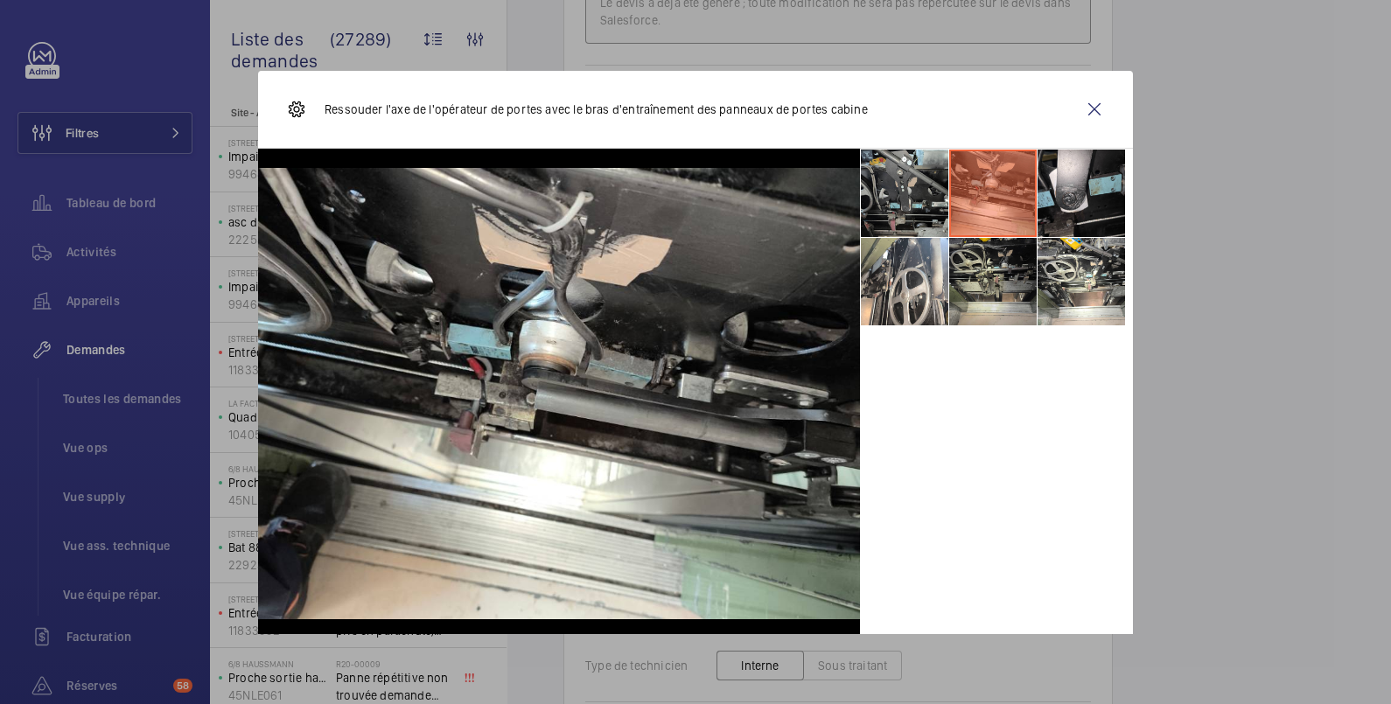
click at [983, 254] on li at bounding box center [992, 281] width 87 height 87
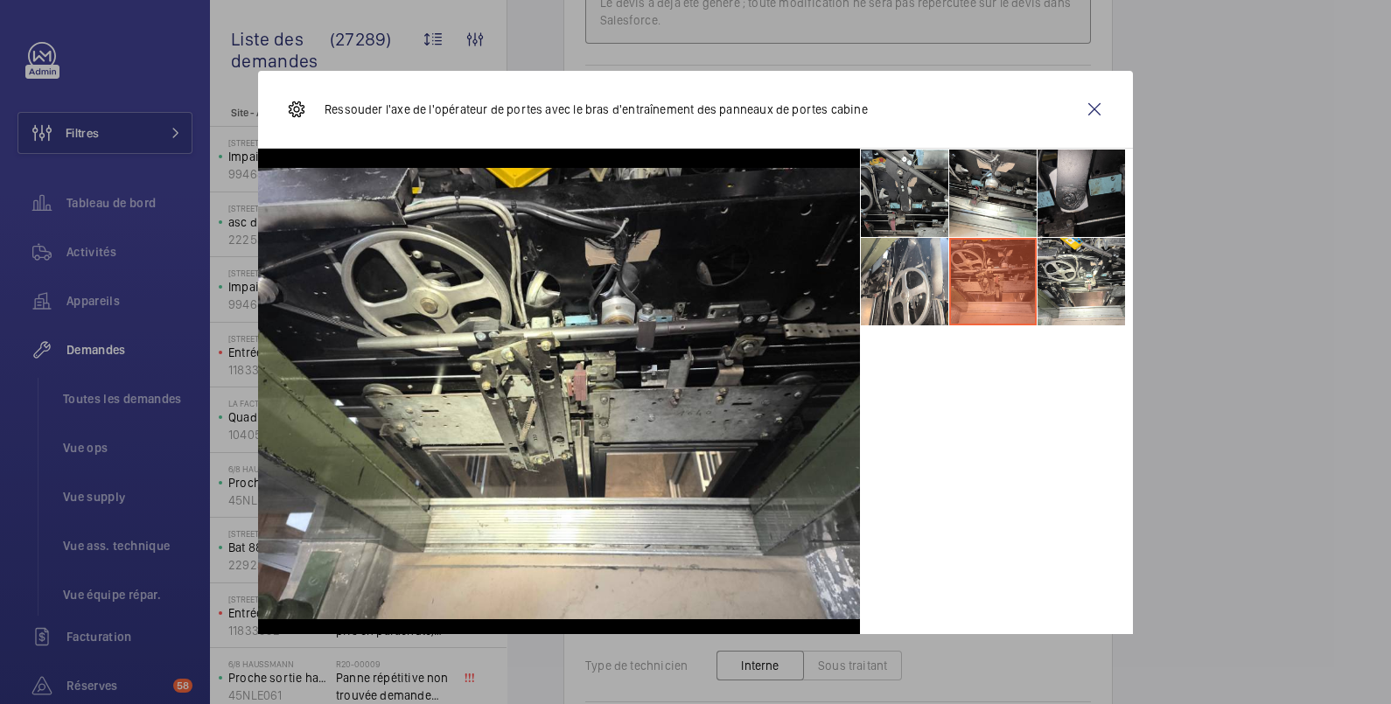
click at [1054, 189] on li at bounding box center [1081, 193] width 87 height 87
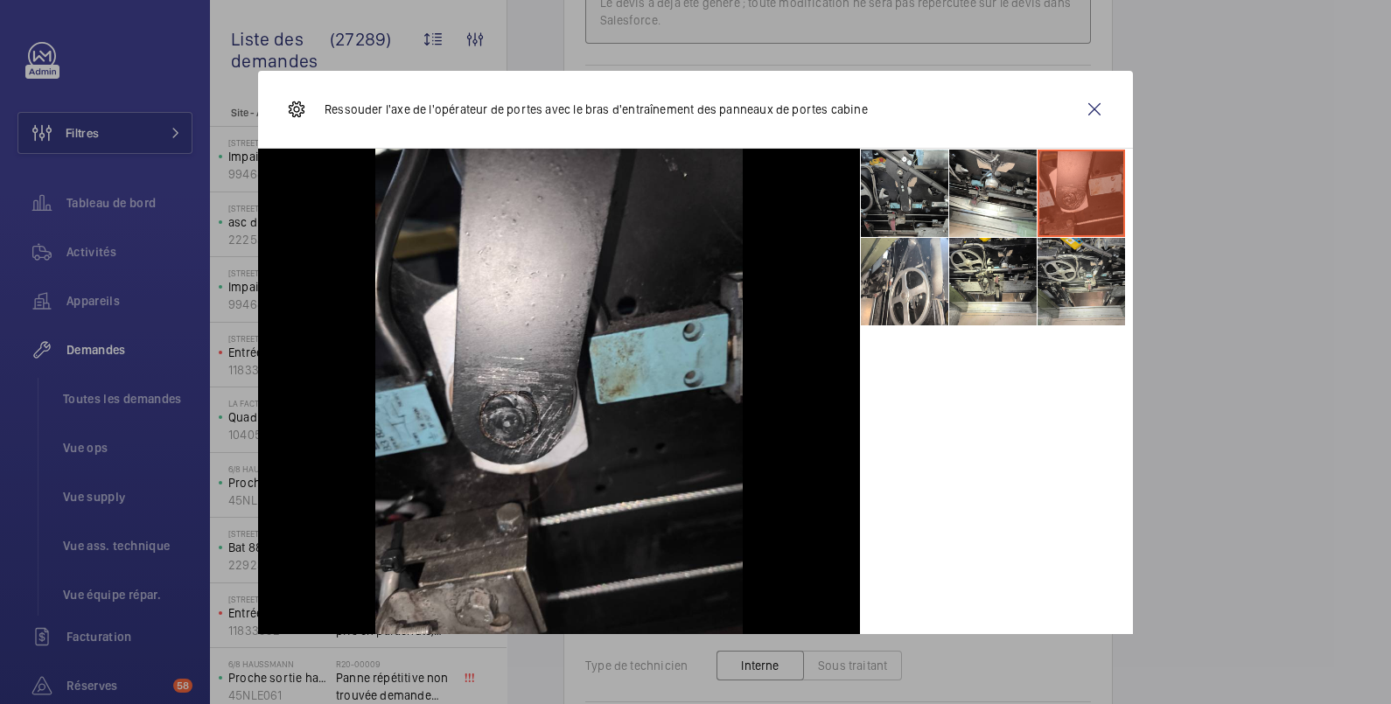
click at [1084, 280] on li at bounding box center [1081, 281] width 87 height 87
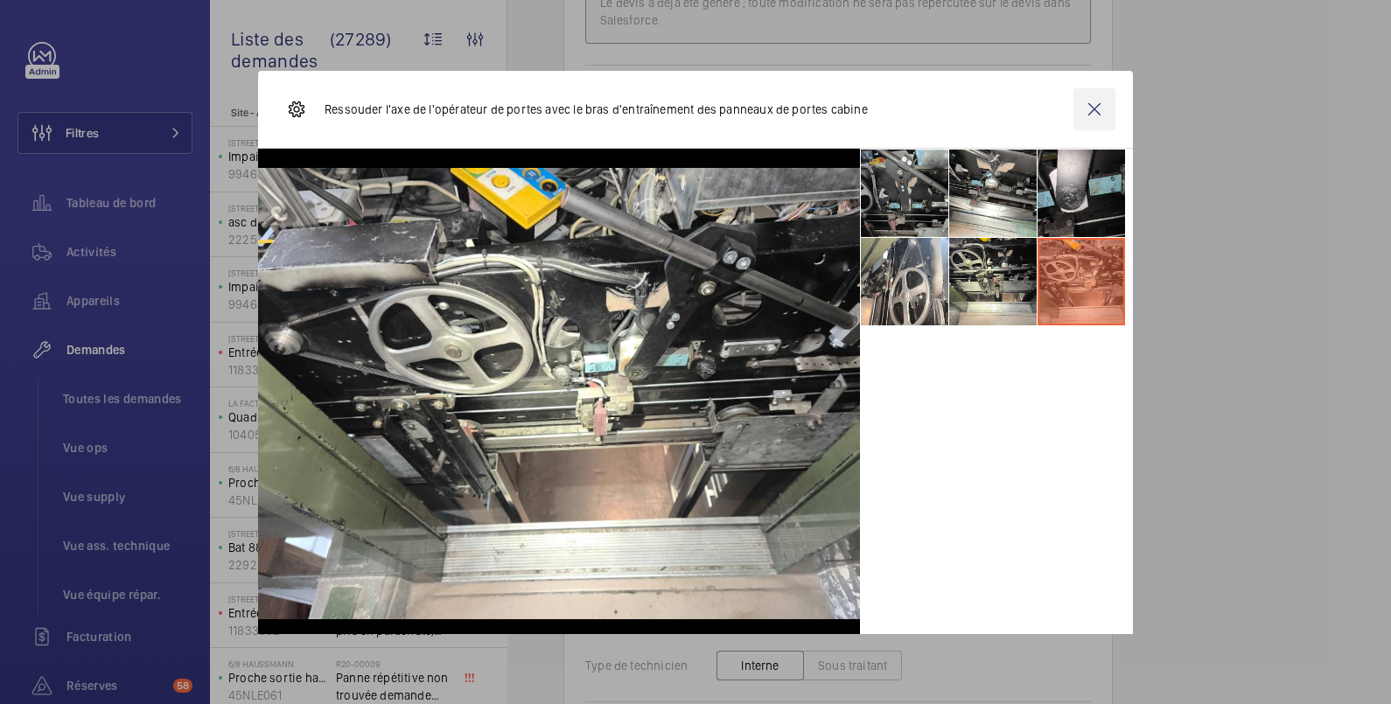
click at [1074, 94] on wm-front-icon-button at bounding box center [1095, 109] width 42 height 42
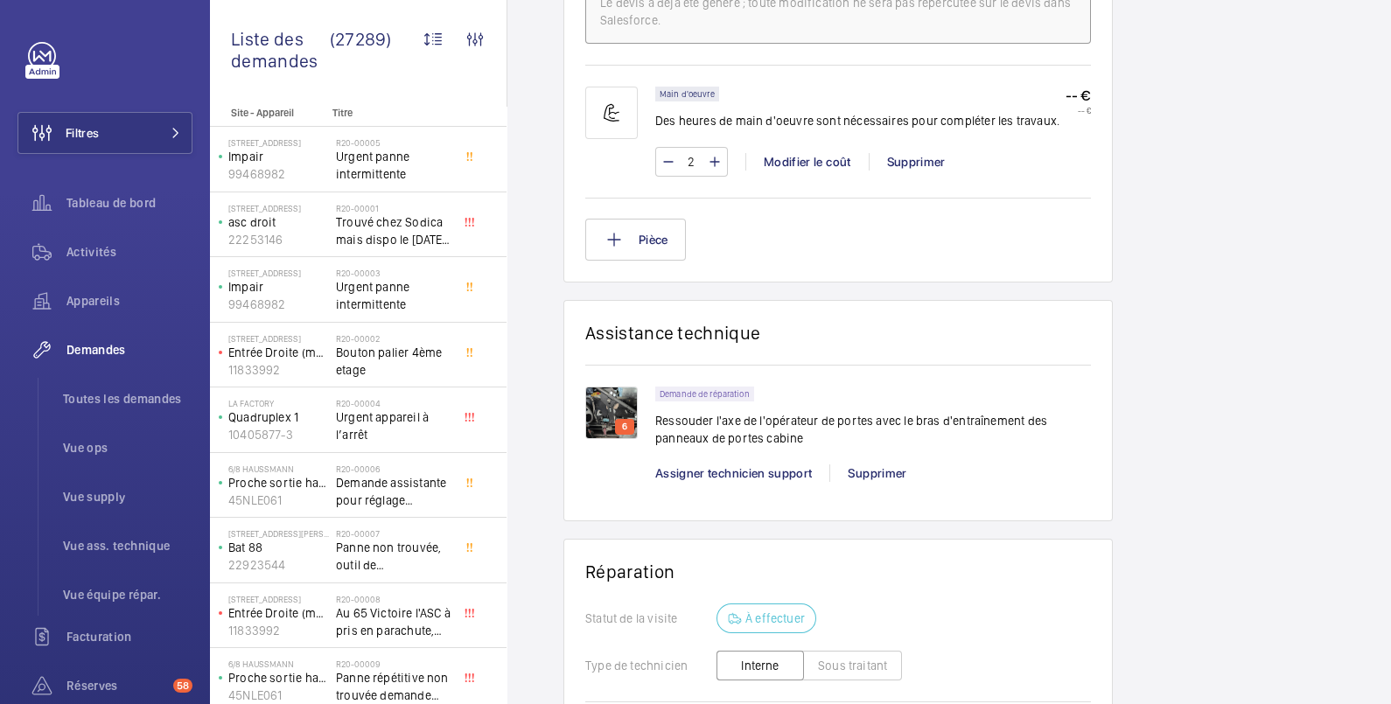
drag, startPoint x: 611, startPoint y: 404, endPoint x: 595, endPoint y: 403, distance: 15.8
click at [595, 403] on img at bounding box center [611, 413] width 52 height 52
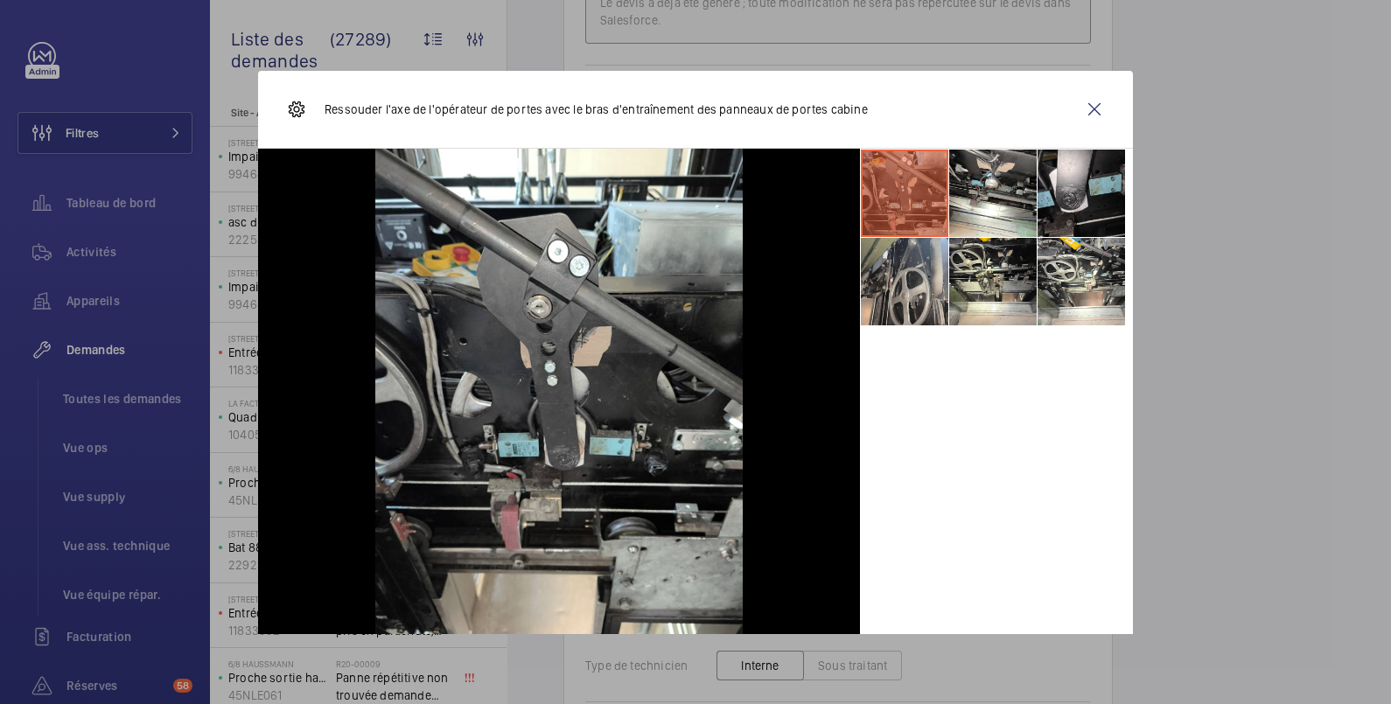
click at [888, 276] on li at bounding box center [904, 281] width 87 height 87
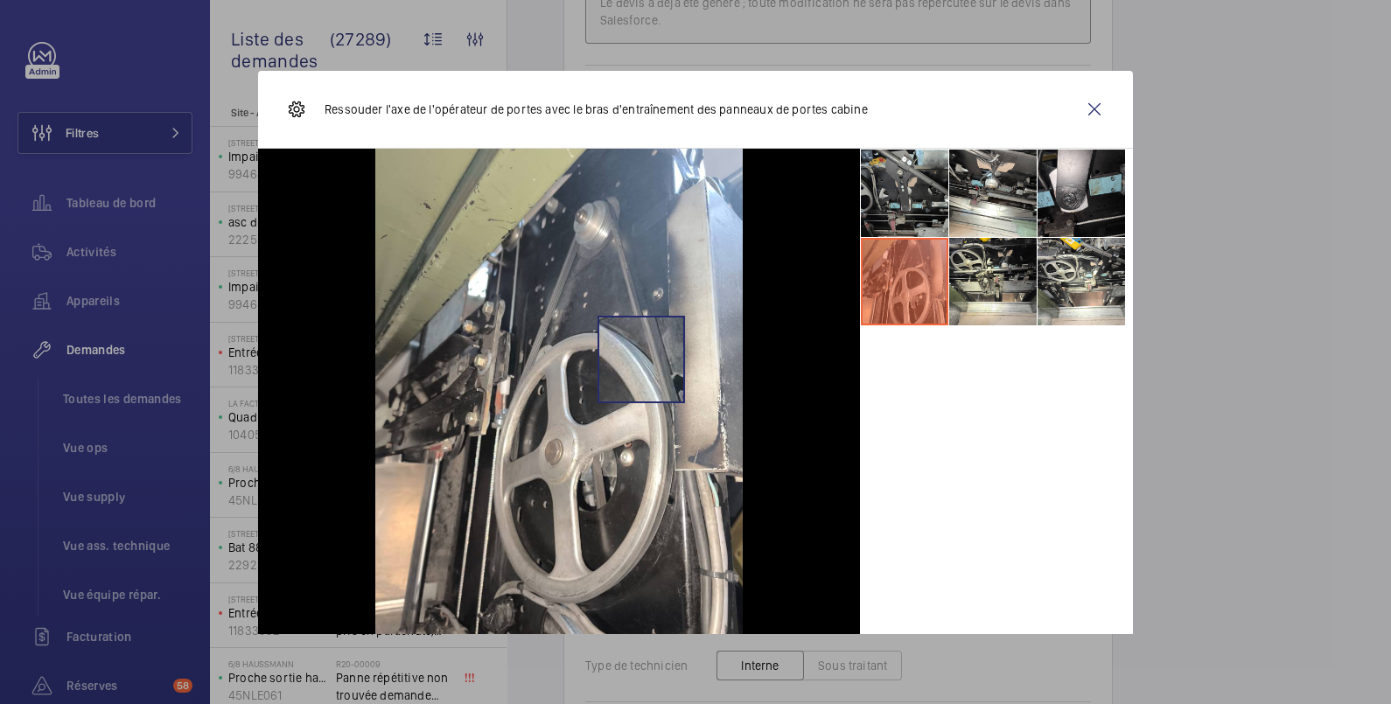
click at [632, 359] on img at bounding box center [558, 394] width 367 height 490
click at [971, 286] on li at bounding box center [992, 281] width 87 height 87
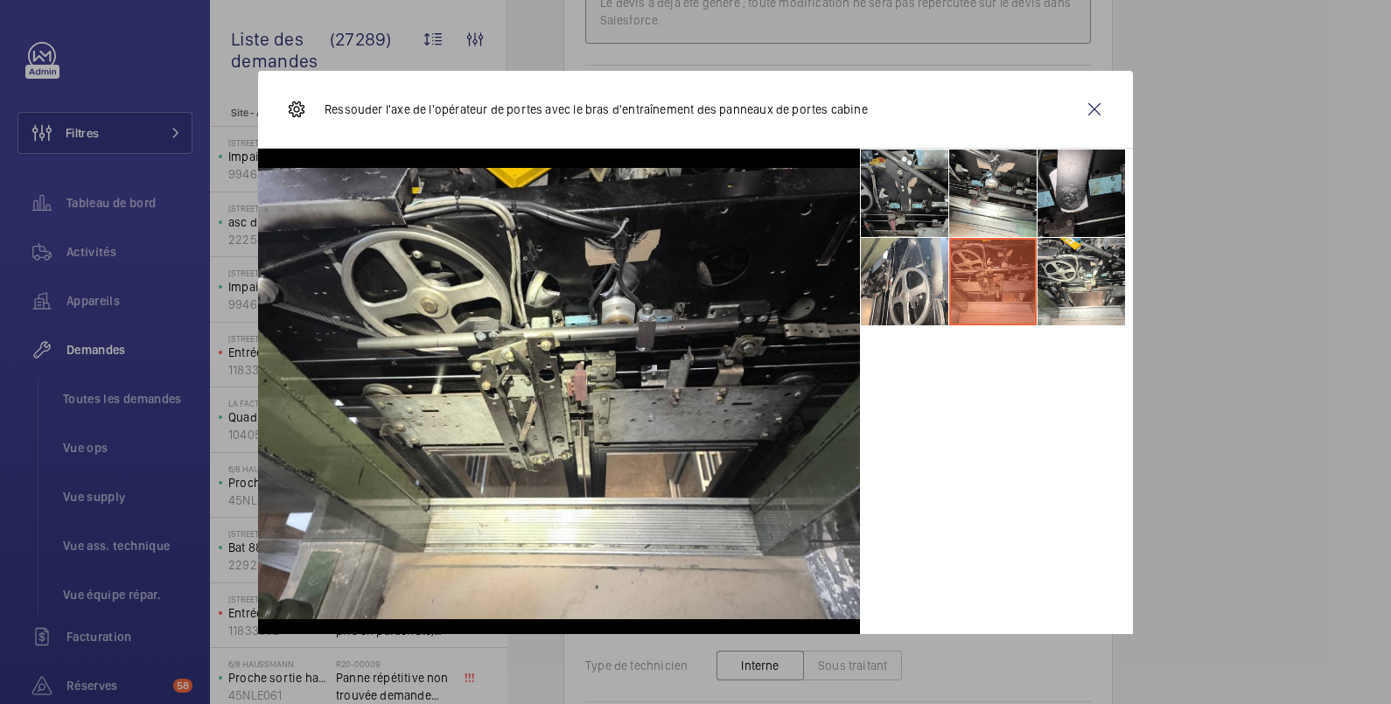
drag, startPoint x: 971, startPoint y: 286, endPoint x: 478, endPoint y: 346, distance: 497.1
click at [478, 346] on img at bounding box center [559, 393] width 602 height 451
click at [1072, 302] on li at bounding box center [1081, 281] width 87 height 87
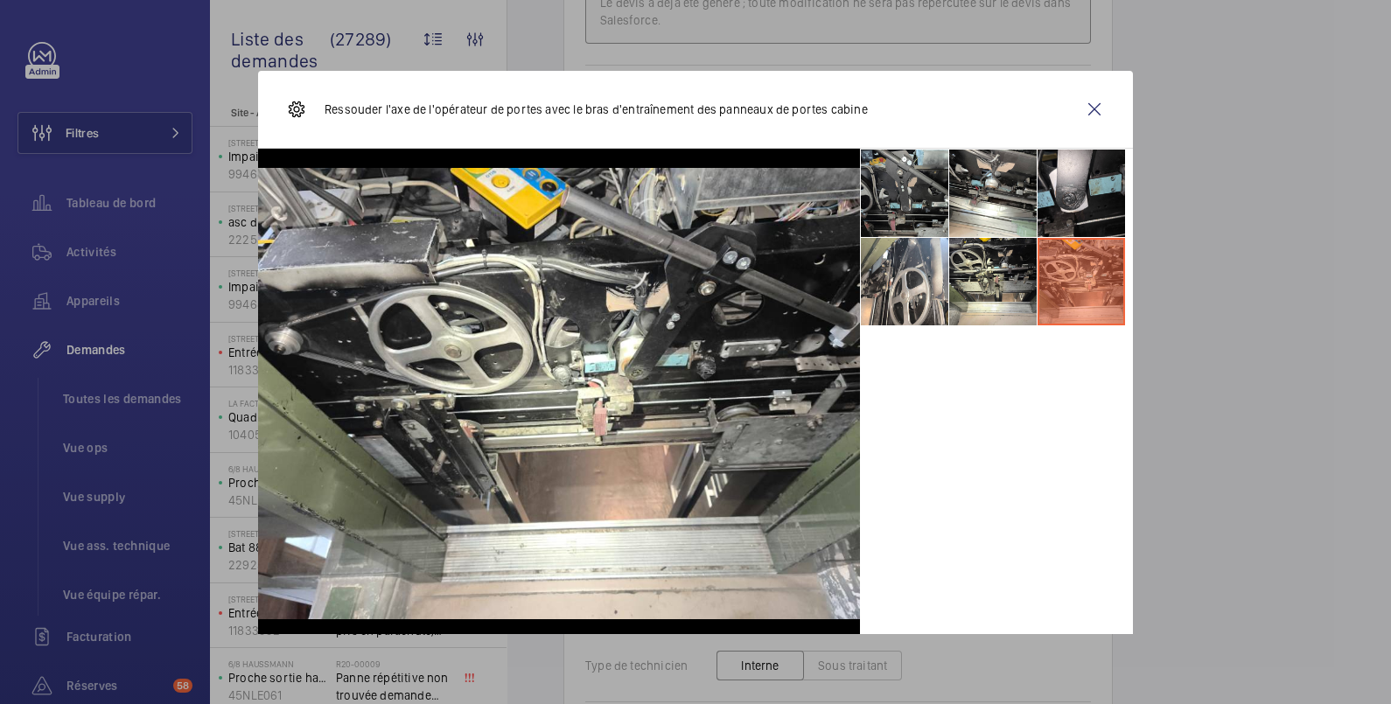
drag, startPoint x: 1067, startPoint y: 292, endPoint x: 491, endPoint y: 339, distance: 578.4
click at [491, 339] on img at bounding box center [559, 393] width 602 height 451
click at [691, 381] on img at bounding box center [559, 393] width 602 height 451
click at [1068, 179] on li at bounding box center [1081, 193] width 87 height 87
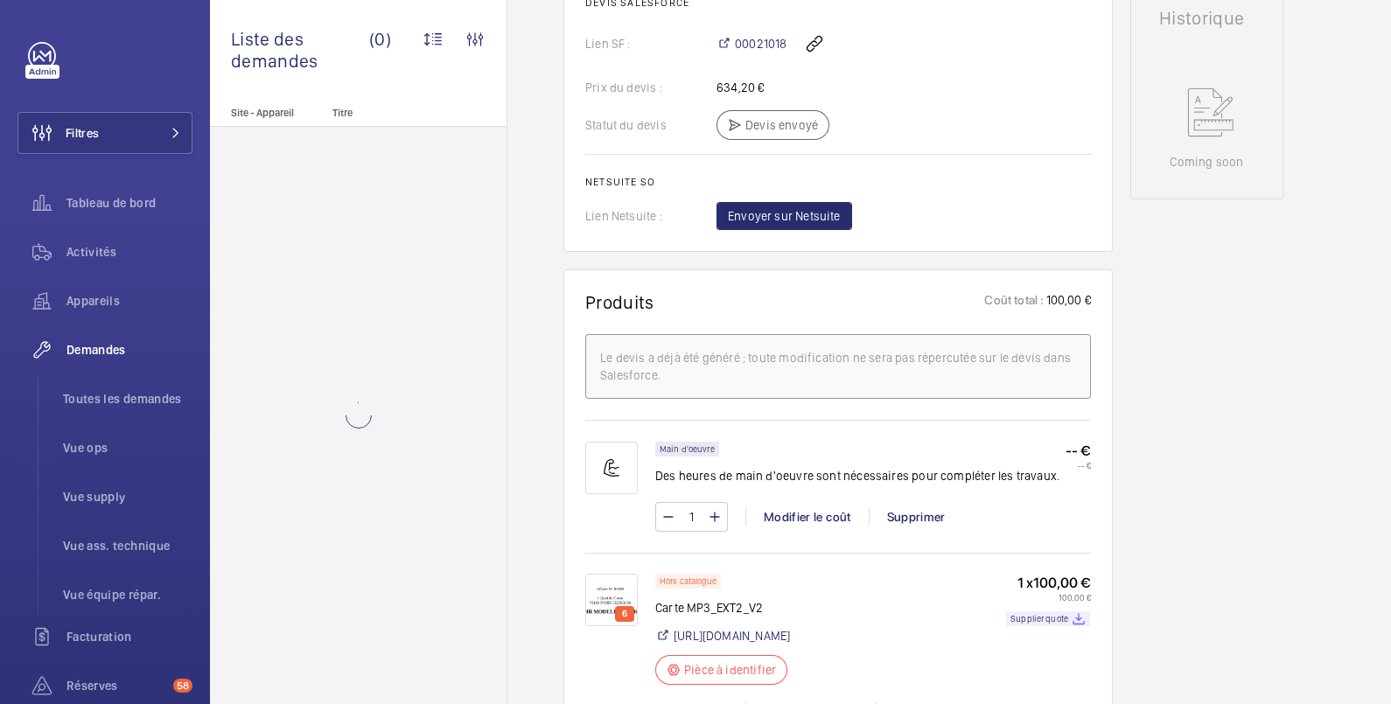
scroll to position [874, 0]
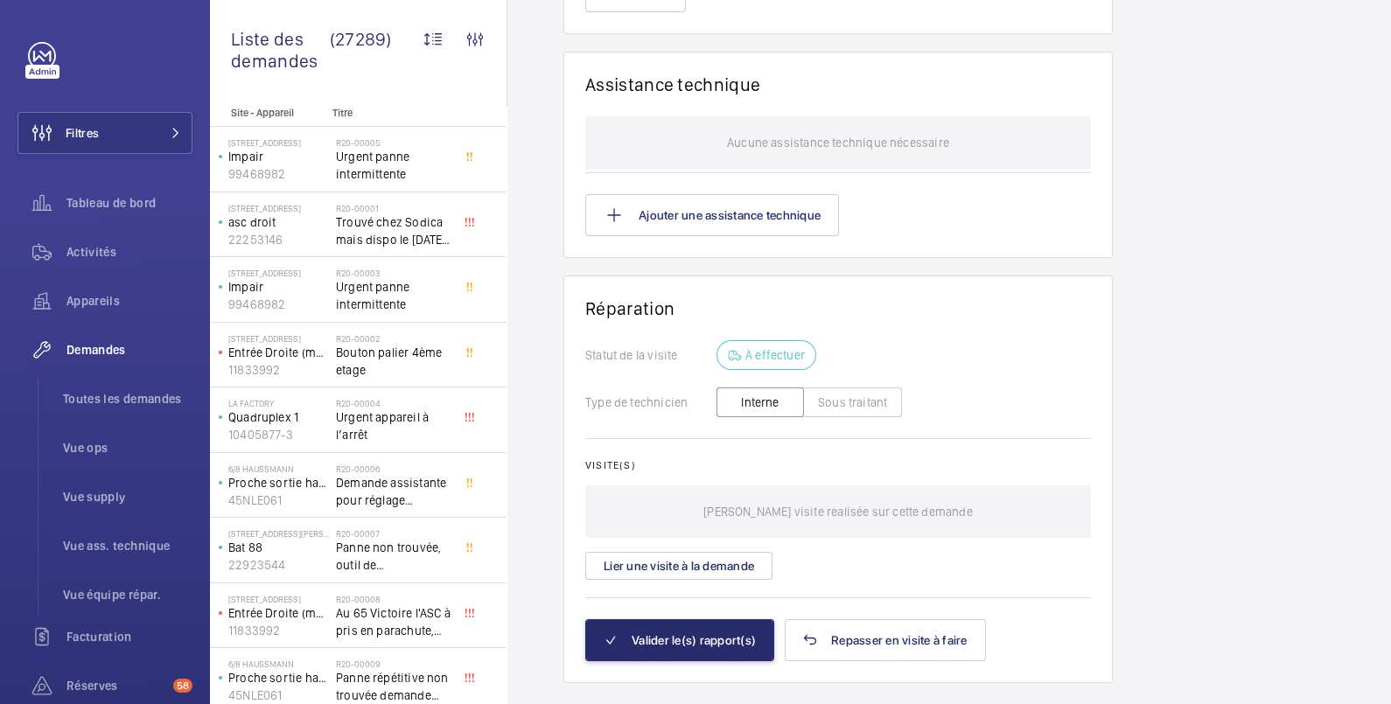
scroll to position [1661, 0]
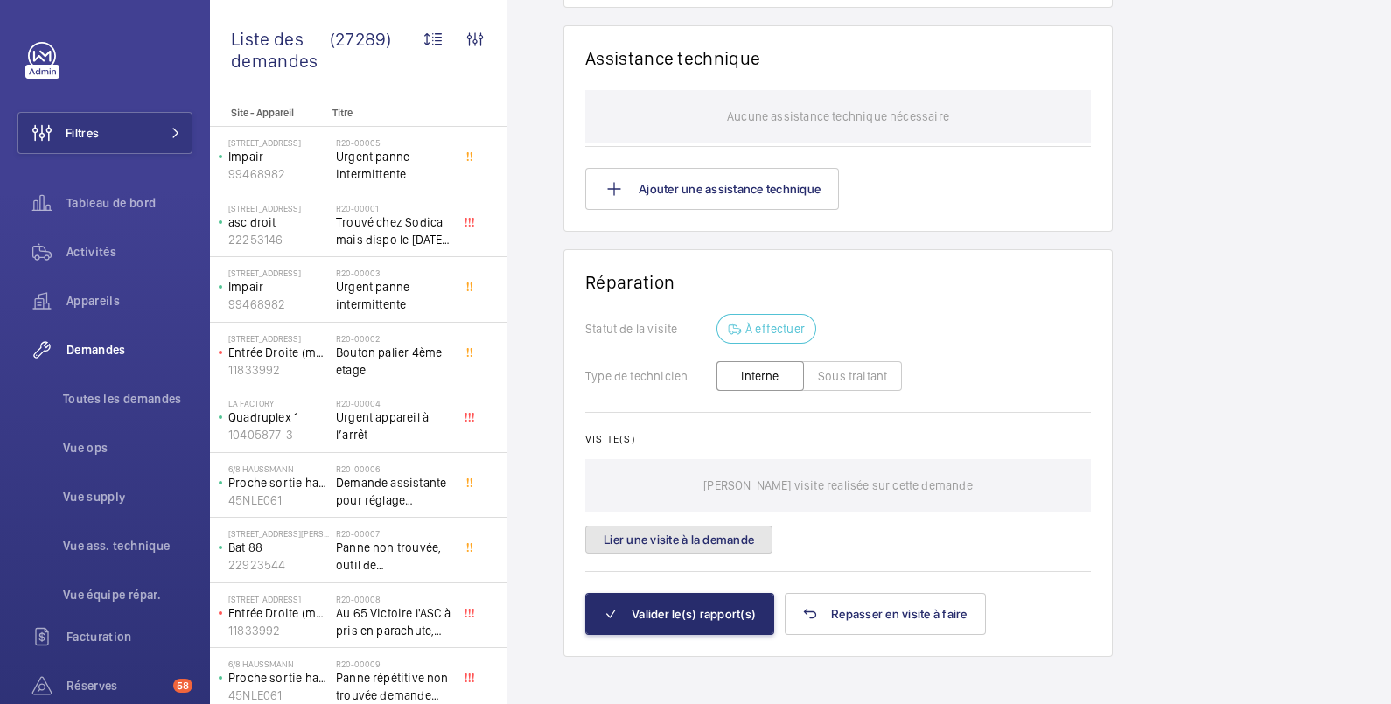
click at [745, 533] on button "Lier une visite à la demande" at bounding box center [678, 540] width 187 height 28
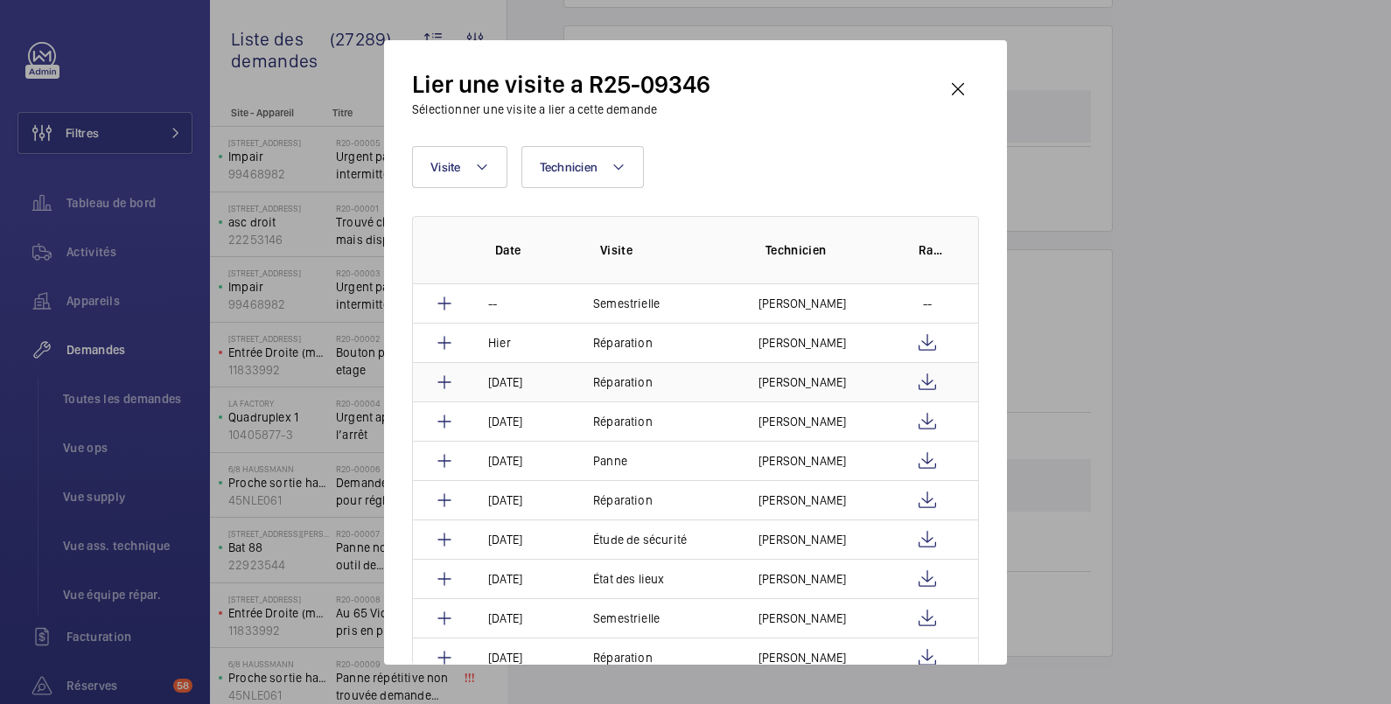
click at [586, 377] on td "Réparation" at bounding box center [654, 381] width 165 height 39
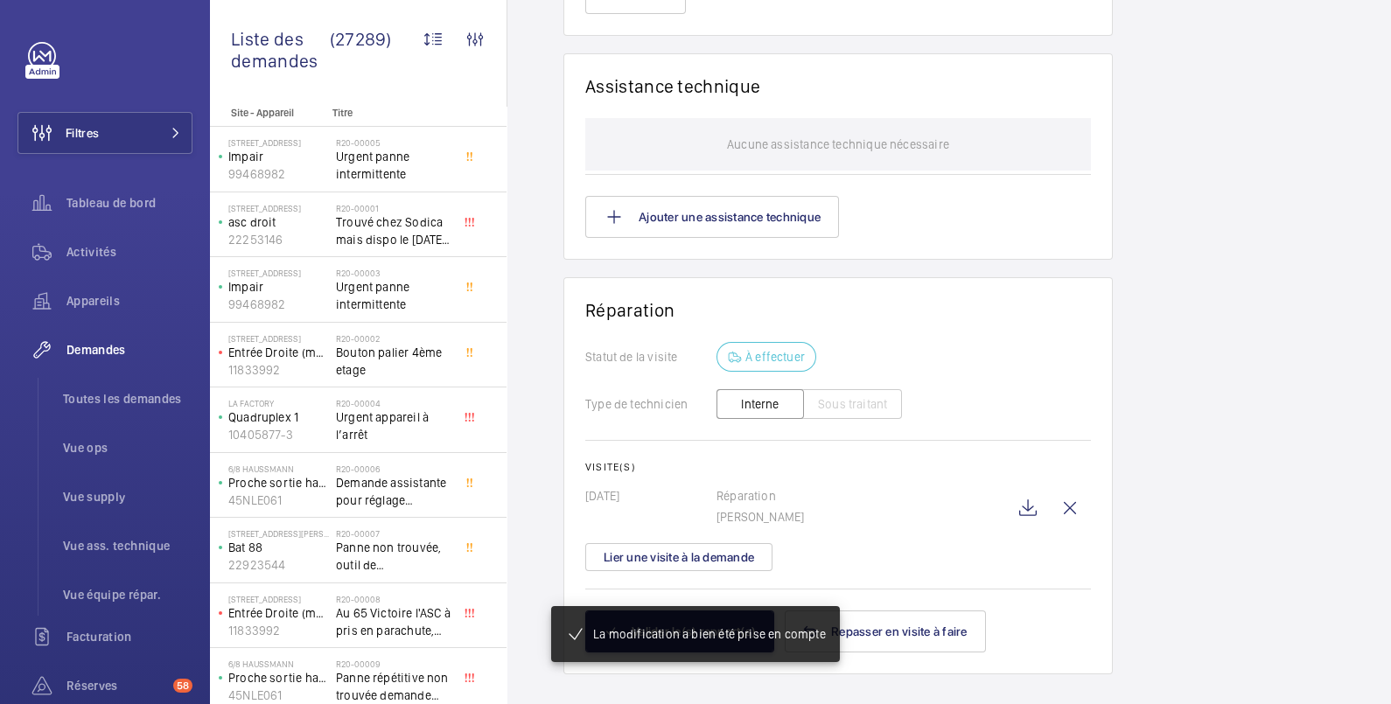
scroll to position [1668, 0]
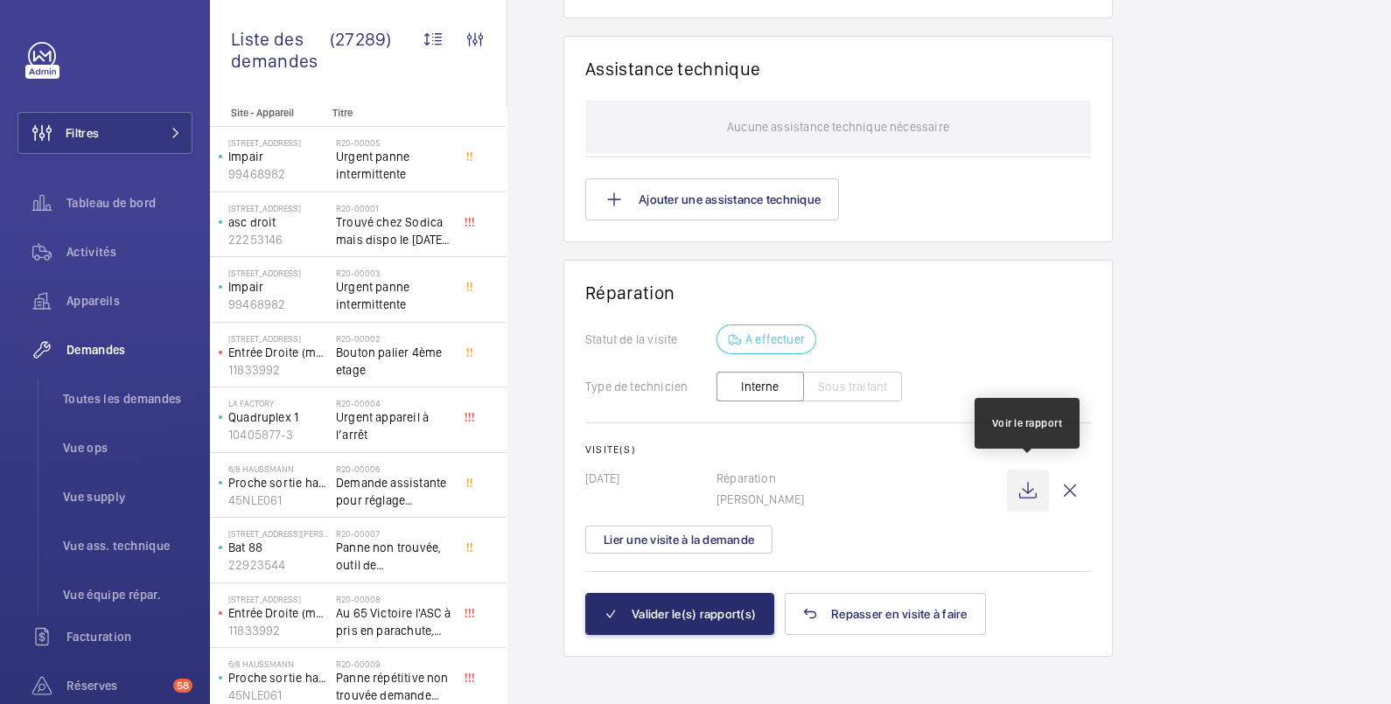
click at [1022, 479] on wm-front-icon-button at bounding box center [1028, 491] width 42 height 42
click at [1068, 486] on wm-front-icon-button at bounding box center [1070, 491] width 42 height 42
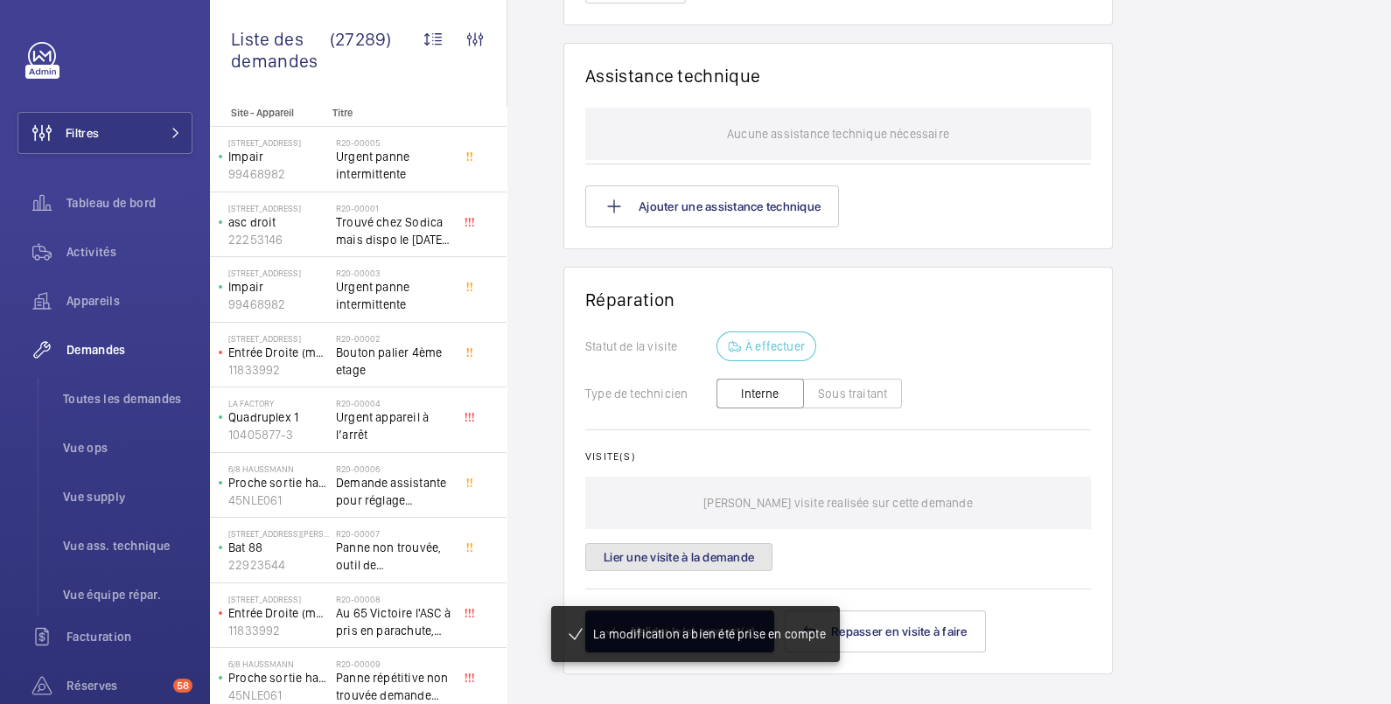
scroll to position [1661, 0]
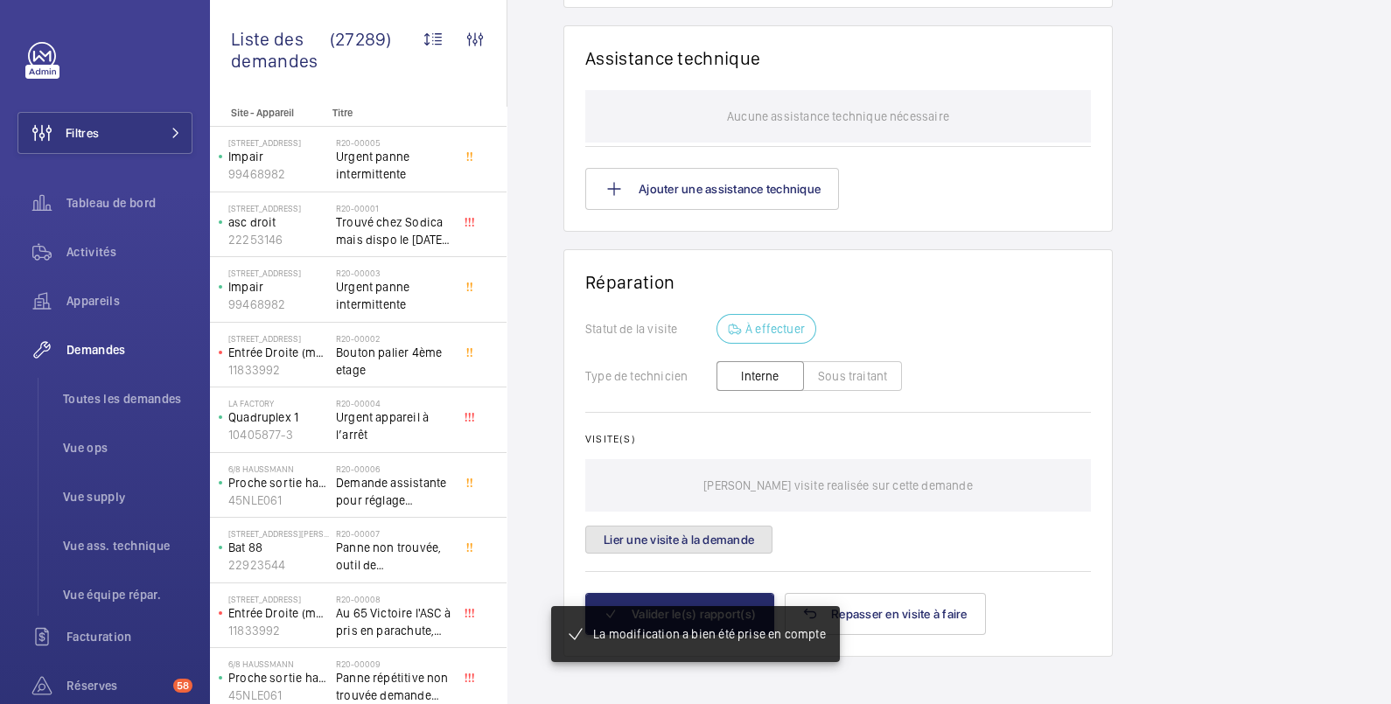
click at [666, 535] on button "Lier une visite à la demande" at bounding box center [678, 540] width 187 height 28
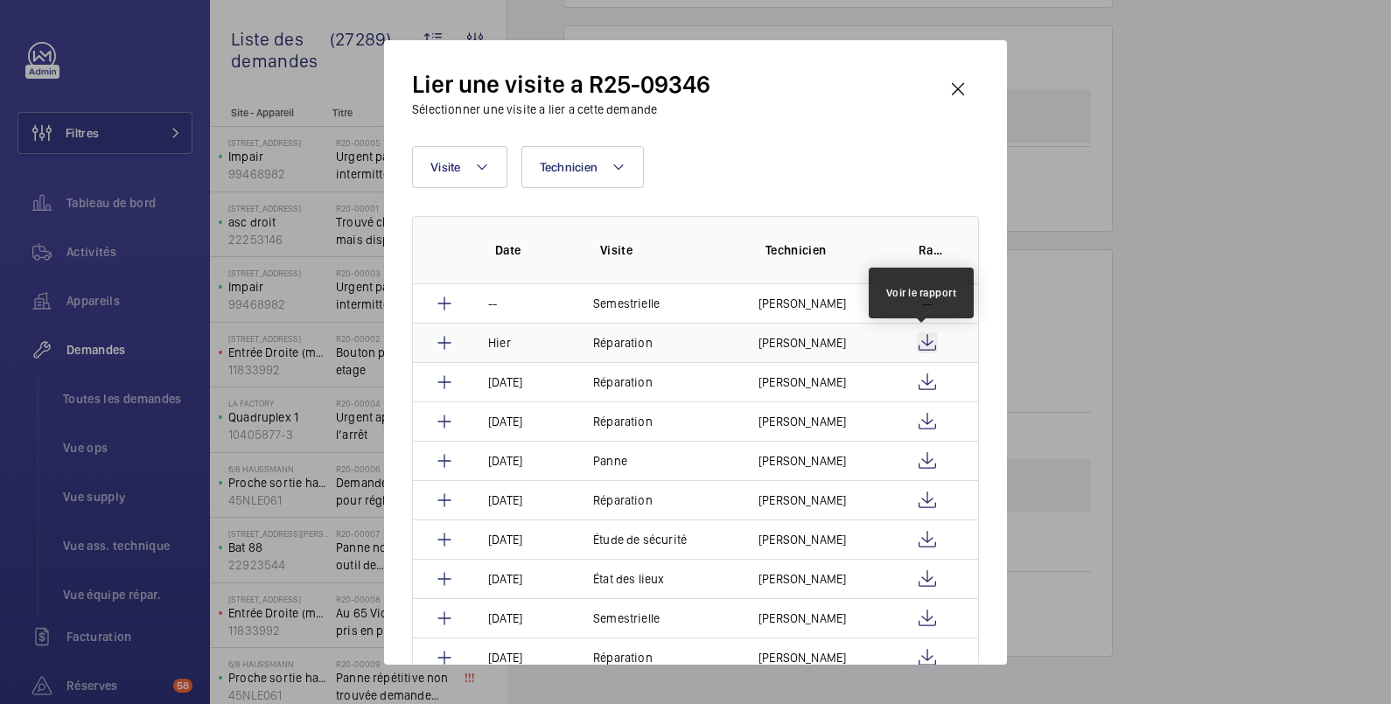
click at [917, 341] on wm-front-icon-button at bounding box center [927, 342] width 21 height 21
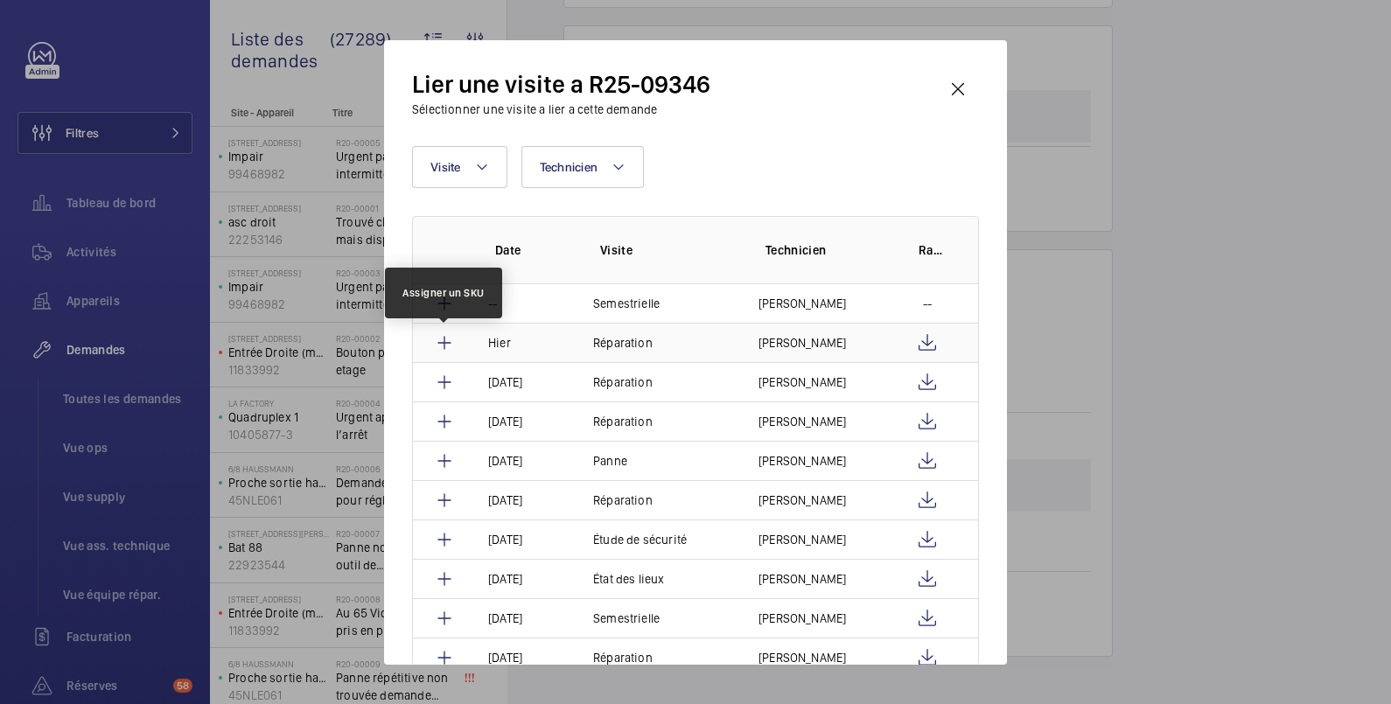
click at [444, 345] on mat-icon at bounding box center [444, 342] width 21 height 21
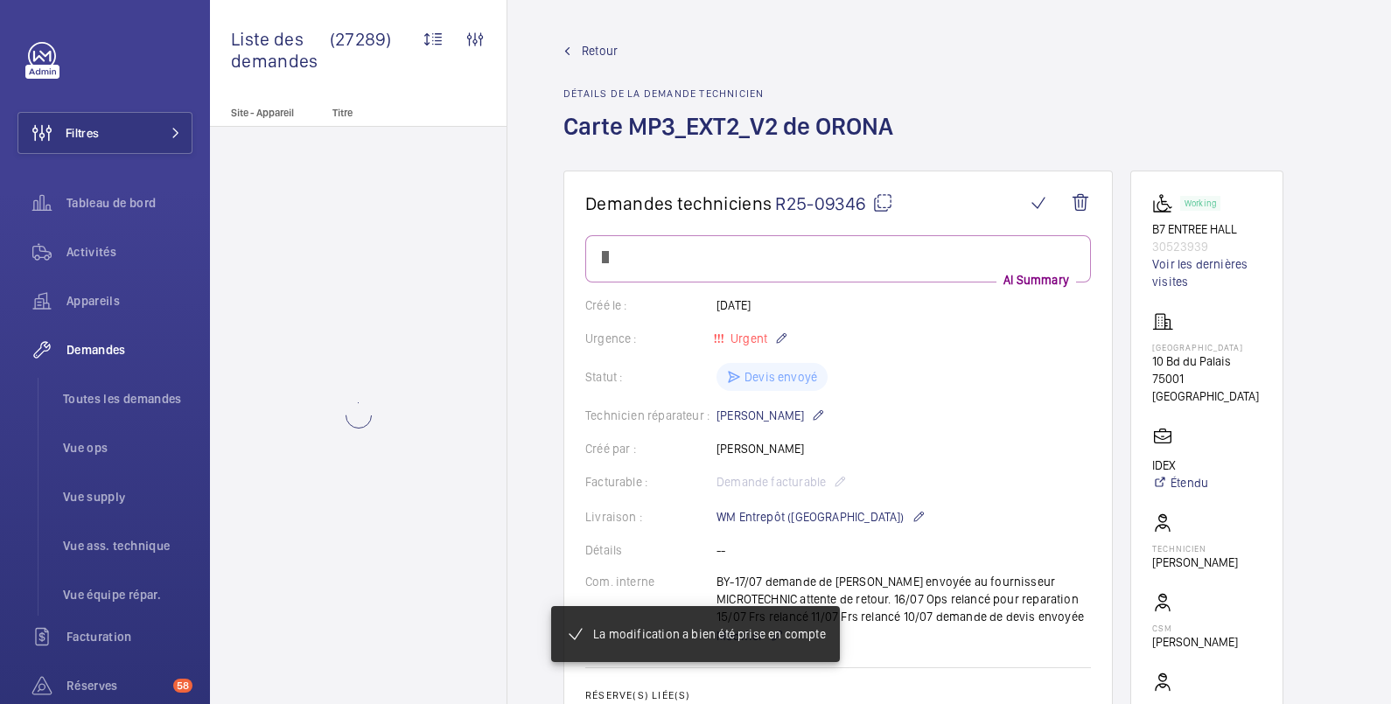
scroll to position [1598, 0]
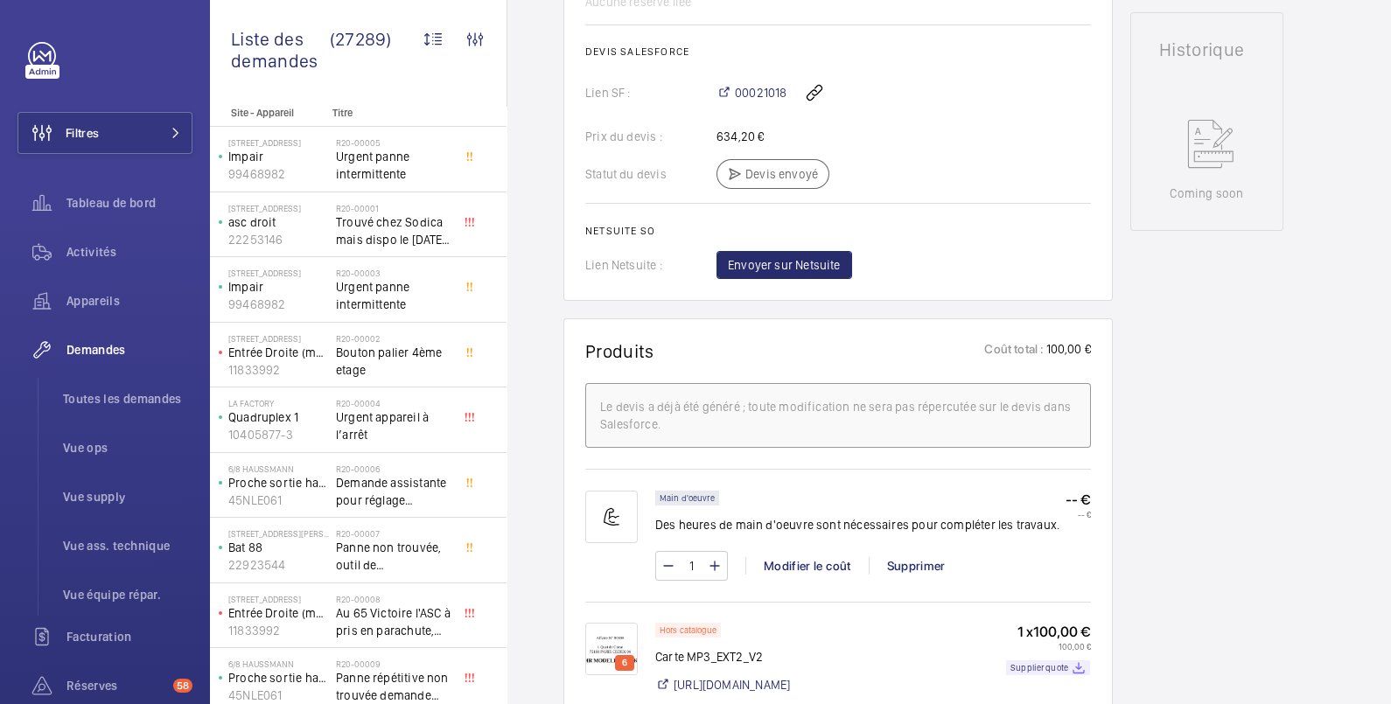
scroll to position [501, 0]
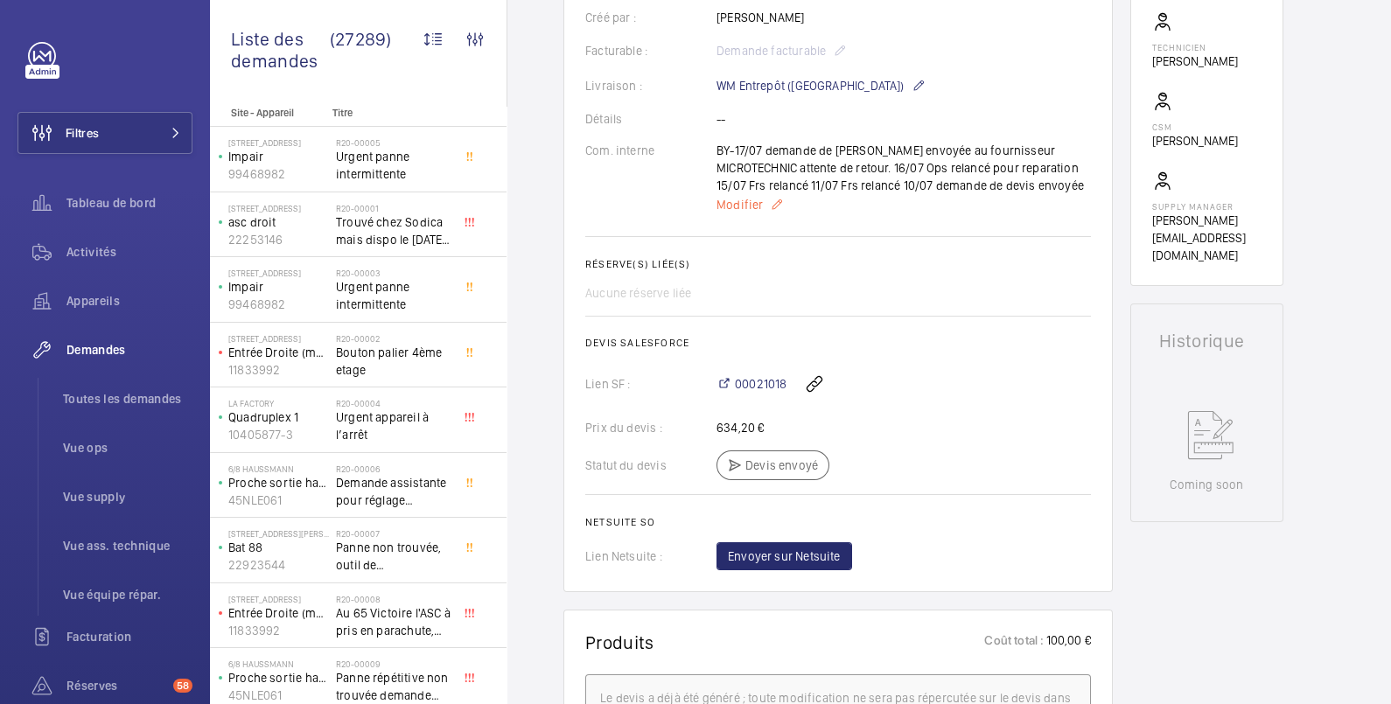
click at [748, 204] on span "Modifier" at bounding box center [740, 204] width 46 height 17
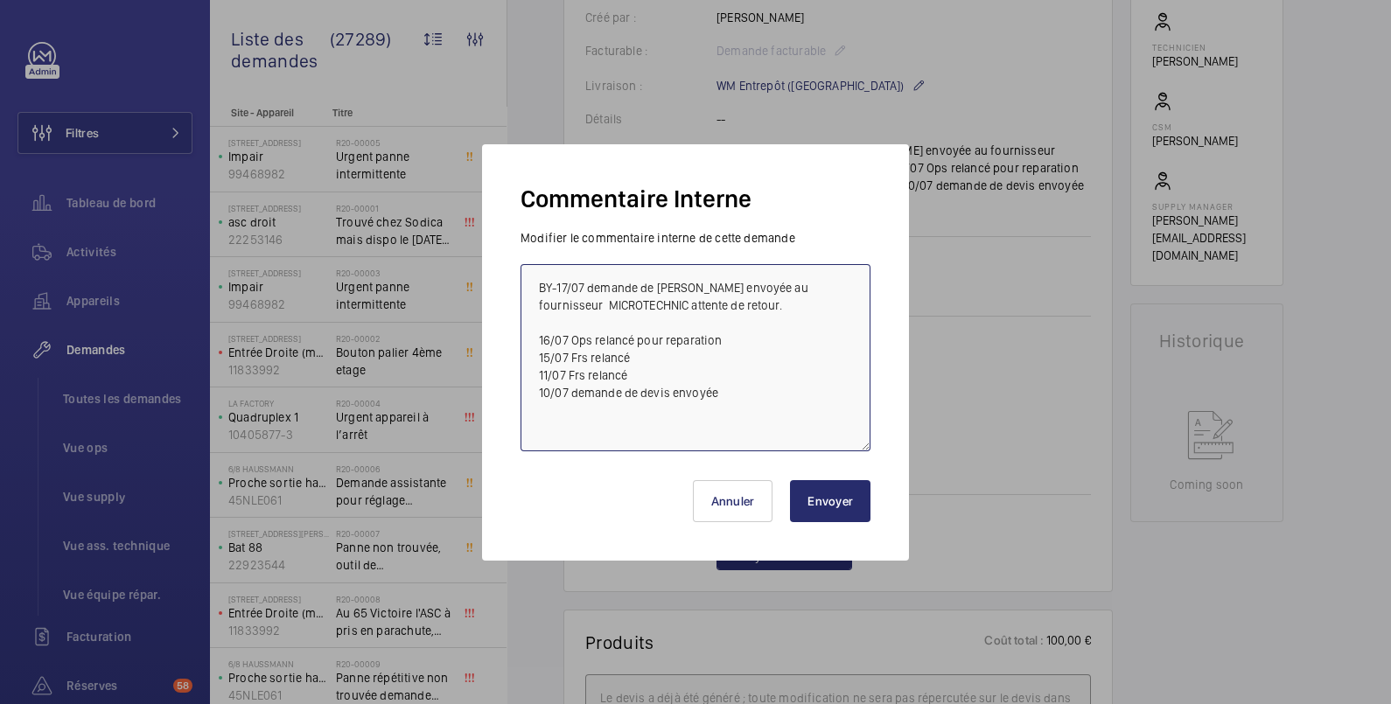
click at [537, 280] on textarea "BY-17/07 demande de devis envoyée au fournisseur MICROTECHNIC attente de retour…" at bounding box center [696, 357] width 350 height 187
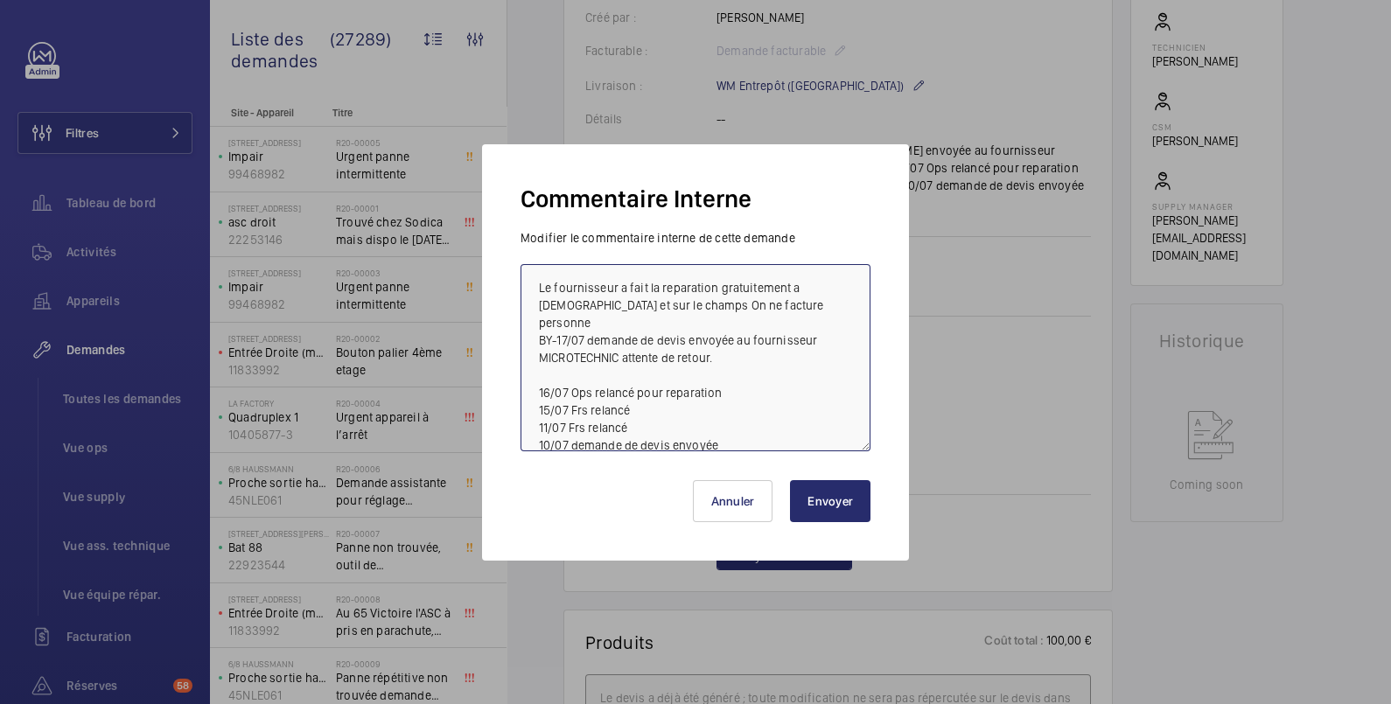
type textarea "Le fournisseur a fait la reparation gratuitement a Mohamed et sur le champs On …"
click at [827, 499] on button "Envoyer" at bounding box center [830, 501] width 80 height 42
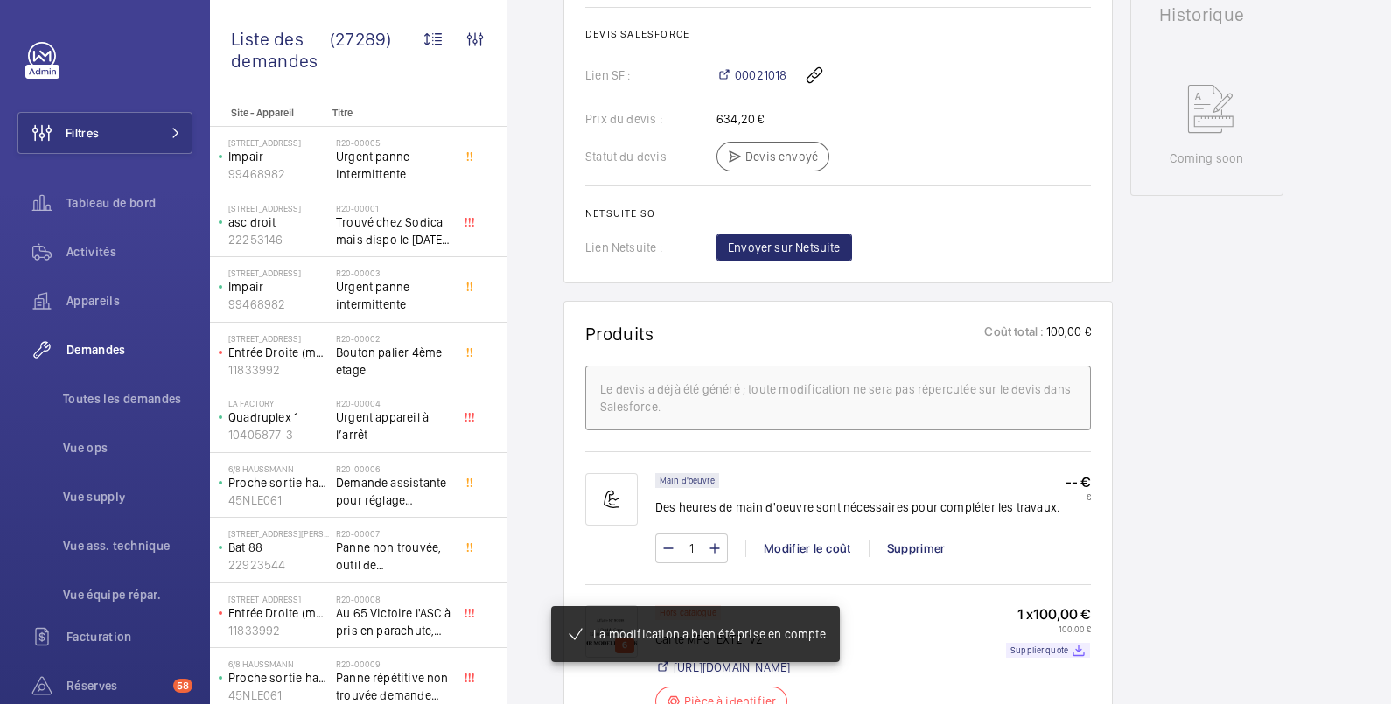
scroll to position [845, 0]
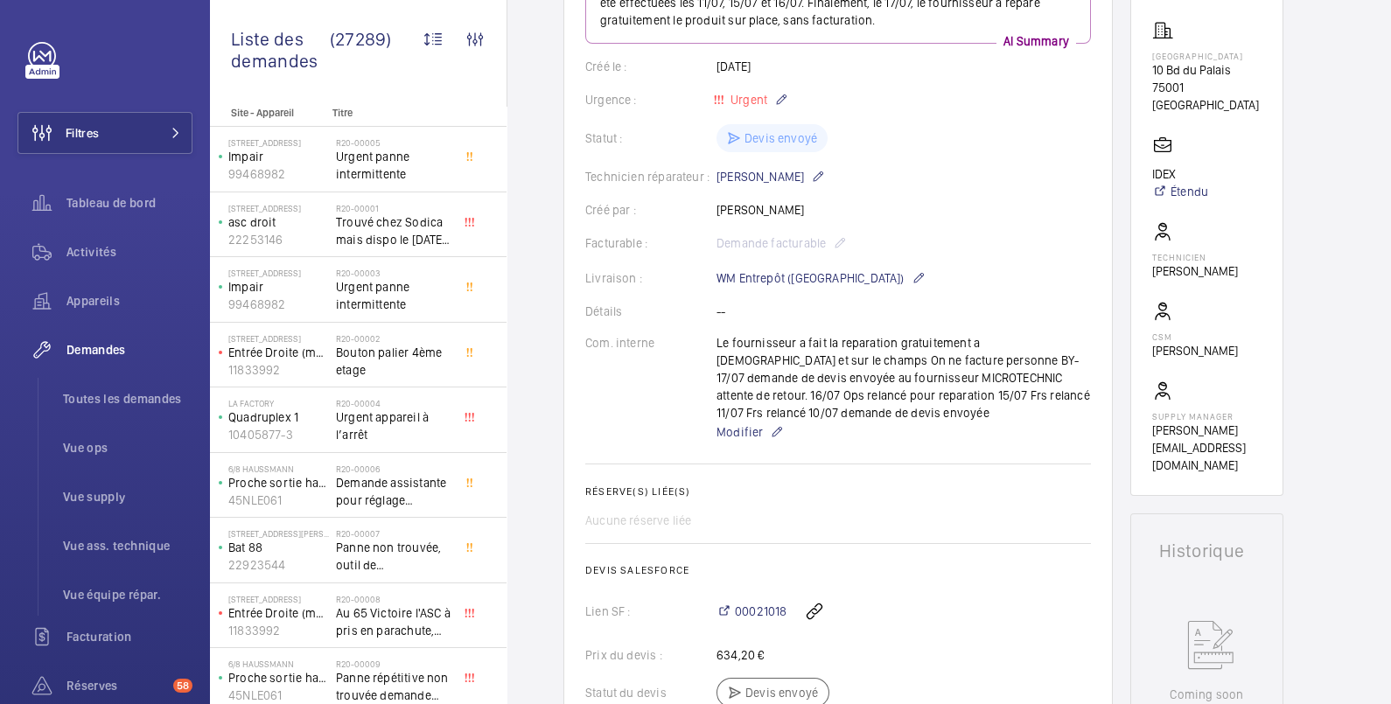
scroll to position [583, 0]
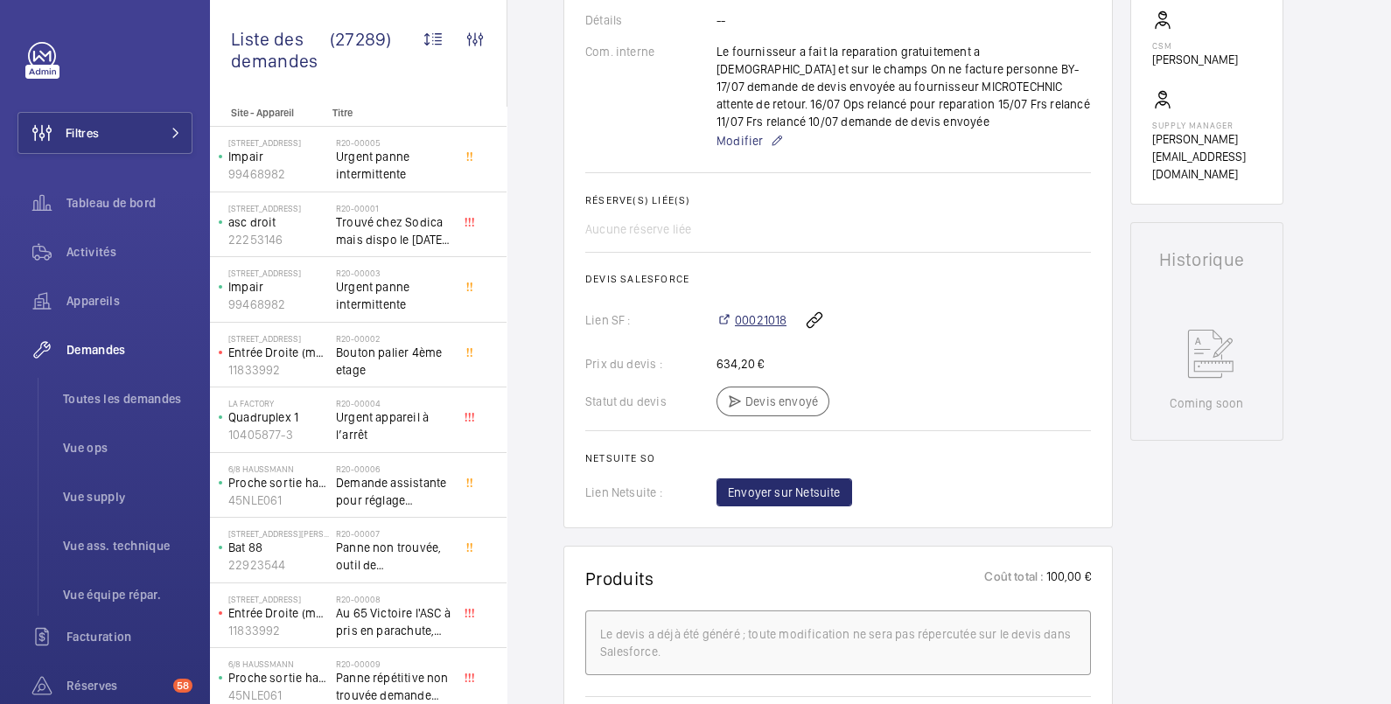
click at [762, 320] on span "00021018" at bounding box center [761, 319] width 52 height 17
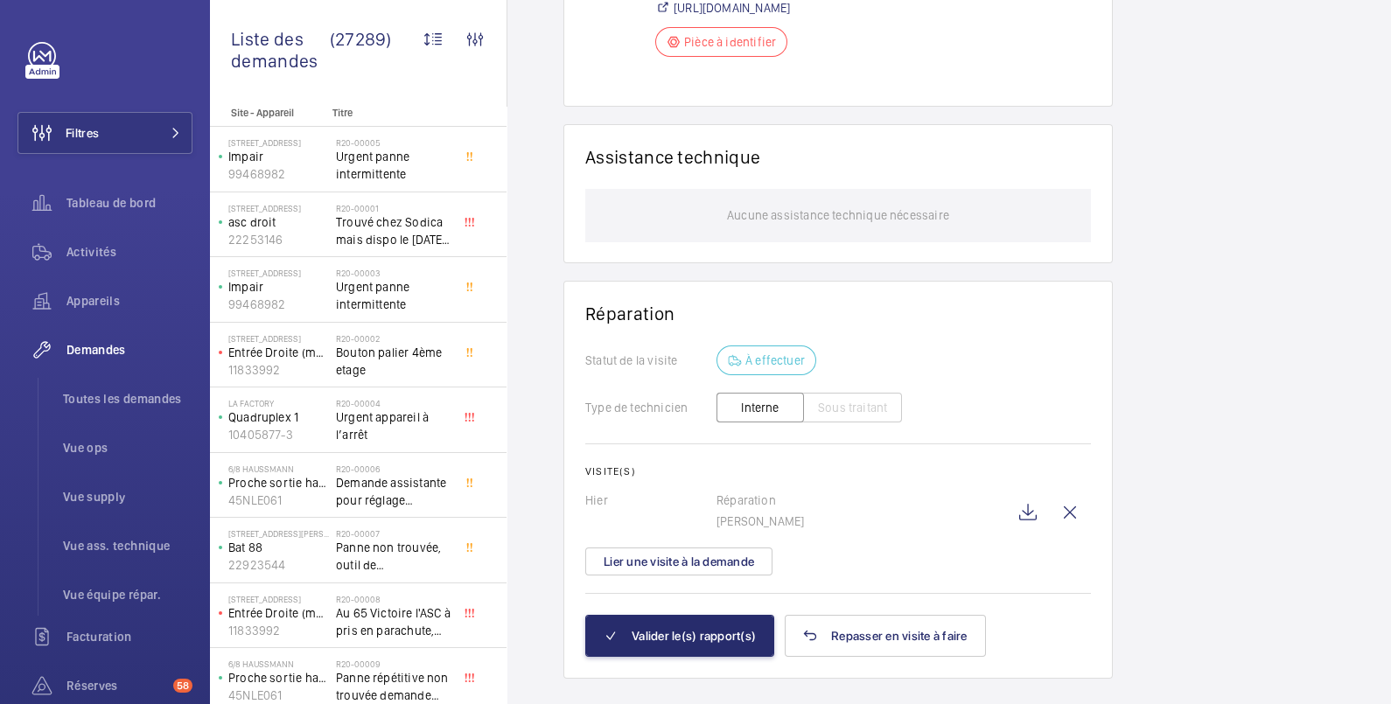
scroll to position [1396, 0]
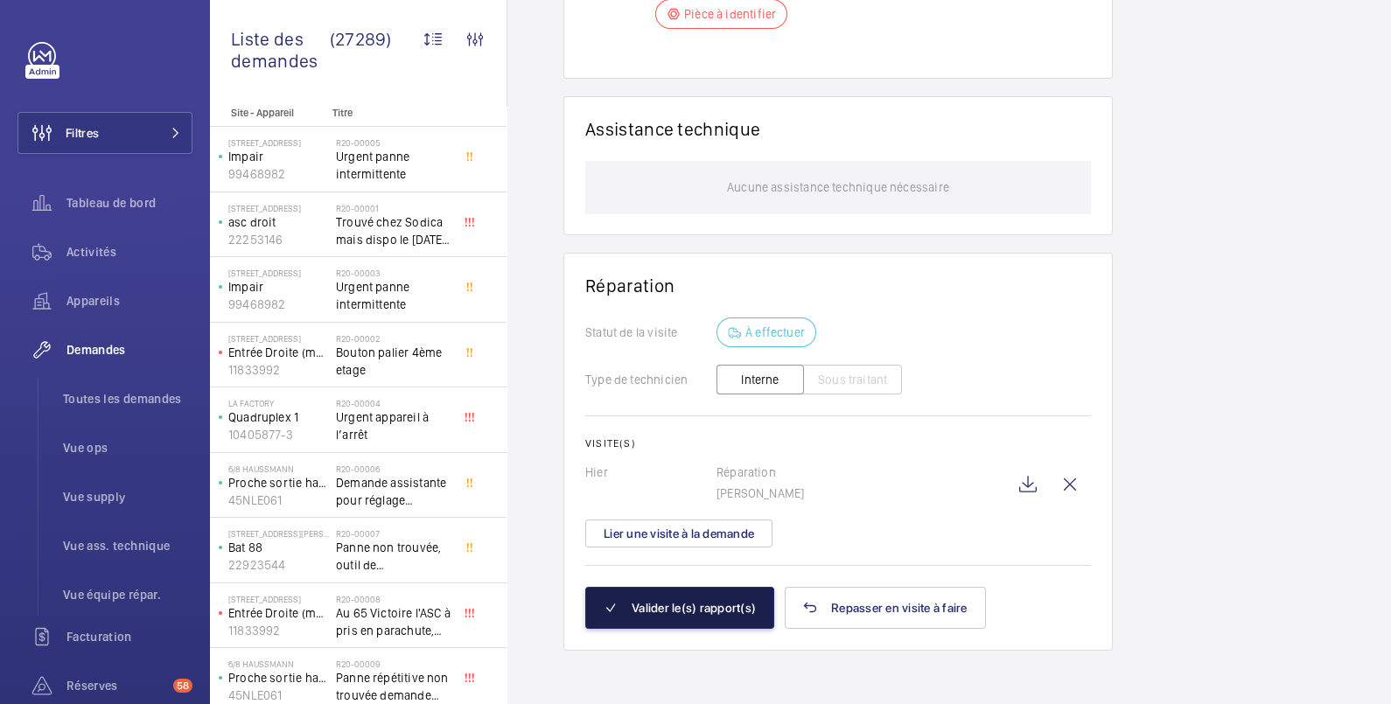
click at [735, 606] on button "Valider le(s) rapport(s)" at bounding box center [679, 608] width 189 height 42
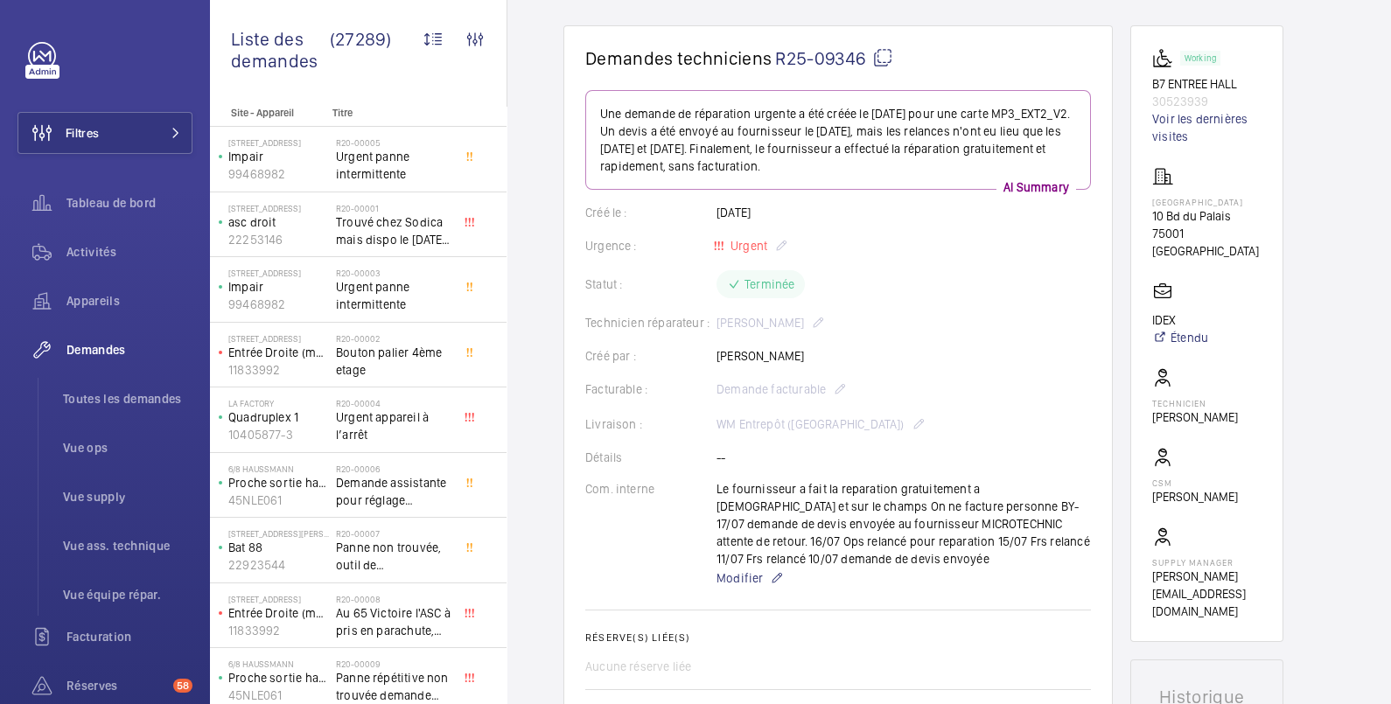
scroll to position [0, 0]
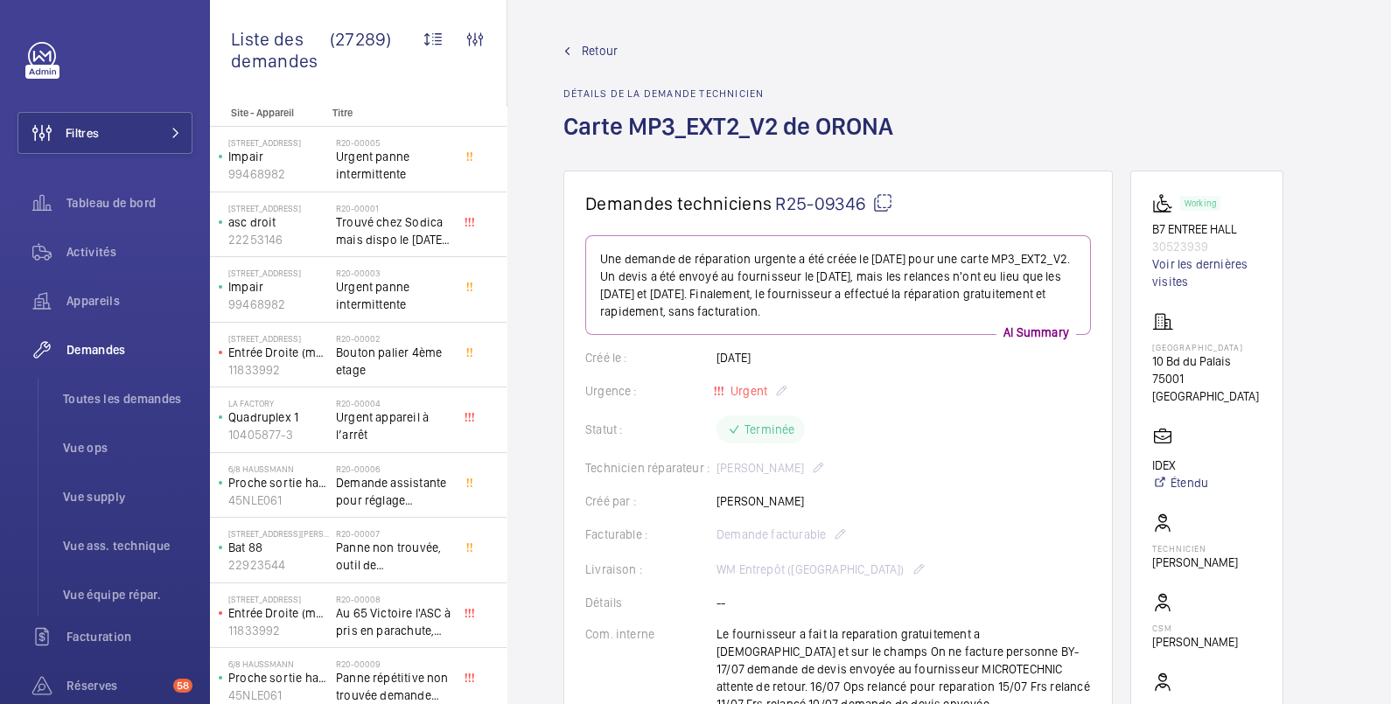
click at [599, 52] on span "Retour" at bounding box center [600, 50] width 36 height 17
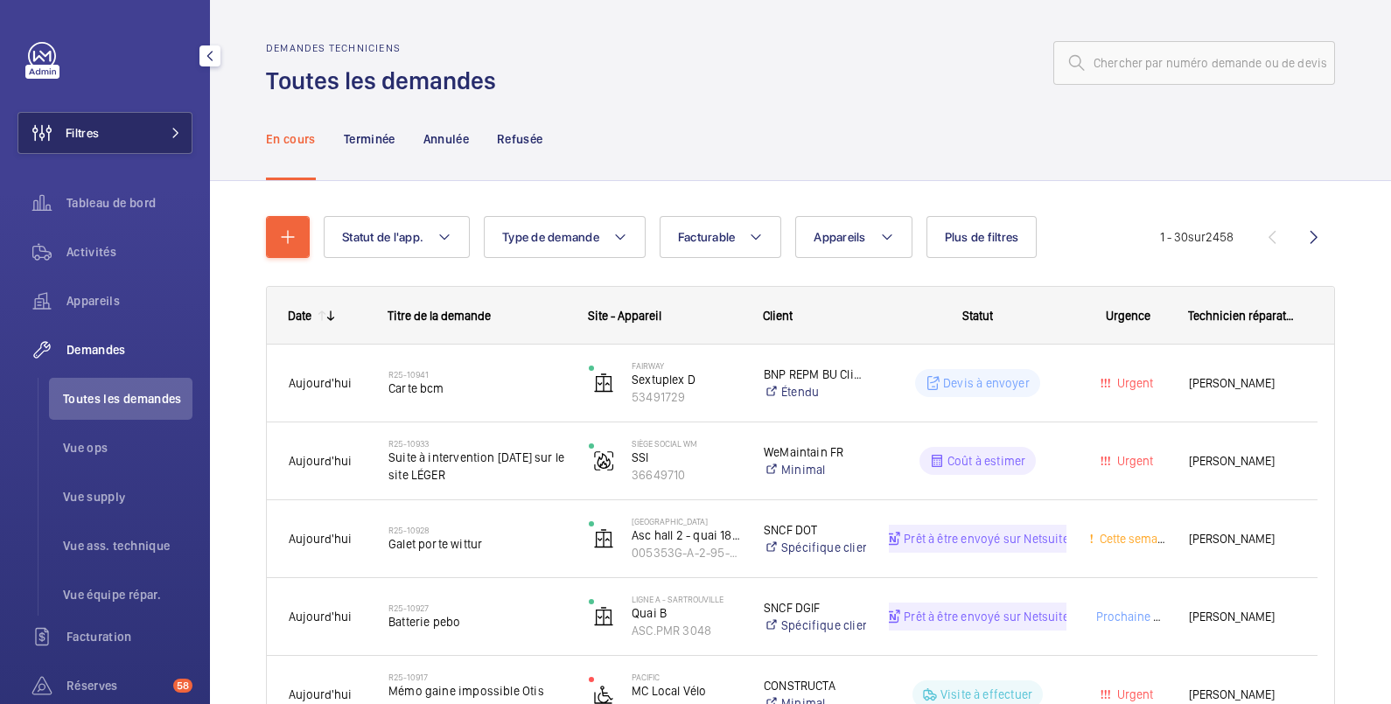
click at [105, 136] on button "Filtres" at bounding box center [104, 133] width 175 height 42
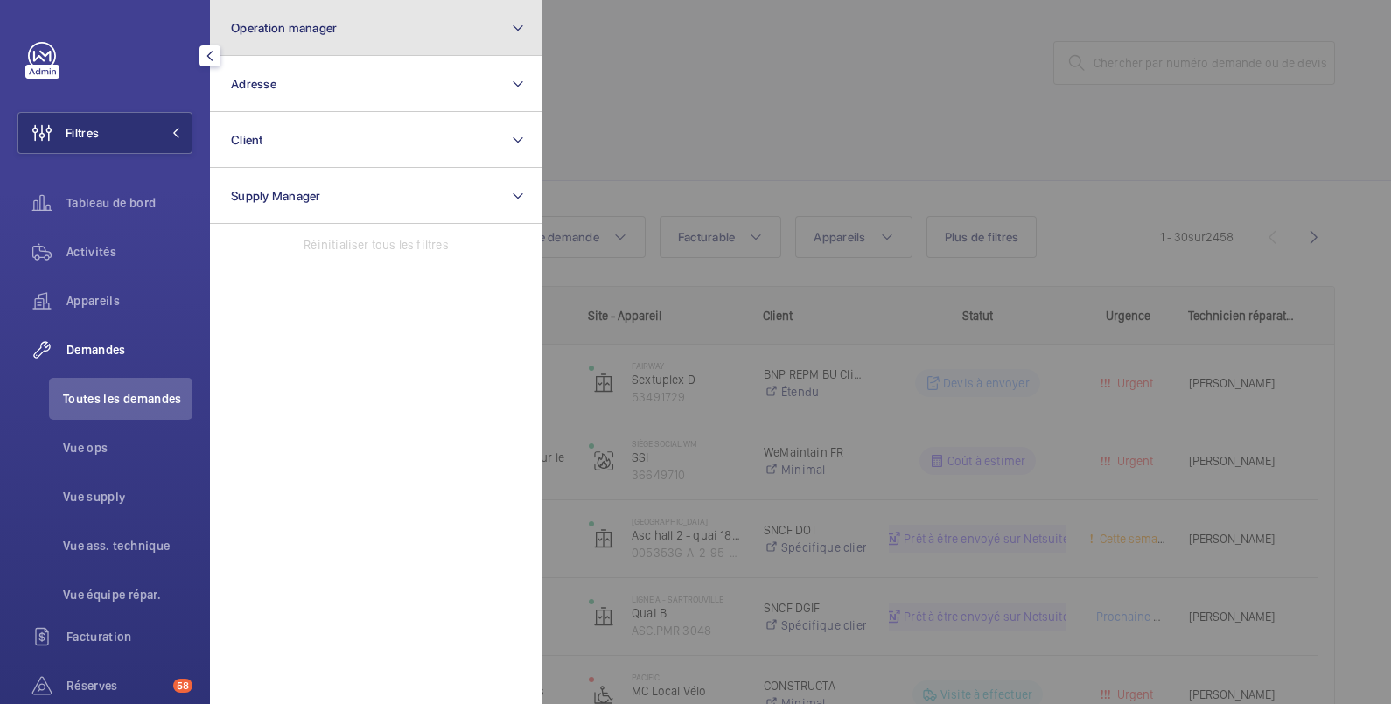
click at [263, 31] on span "Operation manager" at bounding box center [284, 28] width 106 height 14
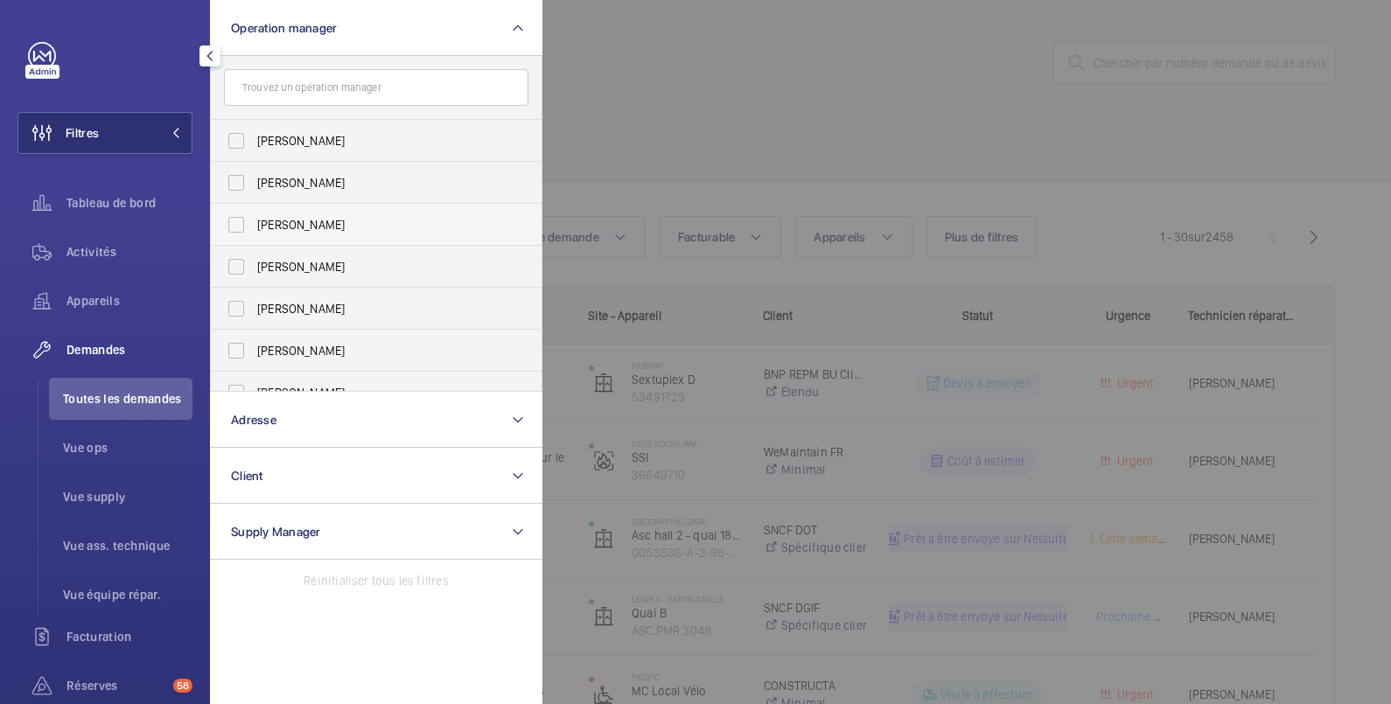
drag, startPoint x: 271, startPoint y: 223, endPoint x: 283, endPoint y: 214, distance: 14.4
click at [269, 223] on span "[PERSON_NAME]" at bounding box center [377, 224] width 241 height 17
click at [254, 223] on input "[PERSON_NAME]" at bounding box center [236, 224] width 35 height 35
checkbox input "true"
click at [714, 70] on div at bounding box center [1237, 352] width 1391 height 704
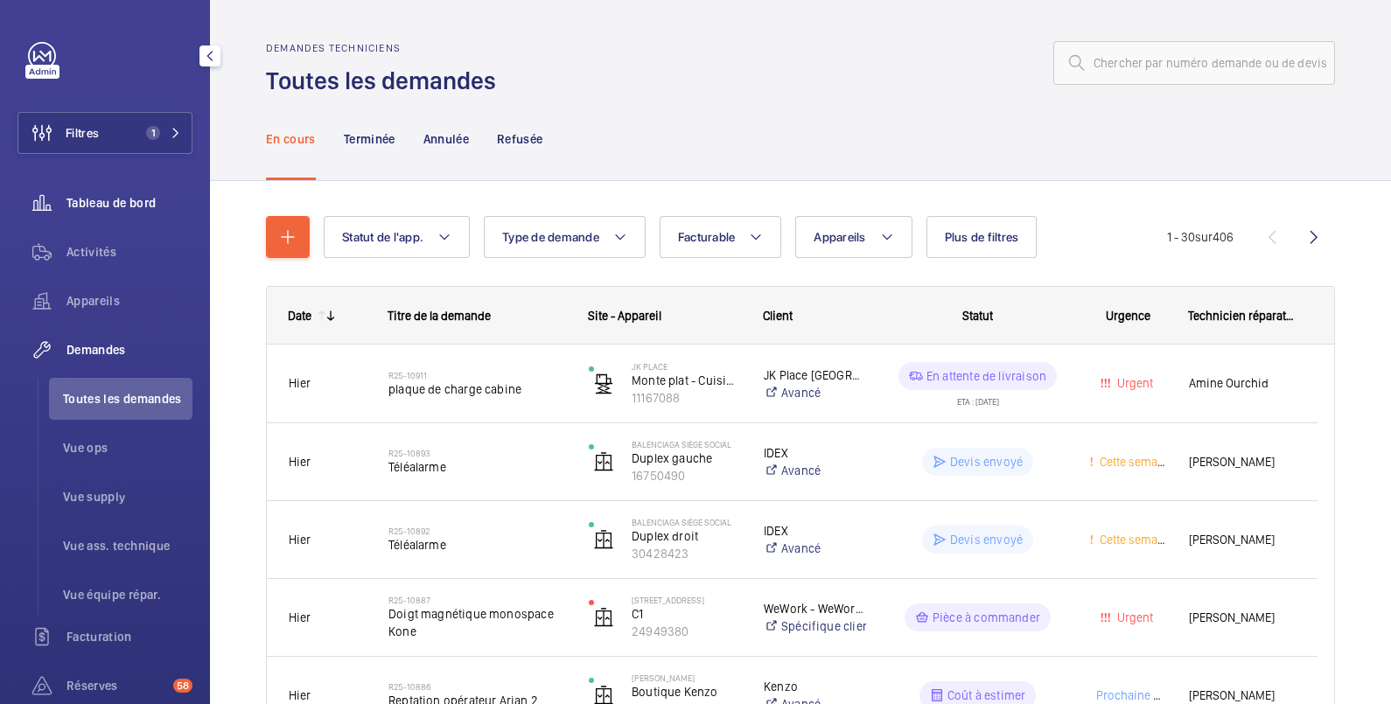
click at [129, 200] on span "Tableau de bord" at bounding box center [129, 202] width 126 height 17
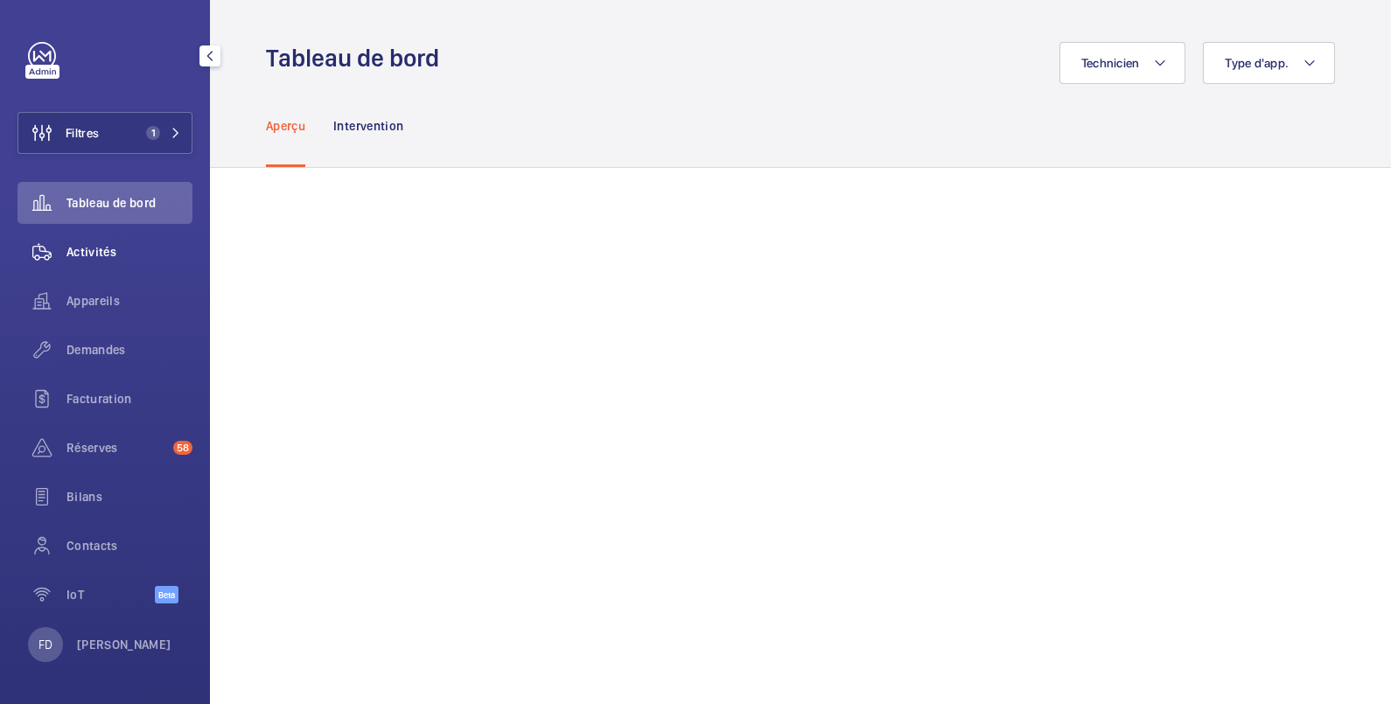
click at [83, 257] on span "Activités" at bounding box center [129, 251] width 126 height 17
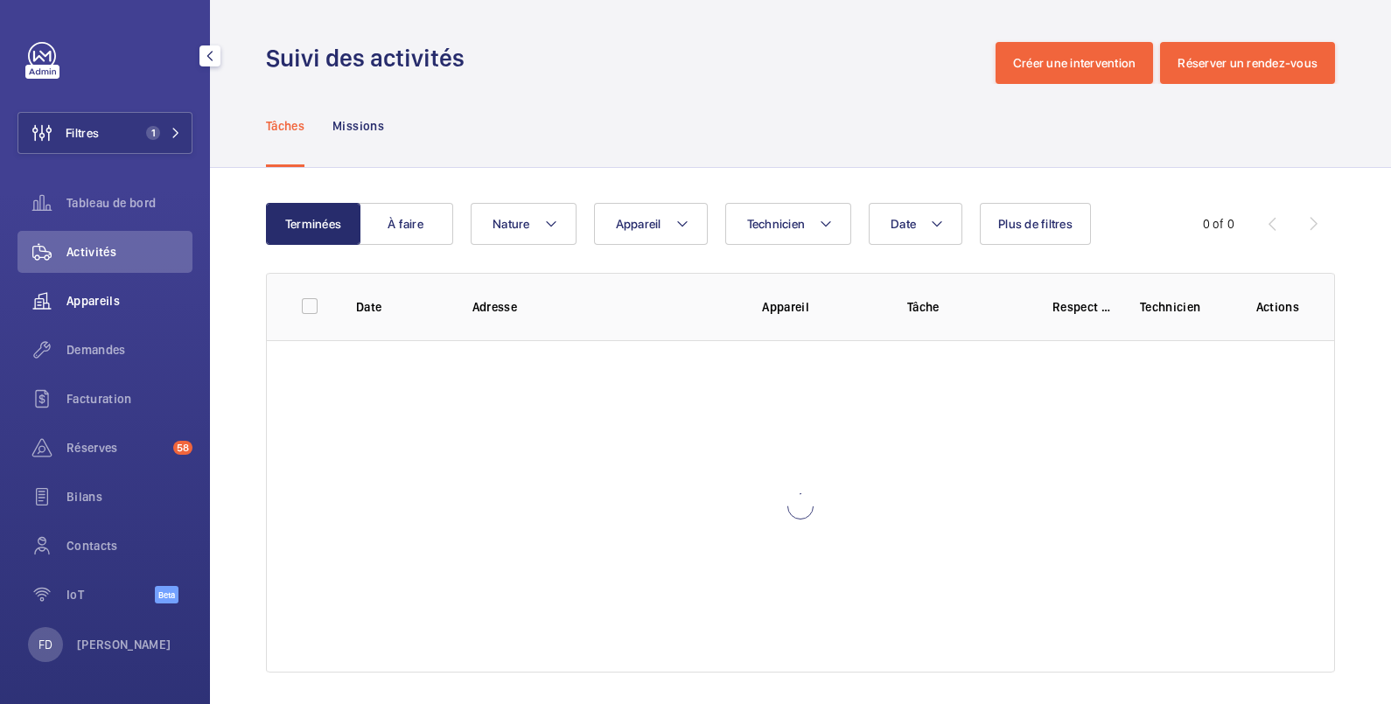
click at [84, 294] on span "Appareils" at bounding box center [129, 300] width 126 height 17
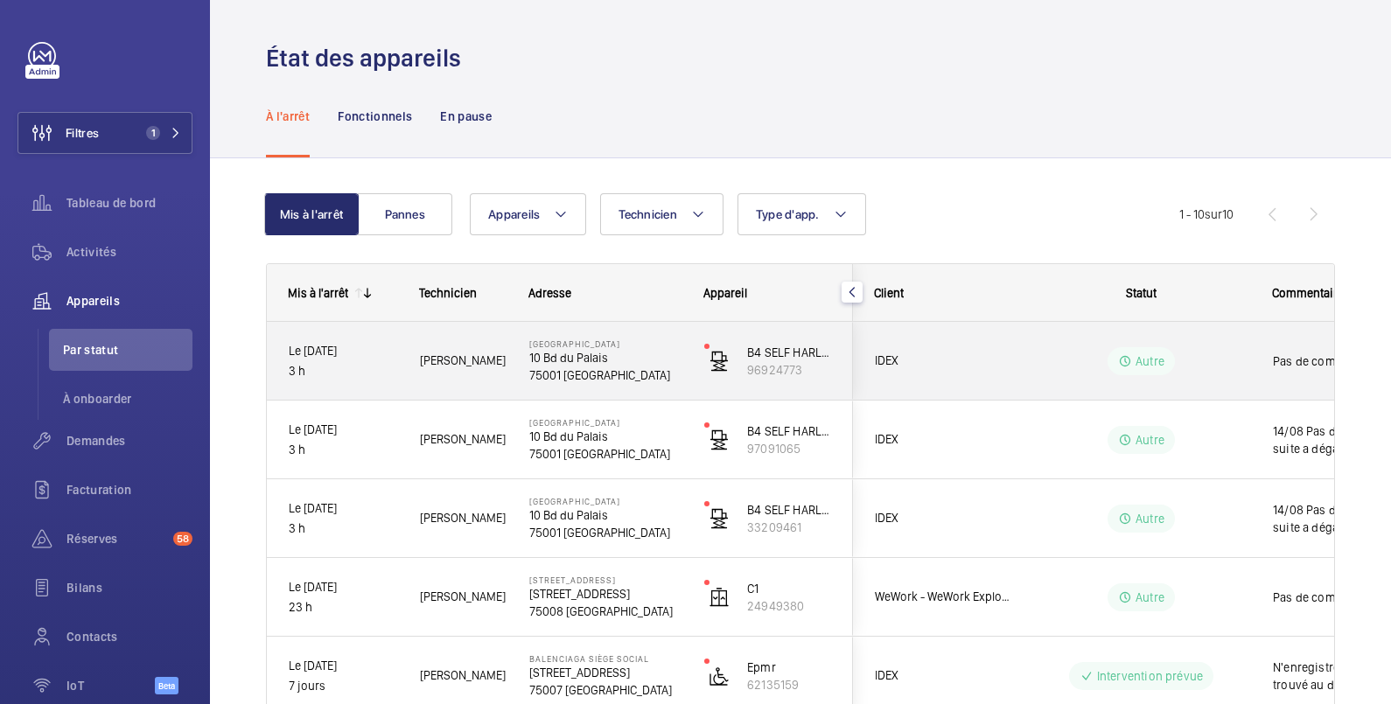
scroll to position [291, 0]
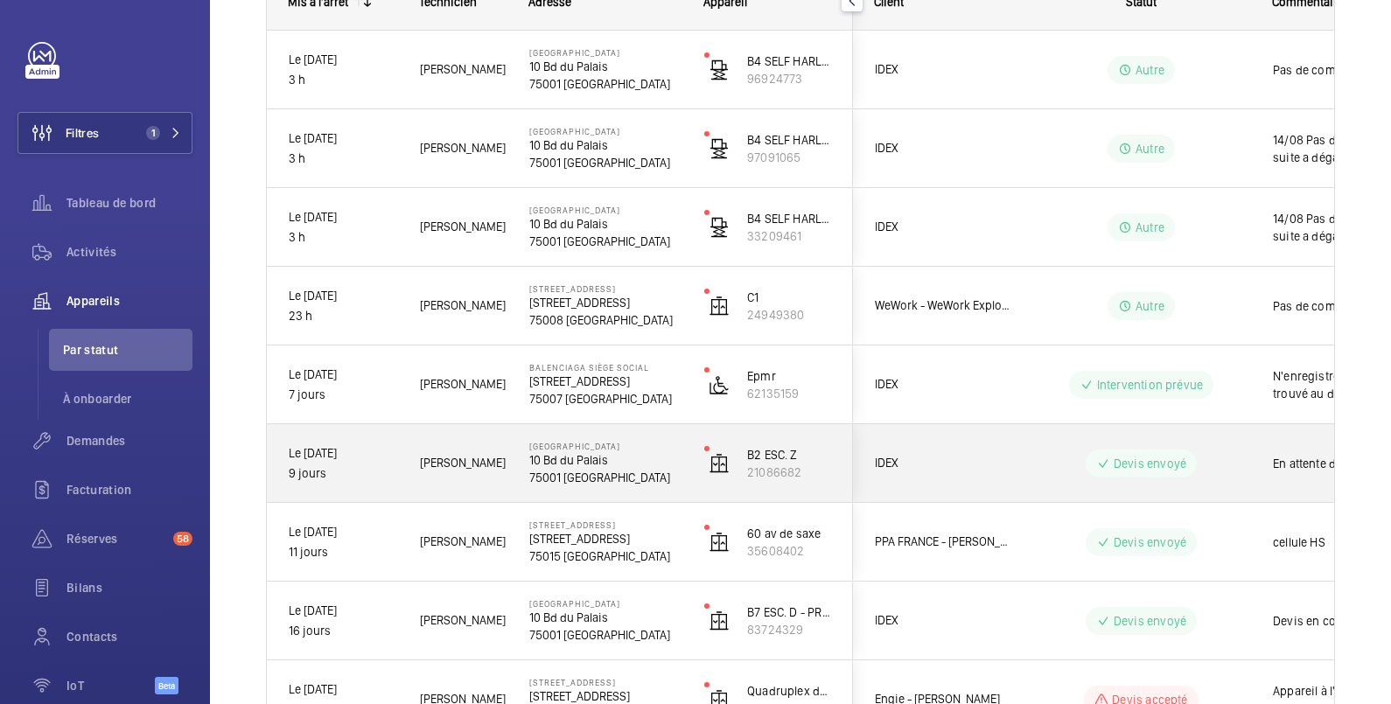
click at [1263, 457] on div "En attente du bon de commande" at bounding box center [1353, 463] width 202 height 75
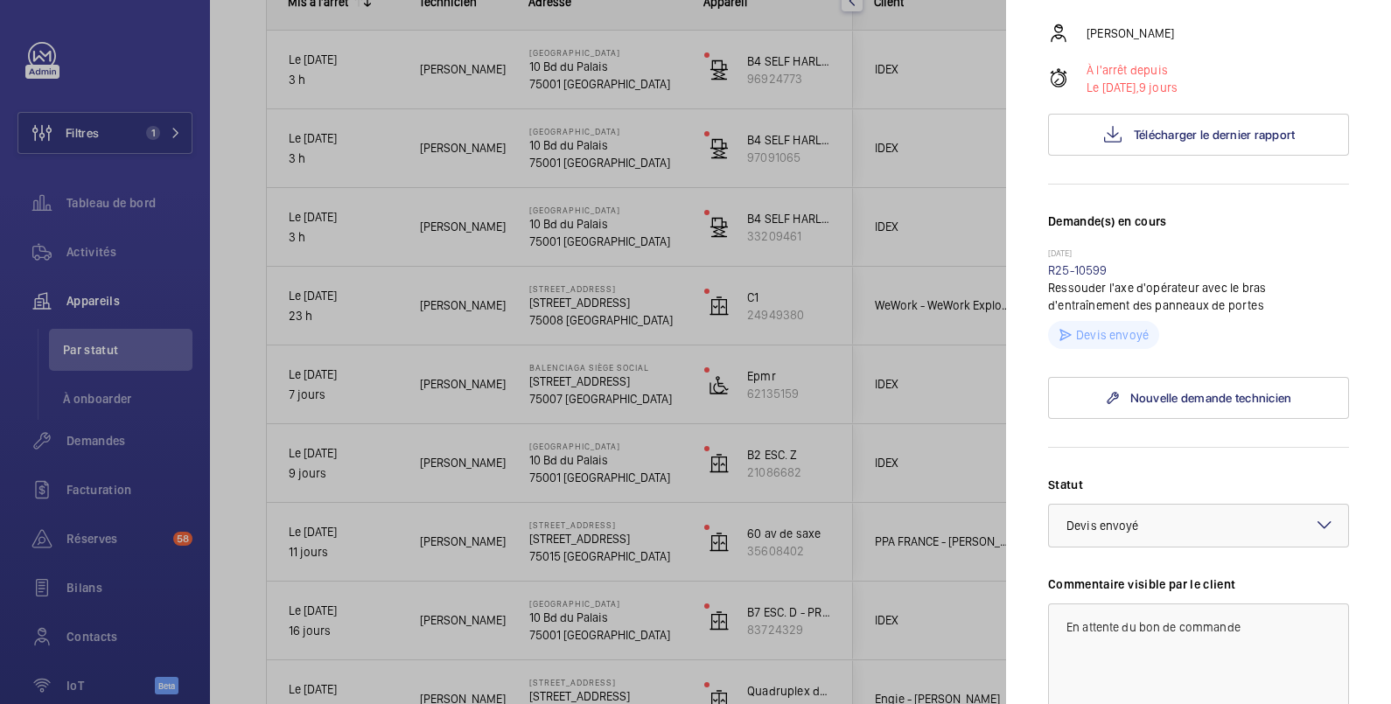
scroll to position [583, 0]
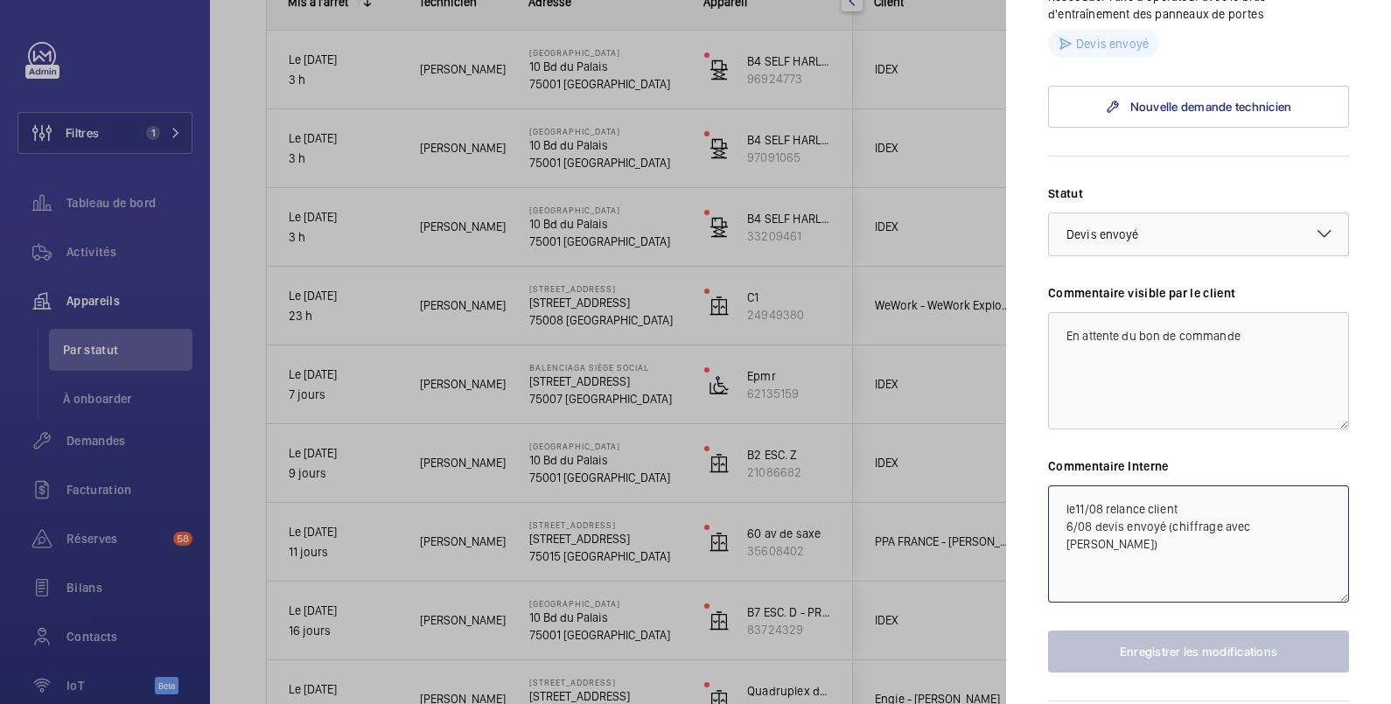
click at [1065, 500] on textarea "le11/08 relance client 6/08 devis envoyé (chiffrage avec [PERSON_NAME])" at bounding box center [1198, 544] width 301 height 117
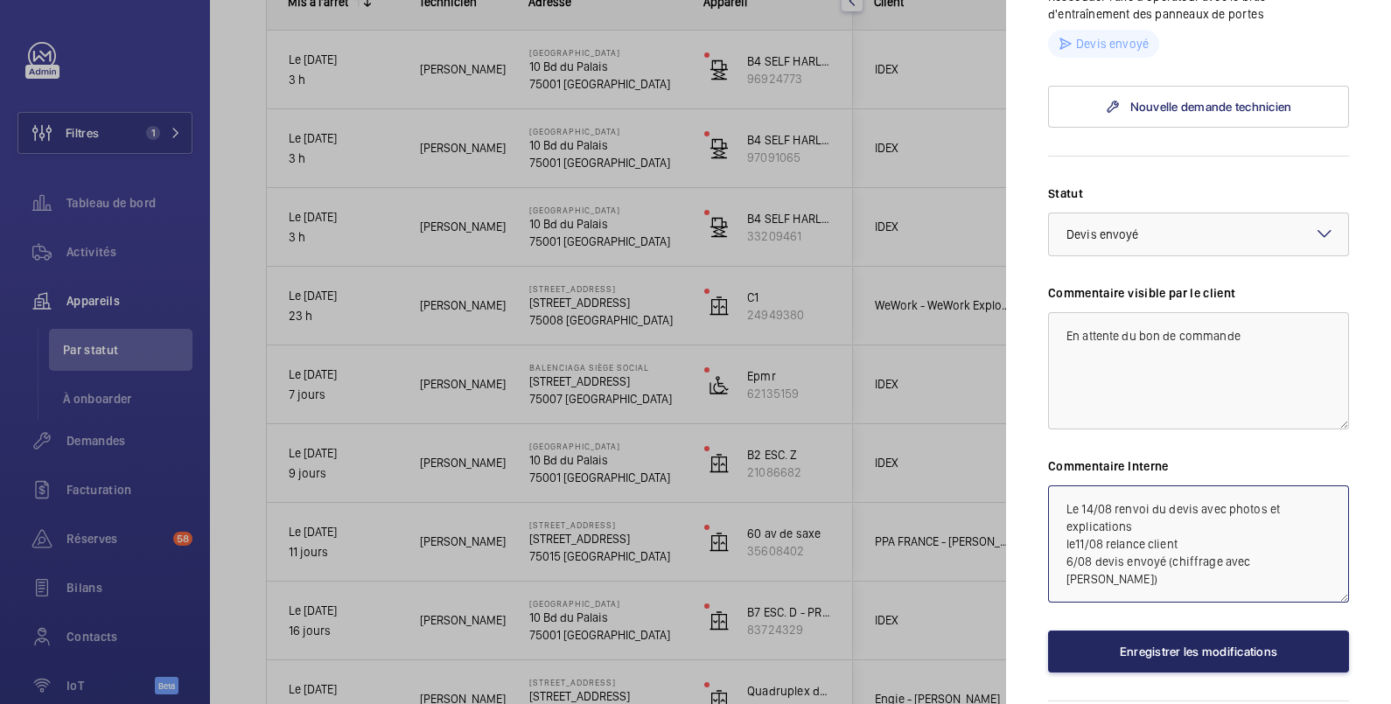
type textarea "Le 14/08 renvoi du devis avec photos et explications le11/08 relance client 6/0…"
click at [1124, 653] on button "Enregistrer les modifications" at bounding box center [1198, 652] width 301 height 42
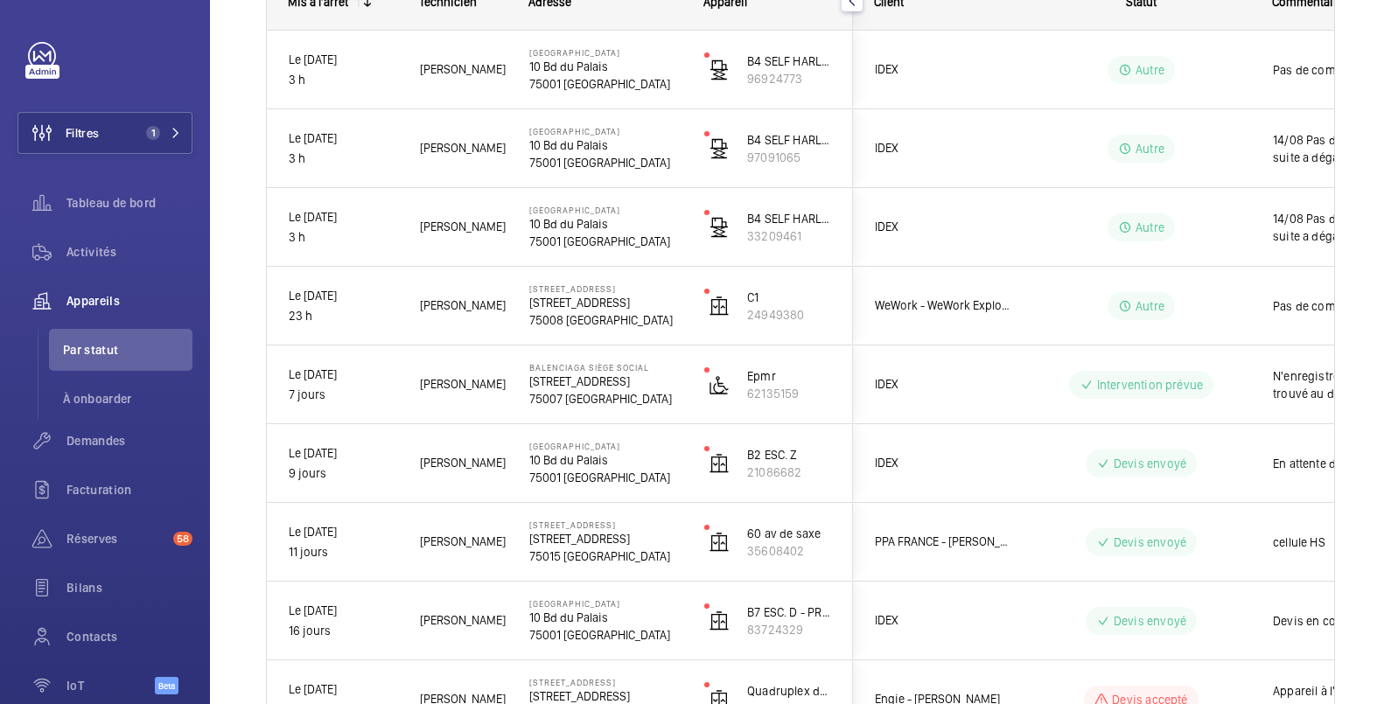
scroll to position [0, 0]
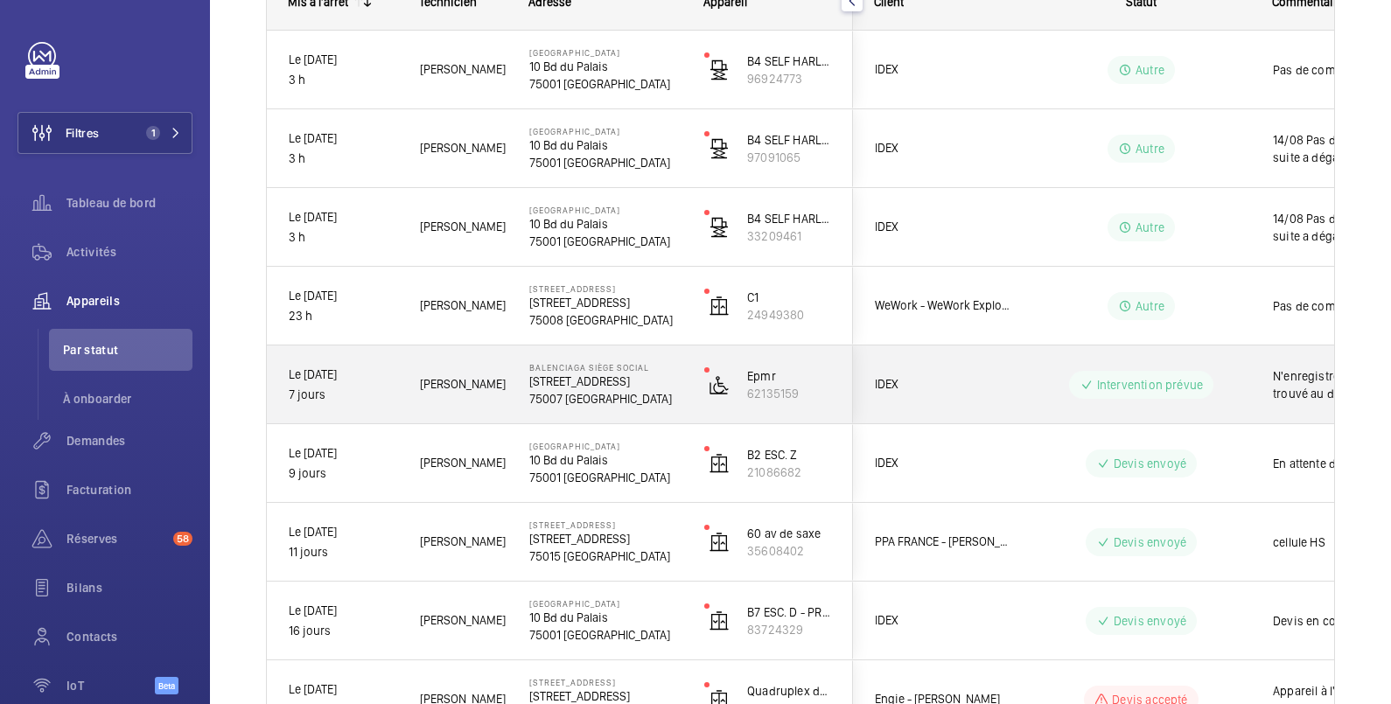
click at [1244, 382] on wm-front-pills-cell "Intervention prévue" at bounding box center [1141, 385] width 218 height 28
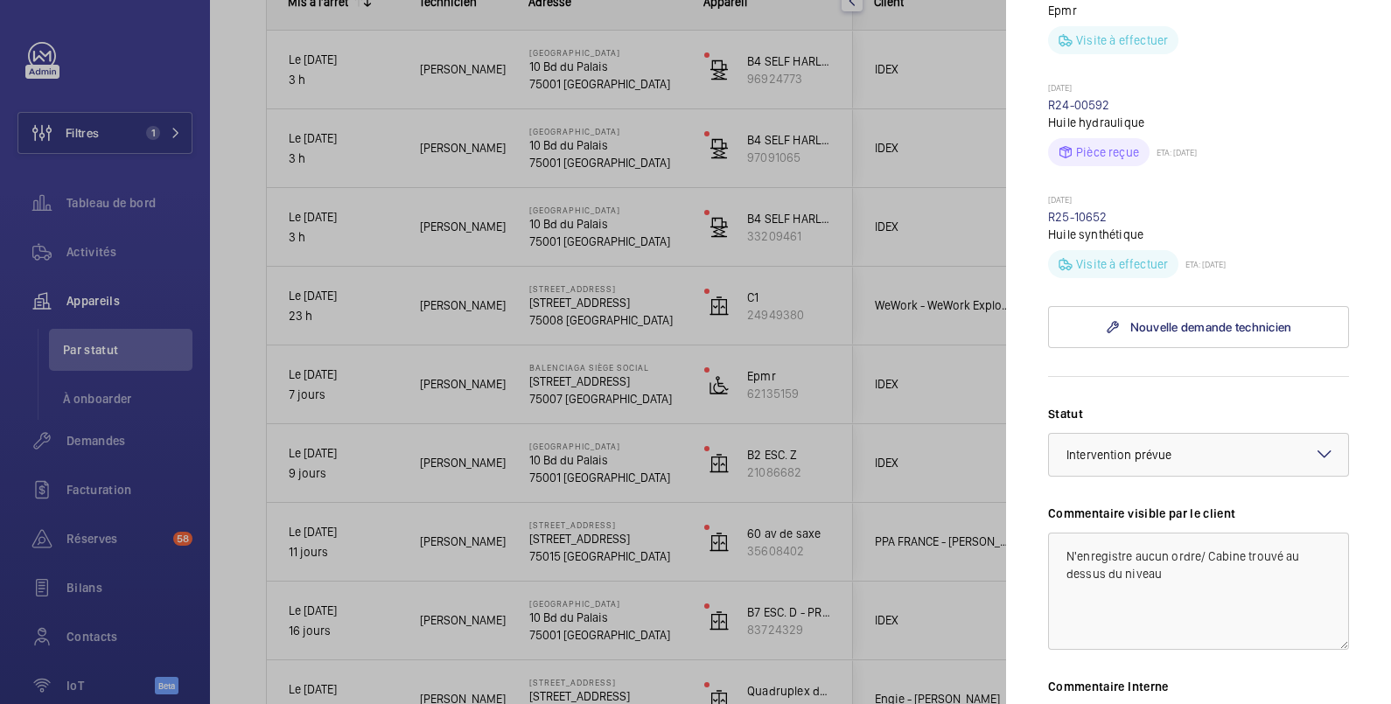
scroll to position [583, 0]
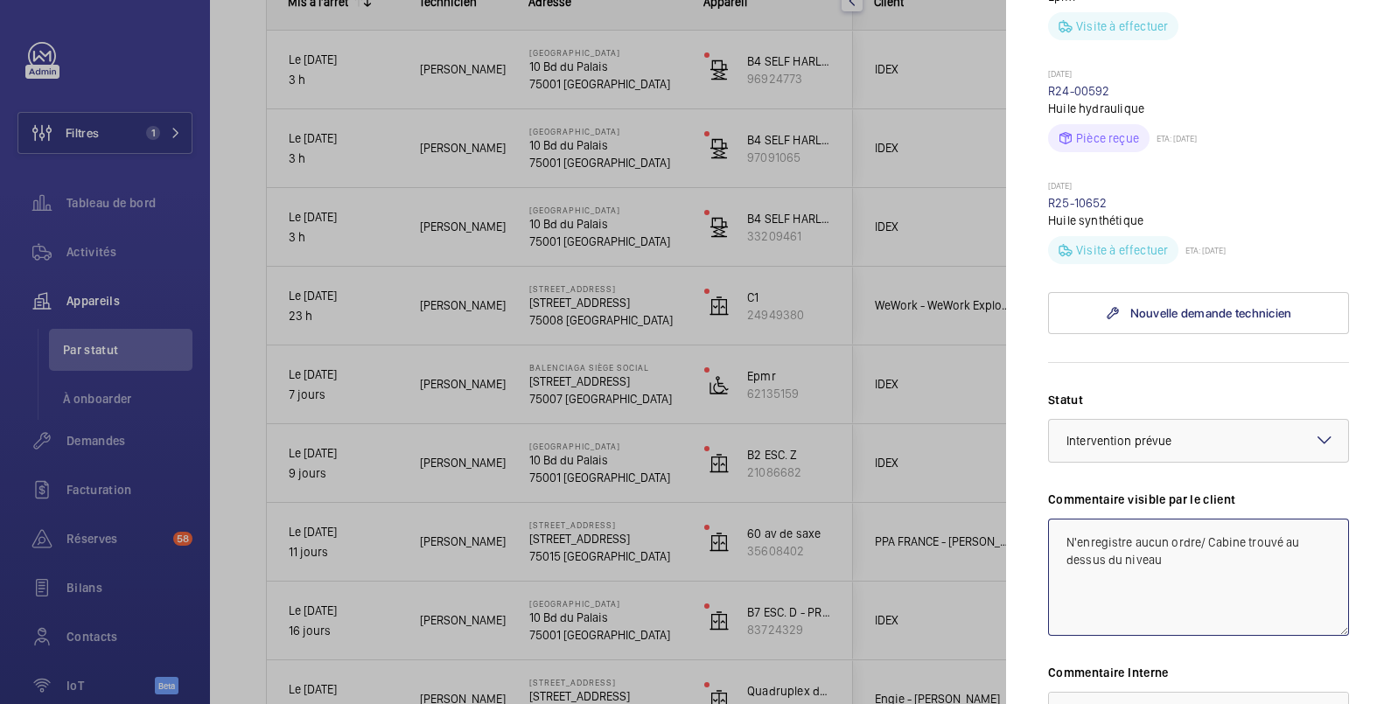
click at [1065, 542] on textarea "N'enregistre aucun ordre/ Cabine trouvé au dessus du niveau" at bounding box center [1198, 577] width 301 height 117
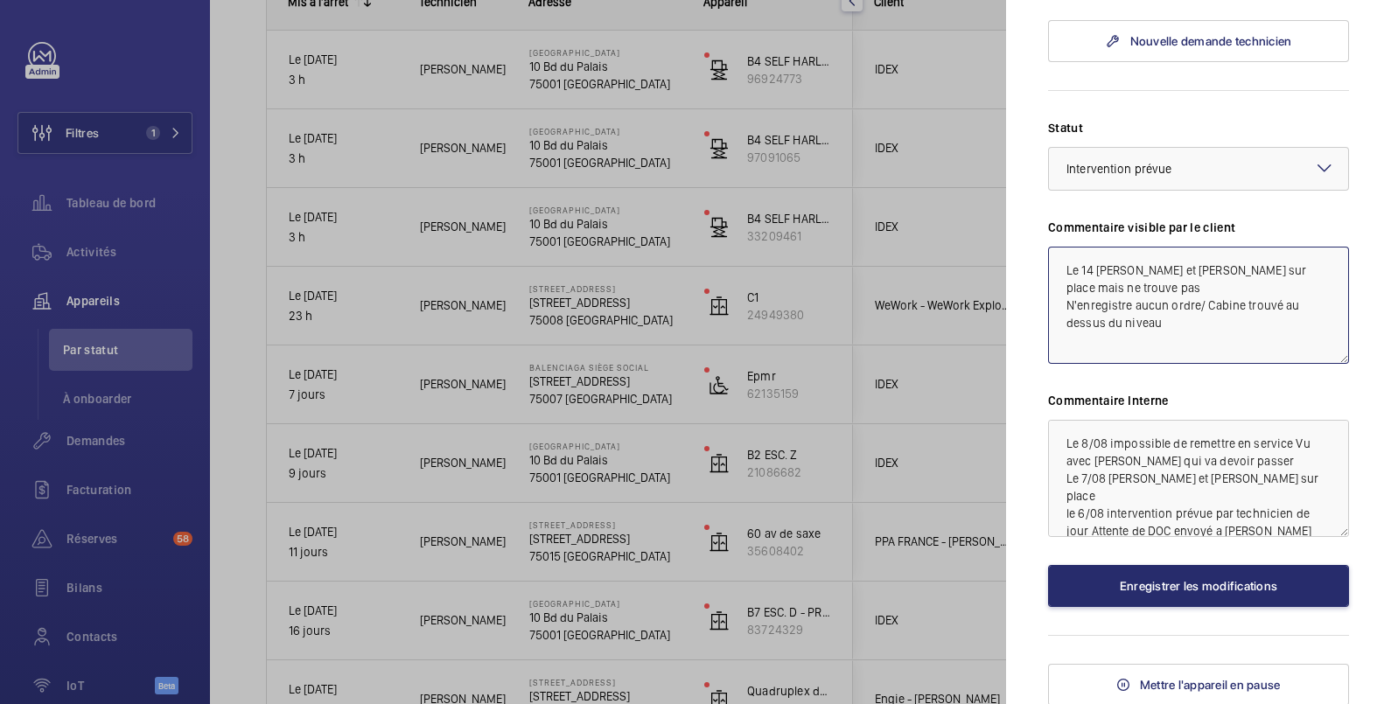
drag, startPoint x: 1116, startPoint y: 291, endPoint x: 1057, endPoint y: 269, distance: 62.9
click at [1057, 269] on textarea "Le 14 [PERSON_NAME] et [PERSON_NAME] sur place mais ne trouve pas N'enregistre …" at bounding box center [1198, 305] width 301 height 117
type textarea "N'enregistre aucun ordre/ Cabine trouvé au dessus du niveau"
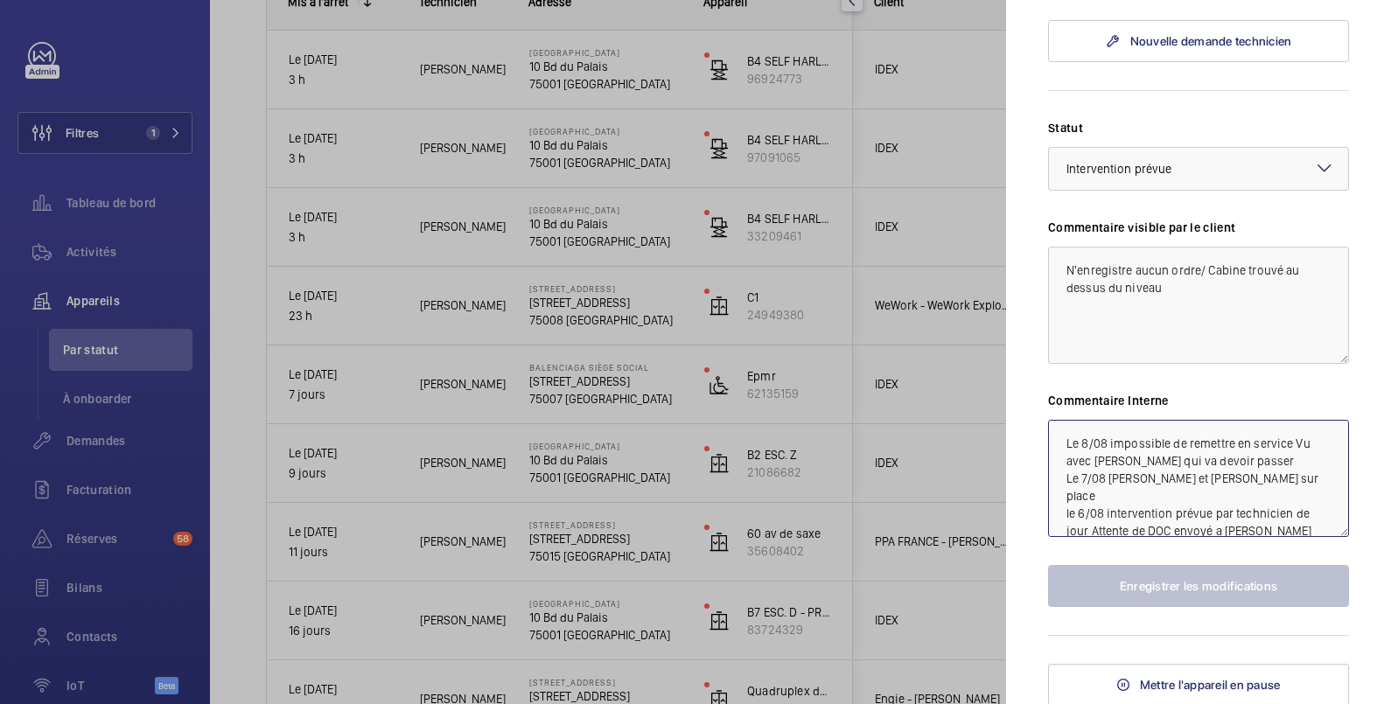
click at [1067, 446] on textarea "Le 8/08 impossible de remettre en service Vu avec [PERSON_NAME] qui va devoir p…" at bounding box center [1198, 478] width 301 height 117
paste textarea "Le 14 [PERSON_NAME] et [PERSON_NAME] sur place mais ne trouve pas"
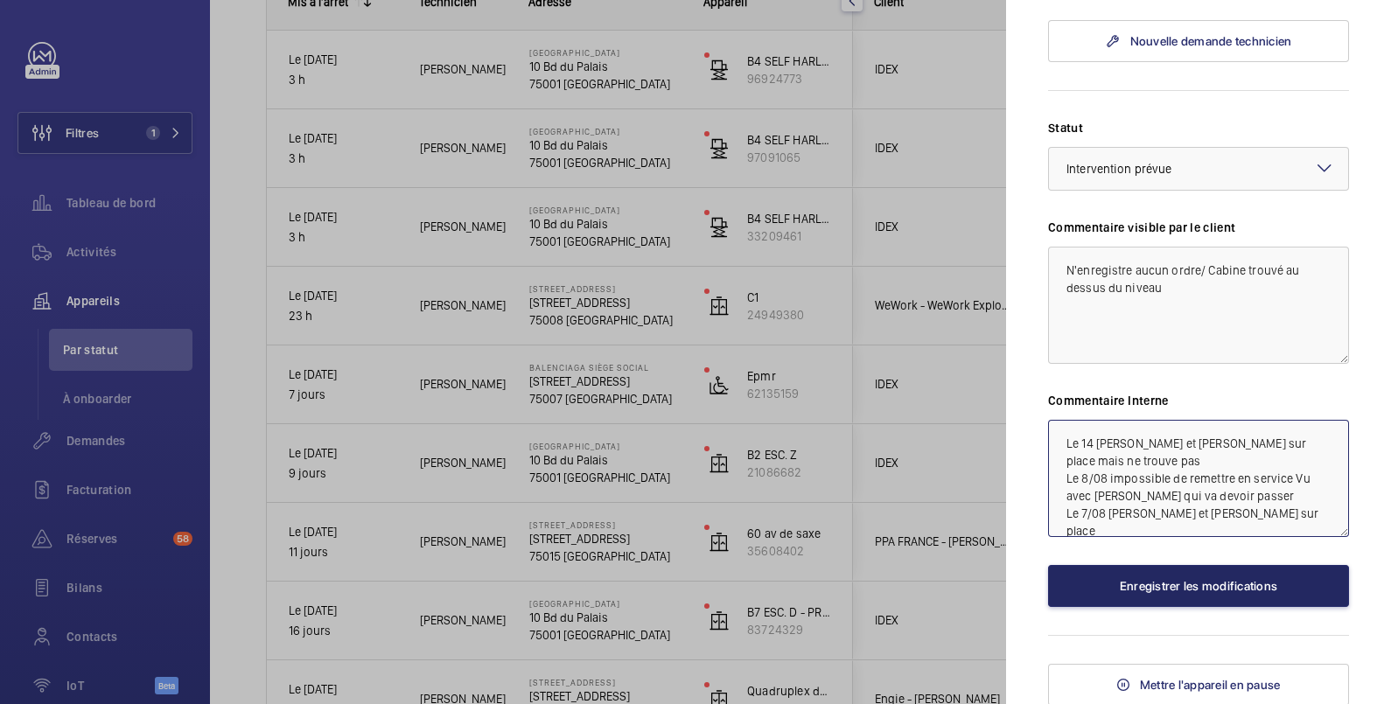
type textarea "Le 14 [PERSON_NAME] et [PERSON_NAME] sur place mais ne trouve pas Le 8/08 impos…"
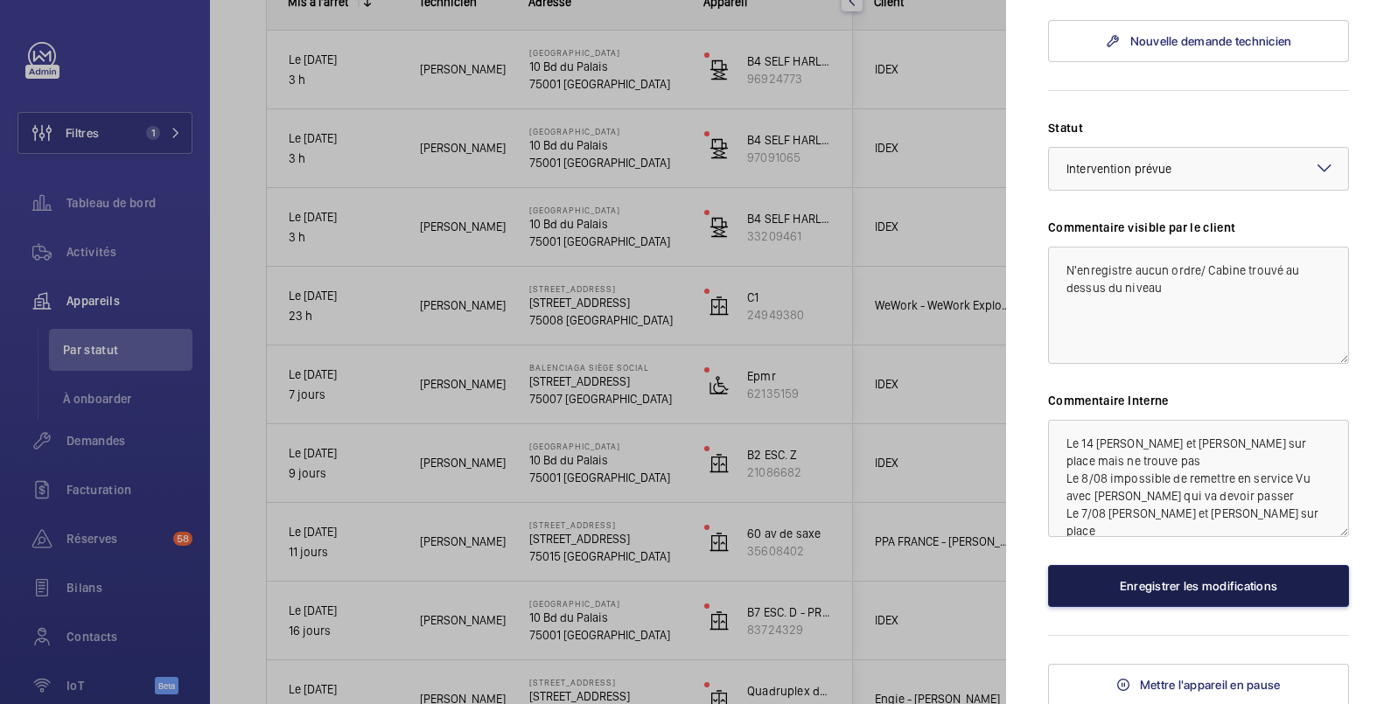
click at [1157, 584] on button "Enregistrer les modifications" at bounding box center [1198, 586] width 301 height 42
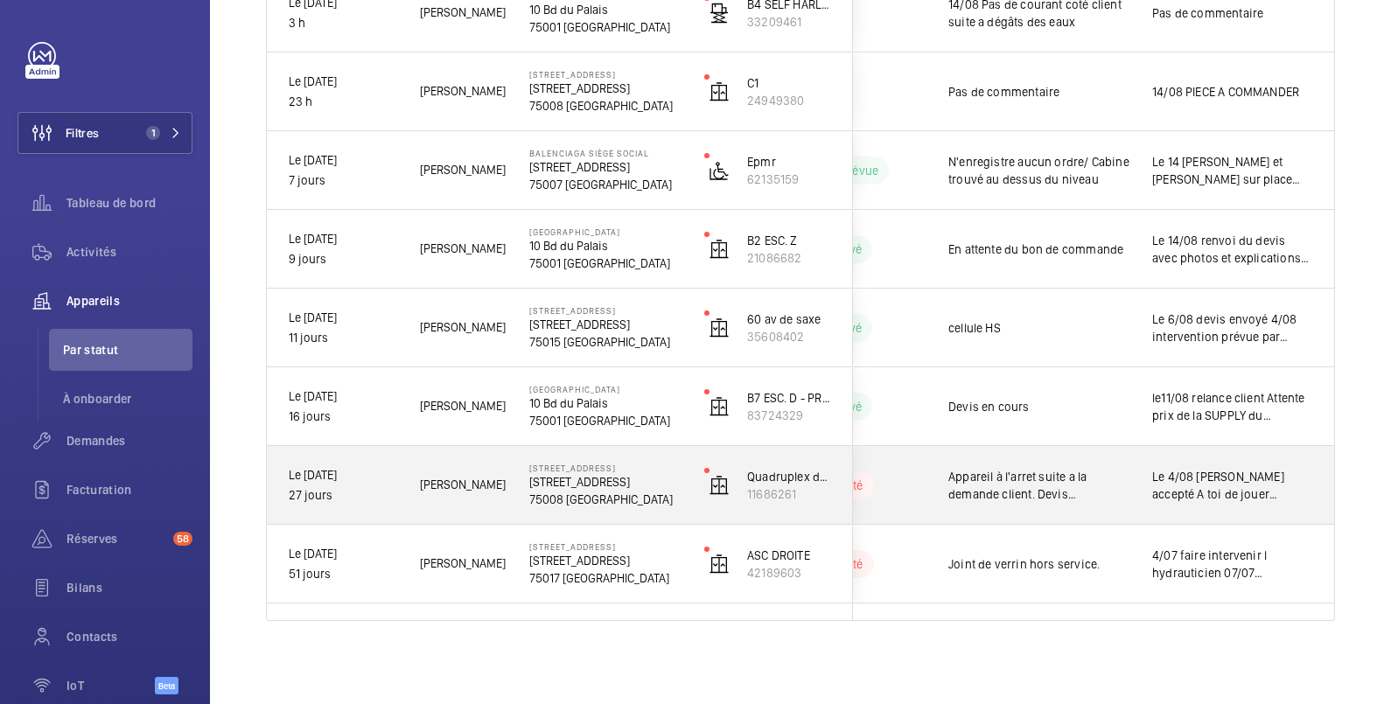
scroll to position [0, 0]
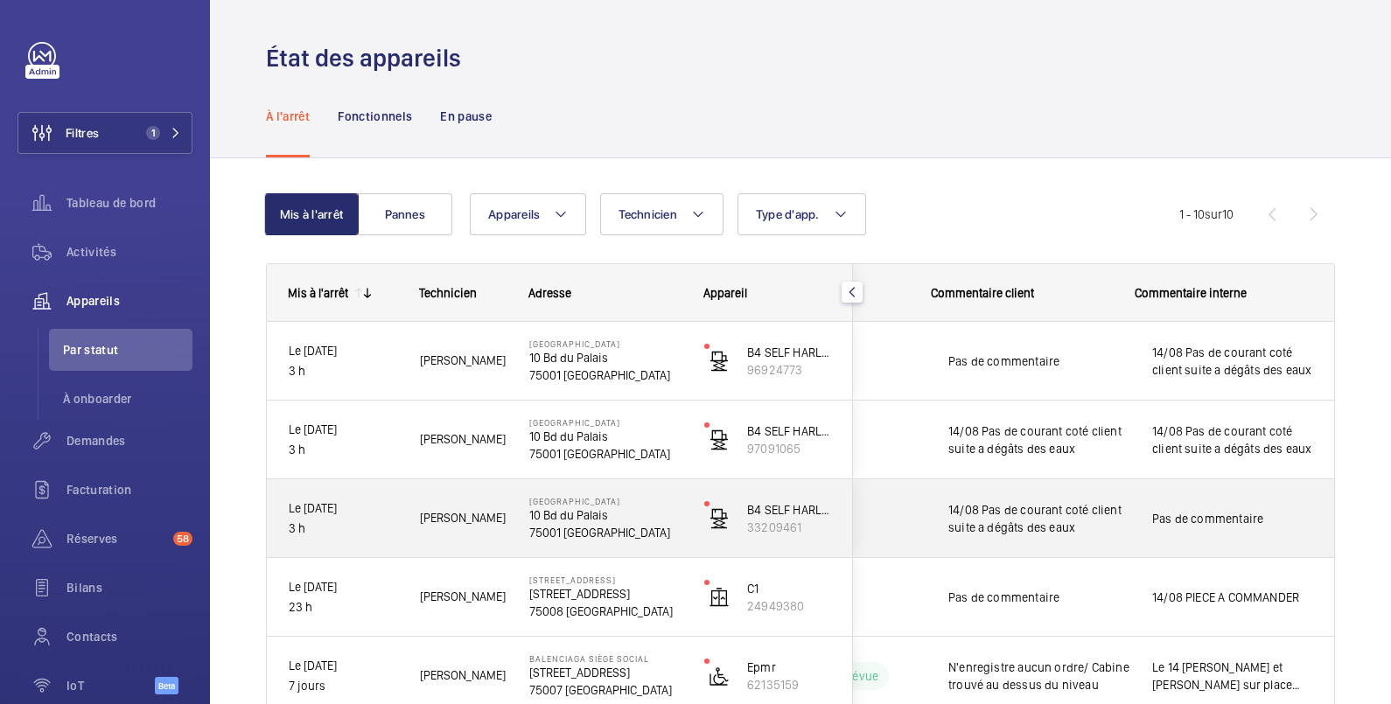
click at [1212, 506] on div "Pas de commentaire" at bounding box center [1232, 519] width 160 height 40
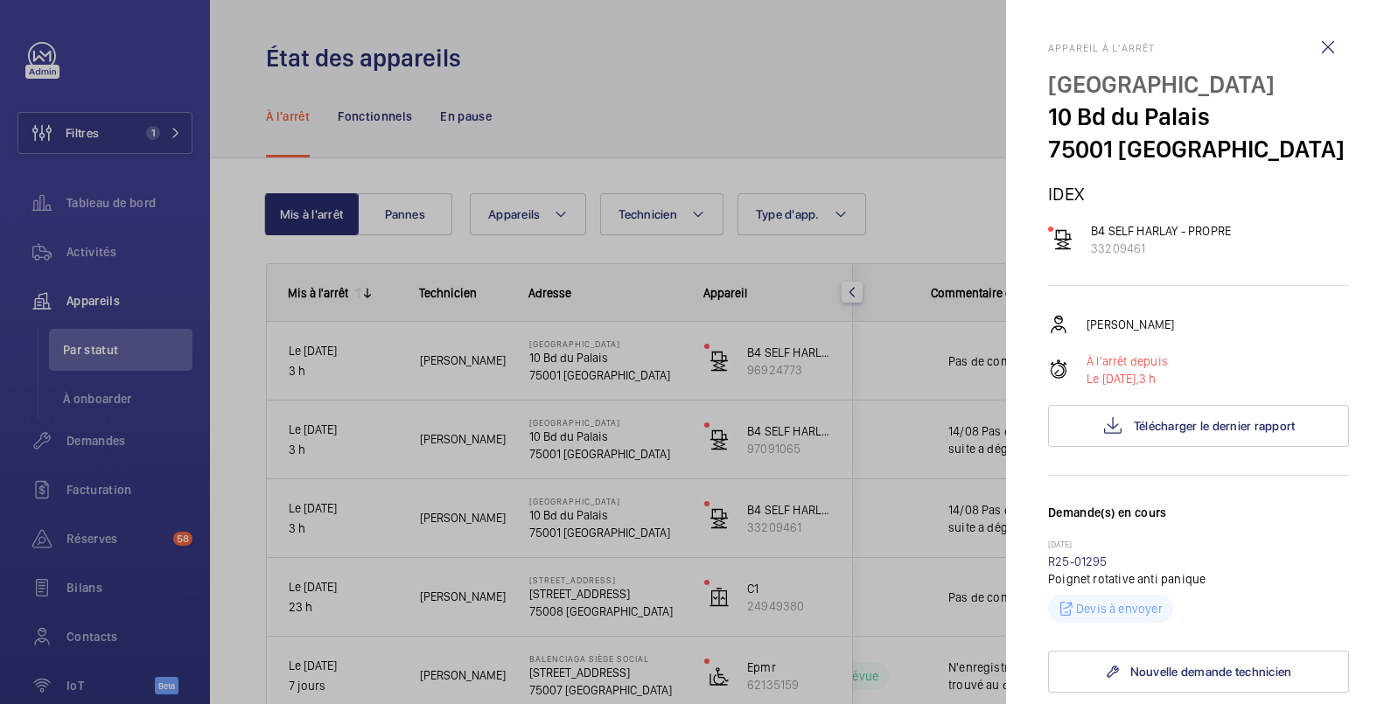
scroll to position [291, 0]
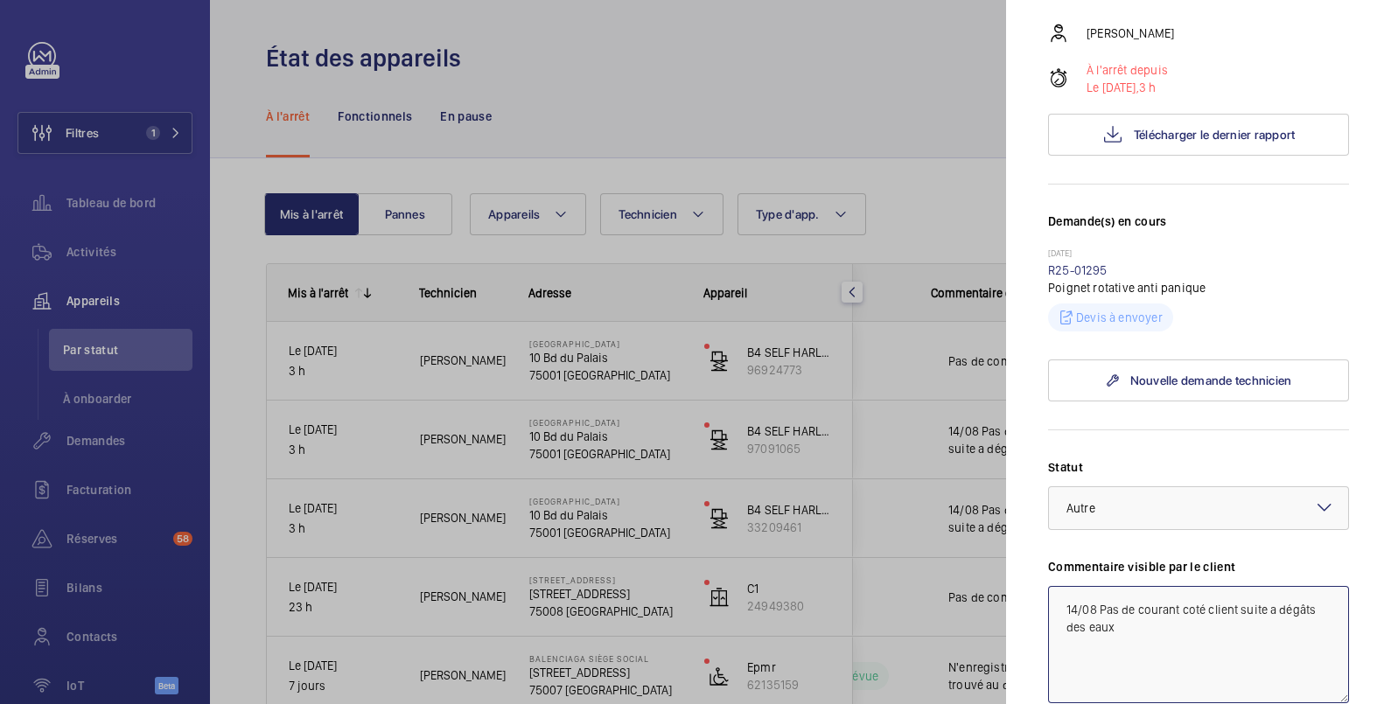
drag, startPoint x: 1054, startPoint y: 599, endPoint x: 1122, endPoint y: 624, distance: 71.7
click at [1122, 624] on textarea "14/08 Pas de courant coté client suite a dégâts des eaux" at bounding box center [1198, 644] width 301 height 117
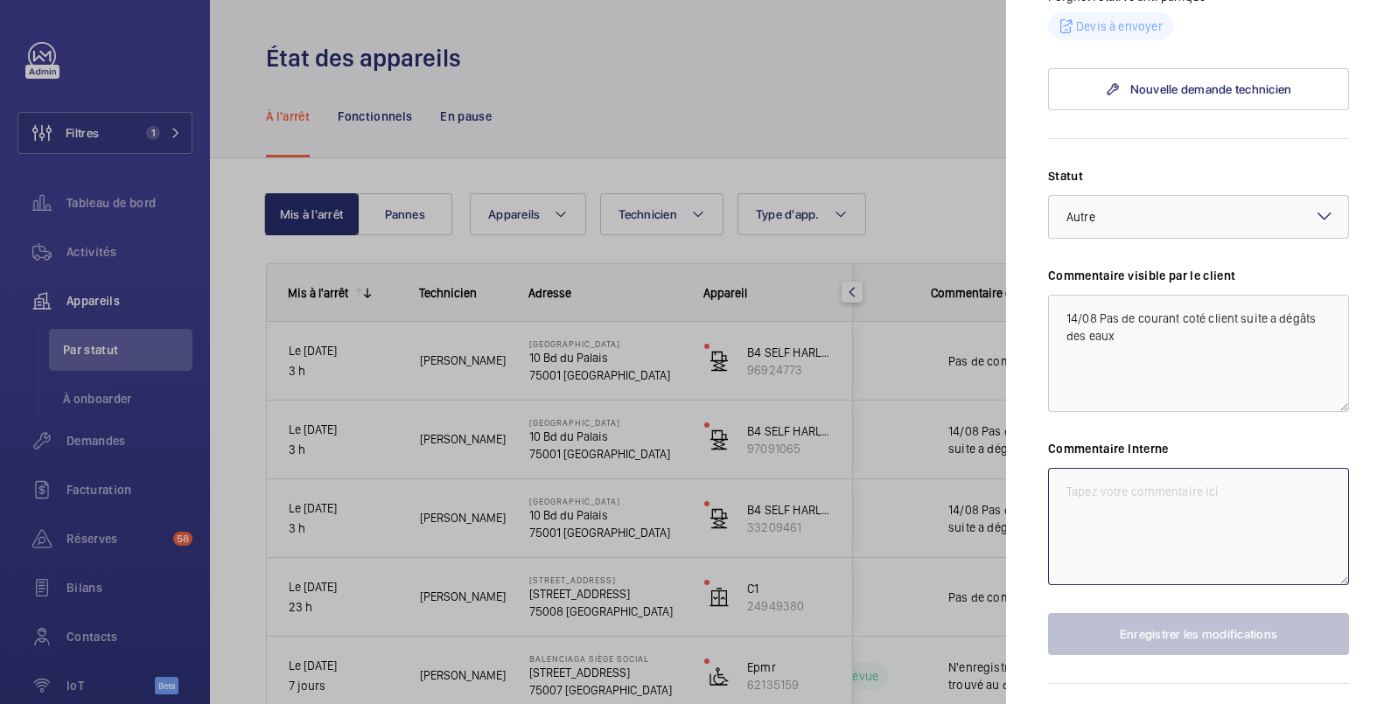
click at [1087, 499] on textarea at bounding box center [1198, 526] width 301 height 117
paste textarea "14/08 Pas de courant coté client suite a dégâts des eaux"
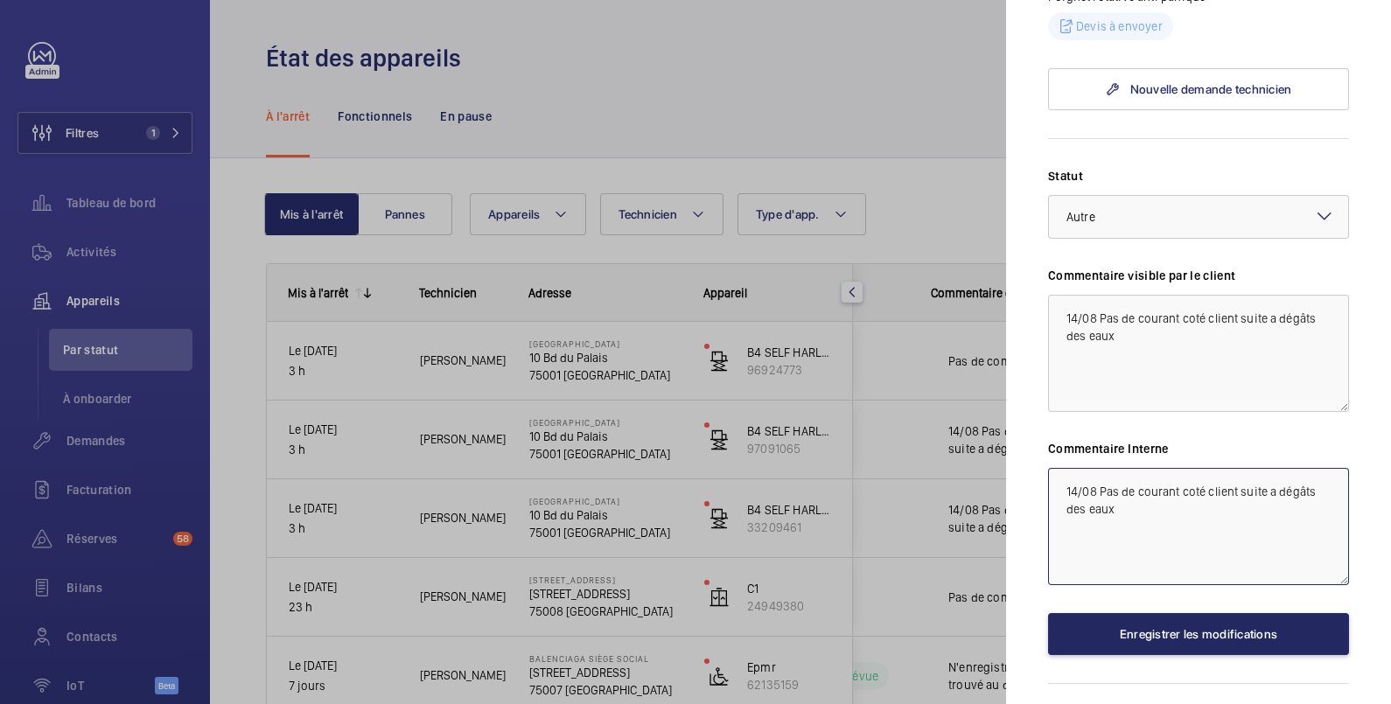
type textarea "14/08 Pas de courant coté client suite a dégâts des eaux"
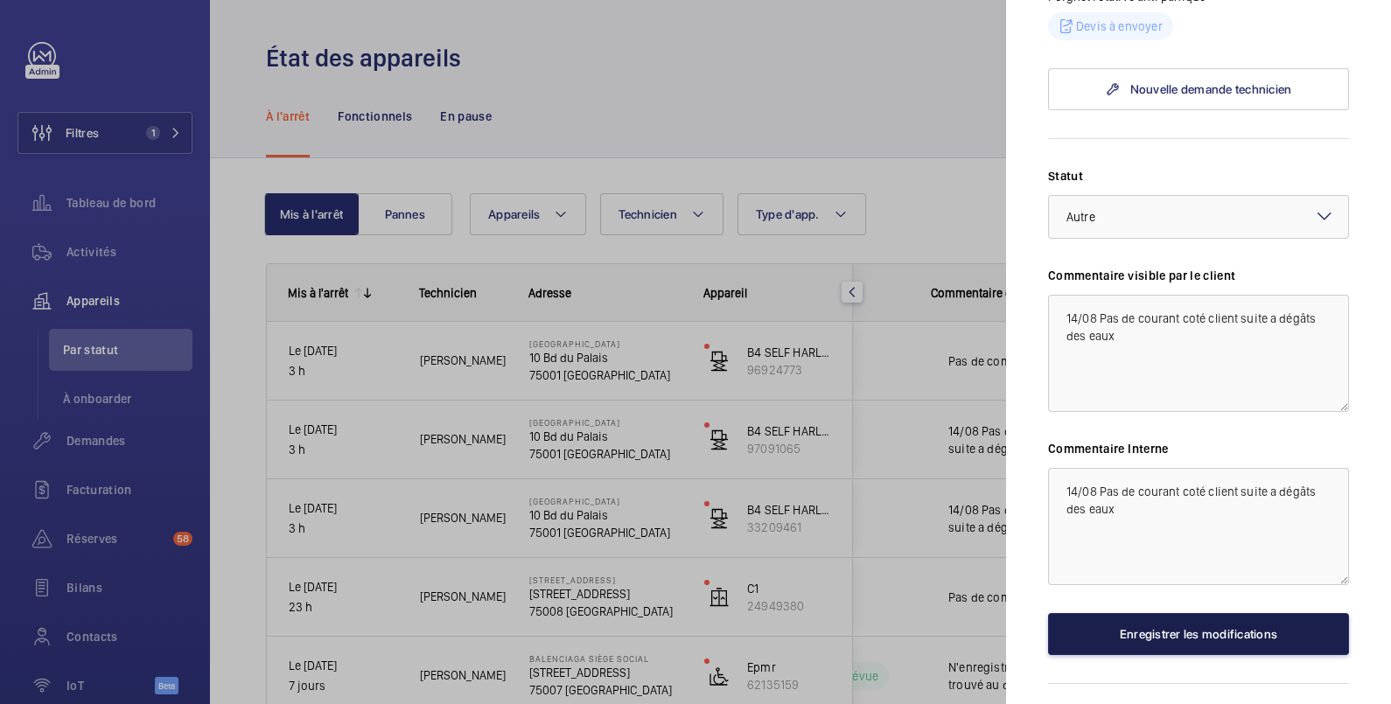
click at [1159, 635] on button "Enregistrer les modifications" at bounding box center [1198, 634] width 301 height 42
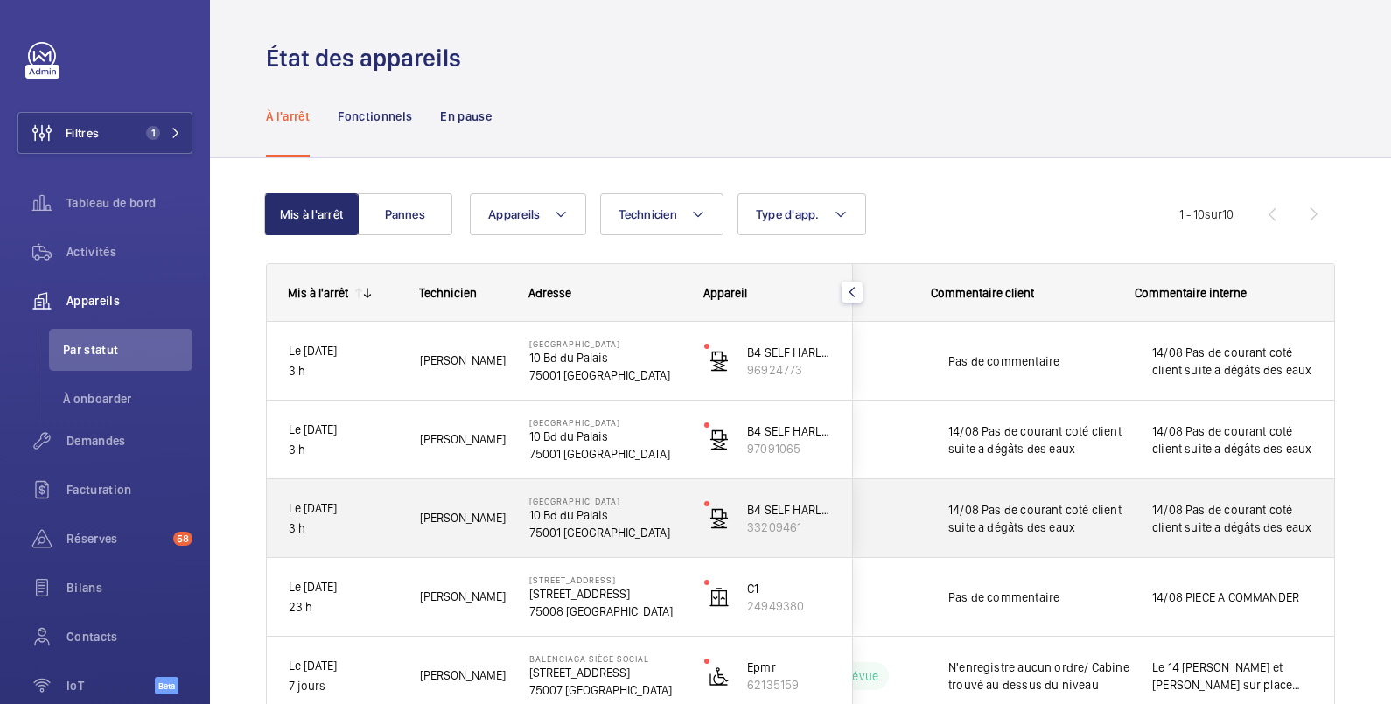
scroll to position [291, 0]
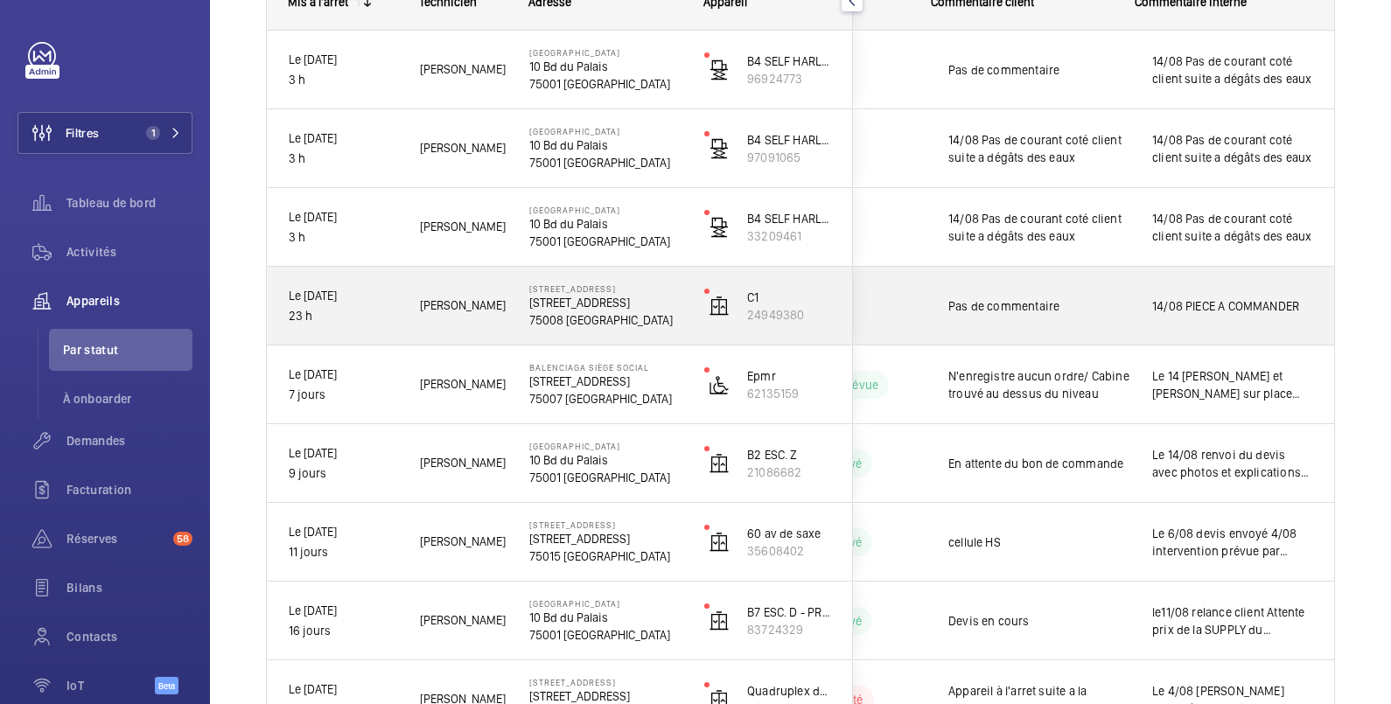
click at [1204, 297] on span "14/08 PIECE A COMMANDER" at bounding box center [1232, 305] width 160 height 17
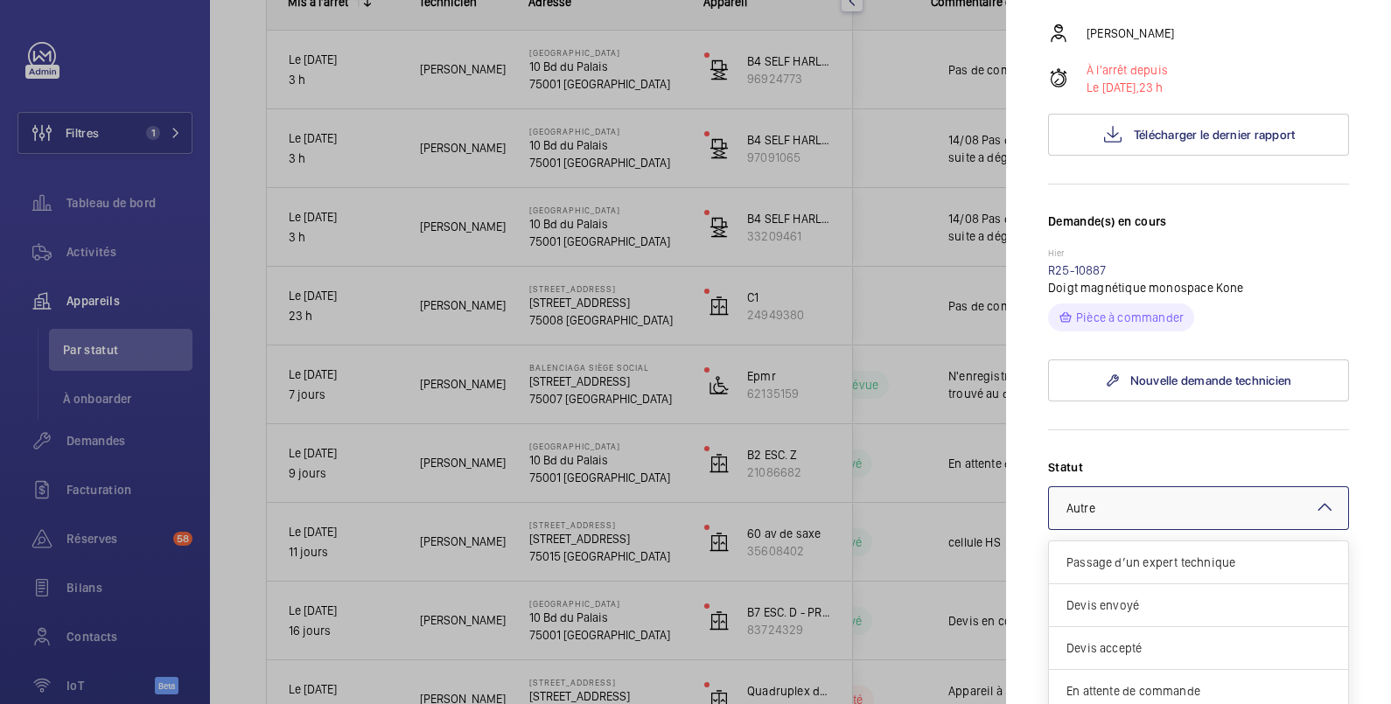
click at [1155, 529] on div at bounding box center [1198, 508] width 299 height 42
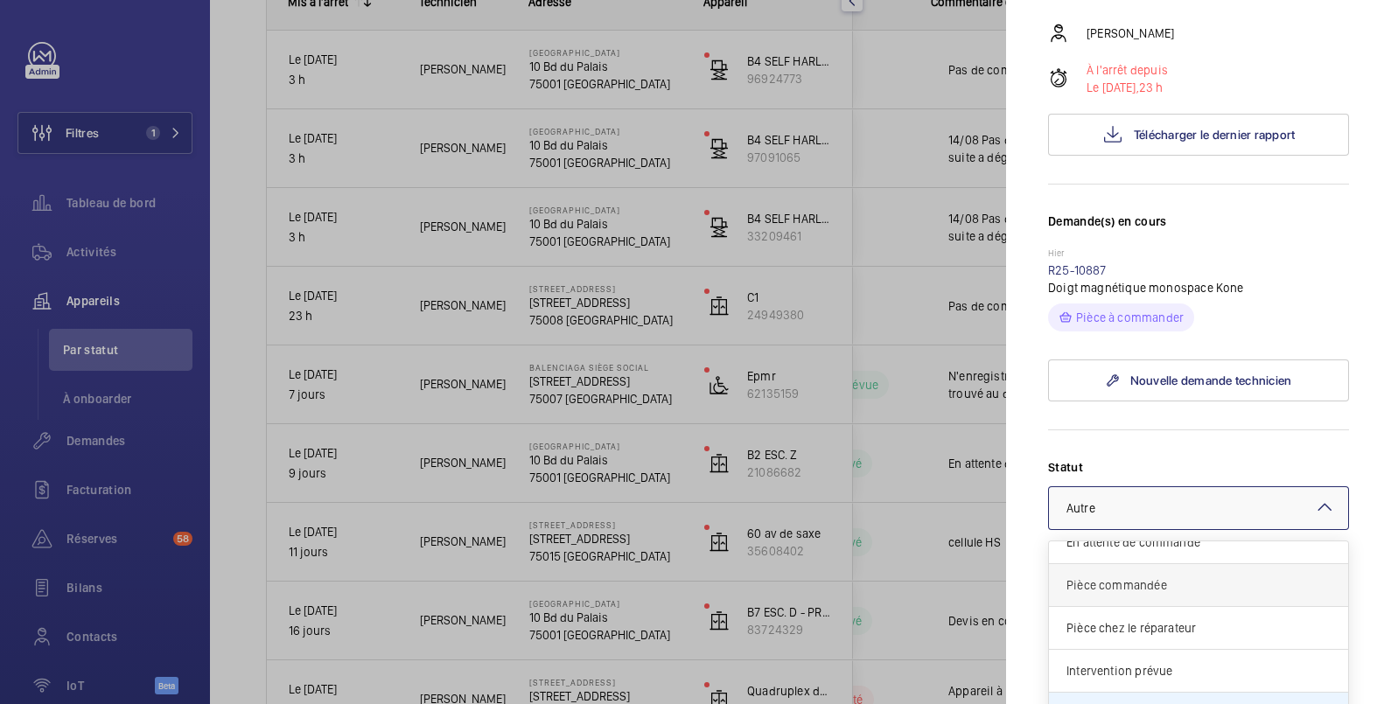
scroll to position [583, 0]
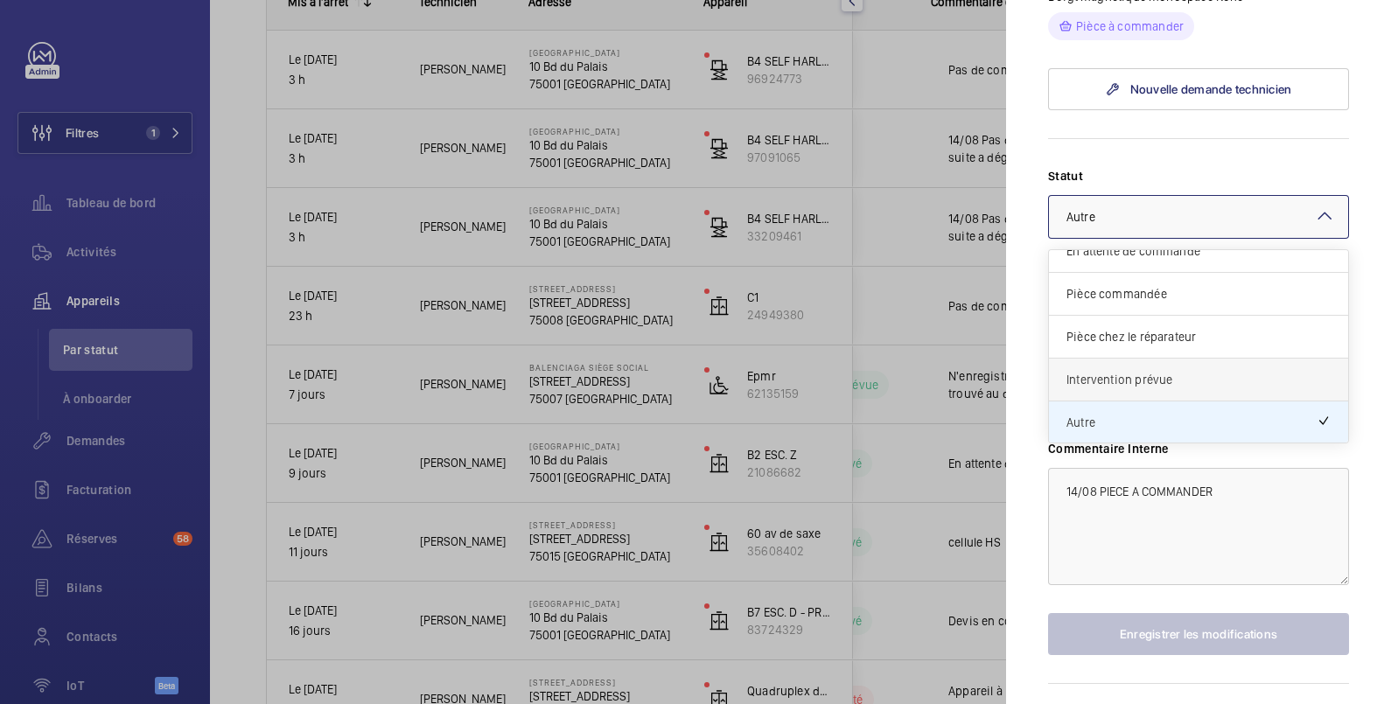
click at [1148, 388] on span "Intervention prévue" at bounding box center [1199, 379] width 264 height 17
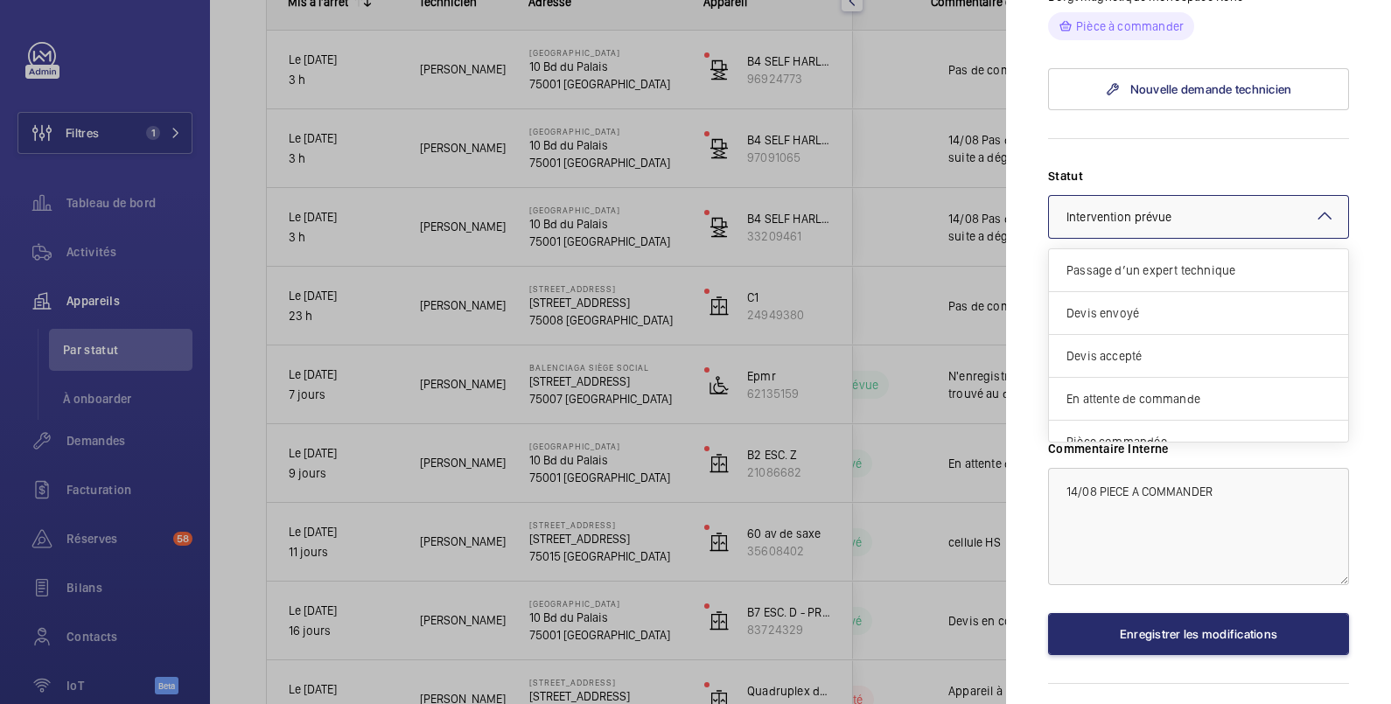
scroll to position [149, 0]
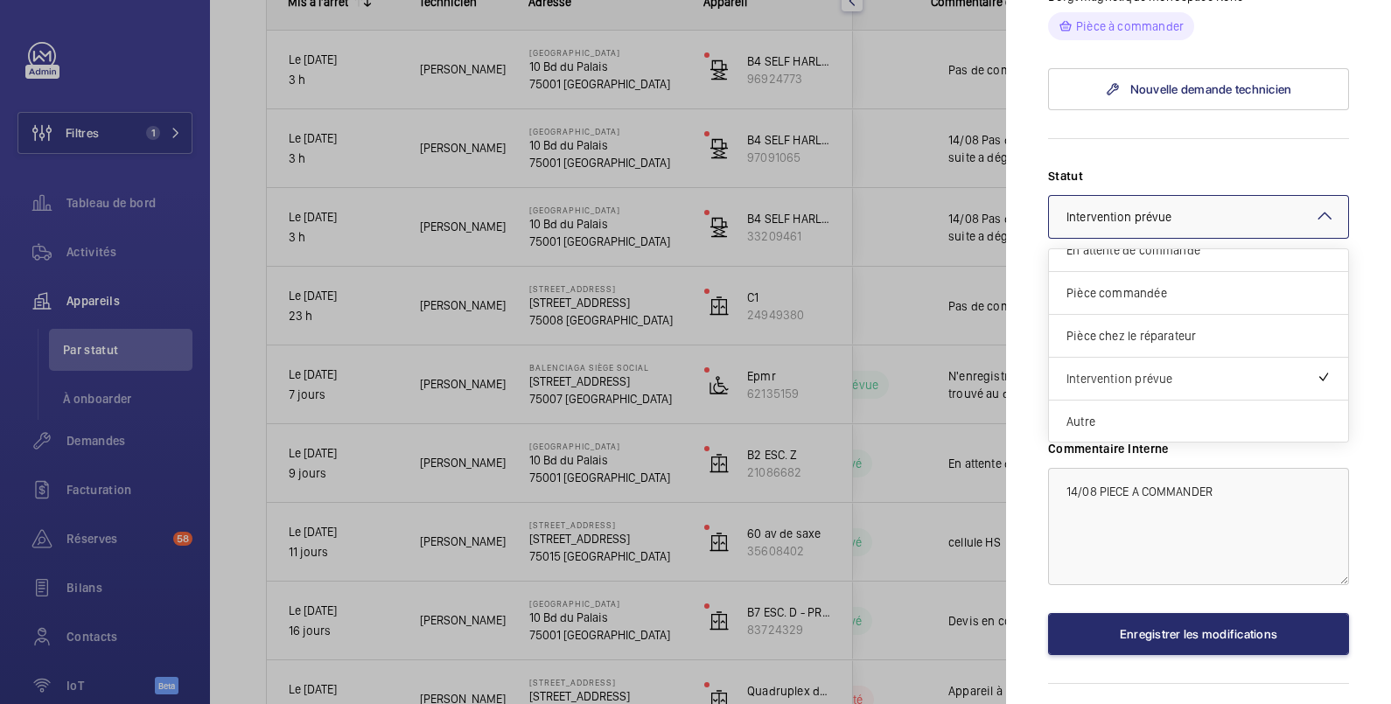
click at [1182, 226] on div "× Intervention prévue" at bounding box center [1141, 216] width 149 height 17
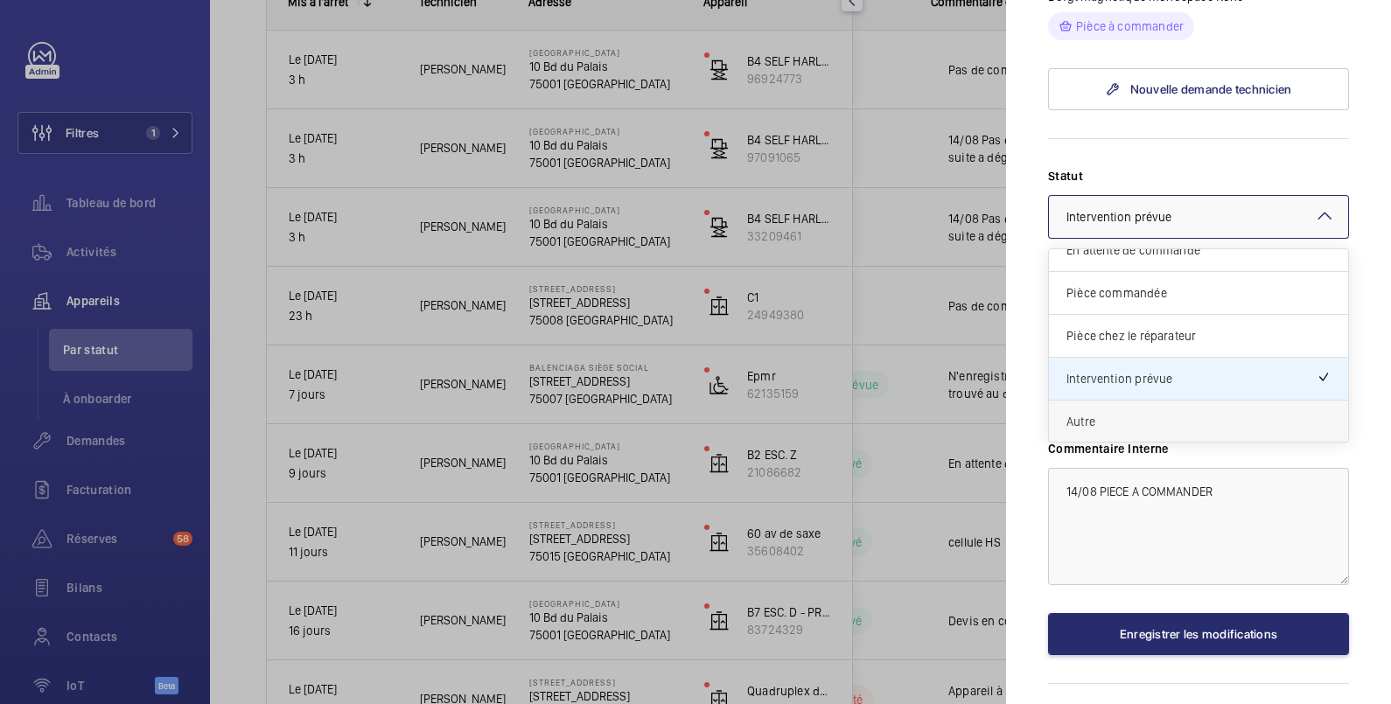
click at [1130, 430] on span "Autre" at bounding box center [1199, 421] width 264 height 17
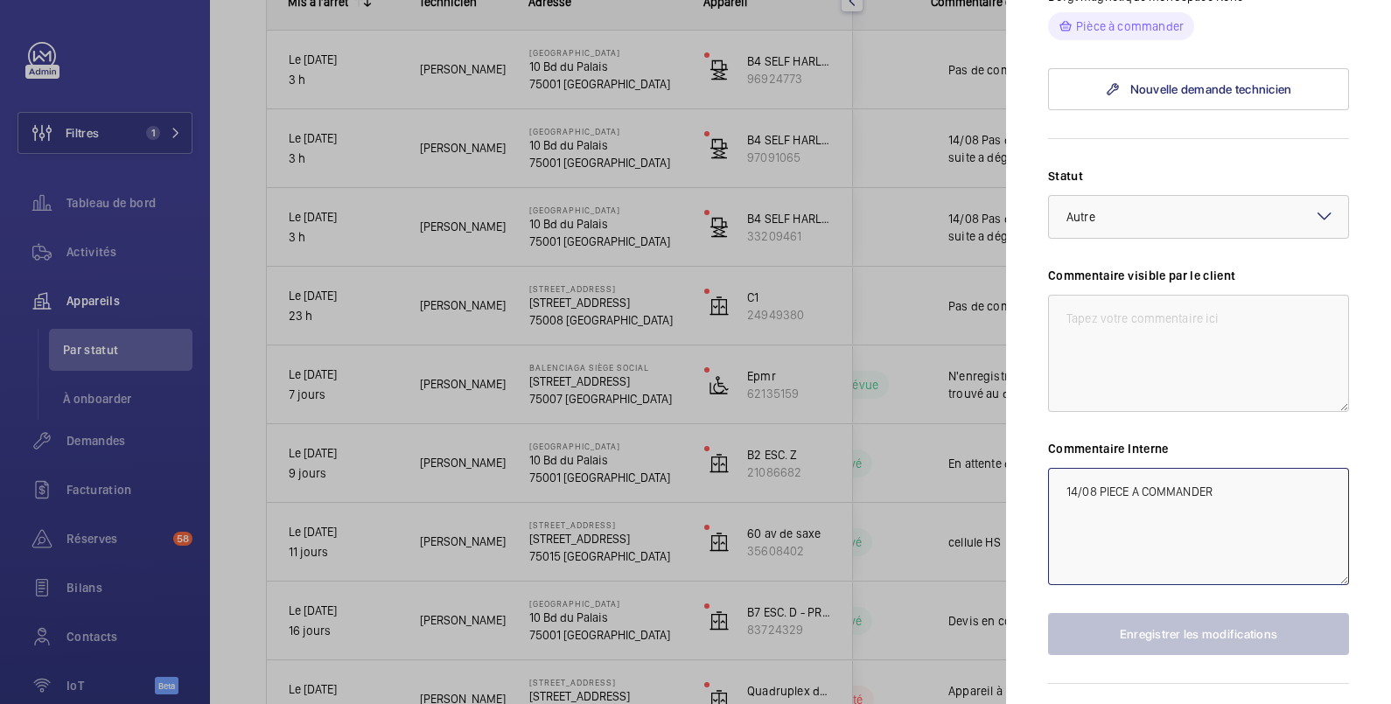
click at [1233, 528] on textarea "14/08 PIECE A COMMANDER" at bounding box center [1198, 526] width 301 height 117
click at [1141, 381] on textarea at bounding box center [1198, 353] width 301 height 117
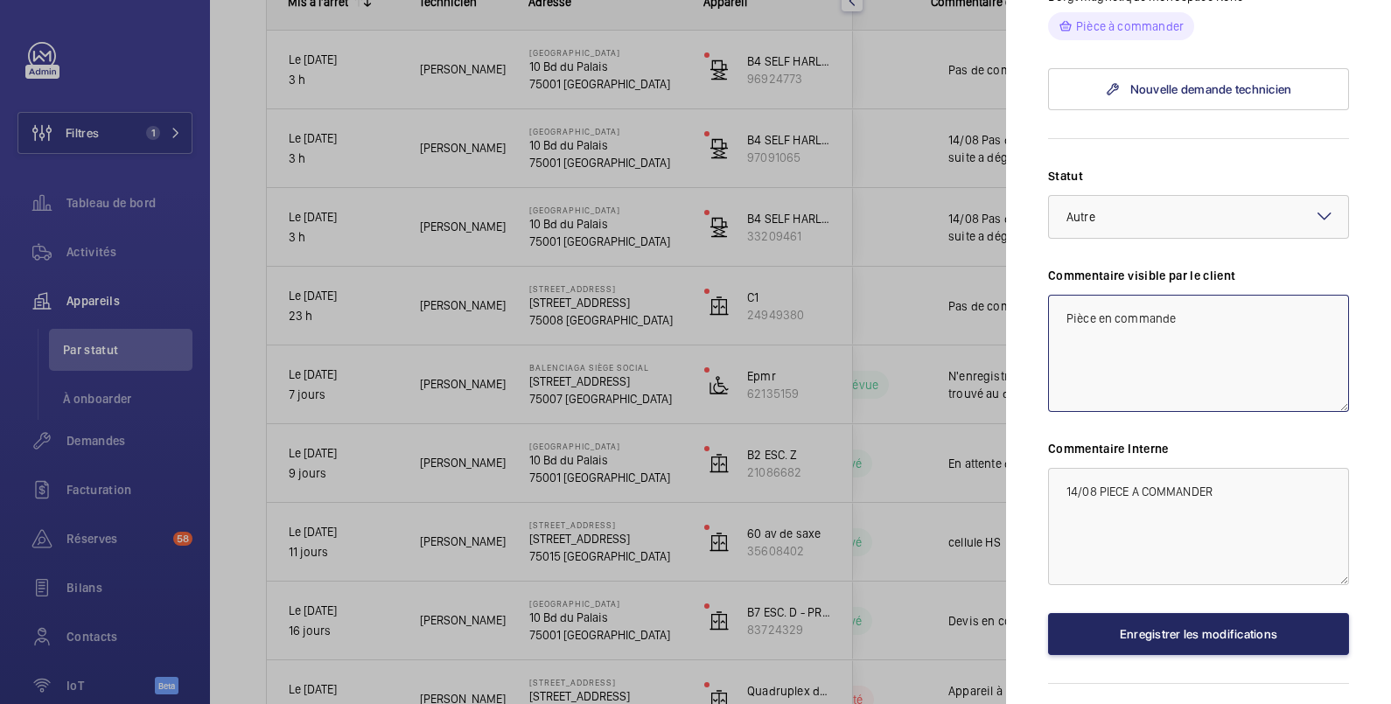
type textarea "Pièce en commande"
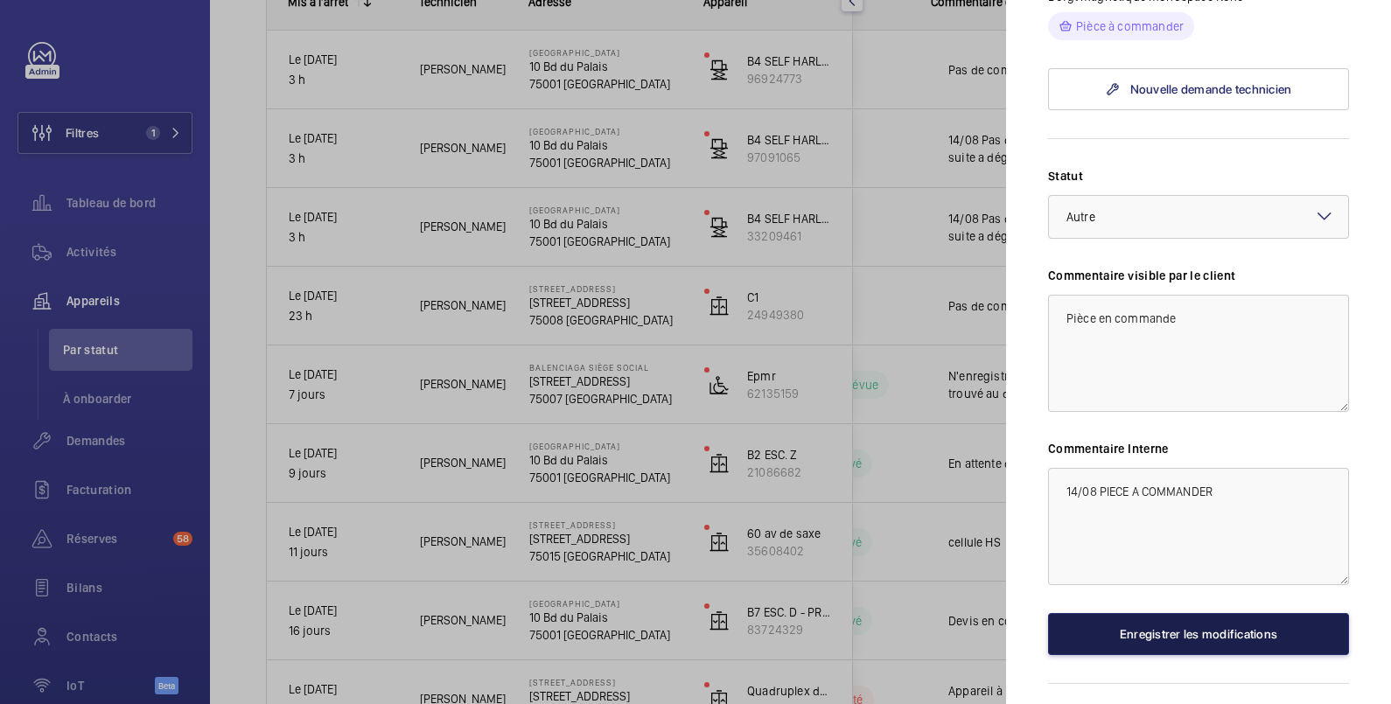
click at [1173, 655] on button "Enregistrer les modifications" at bounding box center [1198, 634] width 301 height 42
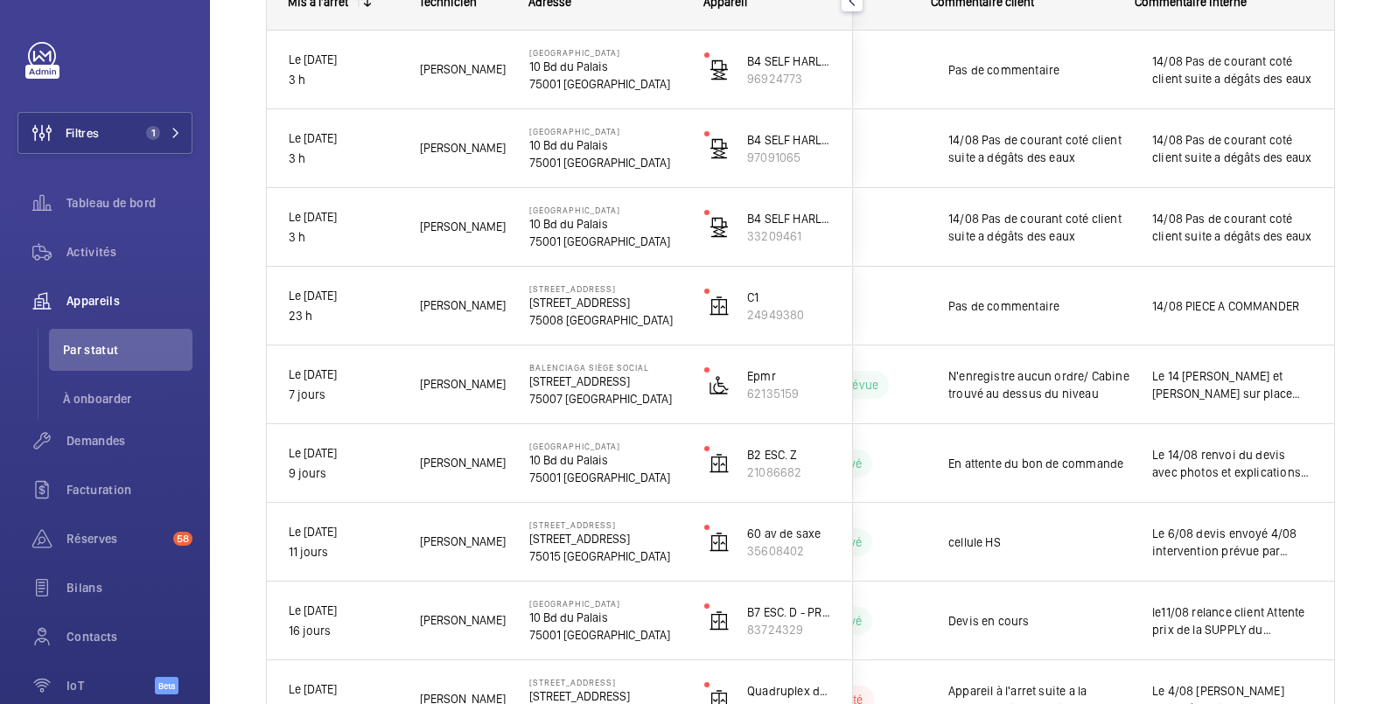
scroll to position [0, 0]
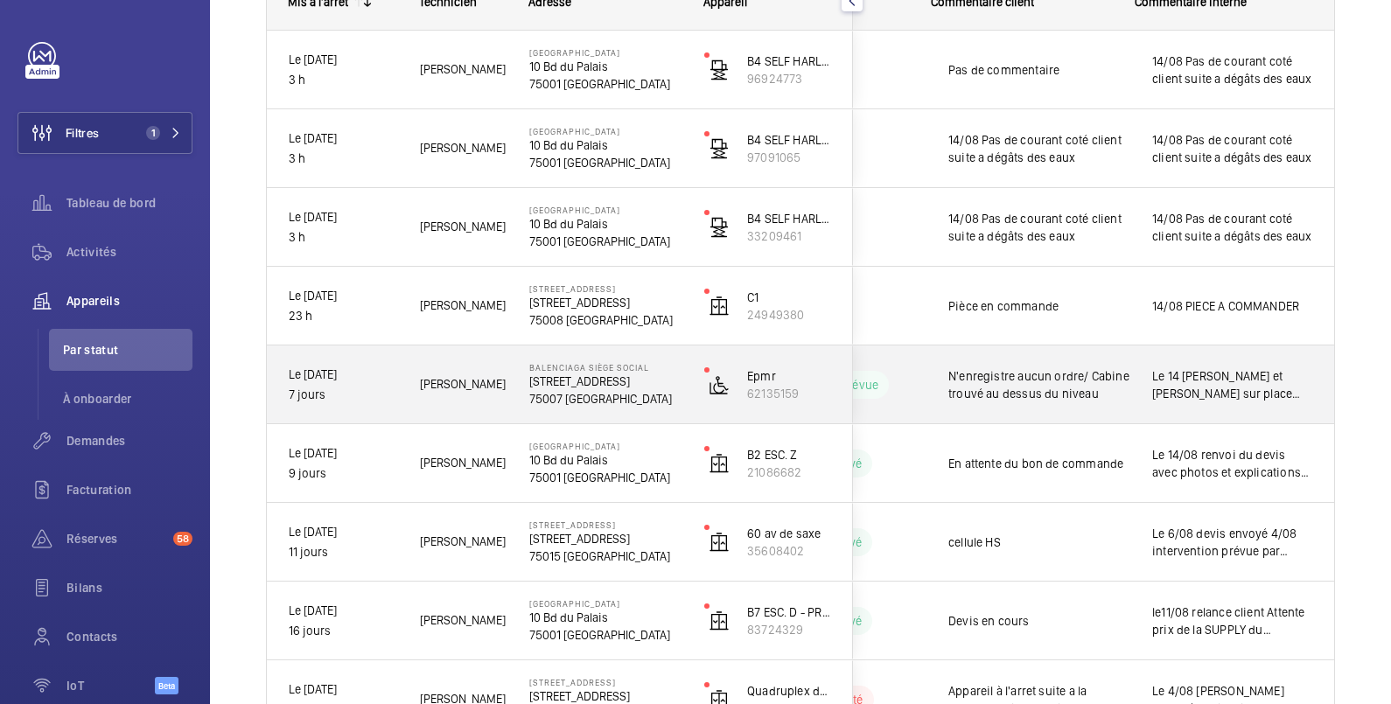
click at [1096, 388] on span "N'enregistre aucun ordre/ Cabine trouvé au dessus du niveau" at bounding box center [1038, 384] width 181 height 35
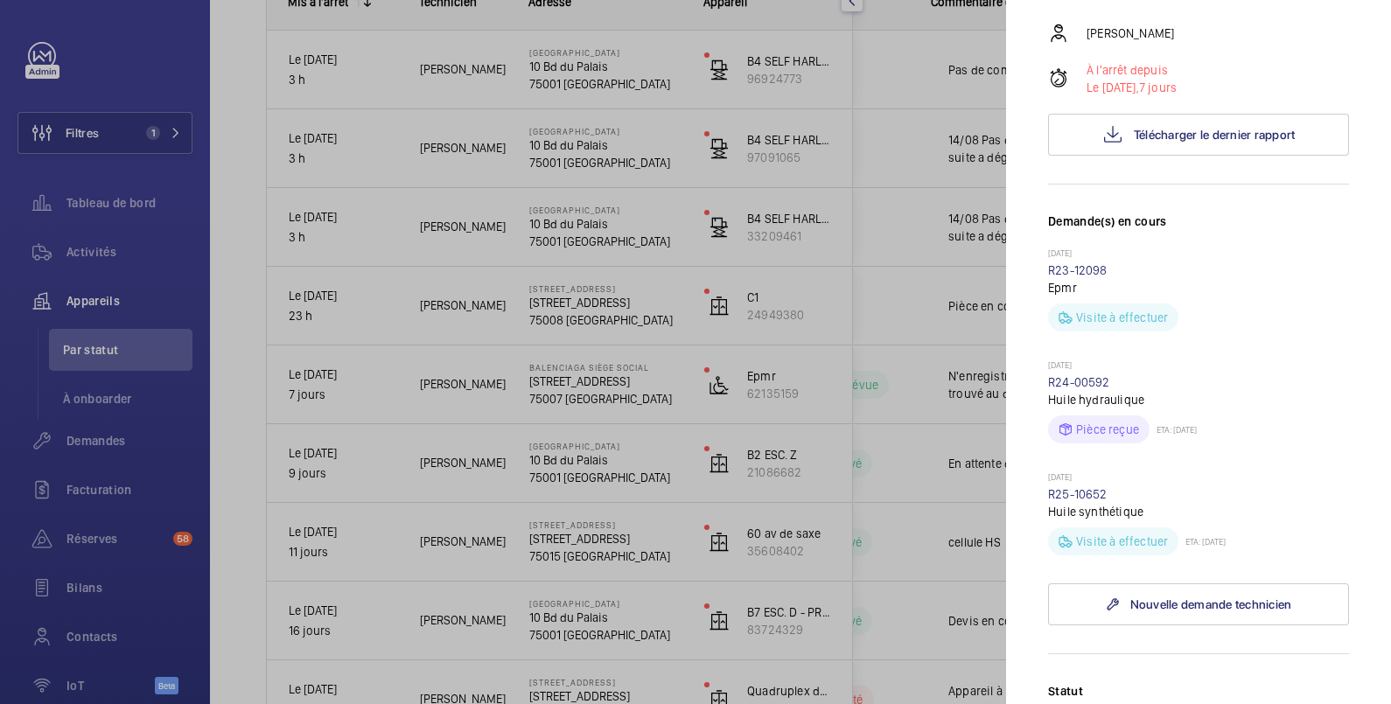
scroll to position [583, 0]
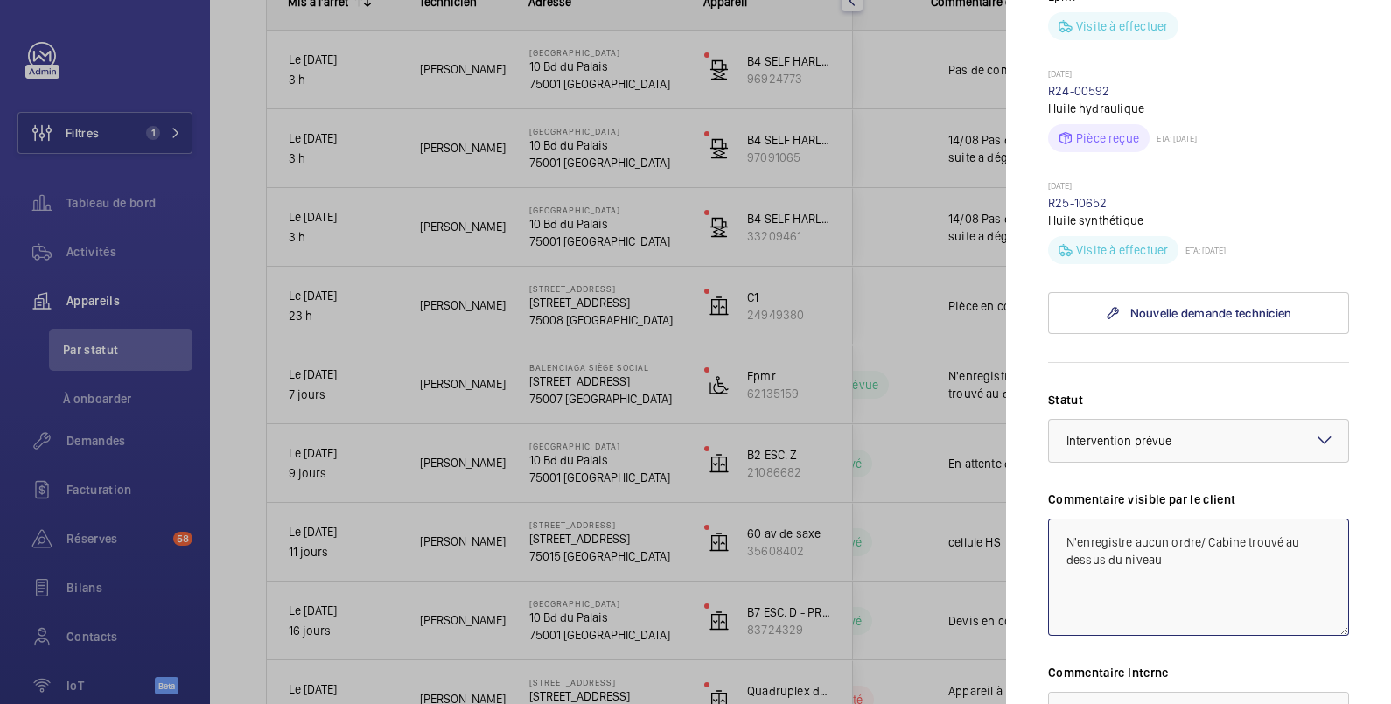
drag, startPoint x: 1168, startPoint y: 566, endPoint x: 1055, endPoint y: 542, distance: 115.3
click at [1055, 542] on textarea "N'enregistre aucun ordre/ Cabine trouvé au dessus du niveau" at bounding box center [1198, 577] width 301 height 117
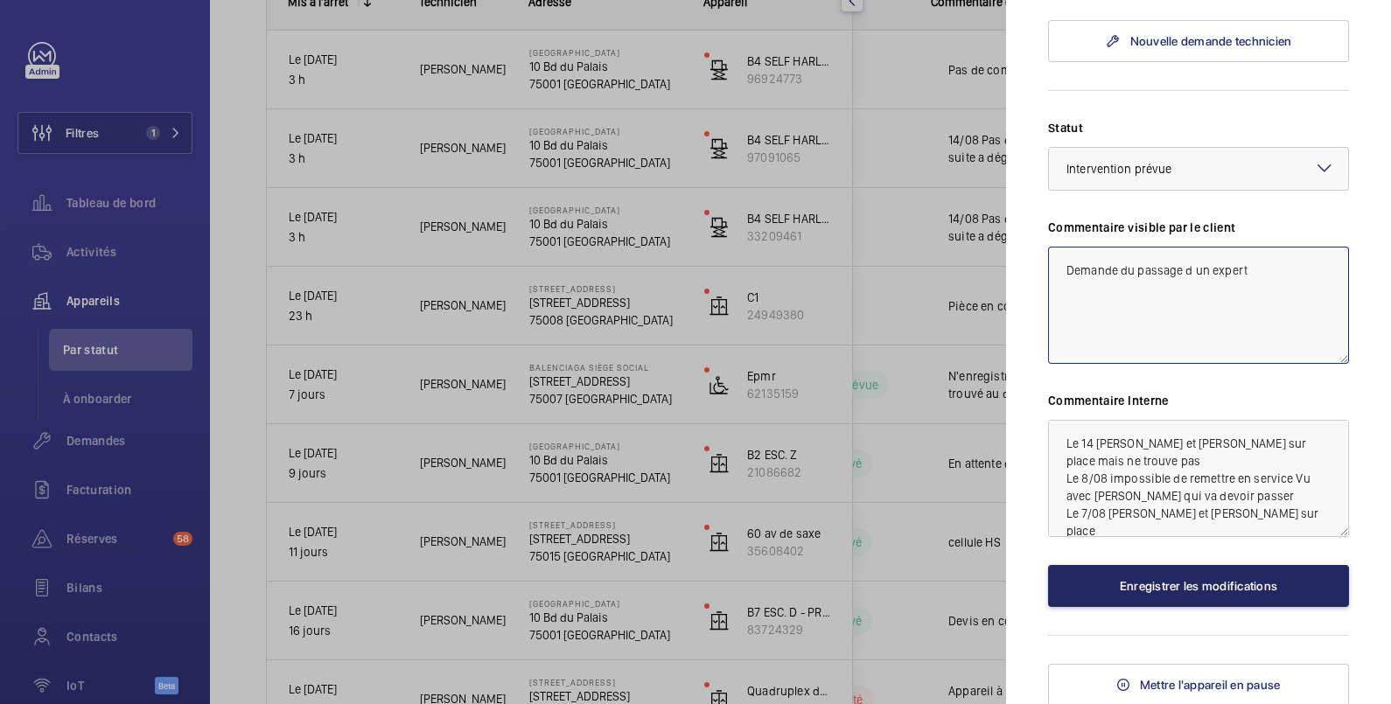
type textarea "Demande du passage d un expert"
click at [1203, 584] on button "Enregistrer les modifications" at bounding box center [1198, 586] width 301 height 42
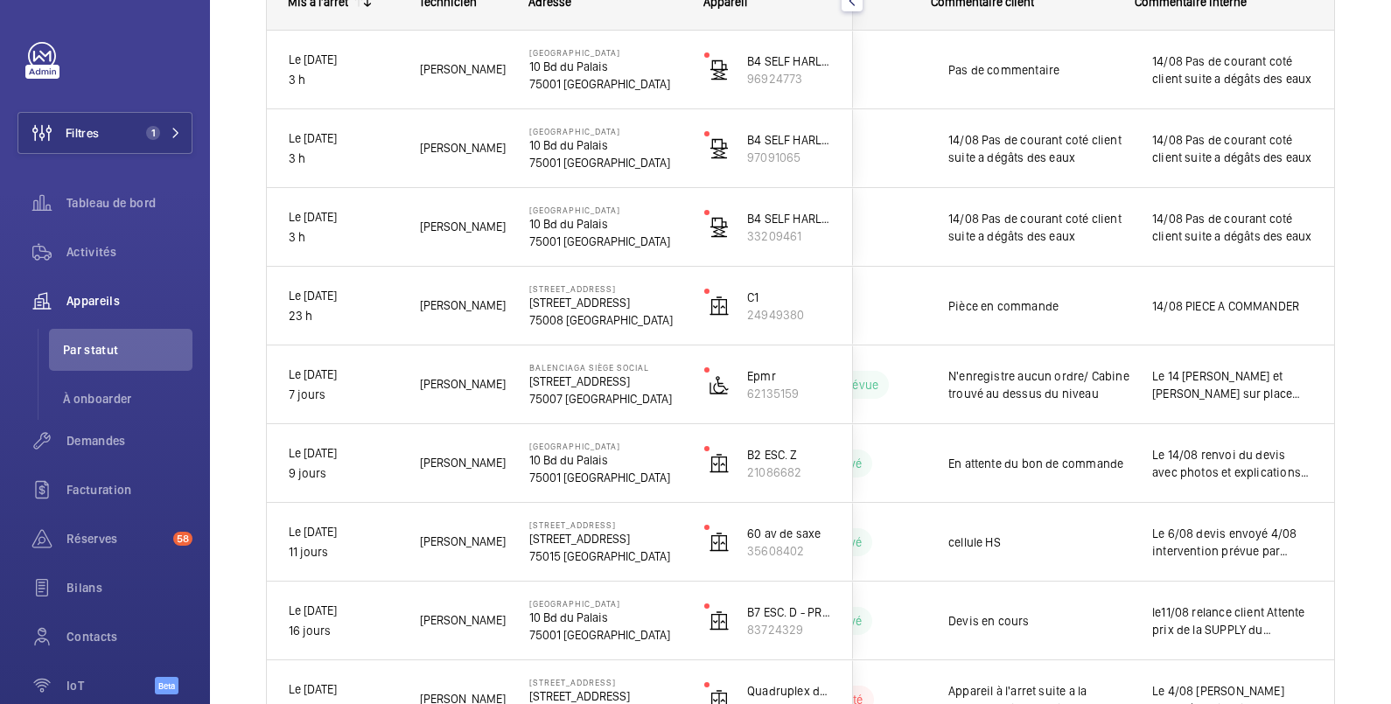
scroll to position [0, 0]
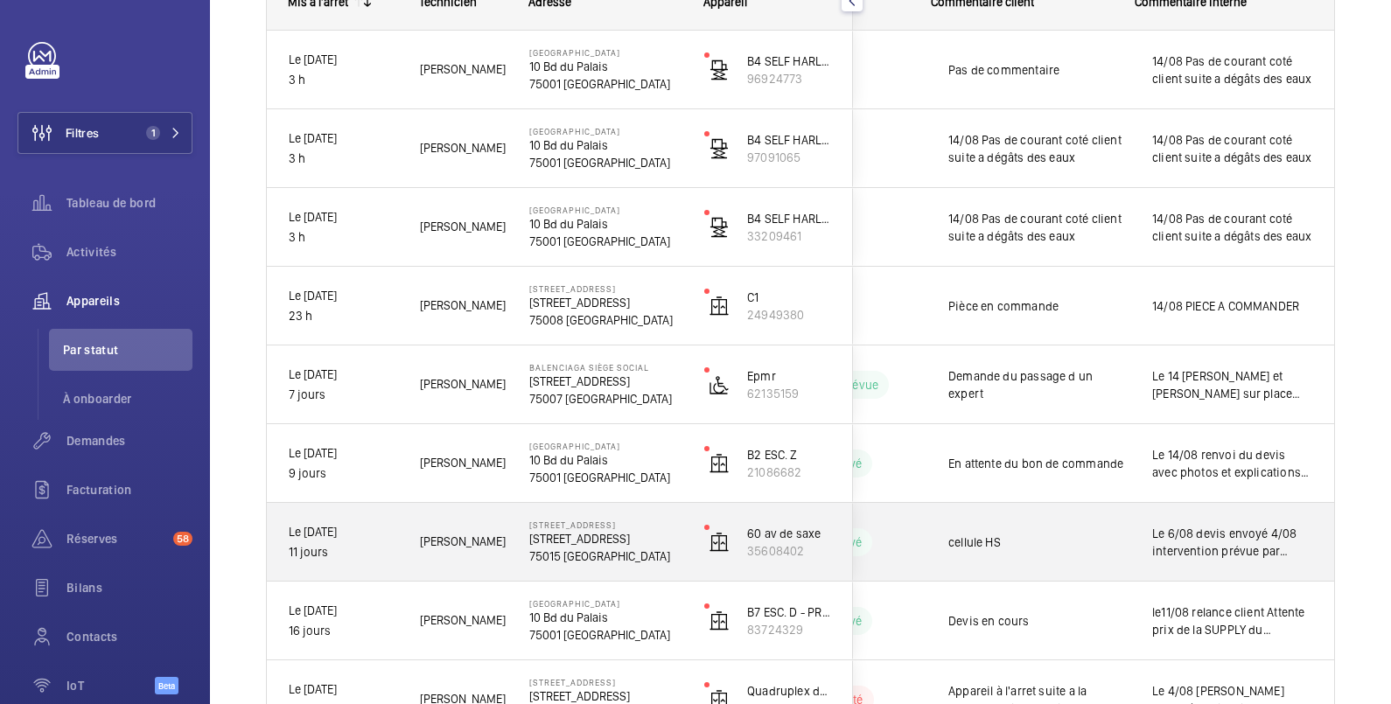
click at [1176, 531] on span "Le 6/08 devis envoyé 4/08 intervention prévue par [PERSON_NAME] Y ce jour" at bounding box center [1232, 542] width 160 height 35
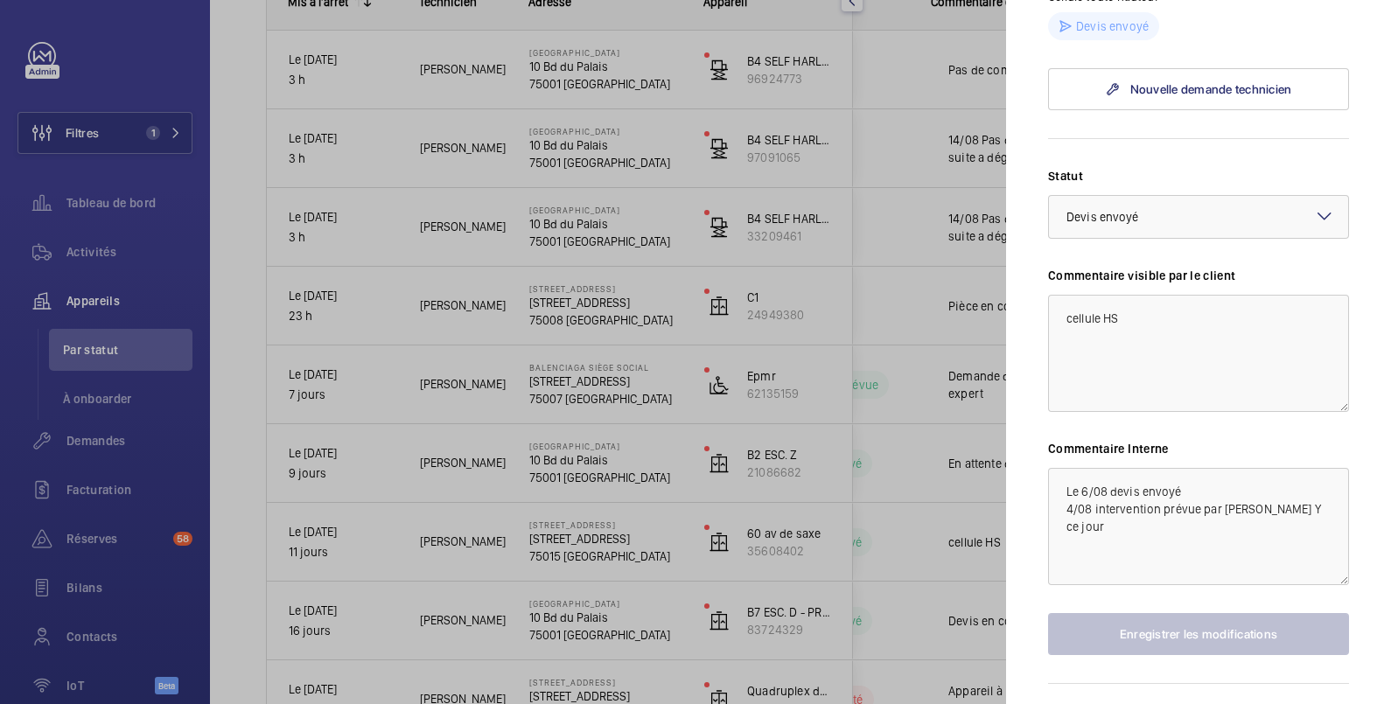
scroll to position [291, 0]
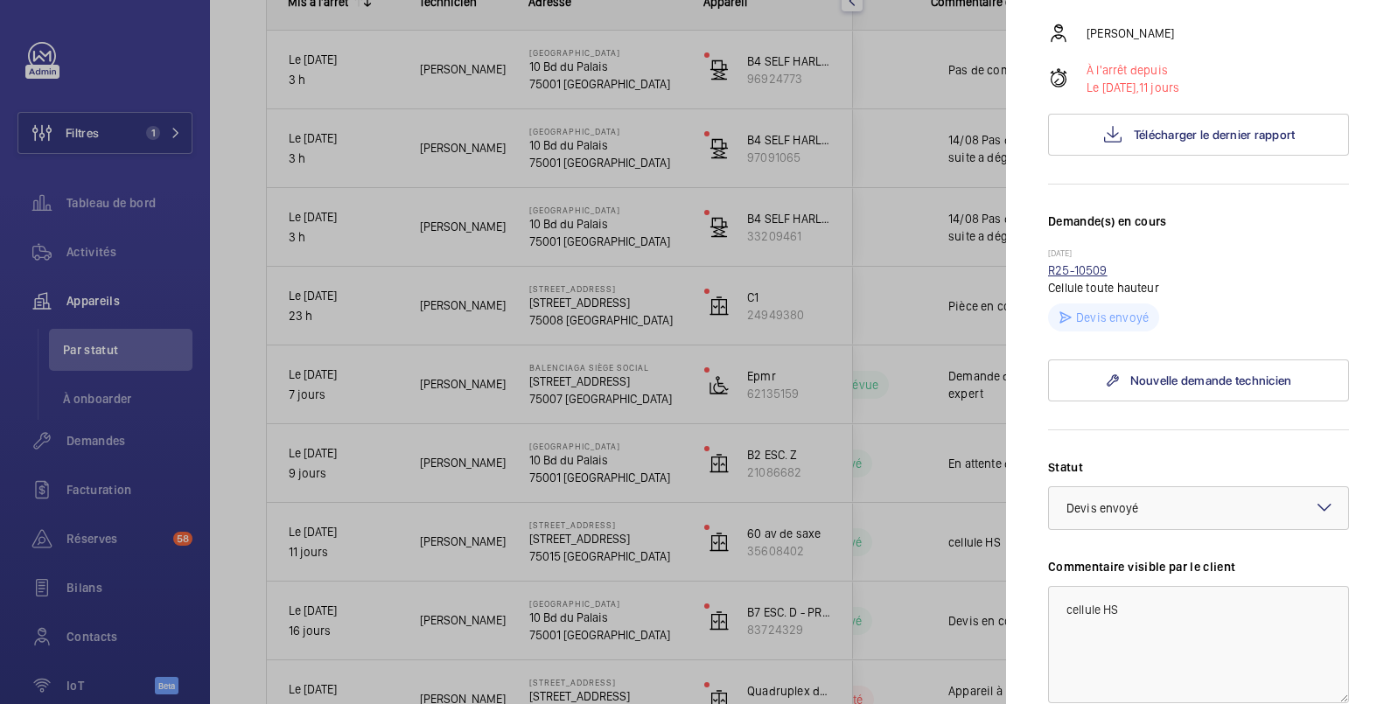
click at [1100, 277] on link "R25-10509" at bounding box center [1077, 270] width 59 height 14
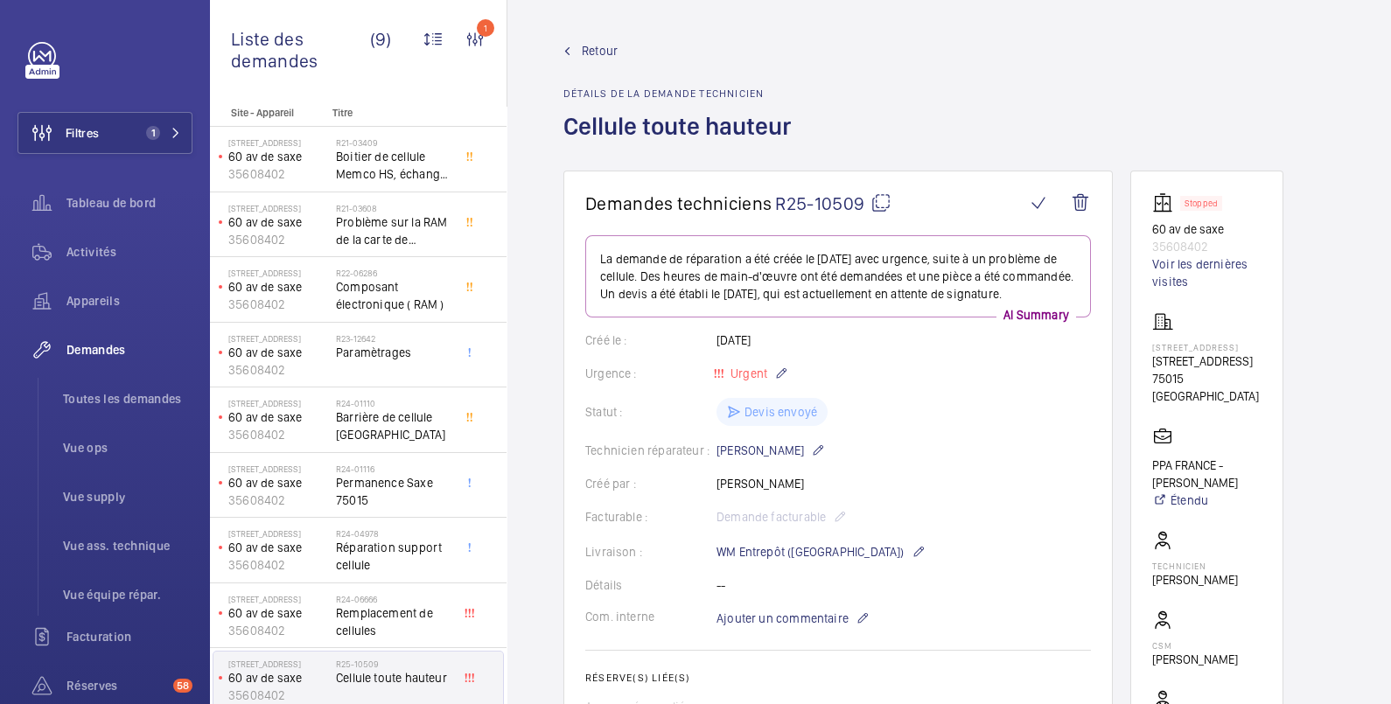
scroll to position [291, 0]
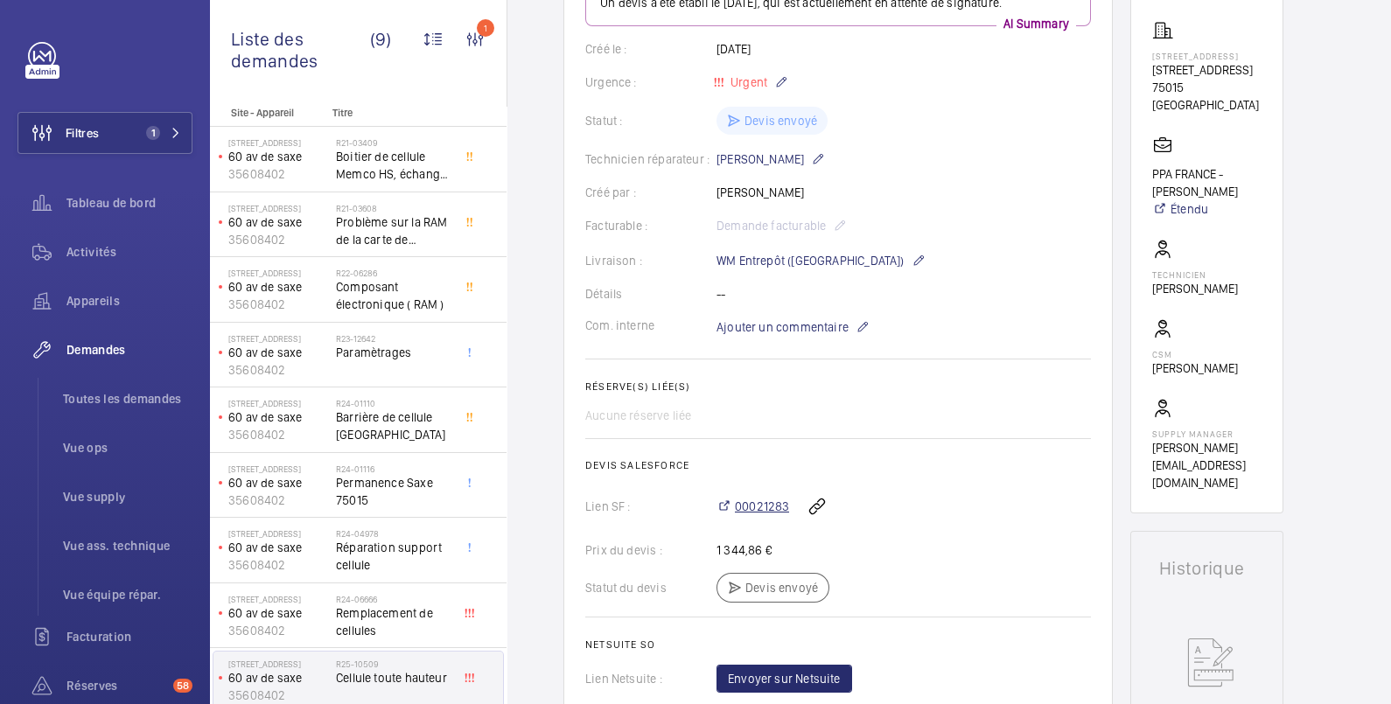
click at [760, 515] on span "00021283" at bounding box center [762, 506] width 54 height 17
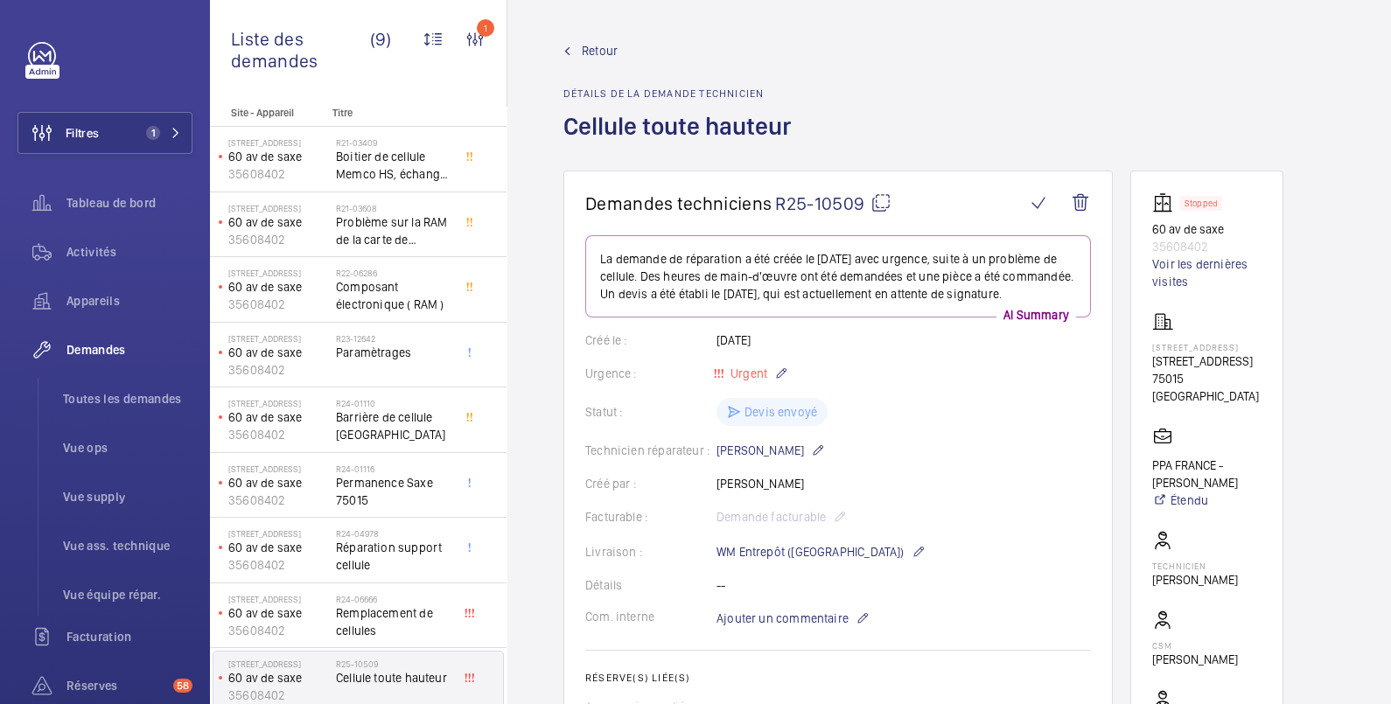
scroll to position [0, 0]
click at [592, 45] on span "Retour" at bounding box center [600, 50] width 36 height 17
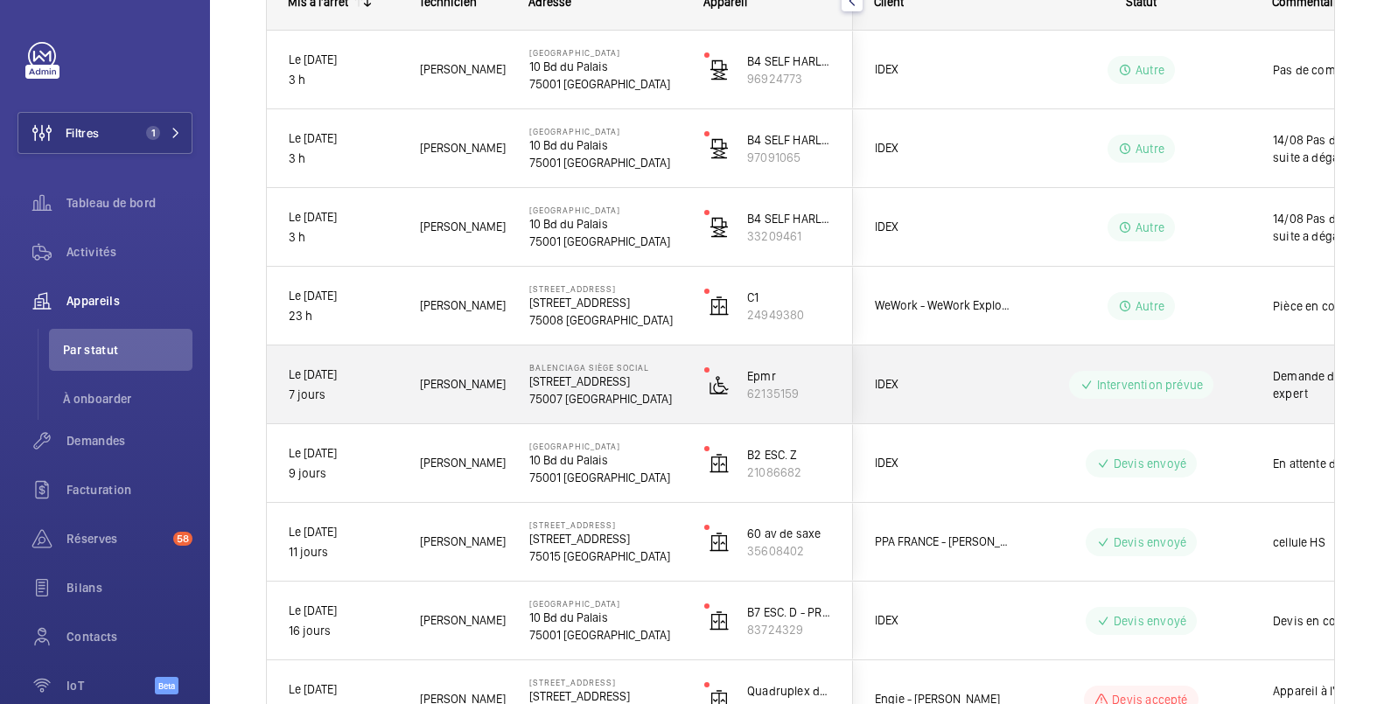
scroll to position [506, 0]
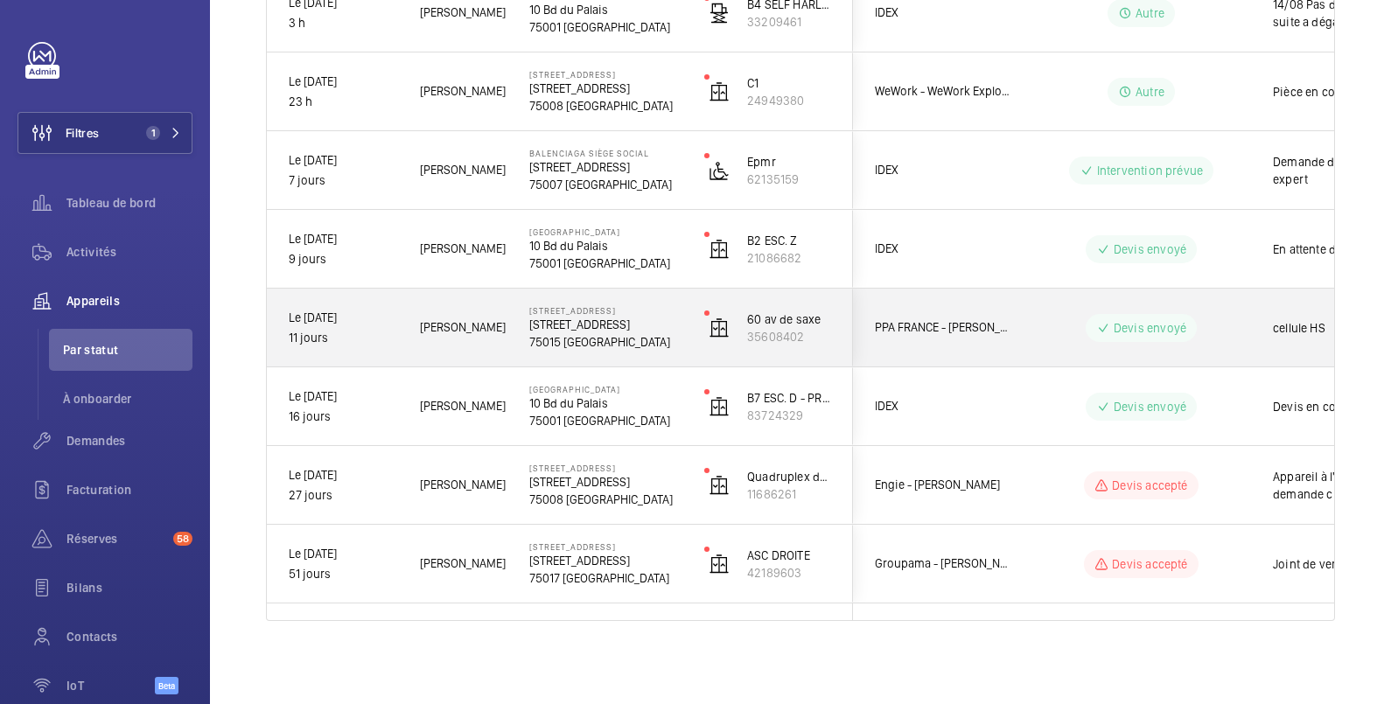
click at [1269, 310] on div "cellule HS" at bounding box center [1353, 327] width 202 height 75
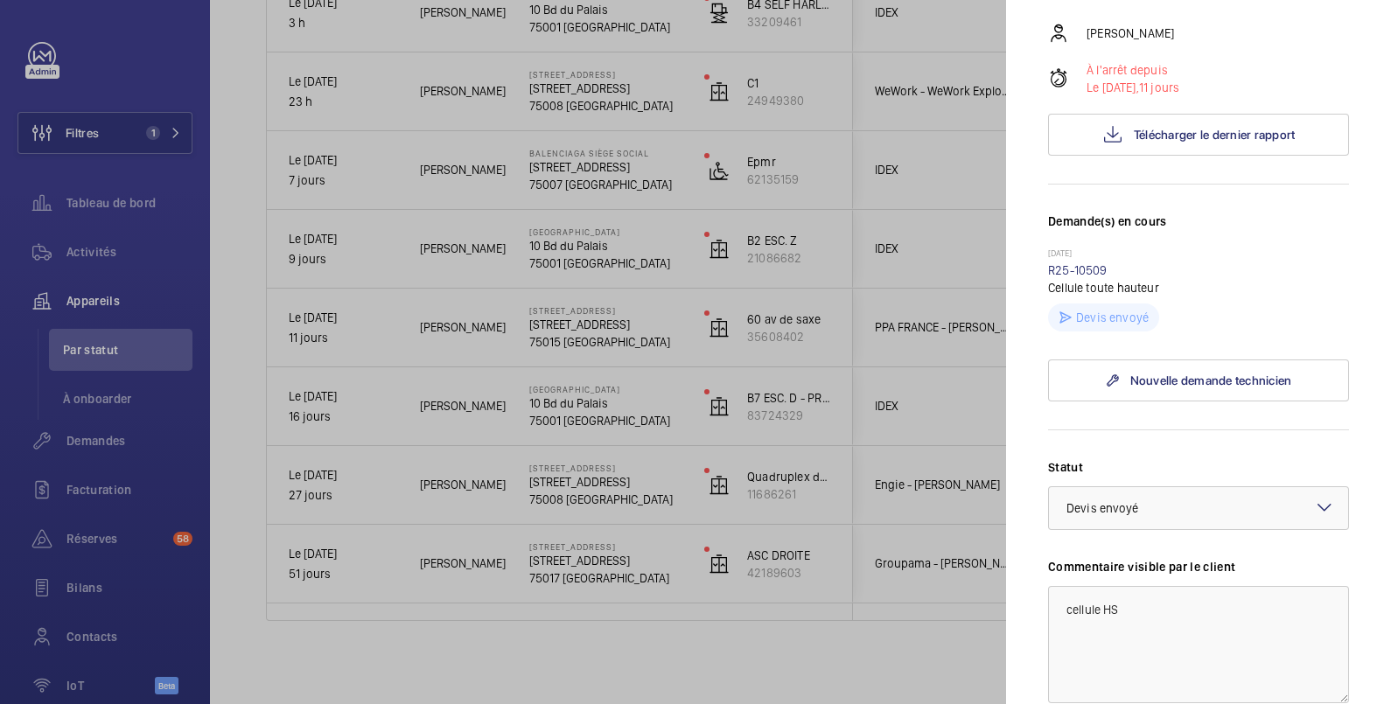
scroll to position [583, 0]
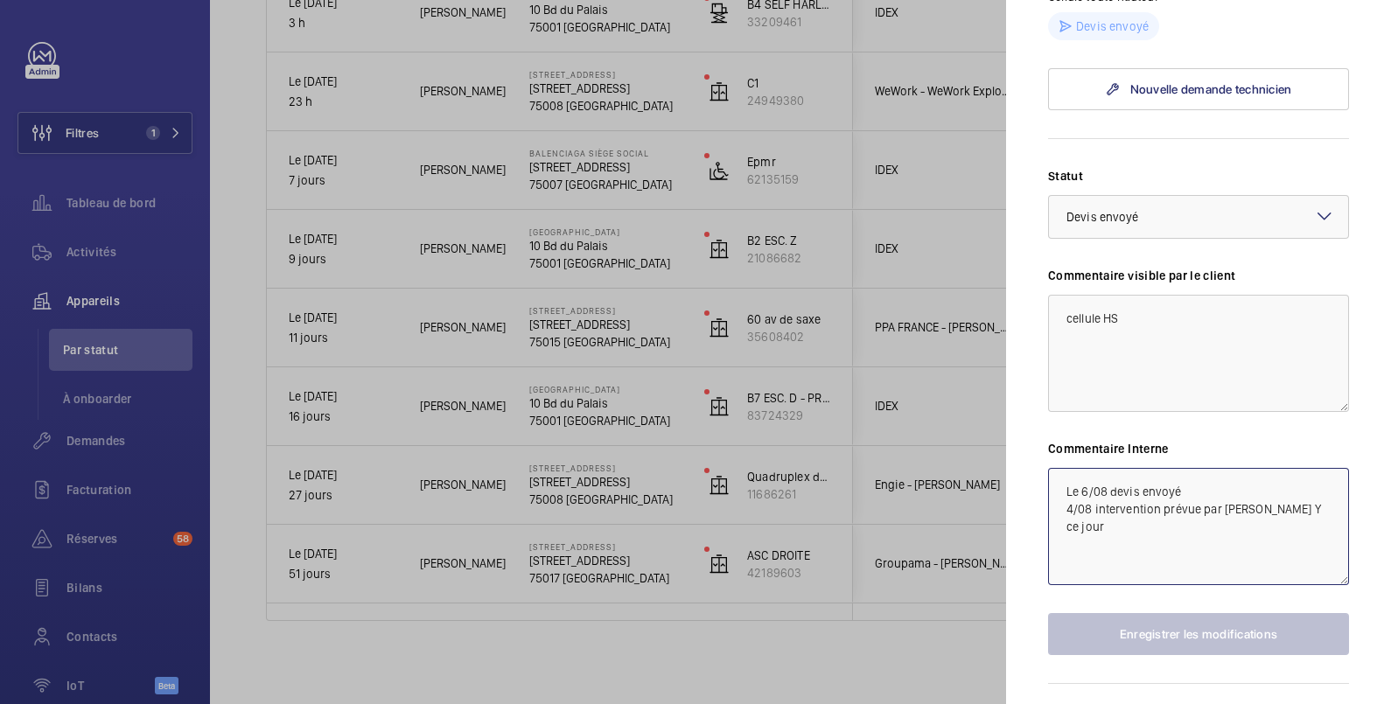
click at [1066, 517] on textarea "Le 6/08 devis envoyé 4/08 intervention prévue par [PERSON_NAME] Y ce jour" at bounding box center [1198, 526] width 301 height 117
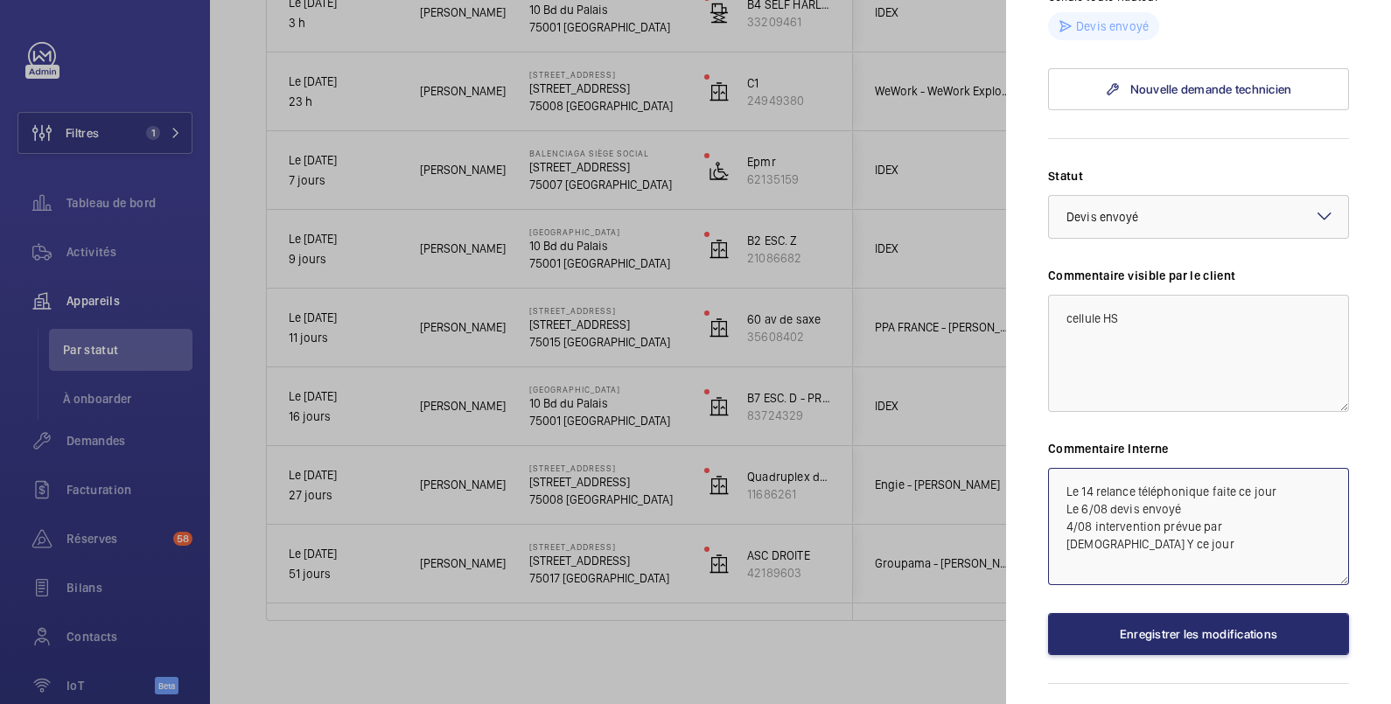
click at [1307, 527] on textarea "Le 14 relance téléphonique faite ce jour Le 6/08 devis envoyé 4/08 intervention…" at bounding box center [1198, 526] width 301 height 117
type textarea "Le 14 relance téléphonique faite ce jour (messagerie) Le 6/08 devis envoyé 4/08…"
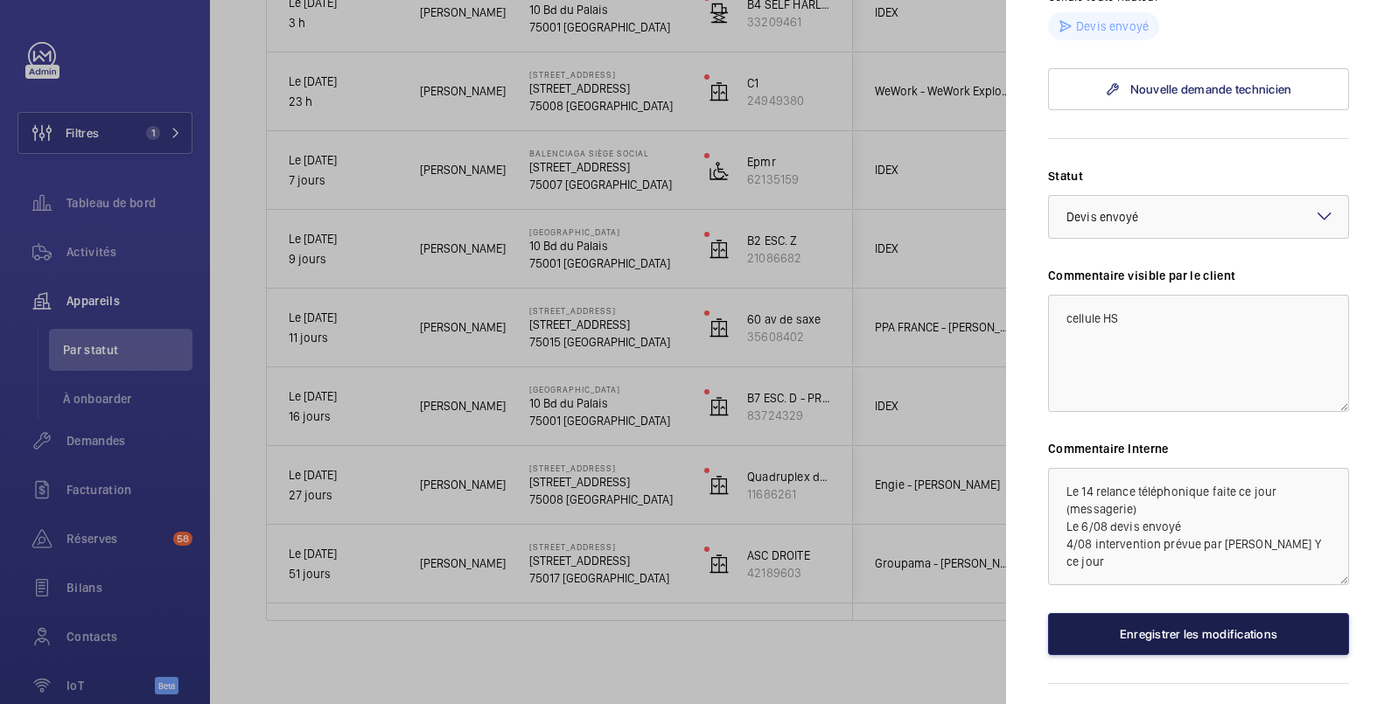
click at [1238, 655] on button "Enregistrer les modifications" at bounding box center [1198, 634] width 301 height 42
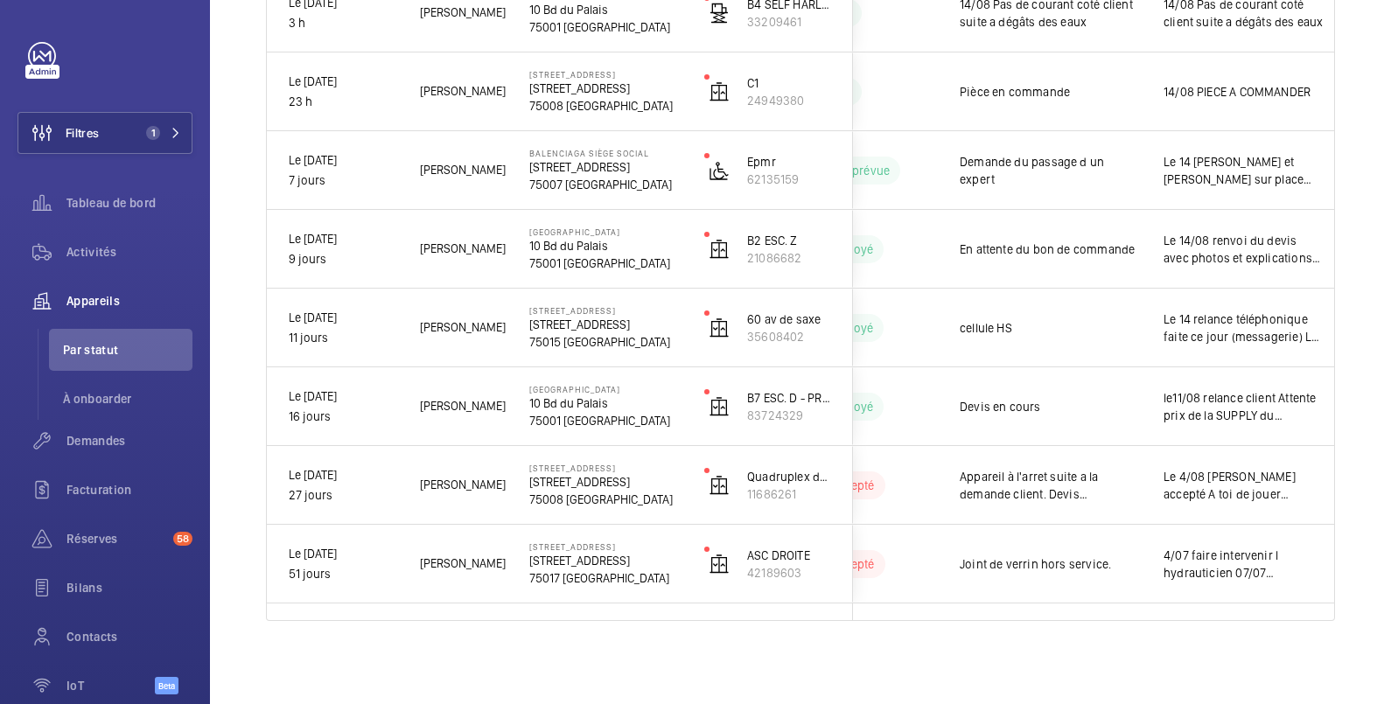
scroll to position [0, 340]
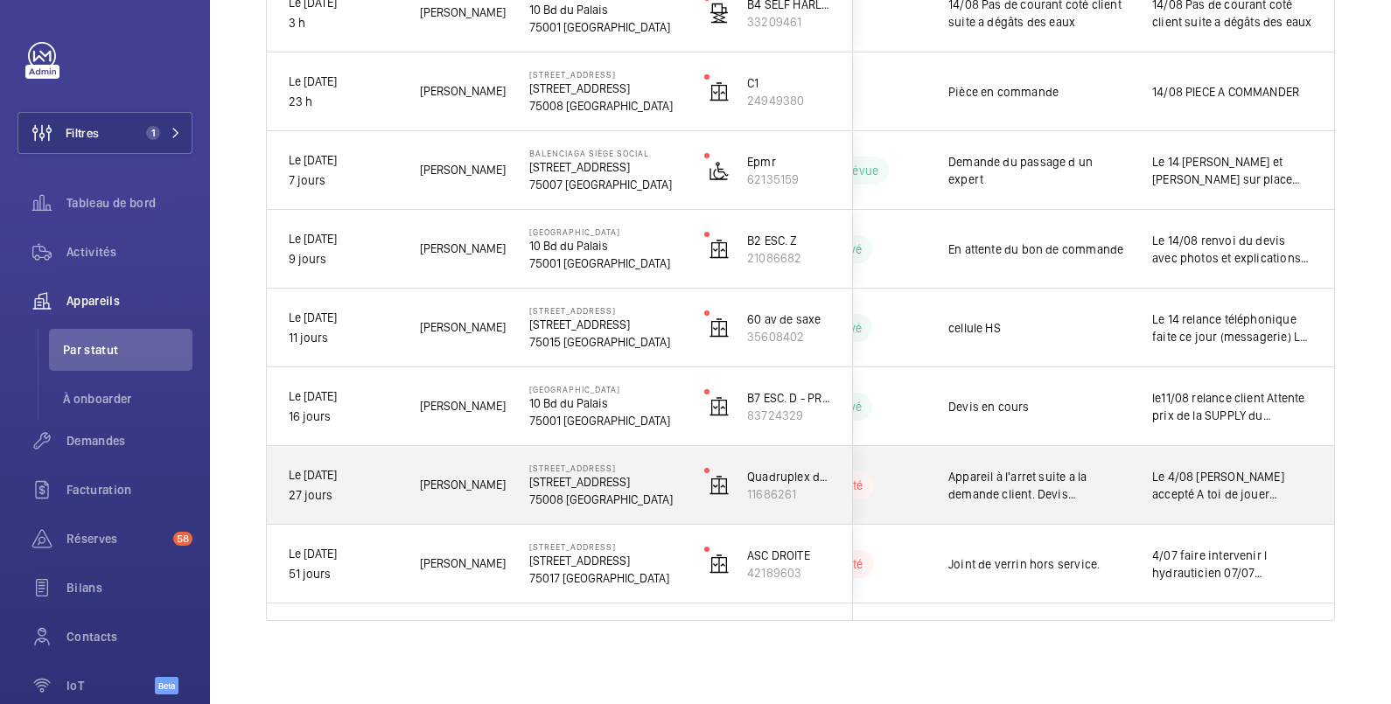
click at [1250, 475] on span "Le 4/08 [PERSON_NAME] accepté A toi de jouer [PERSON_NAME]" at bounding box center [1232, 485] width 160 height 35
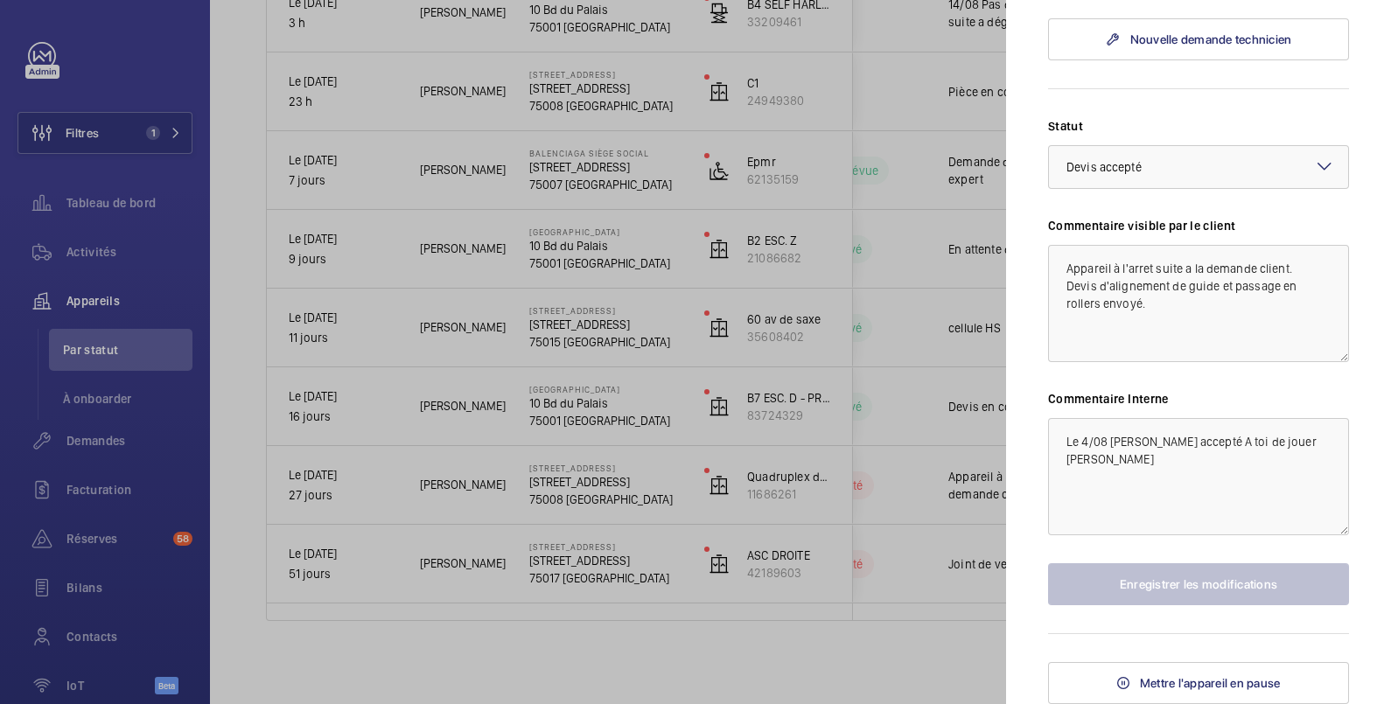
scroll to position [952, 0]
click at [1060, 434] on textarea "Le 4/08 [PERSON_NAME] accepté A toi de jouer [PERSON_NAME]" at bounding box center [1198, 476] width 301 height 117
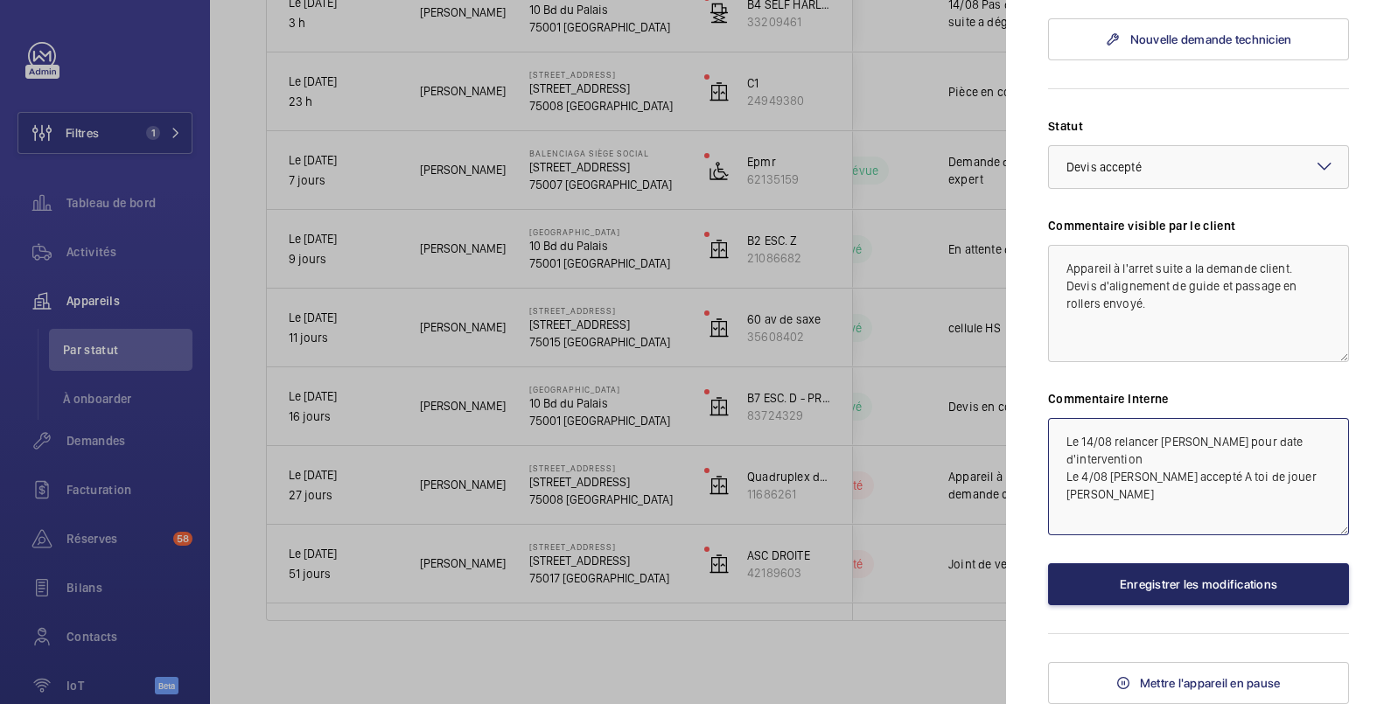
type textarea "Le 14/08 relancer [PERSON_NAME] pour date d'intervention Le 4/08 [PERSON_NAME] …"
click at [1158, 586] on button "Enregistrer les modifications" at bounding box center [1198, 584] width 301 height 42
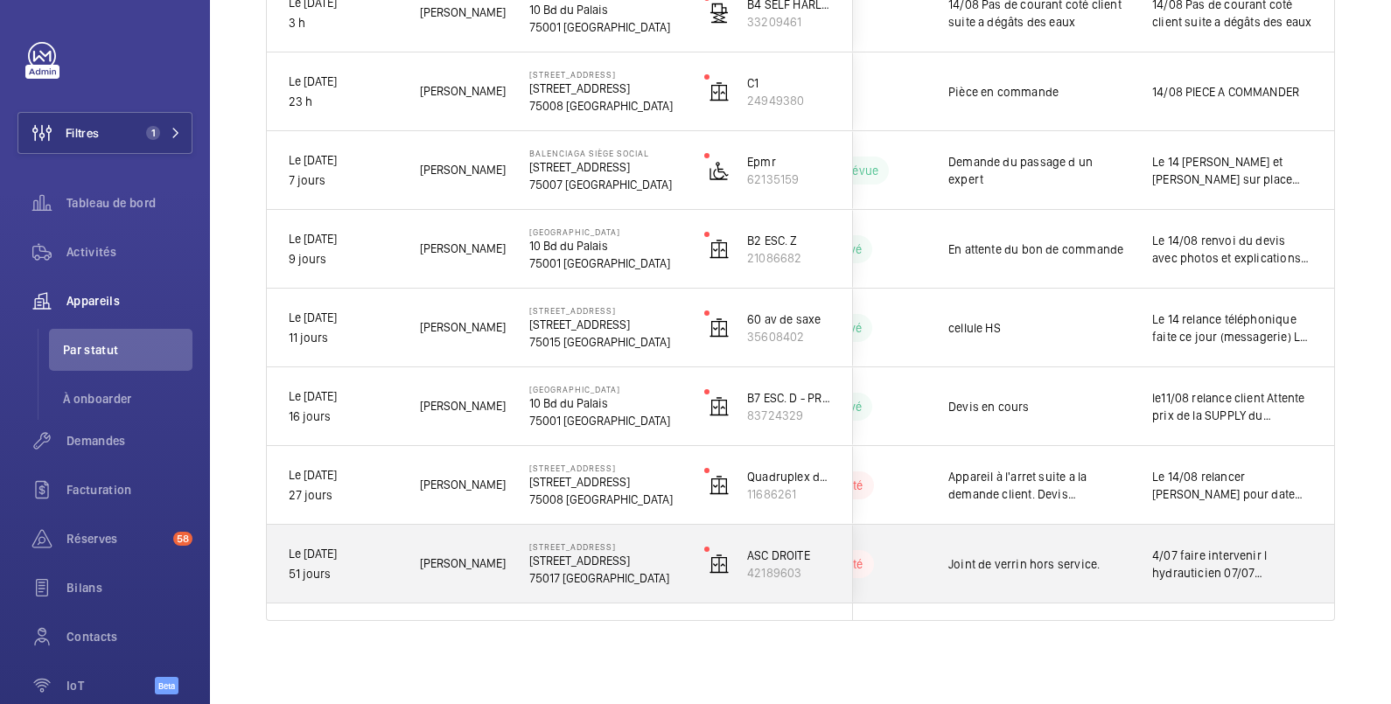
click at [1193, 562] on span "4/07 faire intervenir l hydrauticien 07/07 [PERSON_NAME] à envoyer. Attente ret…" at bounding box center [1232, 564] width 160 height 35
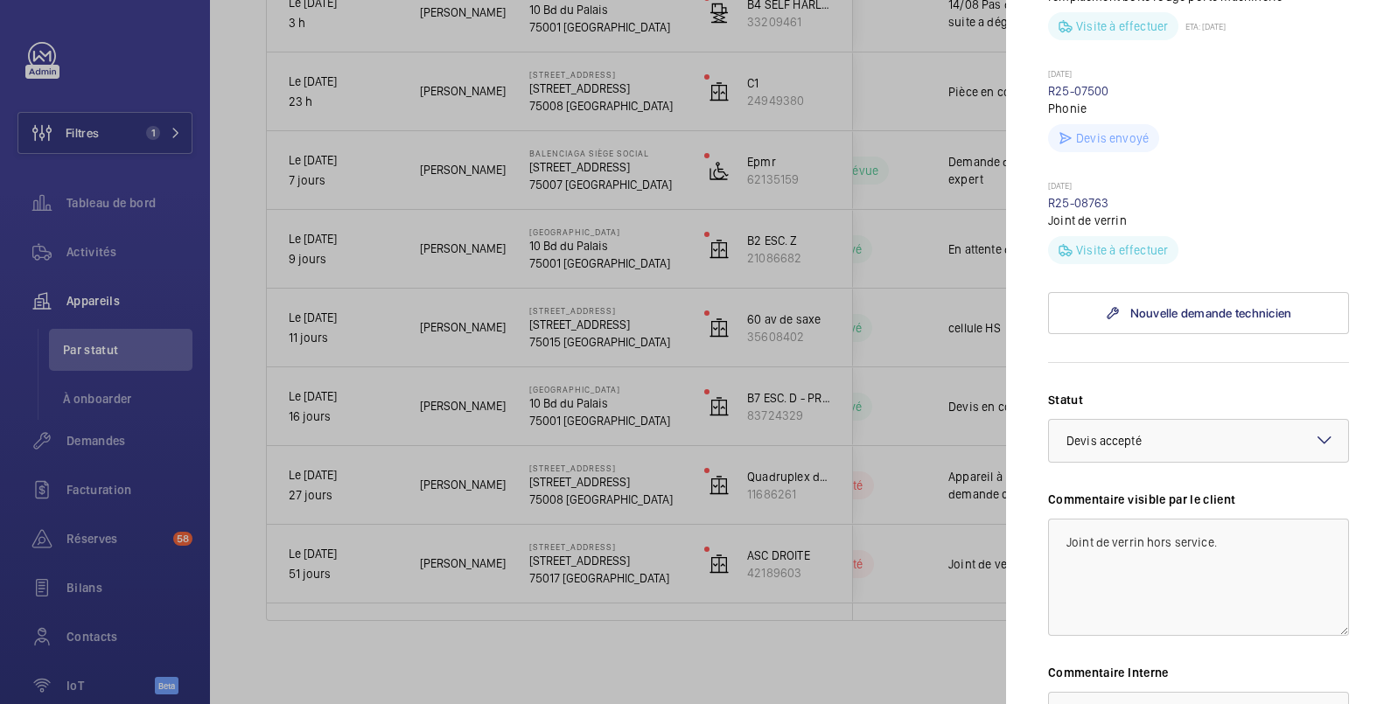
scroll to position [874, 0]
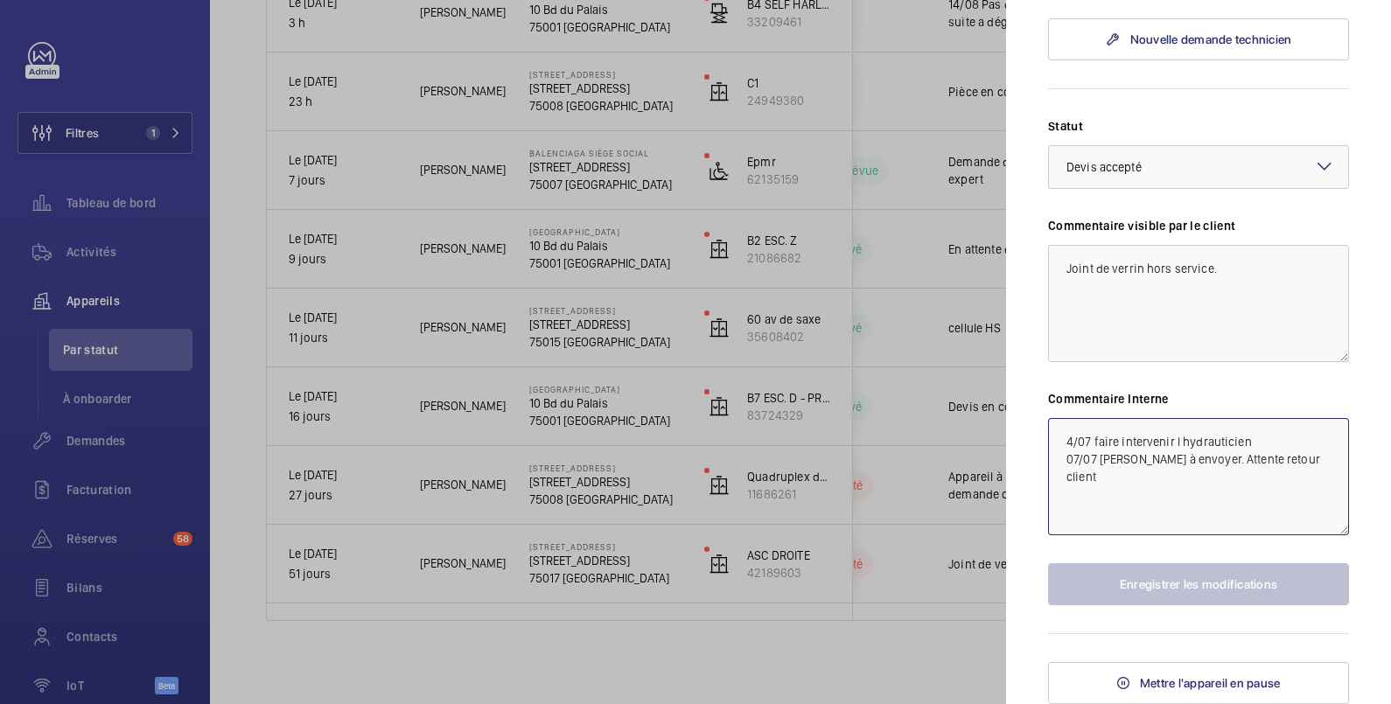
click at [1069, 457] on textarea "4/07 faire intervenir l hydrauticien 07/07 [PERSON_NAME] à envoyer. Attente ret…" at bounding box center [1198, 476] width 301 height 117
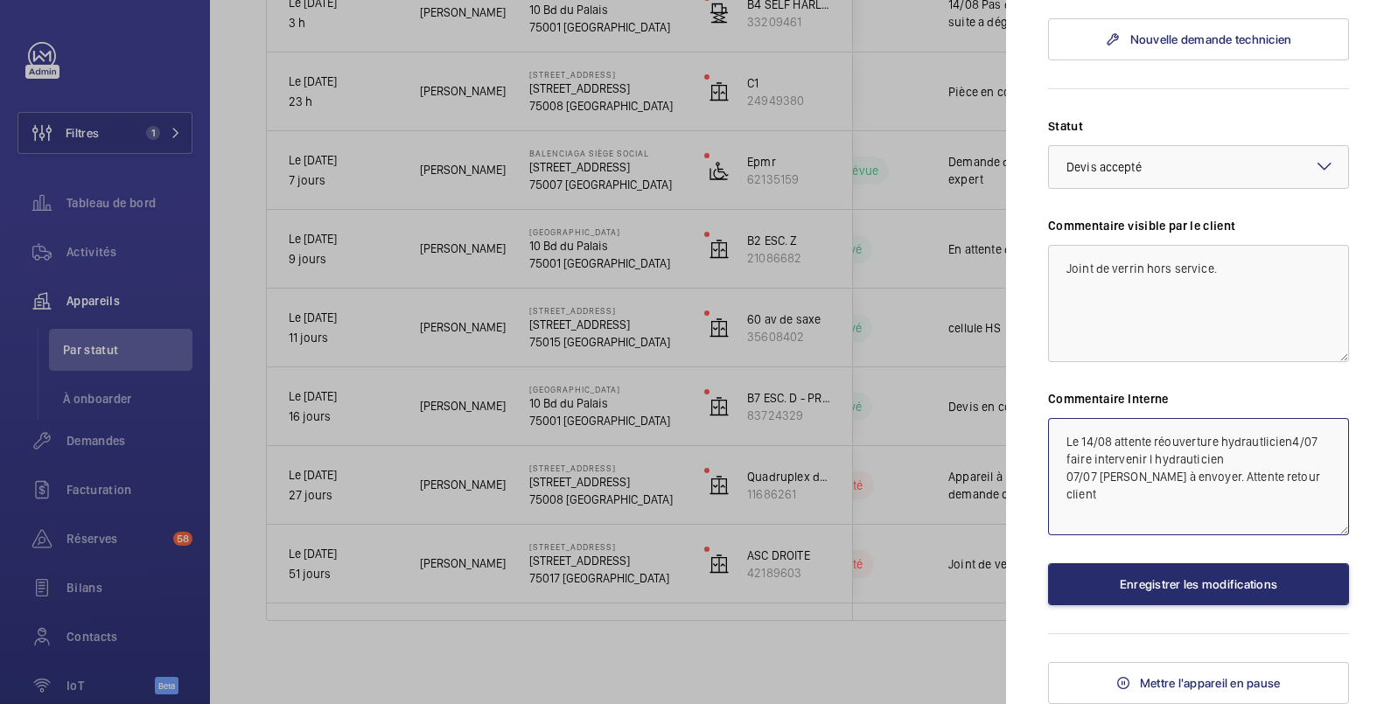
click at [1140, 467] on textarea "Le 14/08 attente réouverture hydrautlicien4/07 faire intervenir l hydrauticien …" at bounding box center [1198, 476] width 301 height 117
type textarea "Le 14/08 attente réouverture hydraulicien 4/07 faire intervenir l hydraulicien …"
click at [1238, 596] on button "Enregistrer les modifications" at bounding box center [1198, 584] width 301 height 42
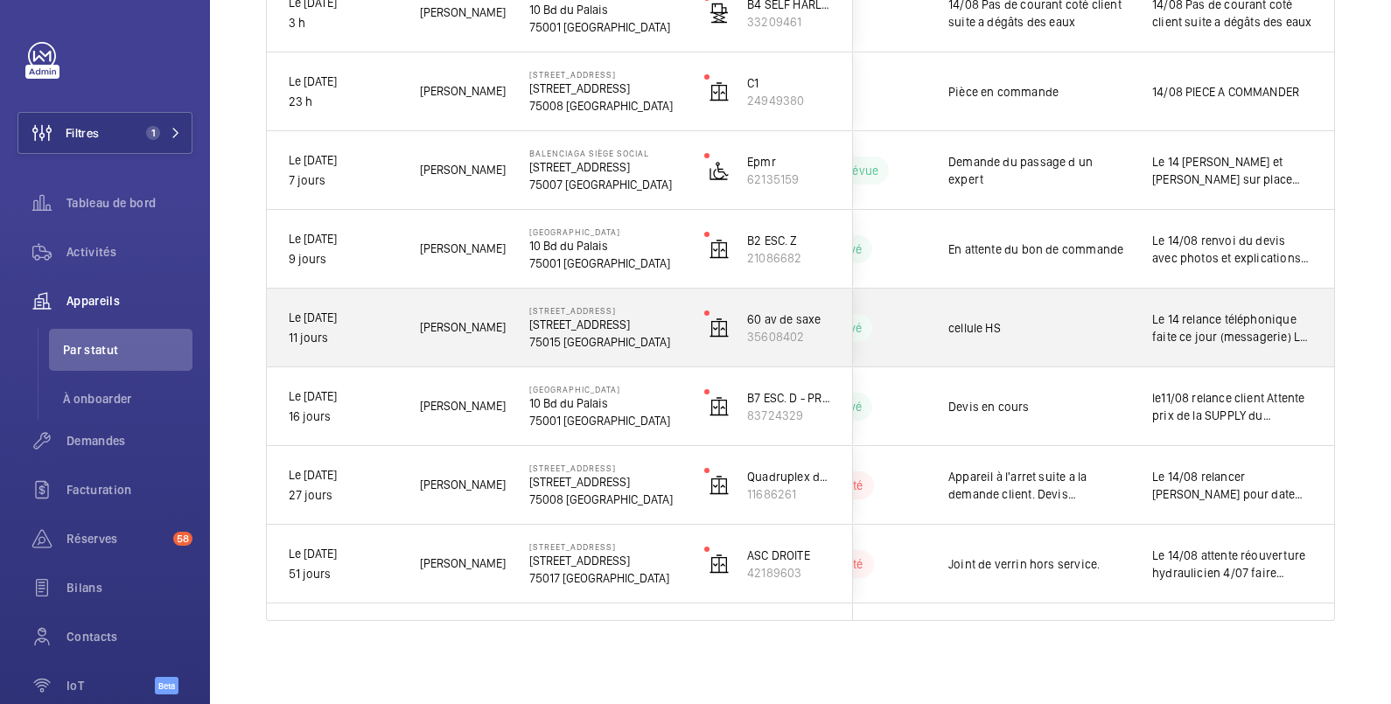
scroll to position [213, 0]
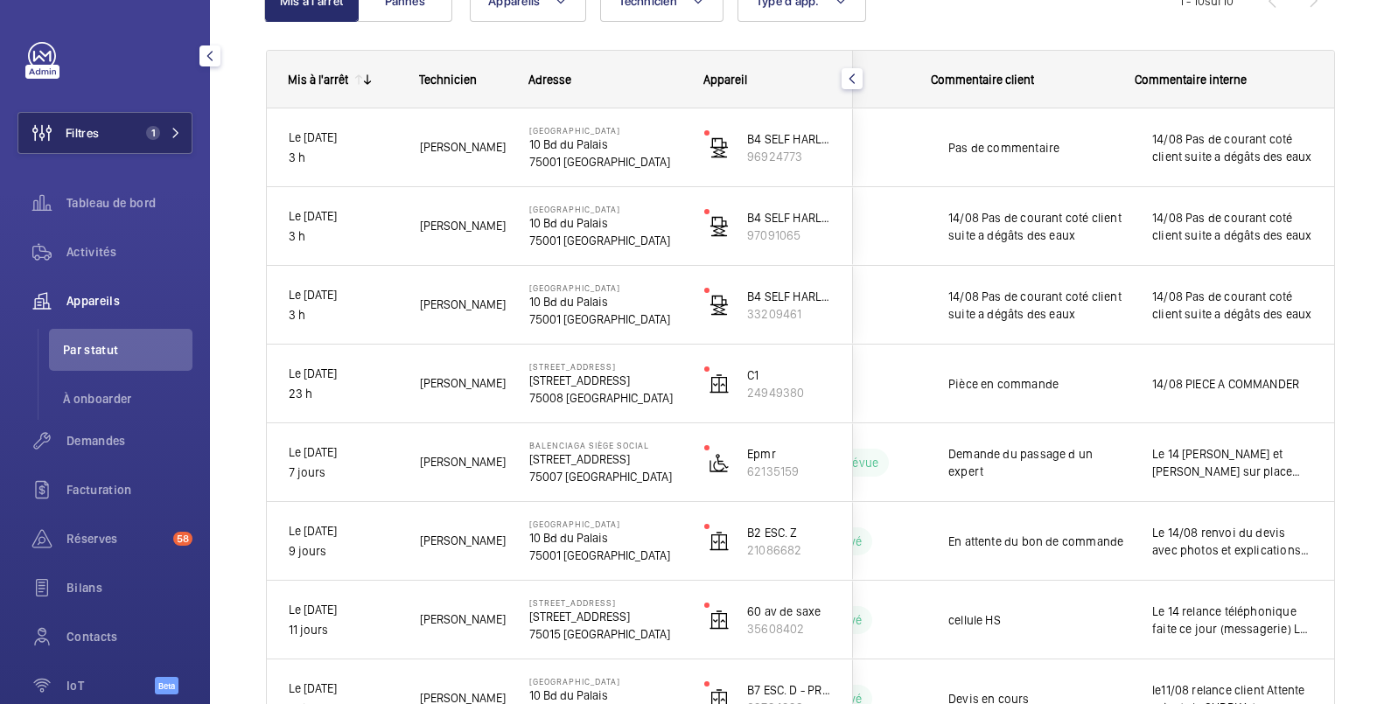
click at [109, 139] on button "Filtres 1" at bounding box center [104, 133] width 175 height 42
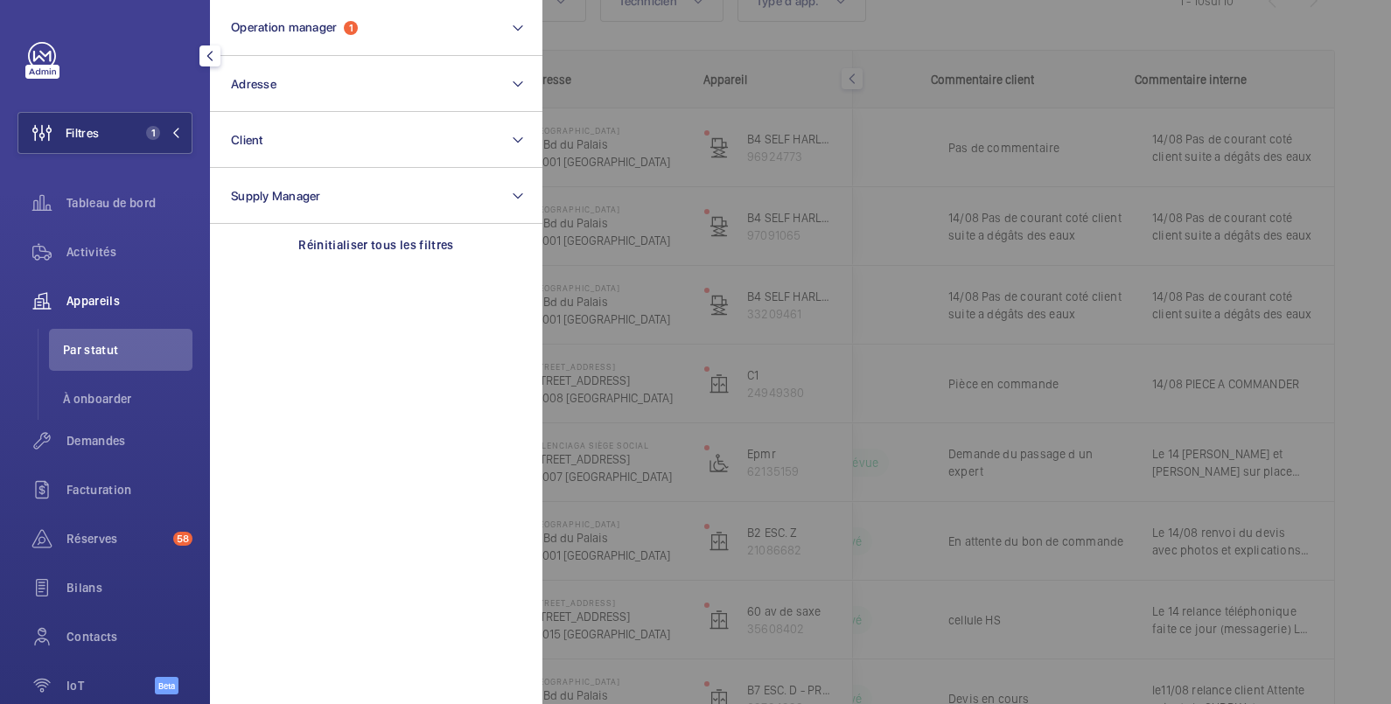
click at [656, 25] on div at bounding box center [1237, 352] width 1391 height 704
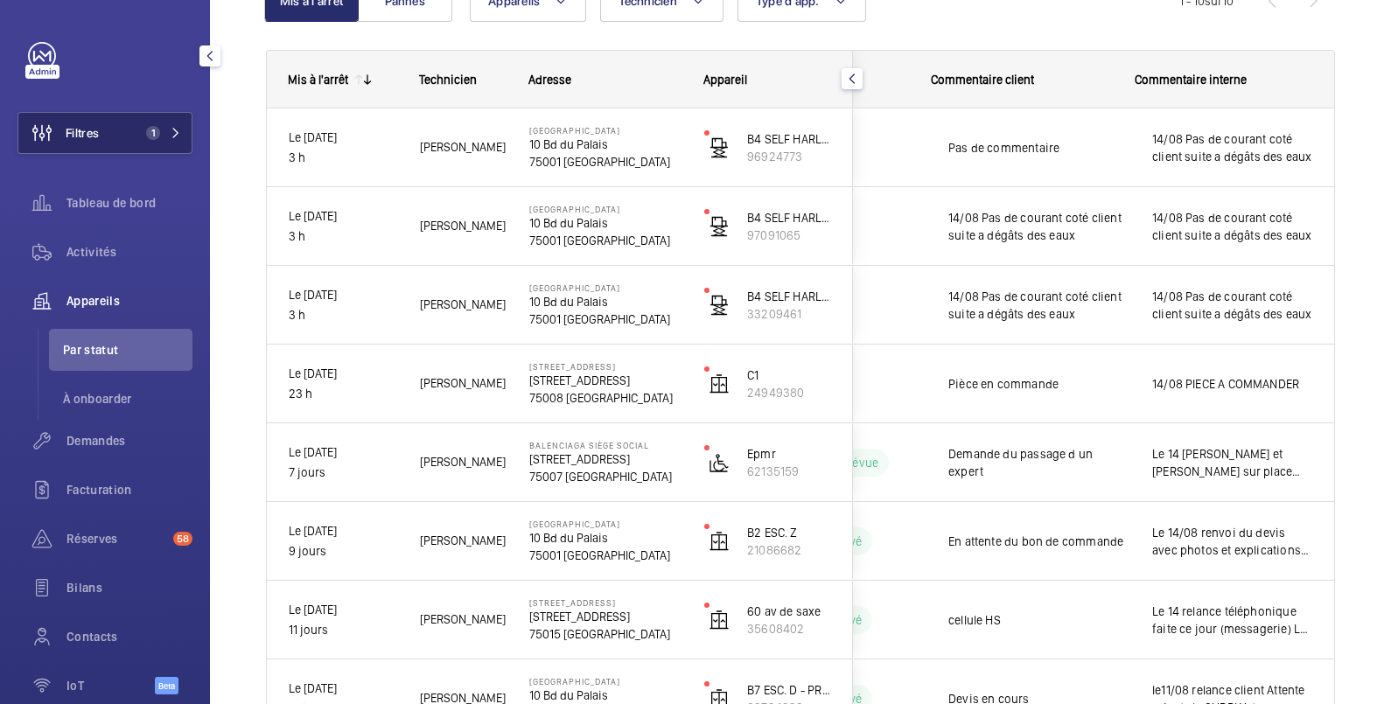
click at [118, 128] on button "Filtres 1" at bounding box center [104, 133] width 175 height 42
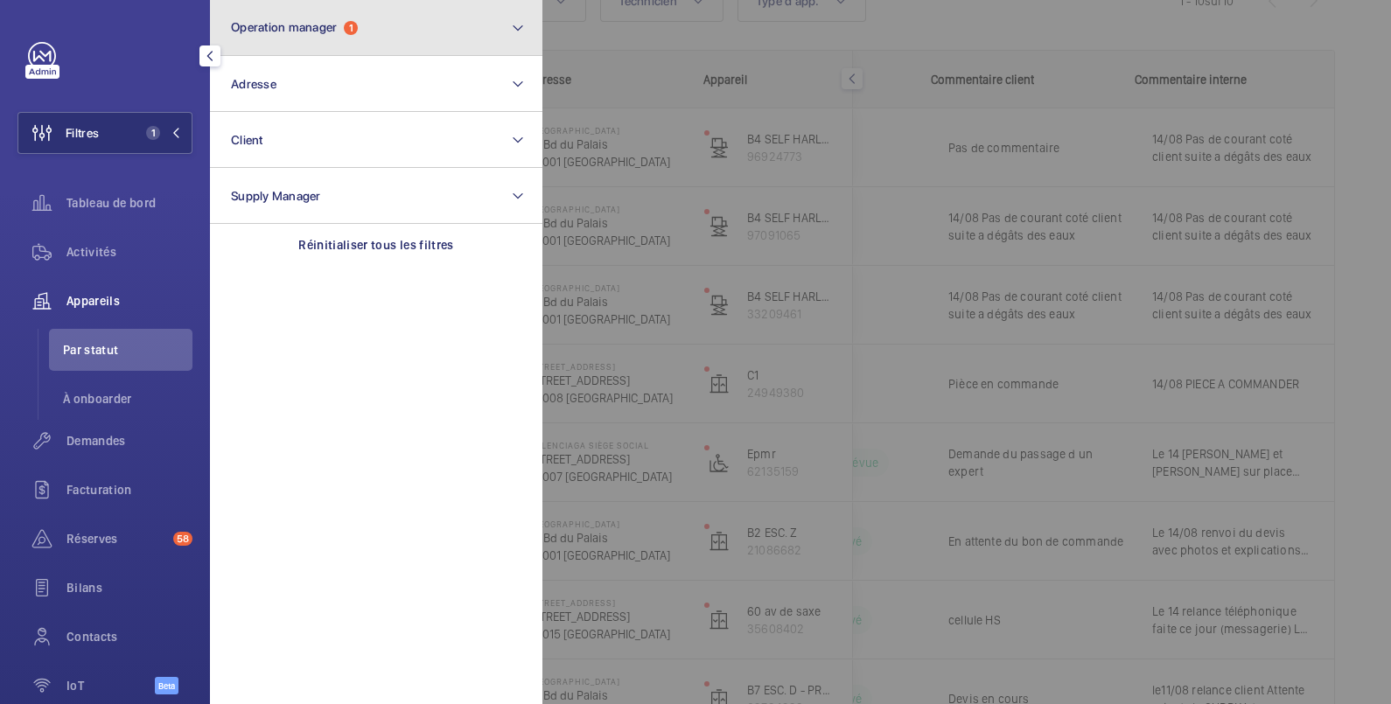
click at [319, 27] on span "Operation manager" at bounding box center [284, 27] width 106 height 14
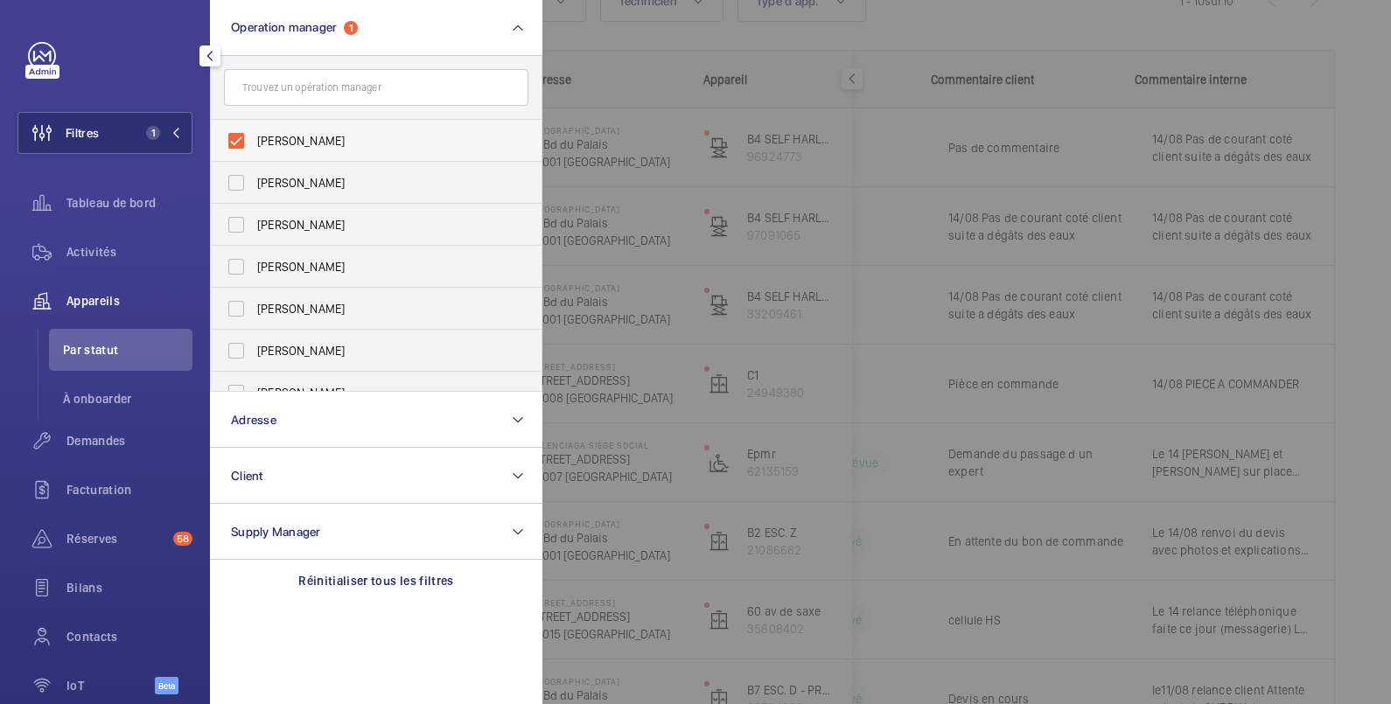
click at [315, 132] on span "[PERSON_NAME]" at bounding box center [377, 140] width 241 height 17
click at [254, 131] on input "[PERSON_NAME]" at bounding box center [236, 140] width 35 height 35
checkbox input "false"
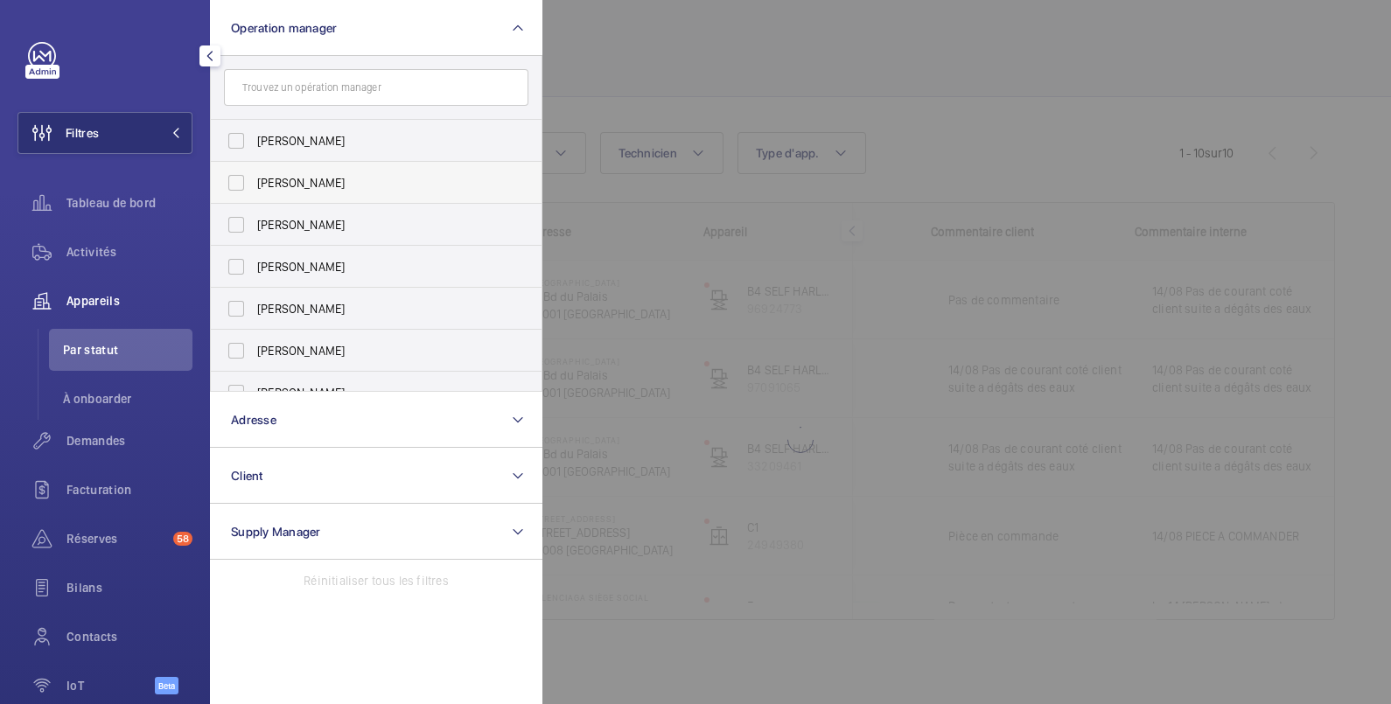
click at [304, 183] on span "[PERSON_NAME]" at bounding box center [377, 182] width 241 height 17
click at [254, 183] on input "[PERSON_NAME]" at bounding box center [236, 182] width 35 height 35
checkbox input "true"
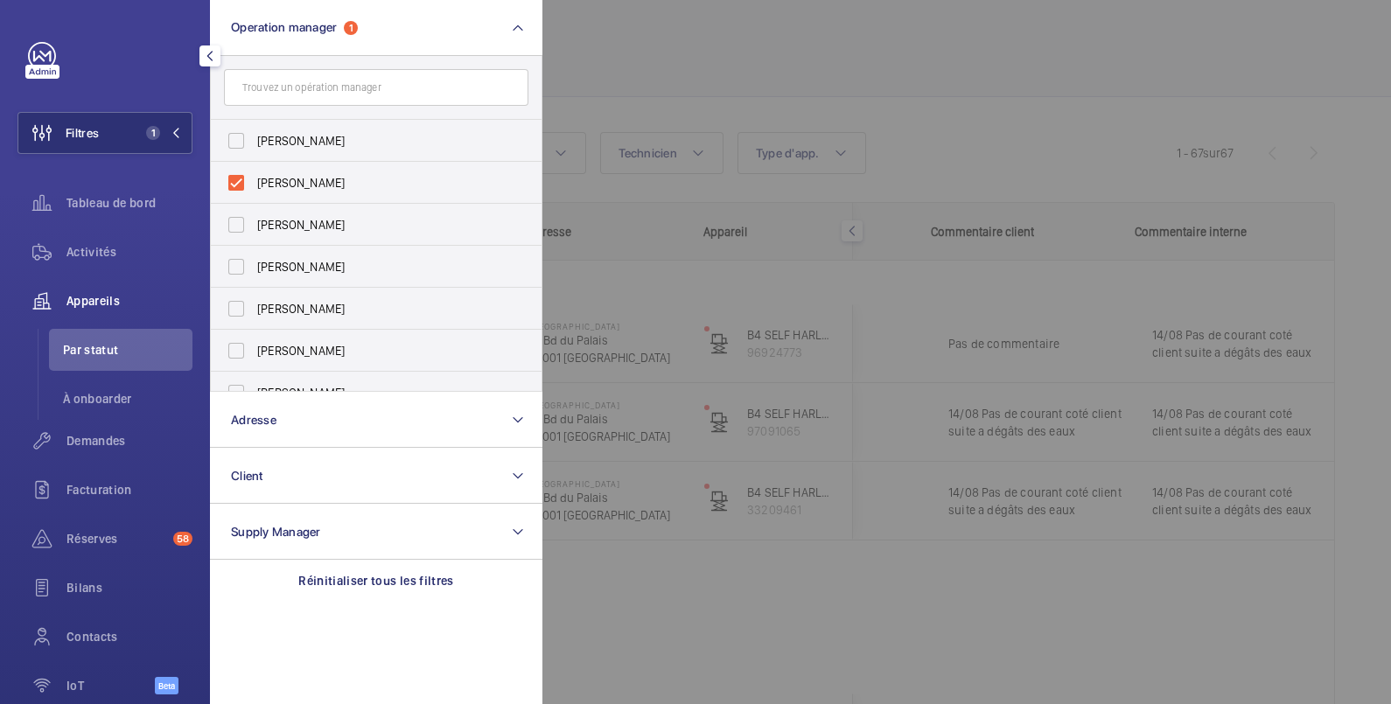
click at [636, 47] on div at bounding box center [1237, 352] width 1391 height 704
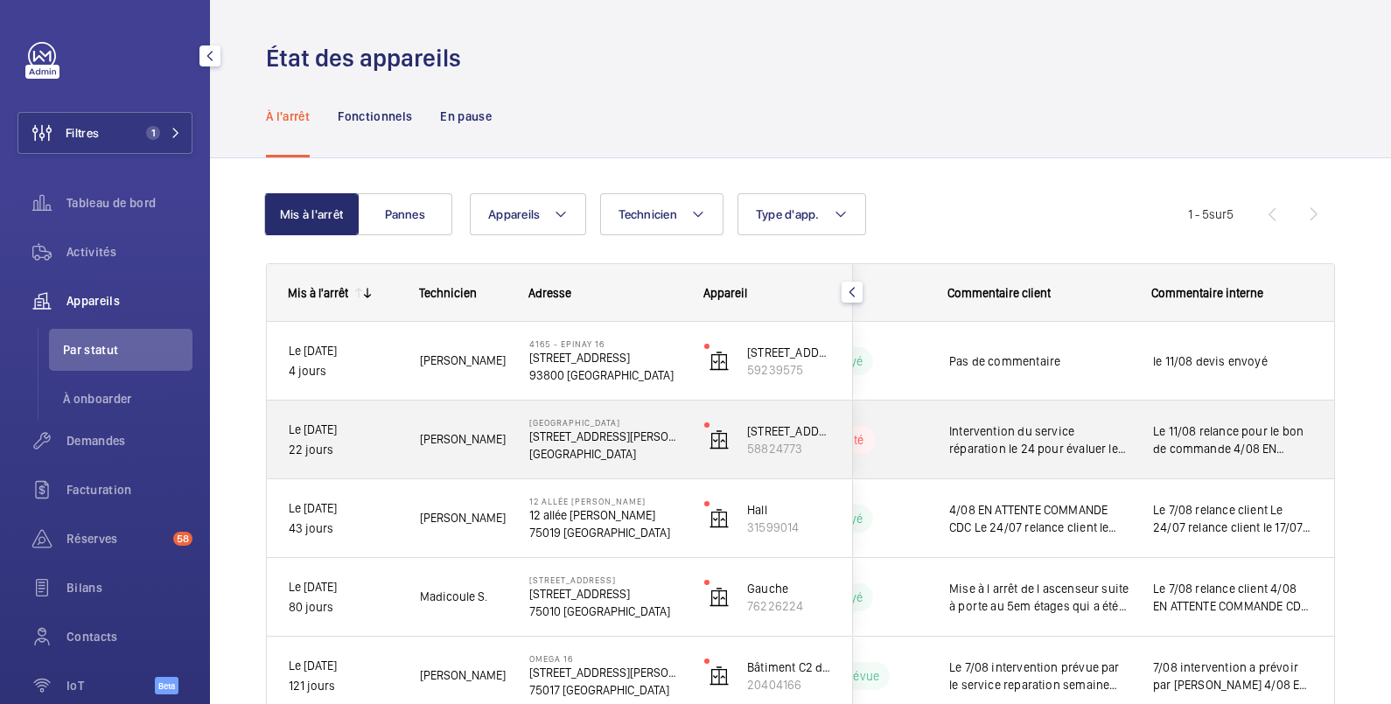
scroll to position [112, 0]
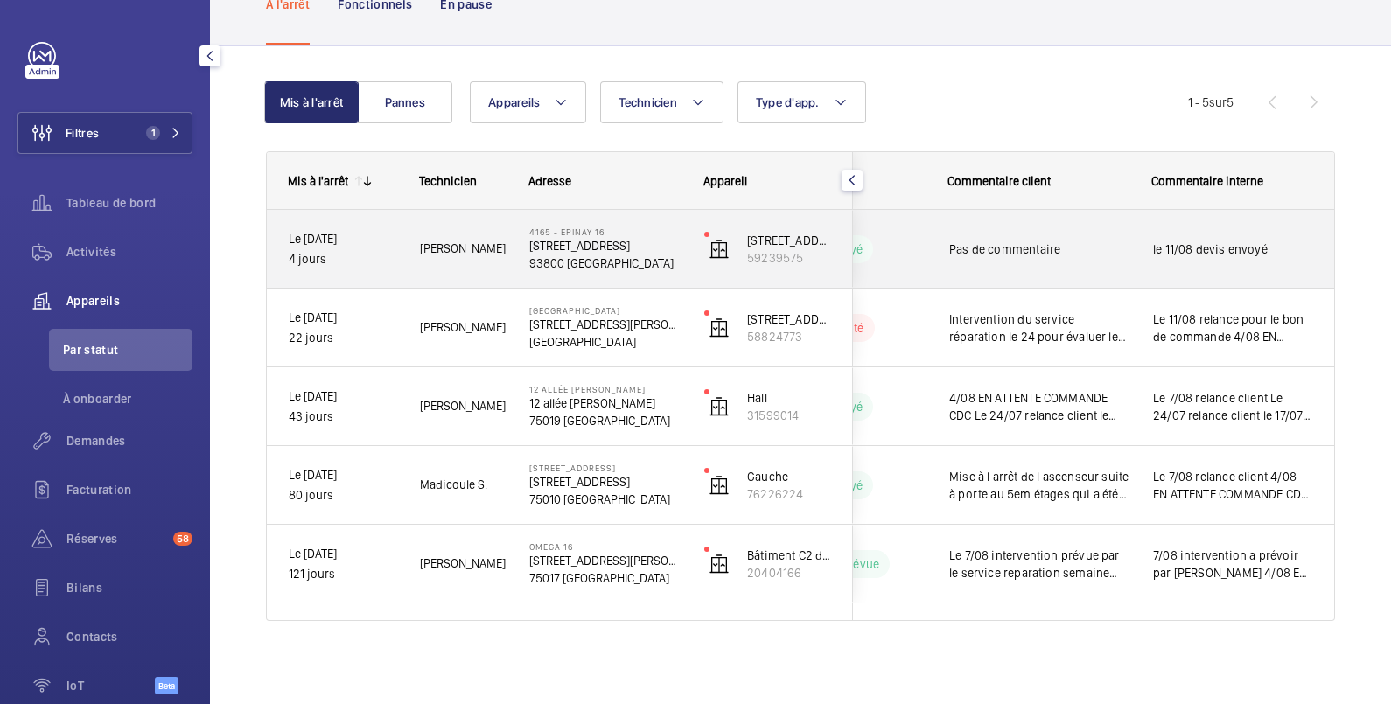
click at [1132, 255] on div "le 11/08 devis envoyé" at bounding box center [1233, 249] width 202 height 75
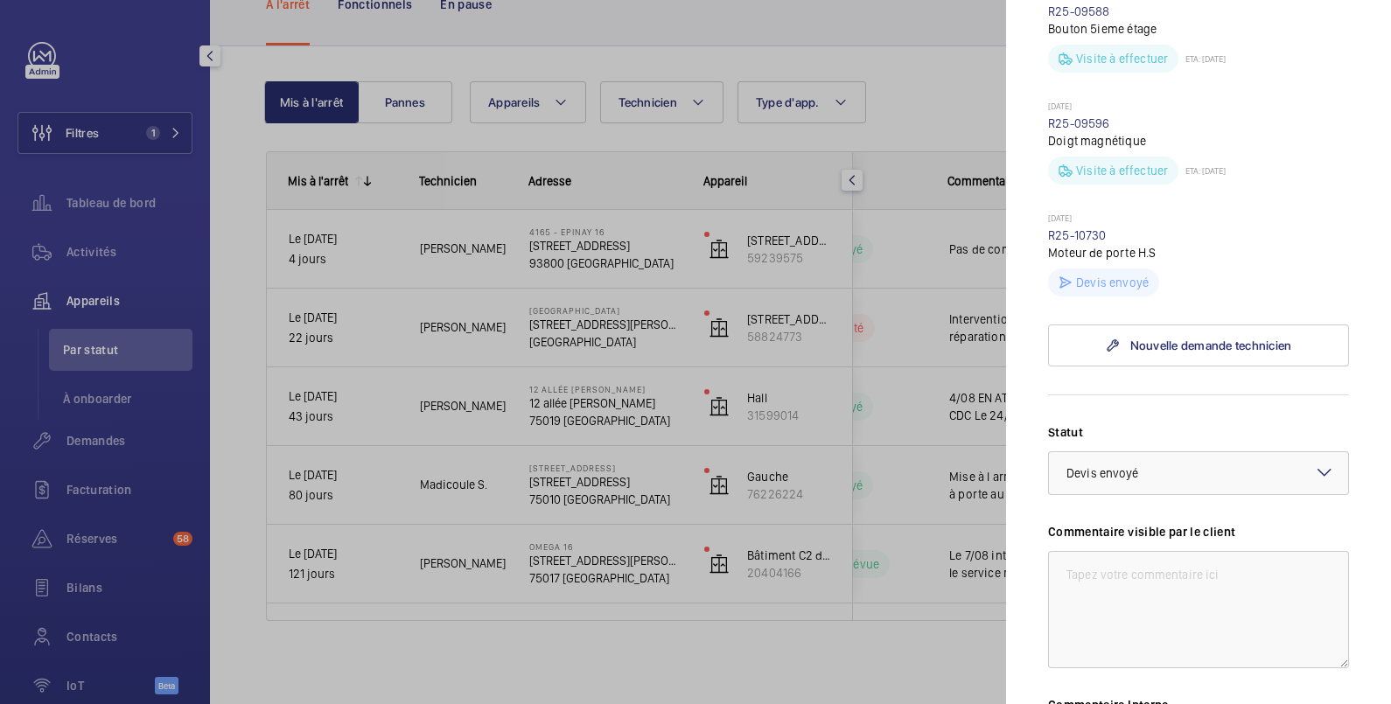
scroll to position [874, 0]
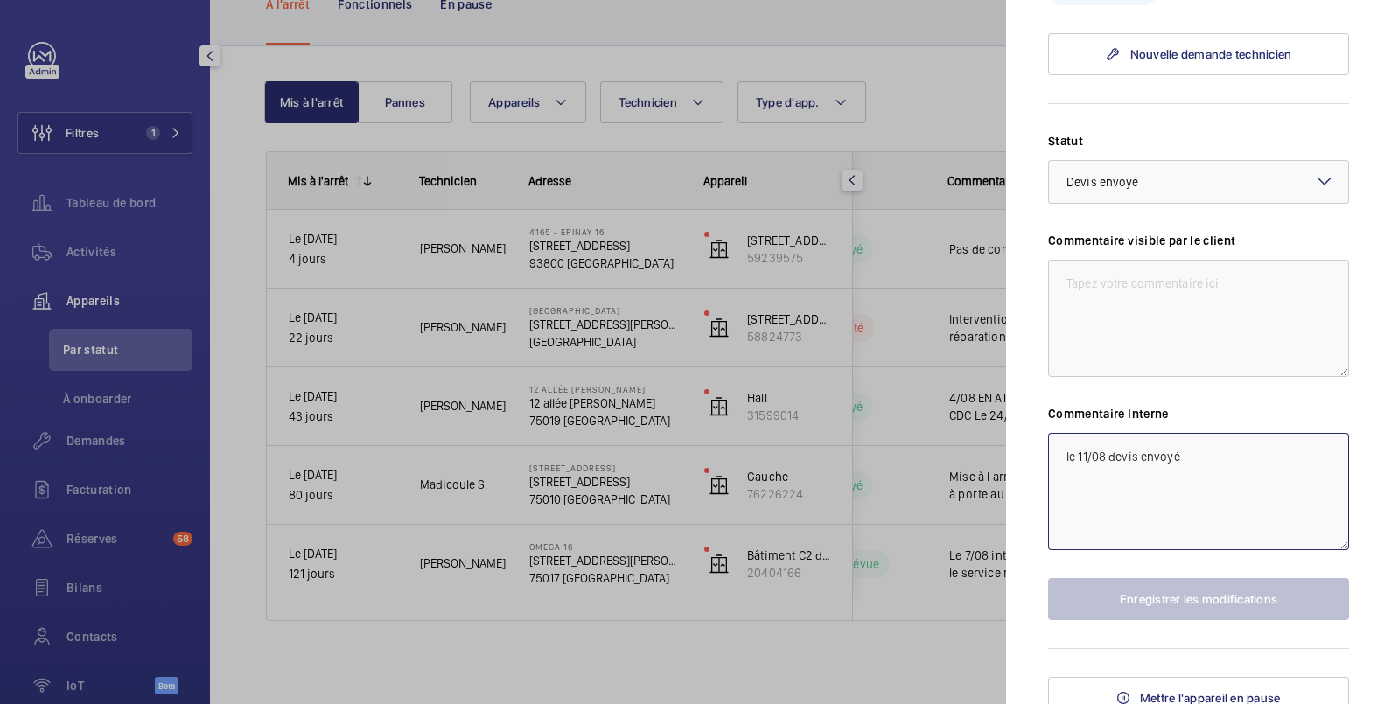
click at [1060, 455] on textarea "le 11/08 devis envoyé" at bounding box center [1198, 491] width 301 height 117
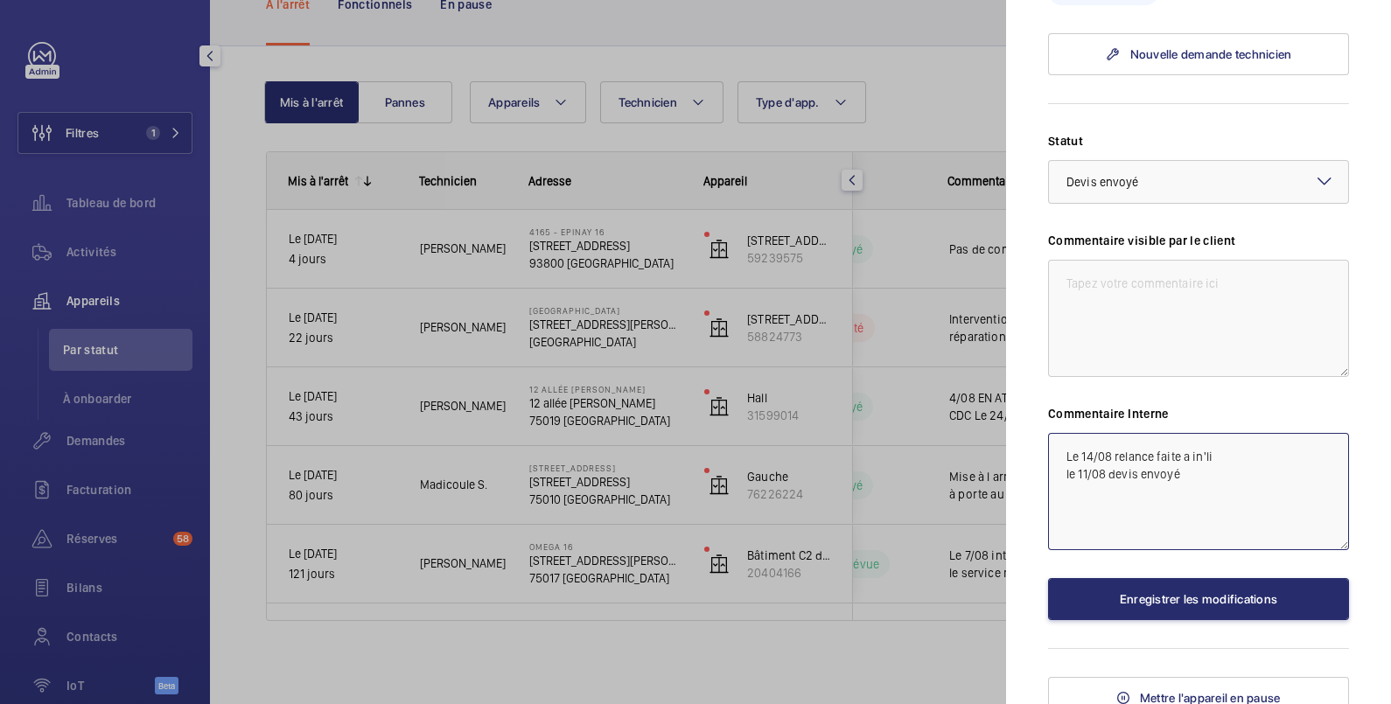
type textarea "Le 14/08 relance faite a in'li le 11/08 devis envoyé"
click at [1170, 289] on textarea at bounding box center [1198, 318] width 301 height 117
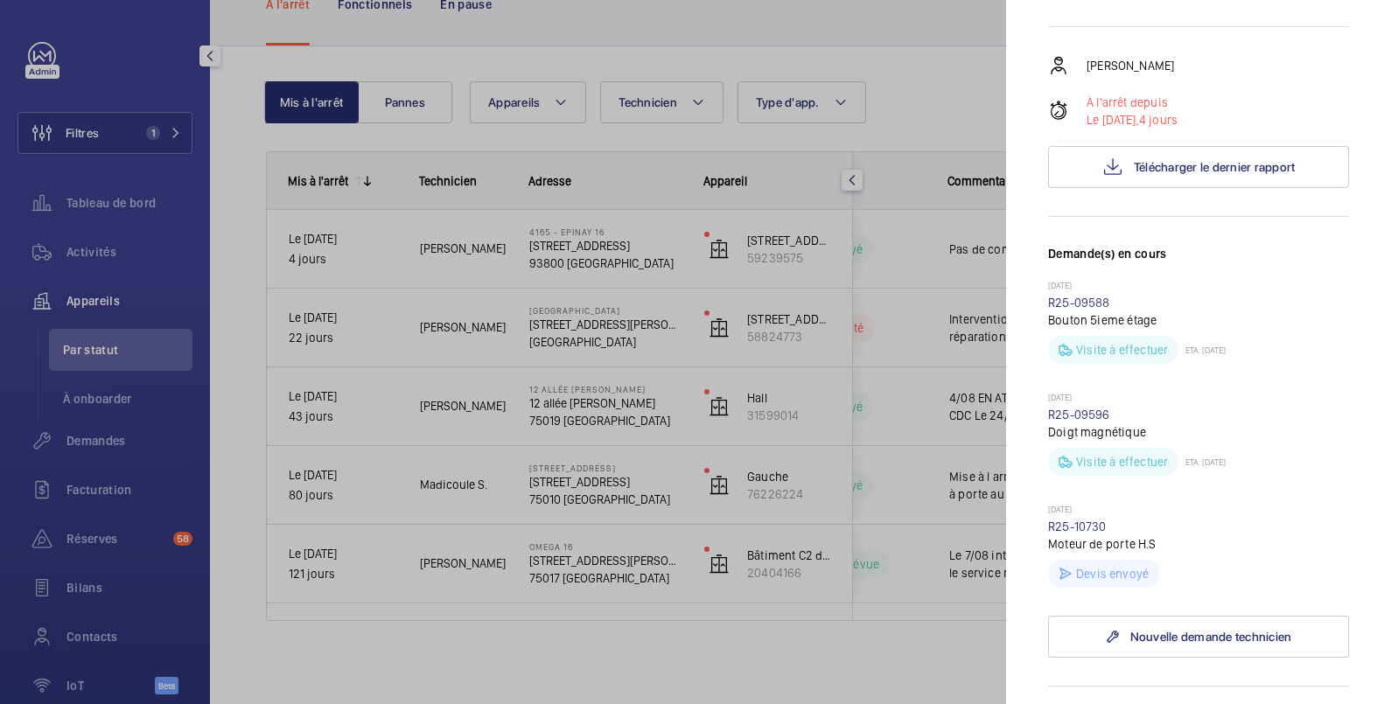
scroll to position [583, 0]
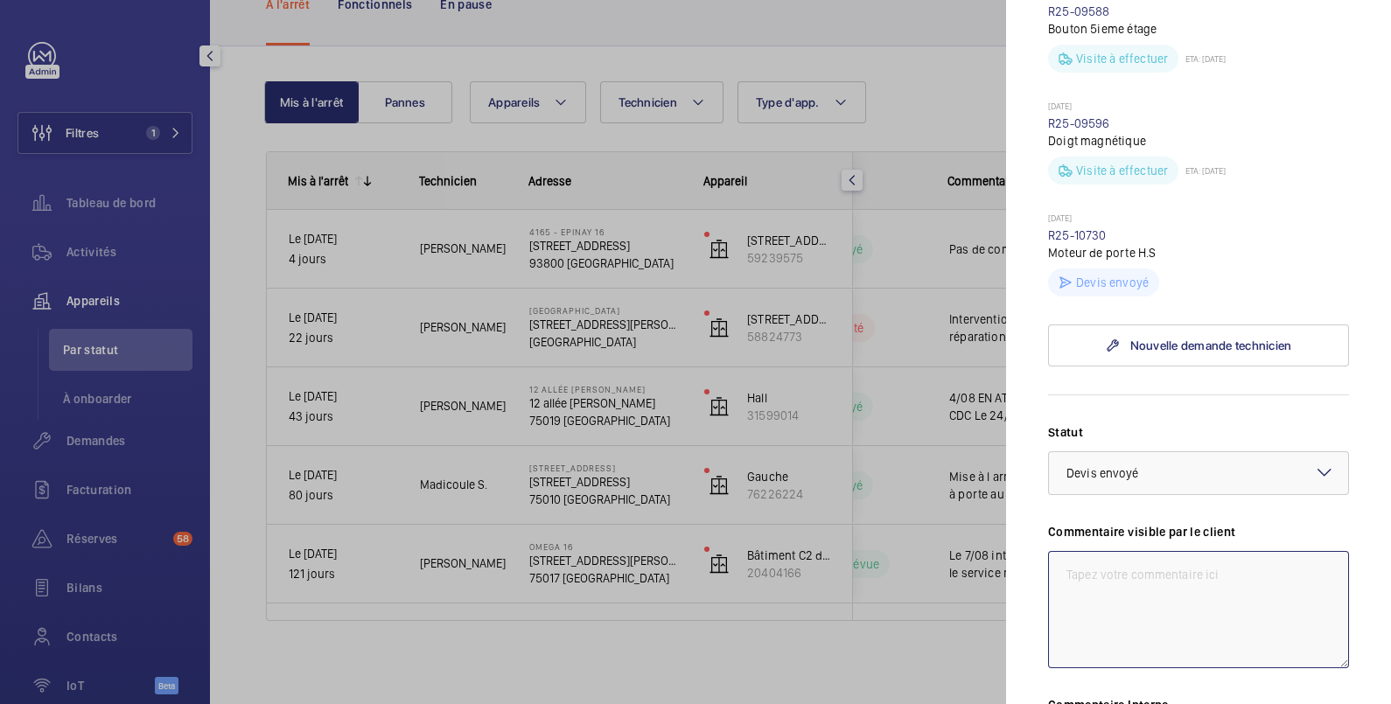
click at [1180, 573] on textarea at bounding box center [1198, 609] width 301 height 117
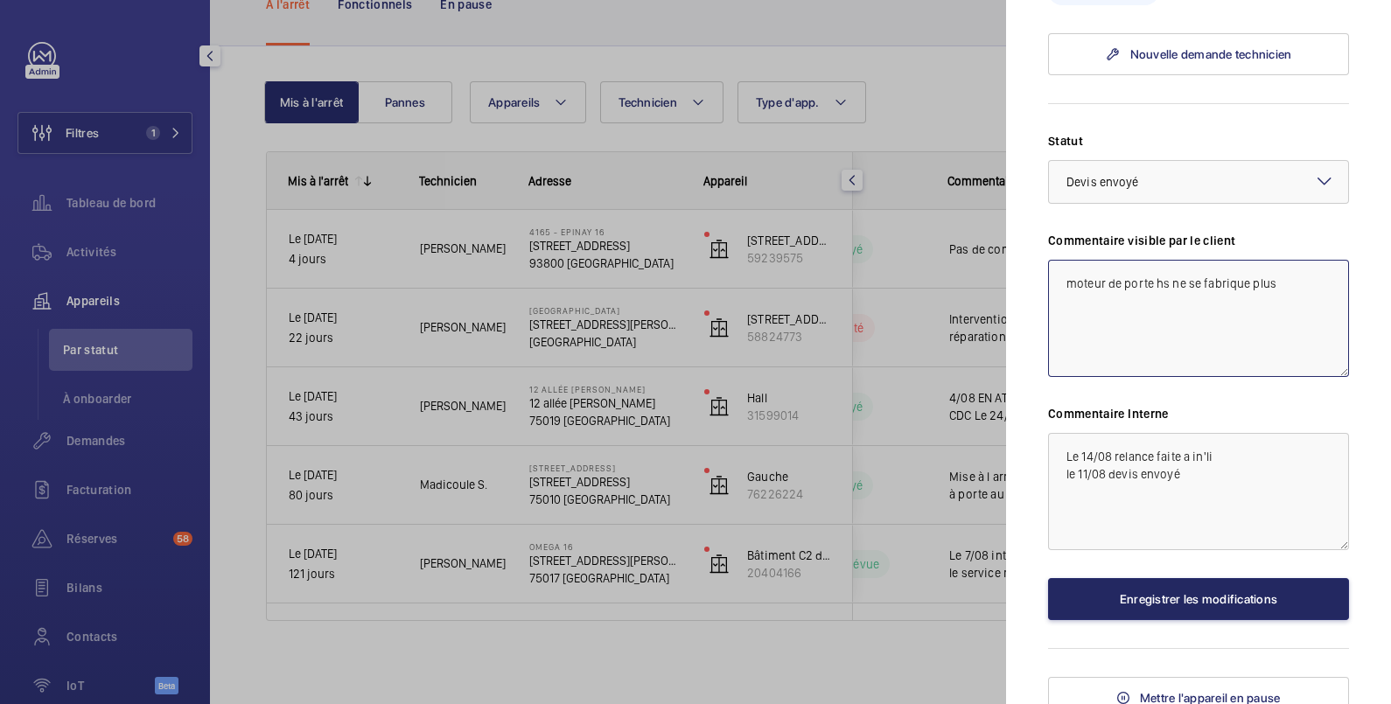
type textarea "moteur de porte hs ne se fabrique plus"
click at [1185, 598] on button "Enregistrer les modifications" at bounding box center [1198, 599] width 301 height 42
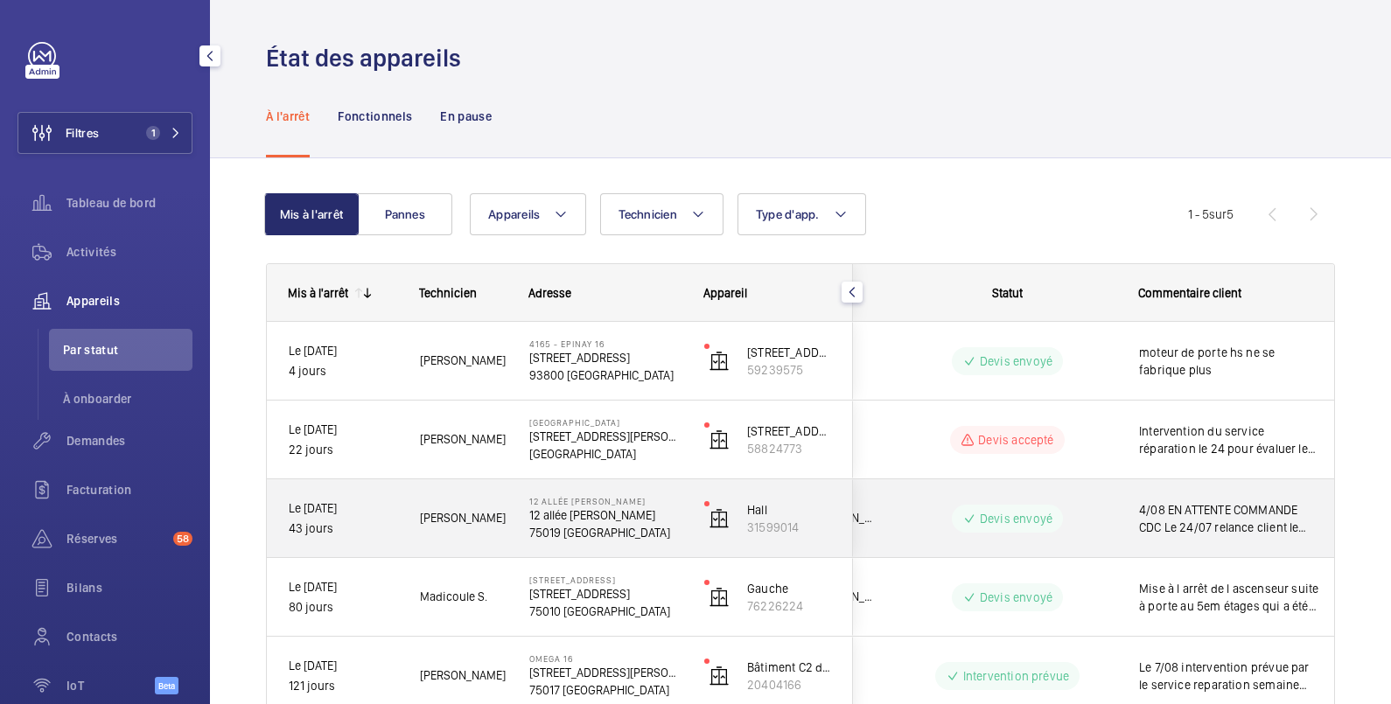
scroll to position [112, 0]
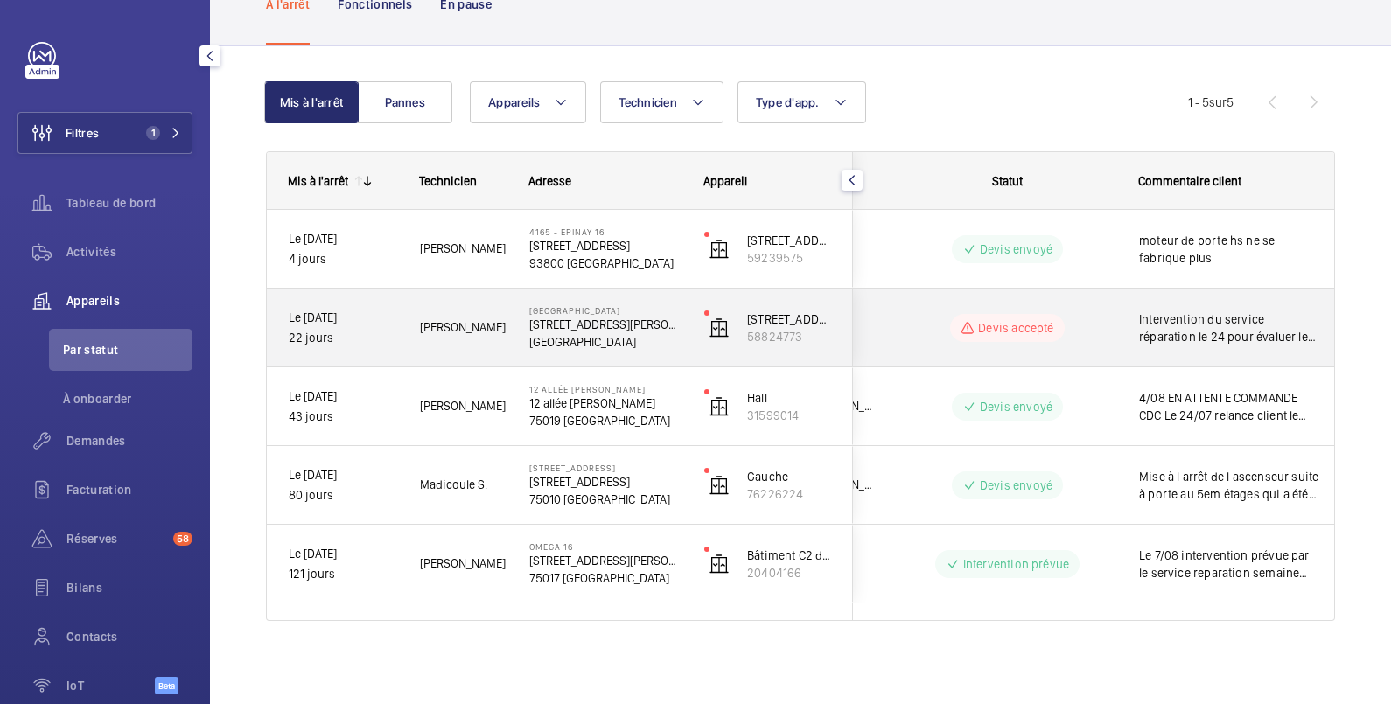
click at [1120, 311] on div "Intervention du service réparation le 24 pour évaluer les dégâts" at bounding box center [1219, 327] width 202 height 75
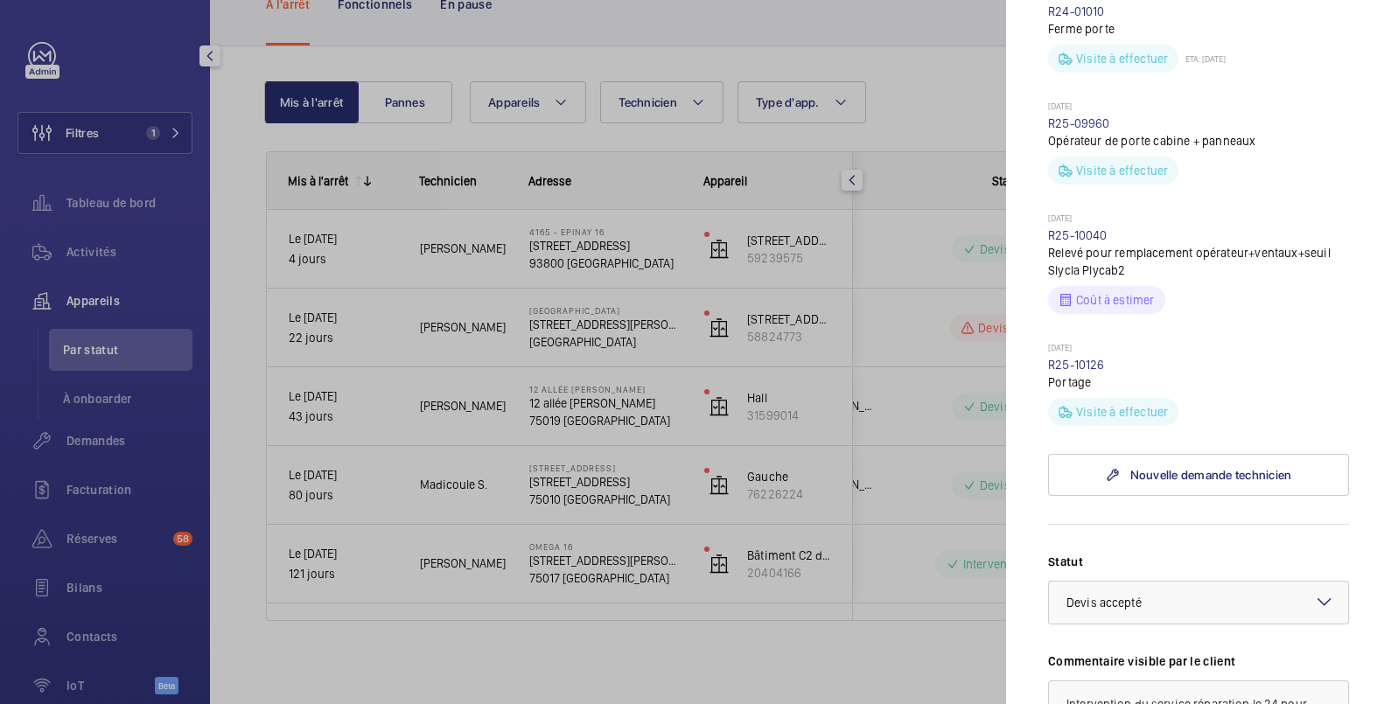
scroll to position [874, 0]
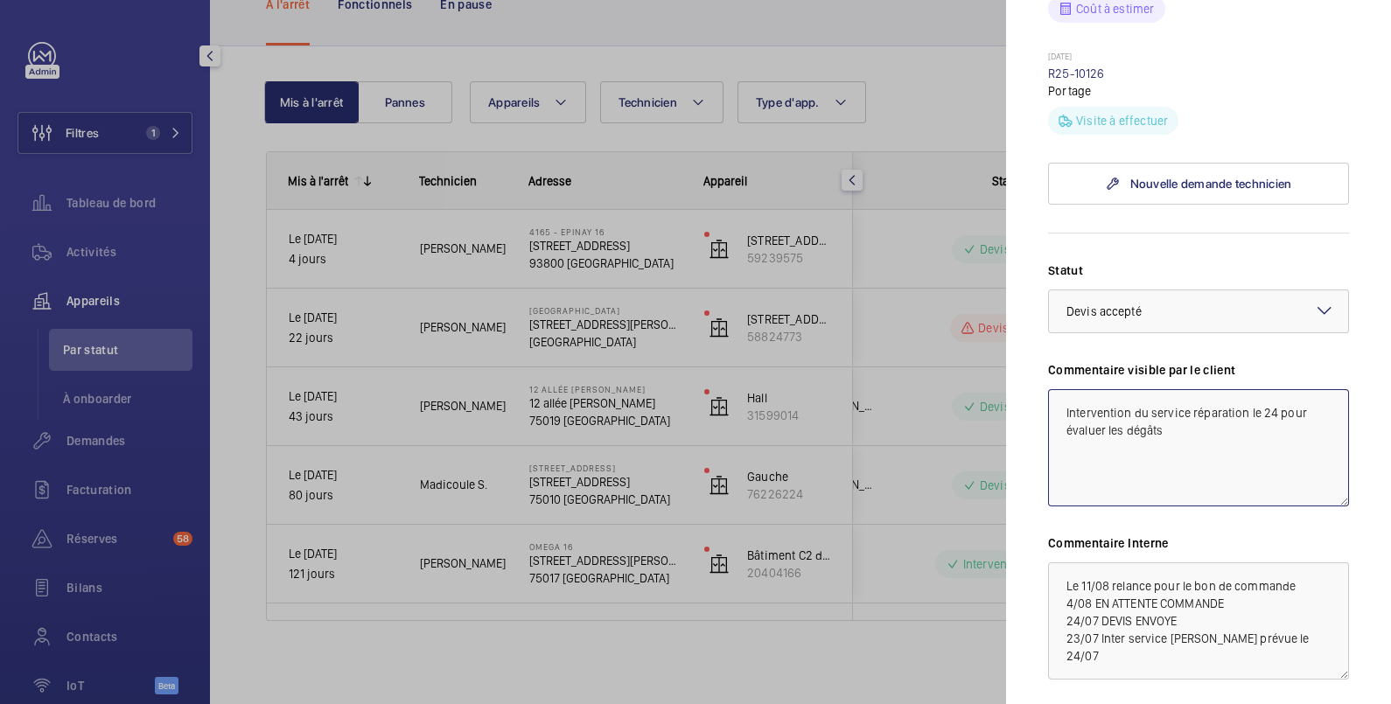
drag, startPoint x: 1250, startPoint y: 411, endPoint x: 1266, endPoint y: 450, distance: 41.6
click at [1266, 450] on textarea "Intervention du service réparation le 24 pour évaluer les dégâts" at bounding box center [1198, 447] width 301 height 117
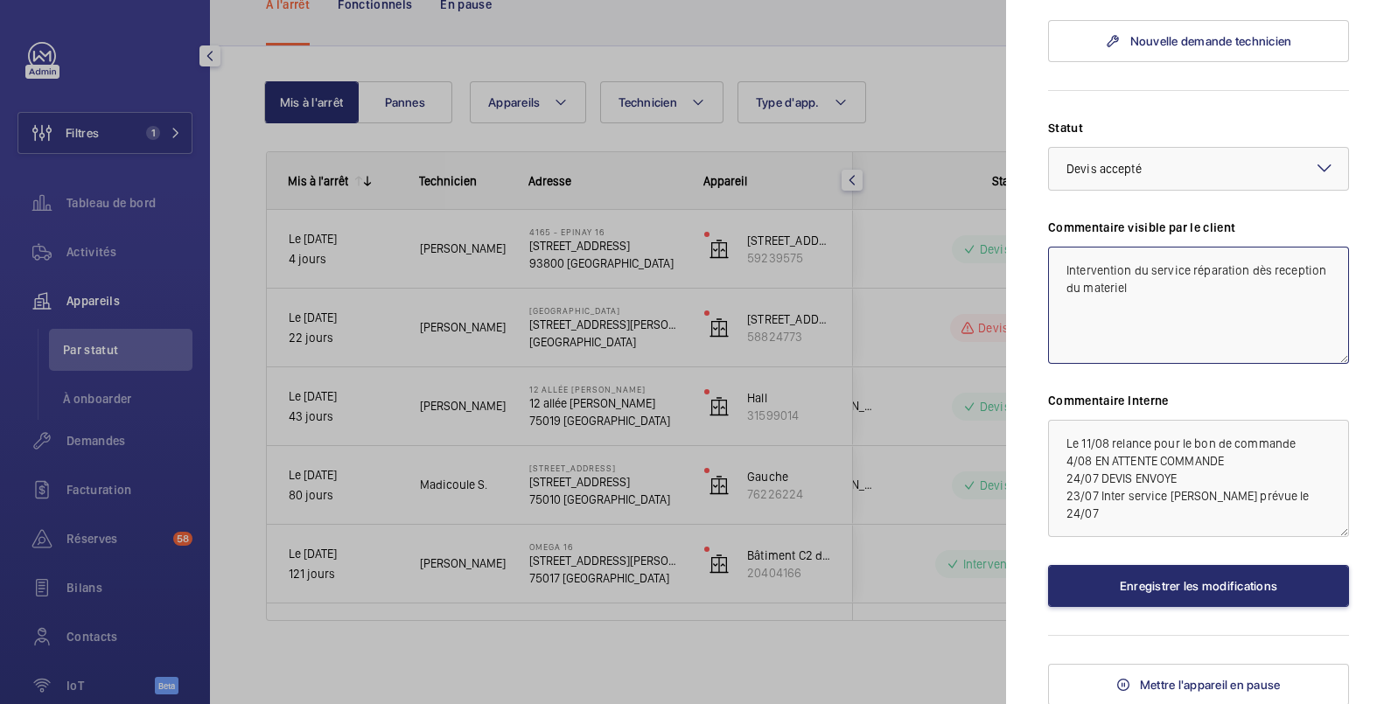
type textarea "Intervention du service réparation dès reception du materiel"
click at [1059, 437] on textarea "Le 11/08 relance pour le bon de commande 4/08 EN ATTENTE COMMANDE 24/07 DEVIS E…" at bounding box center [1198, 478] width 301 height 117
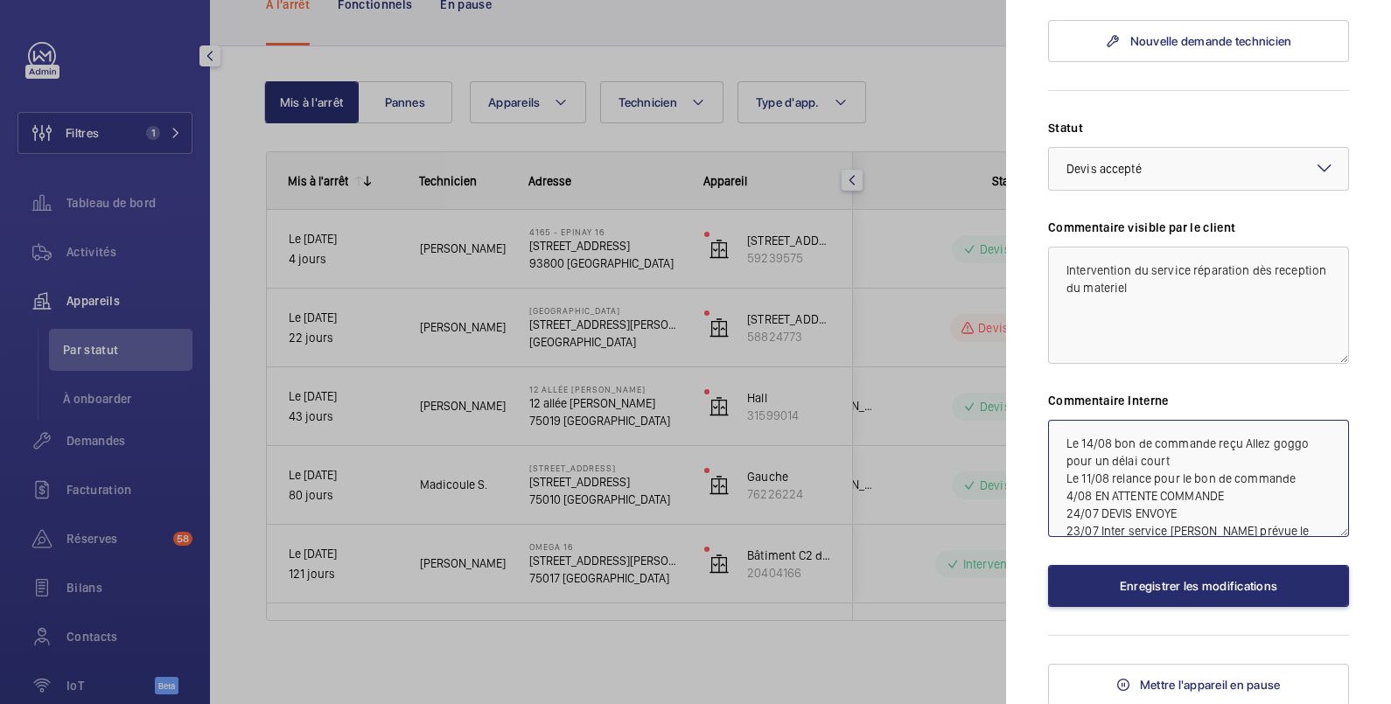
drag, startPoint x: 1290, startPoint y: 444, endPoint x: 1197, endPoint y: 464, distance: 94.7
click at [1197, 464] on textarea "Le 14/08 bon de commande reçu Allez goggo pour un délai court Le 11/08 relance …" at bounding box center [1198, 478] width 301 height 117
click at [1291, 443] on textarea "Le 14/08 bon de commande reçu Allez goggo pour un délai court Le 11/08 relance …" at bounding box center [1198, 478] width 301 height 117
type textarea "Le 14/08 bon de commande reçu Allez go go pour un délai court Le 11/08 relance …"
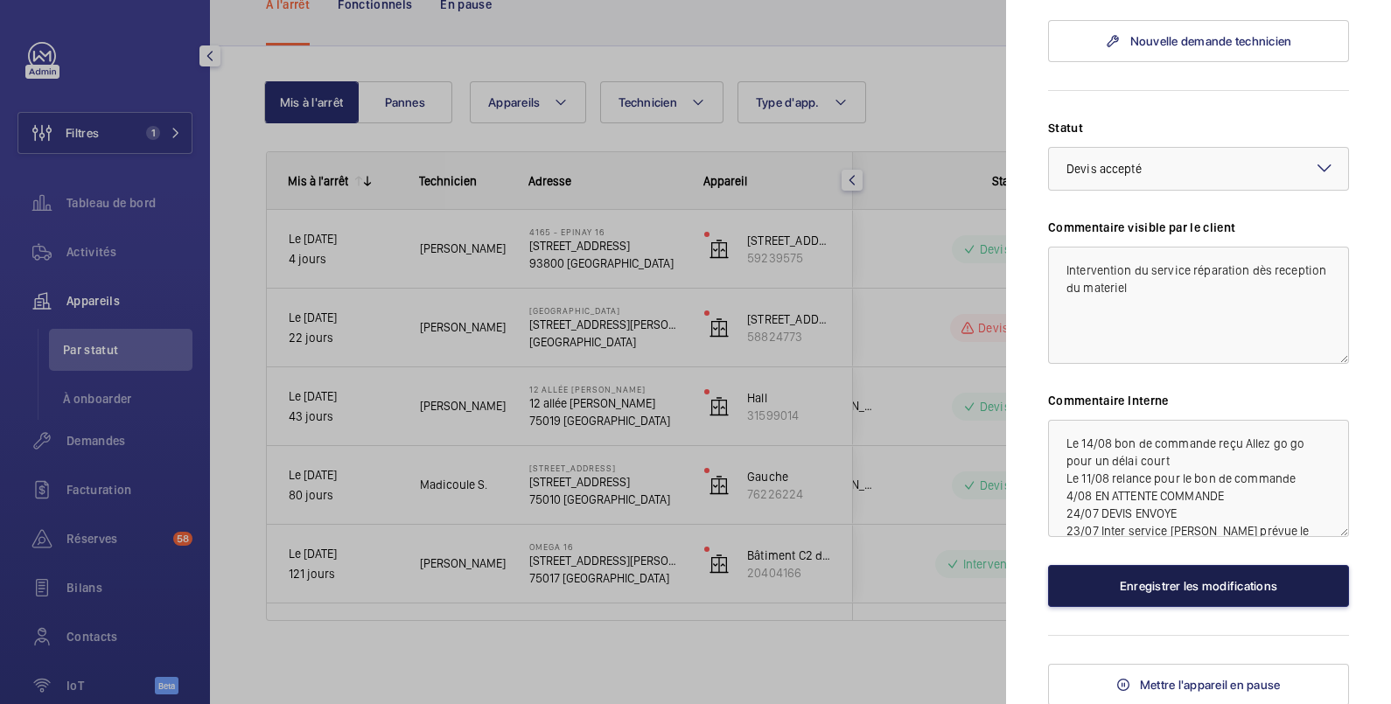
click at [1186, 584] on button "Enregistrer les modifications" at bounding box center [1198, 586] width 301 height 42
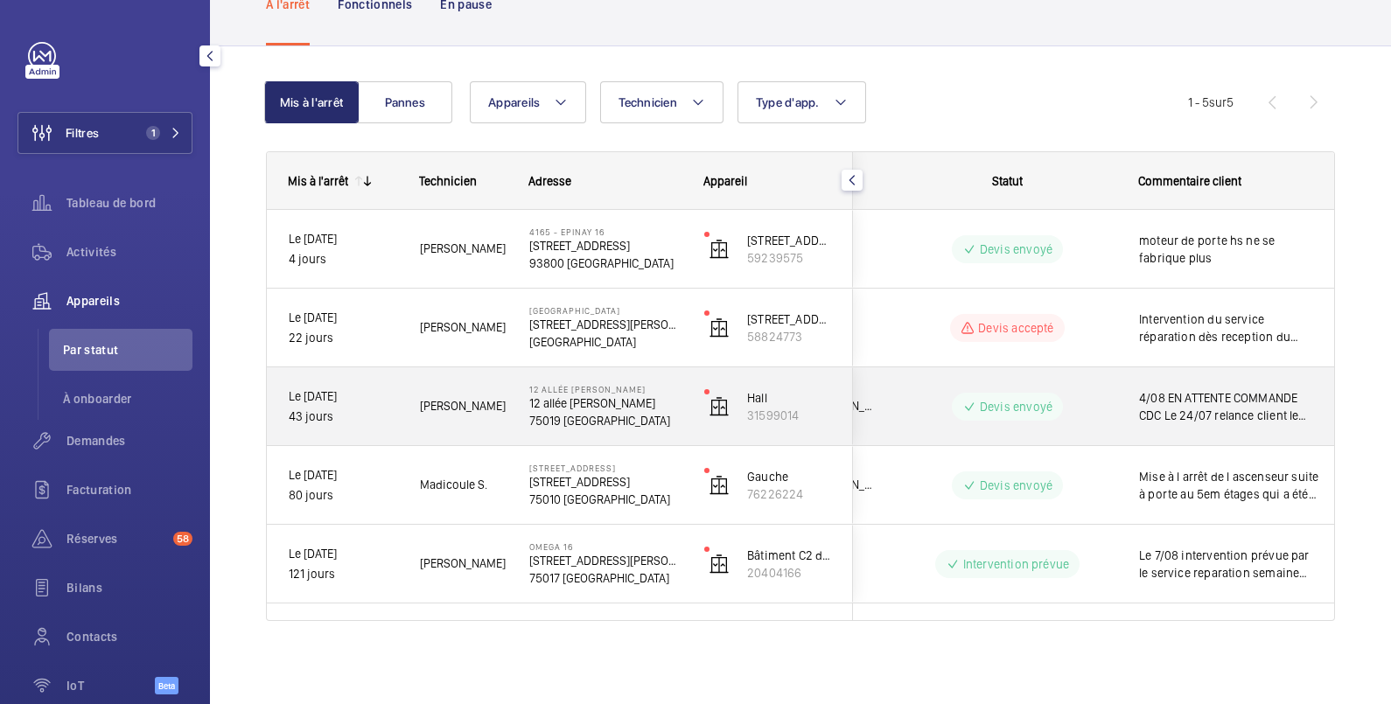
click at [1114, 395] on wm-front-pills-cell "Devis envoyé" at bounding box center [1008, 407] width 218 height 28
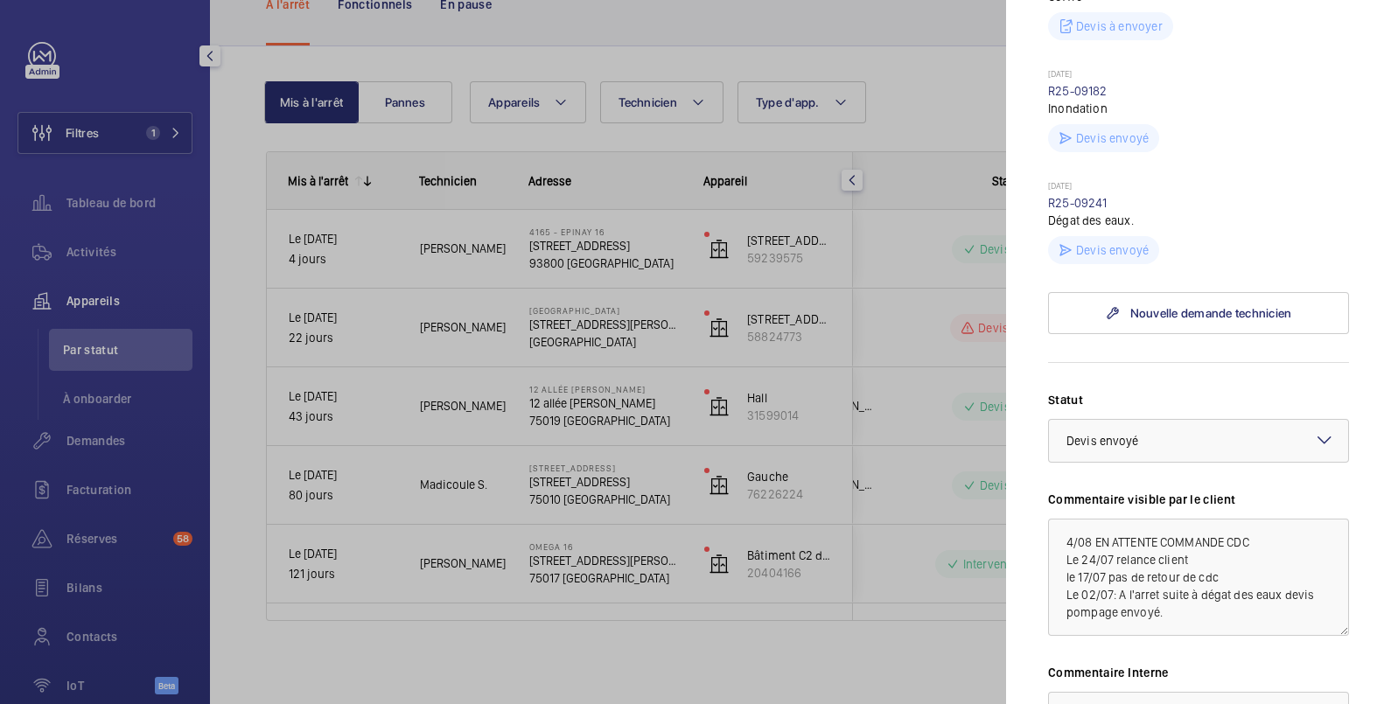
scroll to position [874, 0]
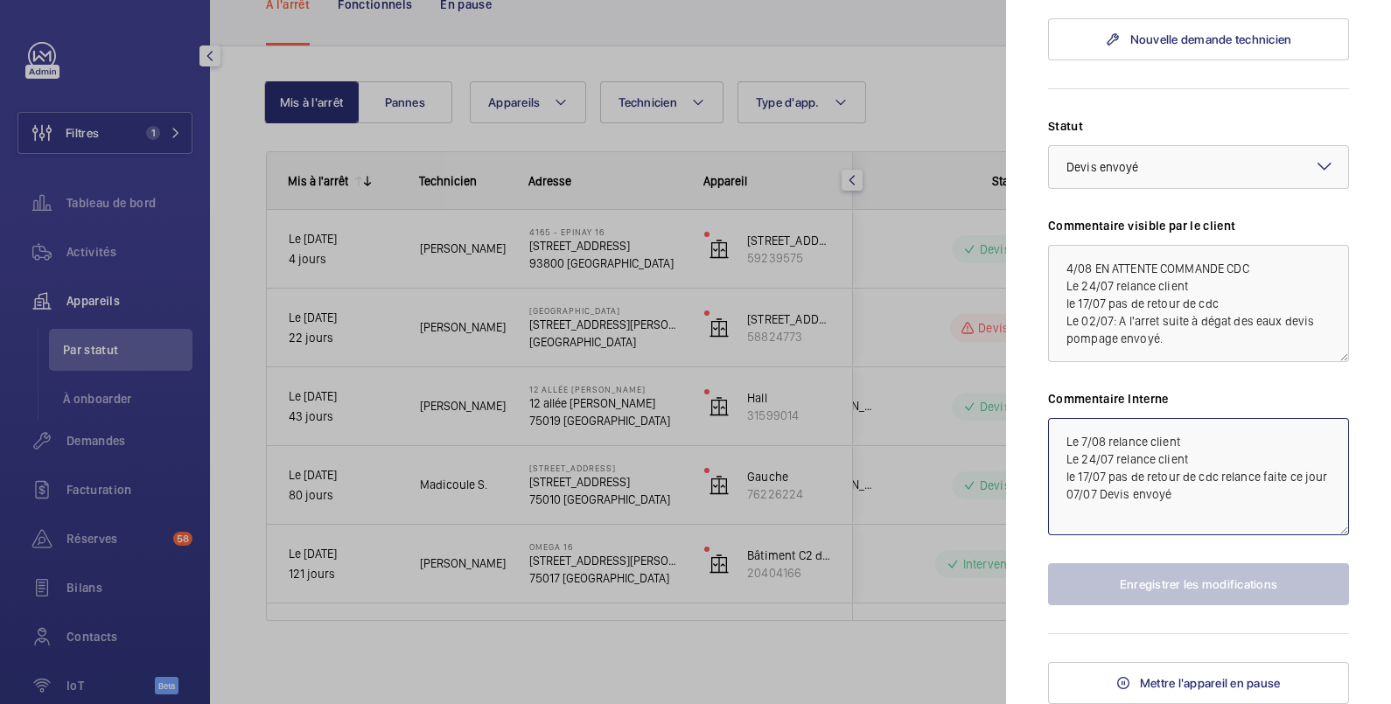
drag, startPoint x: 1066, startPoint y: 483, endPoint x: 1074, endPoint y: 477, distance: 10.7
click at [1066, 483] on textarea "Le 7/08 relance client Le 24/07 relance client le 17/07 pas de retour de cdc re…" at bounding box center [1198, 476] width 301 height 117
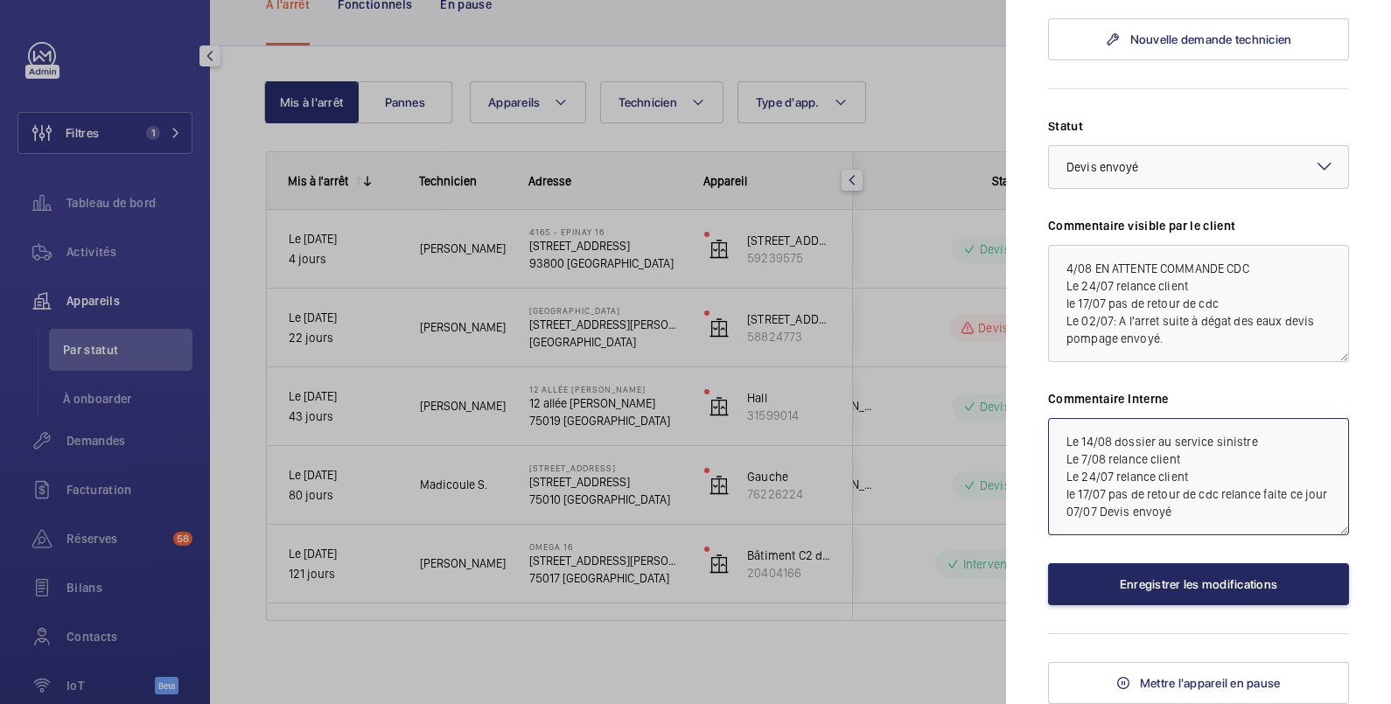
type textarea "Le 14/08 dossier au service sinistre Le 7/08 relance client Le 24/07 relance cl…"
click at [1209, 605] on button "Enregistrer les modifications" at bounding box center [1198, 584] width 301 height 42
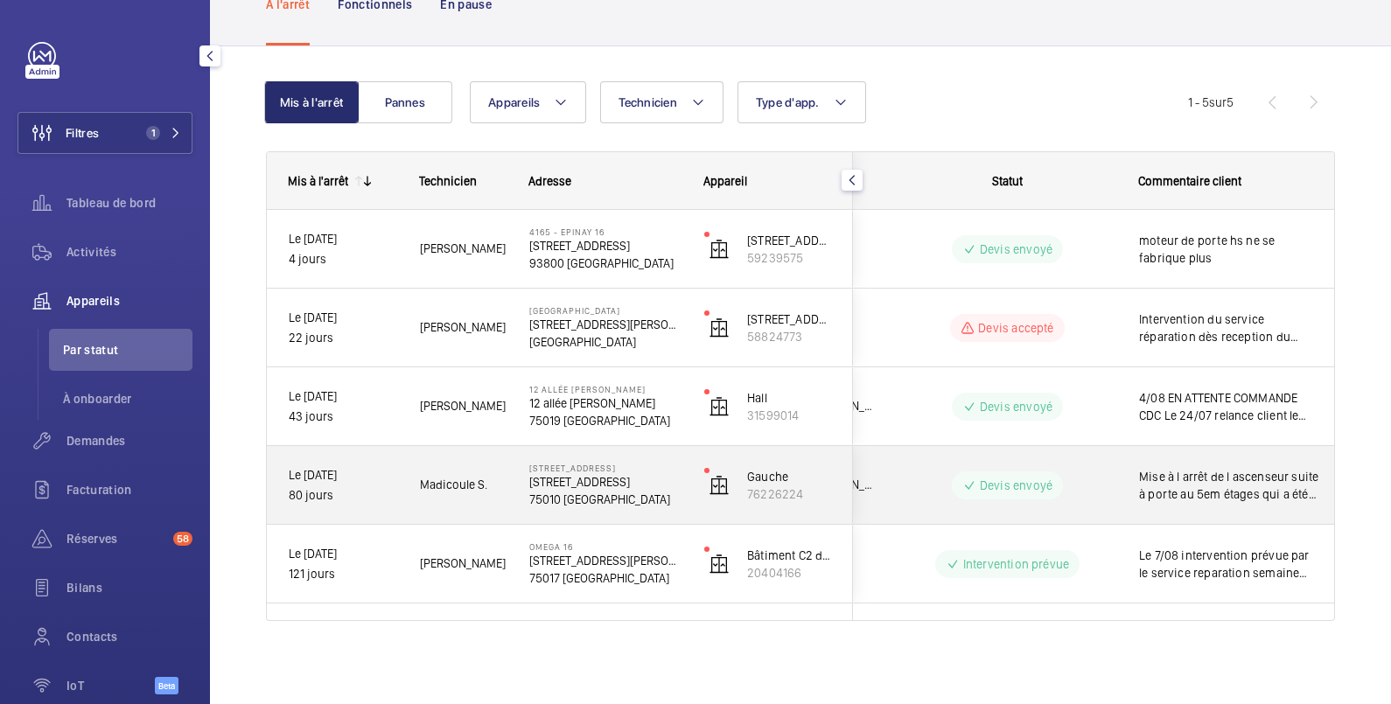
click at [1246, 468] on span "Mise à l arrêt de l ascenseur suite à porte au 5em étages qui a été forcée Devi…" at bounding box center [1229, 485] width 181 height 35
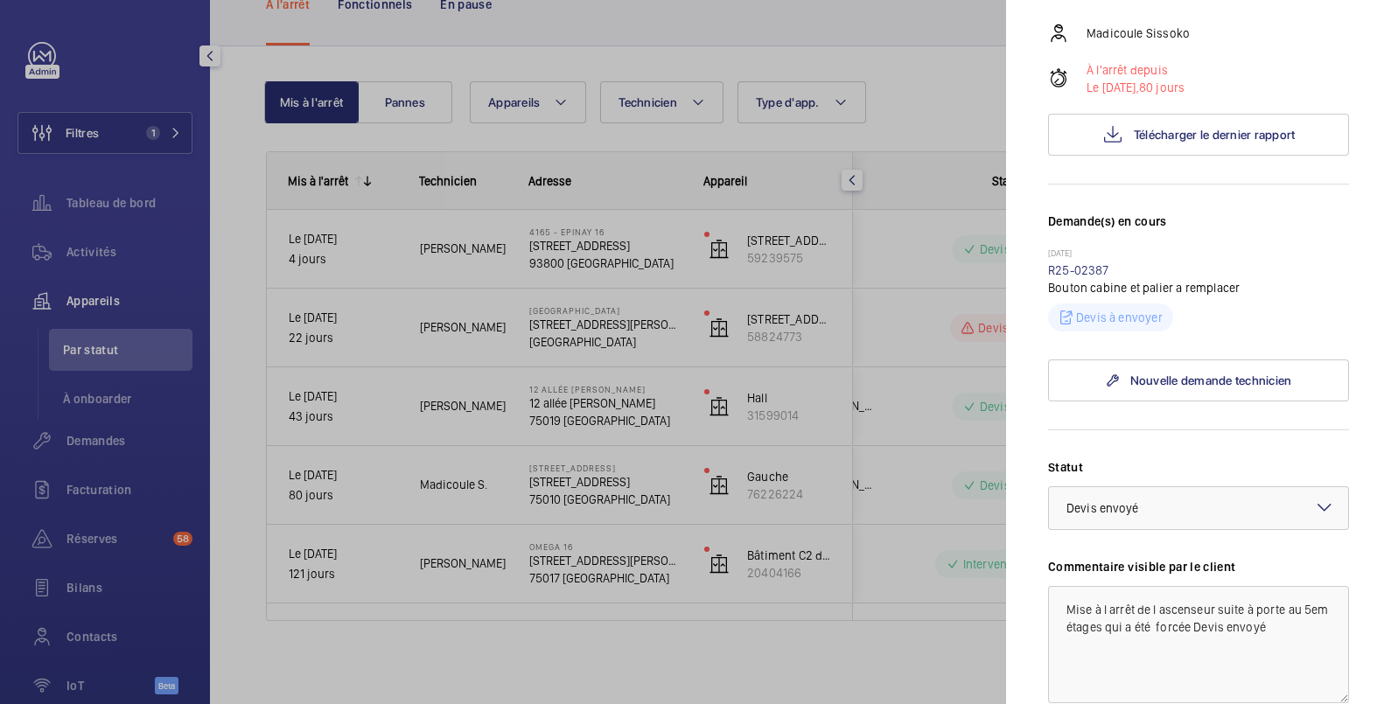
scroll to position [583, 0]
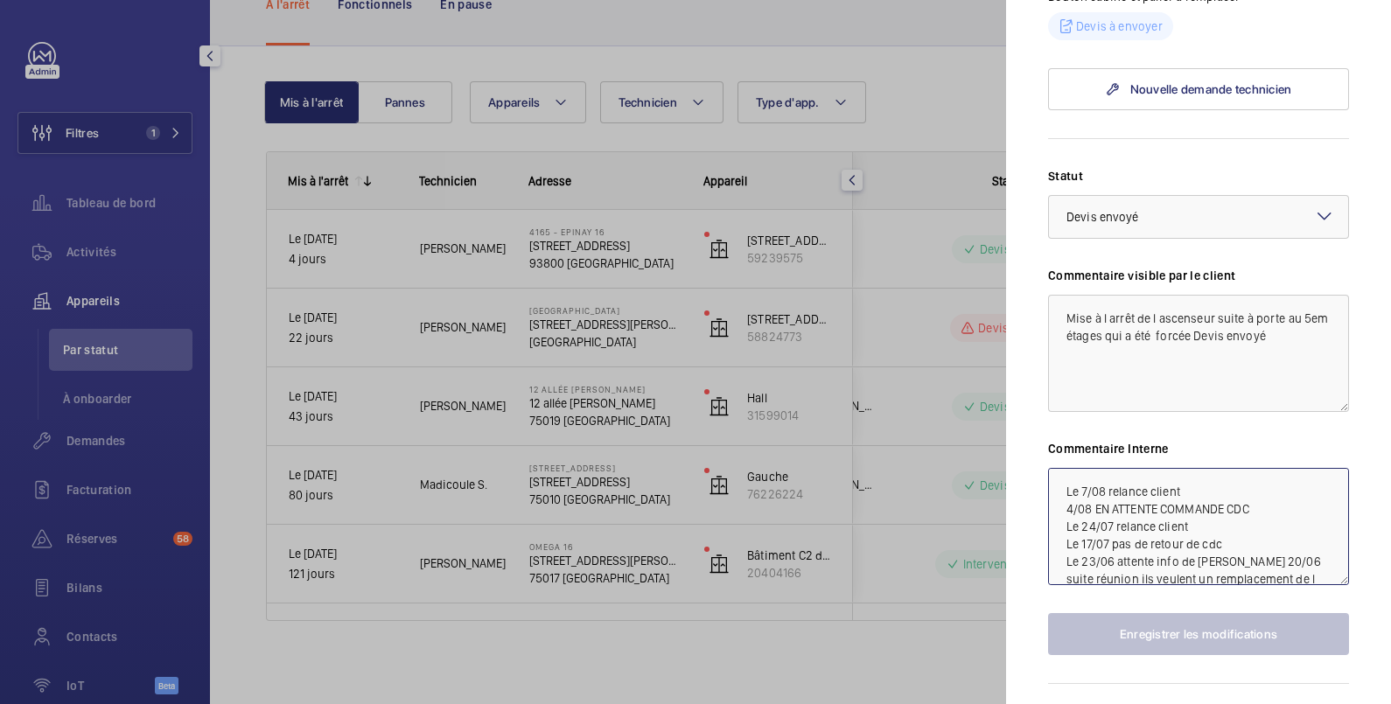
click at [1063, 557] on textarea "Le 7/08 relance client 4/08 EN ATTENTE COMMANDE CDC Le 24/07 relance client Le …" at bounding box center [1198, 526] width 301 height 117
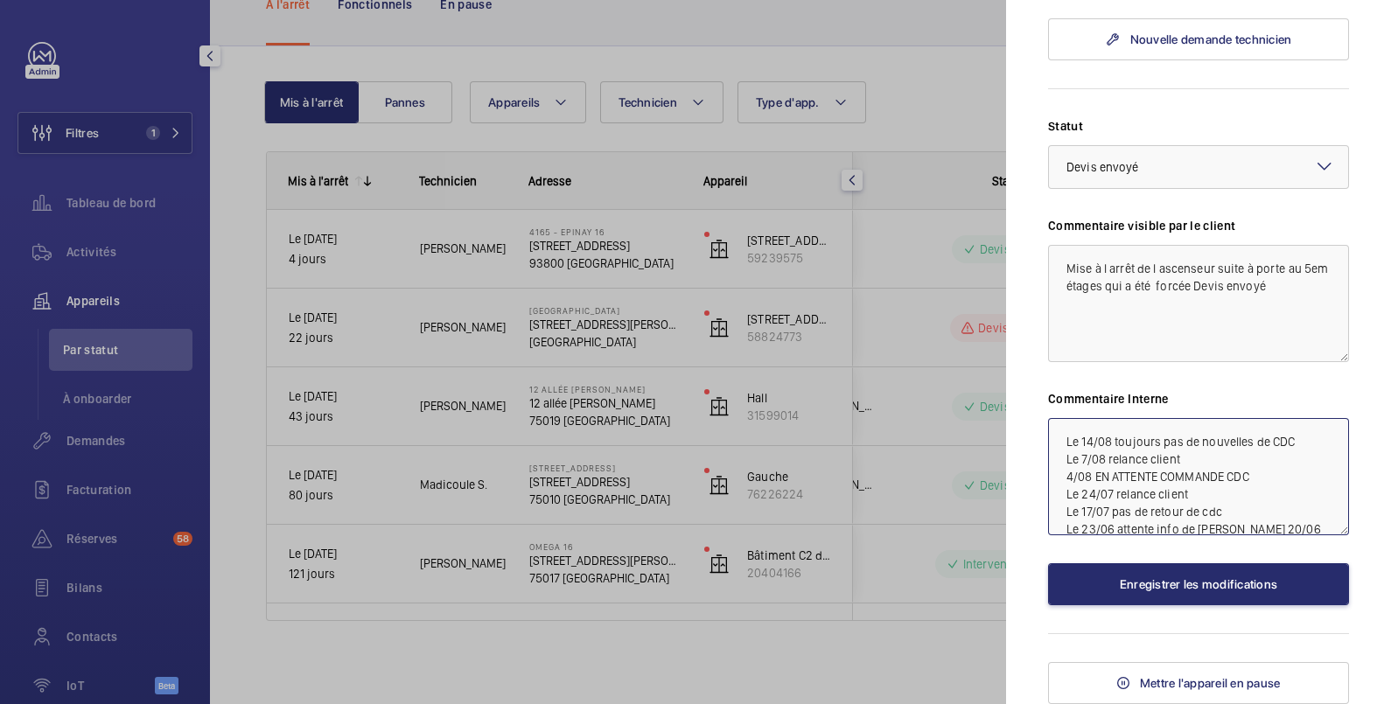
scroll to position [696, 0]
type textarea "Le 14/08 toujours pas de nouvelles de CDC Le 7/08 relance client 4/08 EN ATTENT…"
click at [1200, 580] on button "Enregistrer les modifications" at bounding box center [1198, 584] width 301 height 42
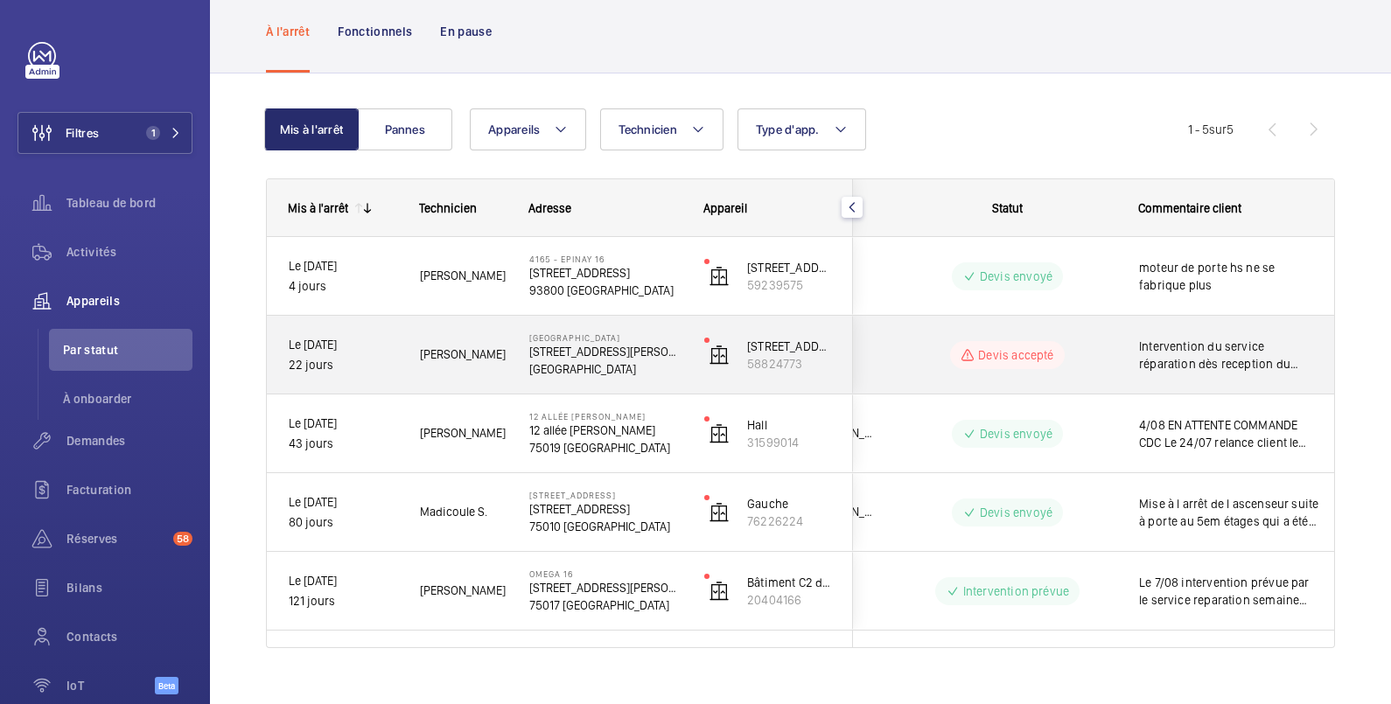
scroll to position [112, 0]
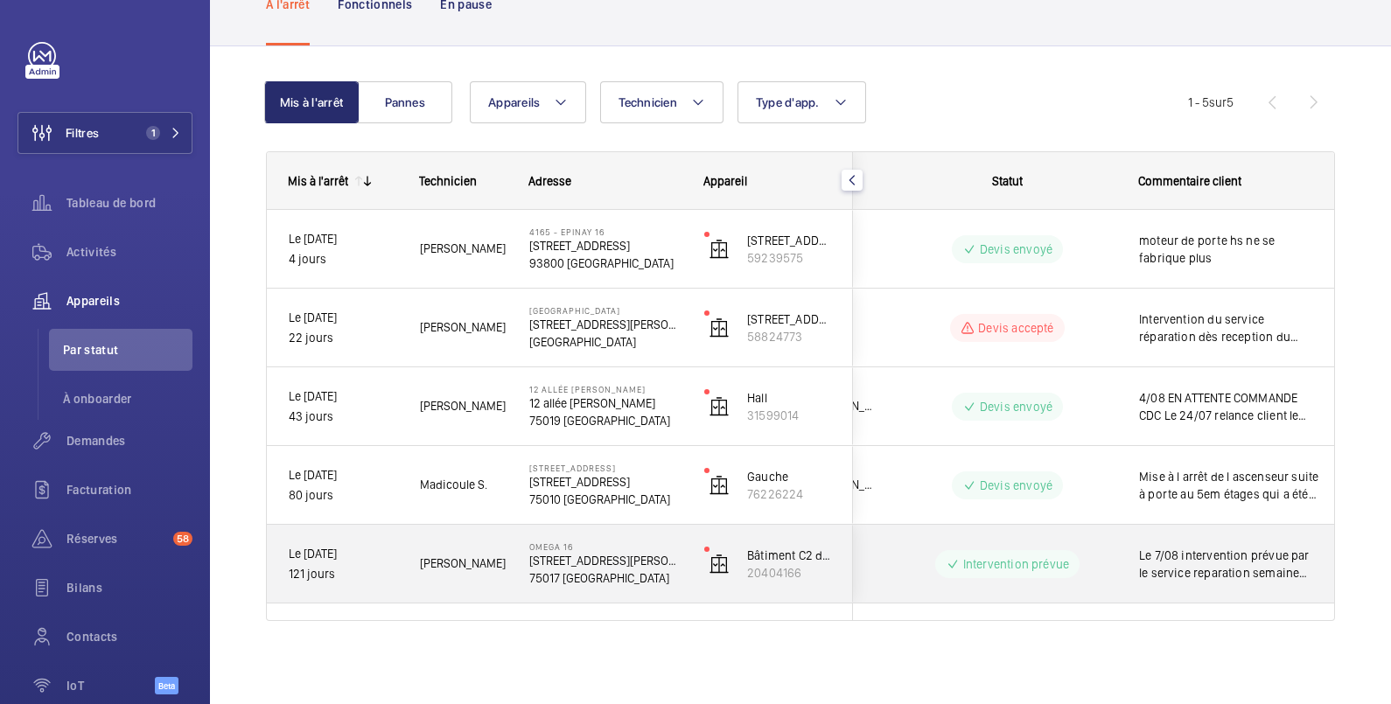
click at [1125, 553] on div "Le 7/08 intervention prévue par le service reparation semaine prochaine 04/06 I…" at bounding box center [1219, 564] width 202 height 75
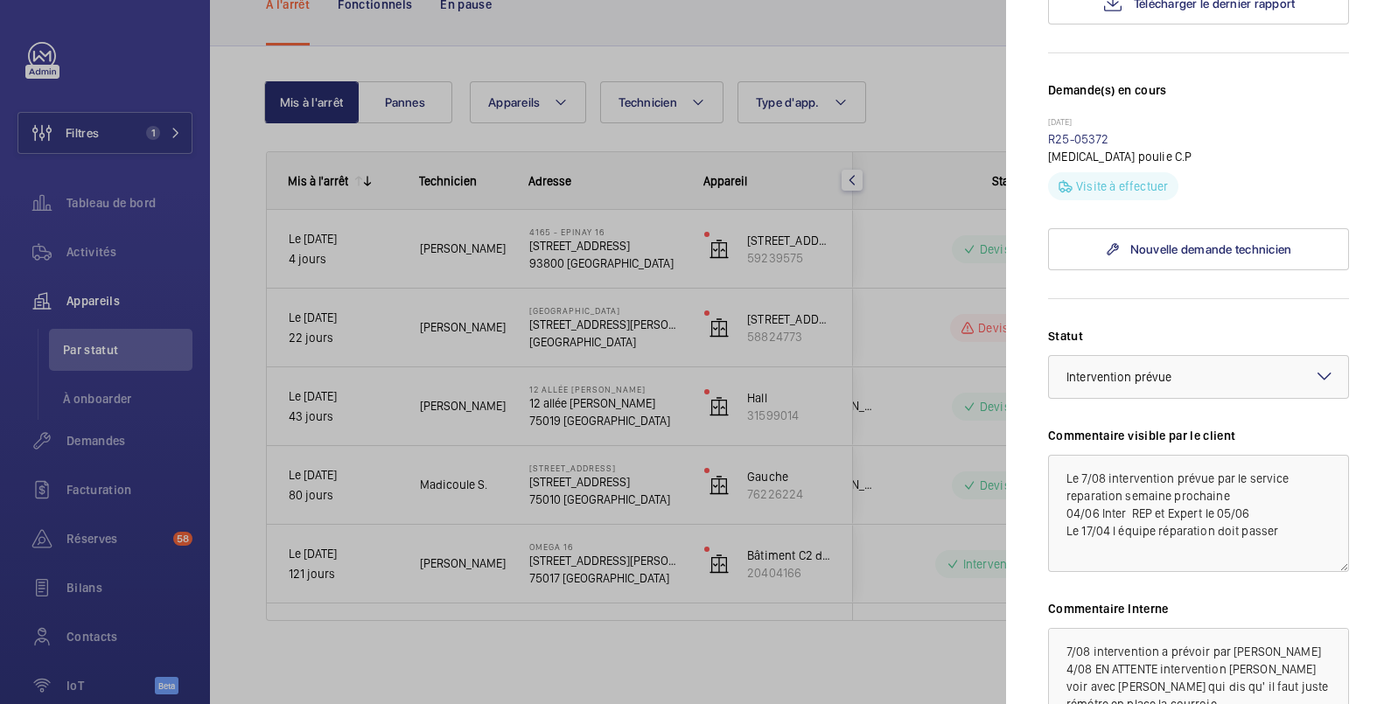
scroll to position [583, 0]
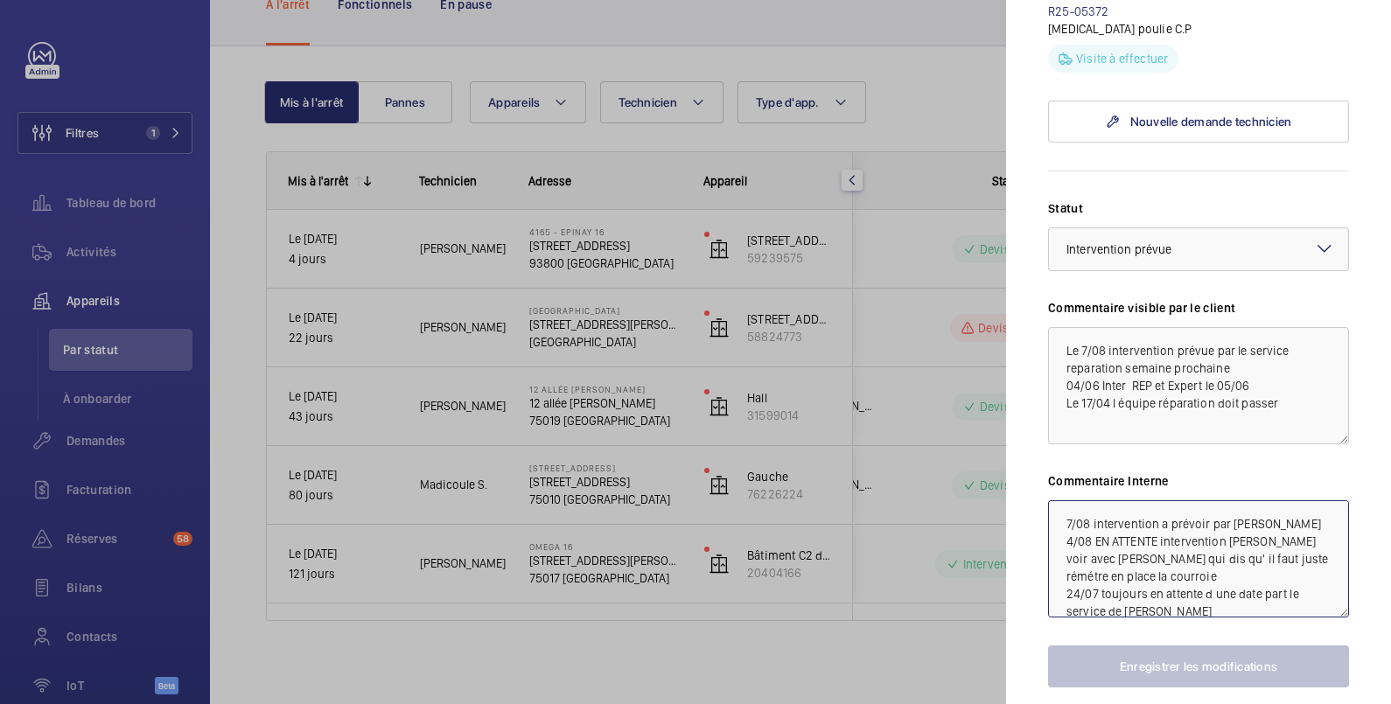
click at [1061, 500] on textarea "7/08 intervention a prévoir par [PERSON_NAME] 4/08 EN ATTENTE intervention [PER…" at bounding box center [1198, 558] width 301 height 117
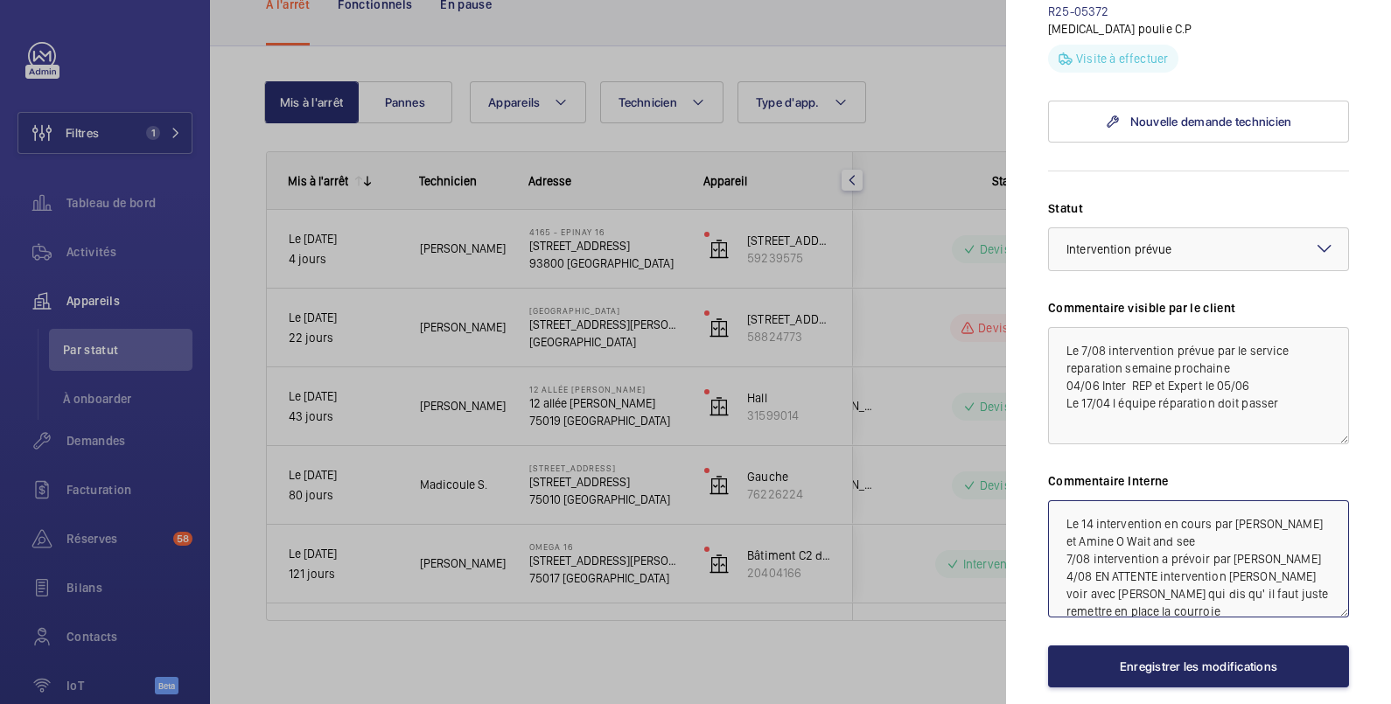
type textarea "Le 14 intervention en cours par [PERSON_NAME] et Amine O Wait and see 7/08 inte…"
click at [1193, 646] on button "Enregistrer les modifications" at bounding box center [1198, 667] width 301 height 42
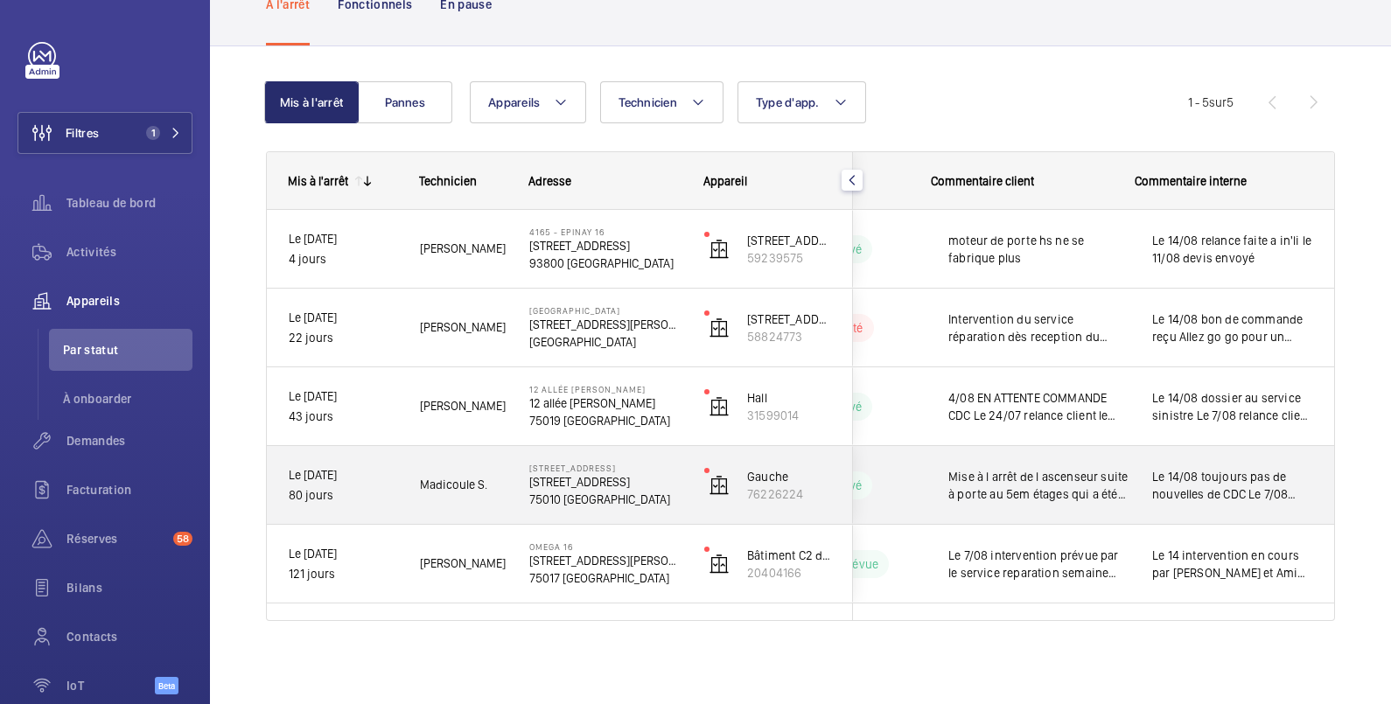
scroll to position [0, 0]
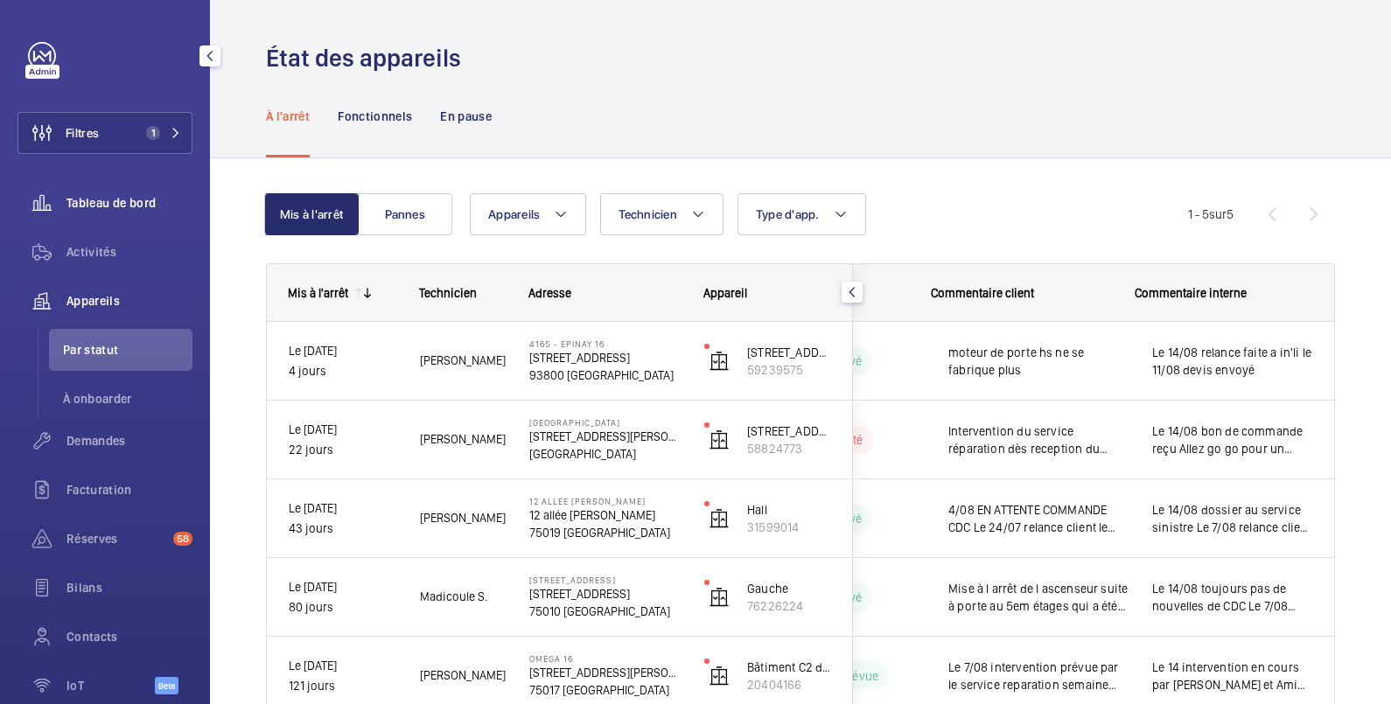
click at [101, 205] on span "Tableau de bord" at bounding box center [129, 202] width 126 height 17
